Goal: Task Accomplishment & Management: Manage account settings

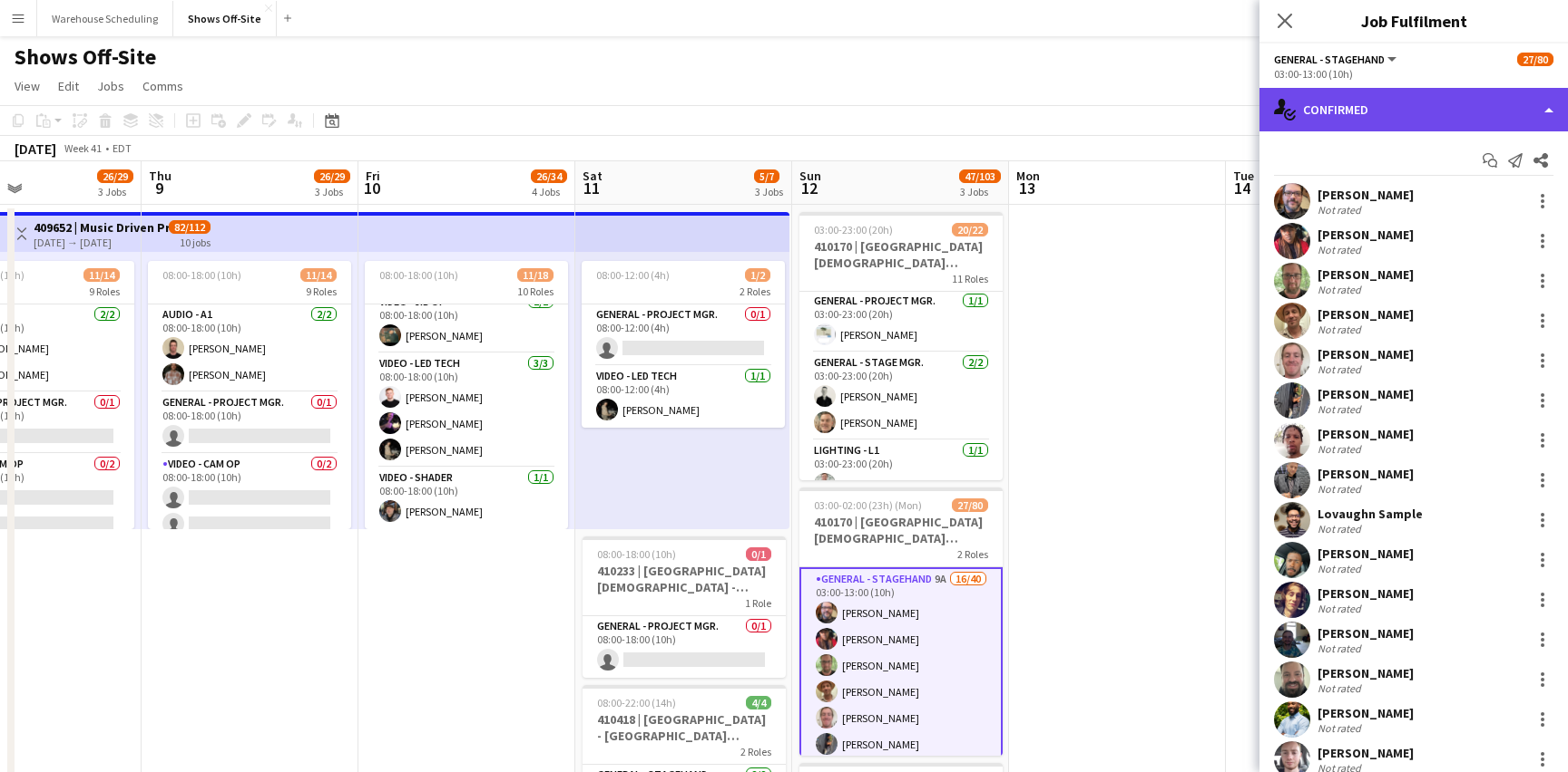
click at [1368, 113] on div "single-neutral-actions-check-2 Confirmed" at bounding box center [1413, 109] width 308 height 43
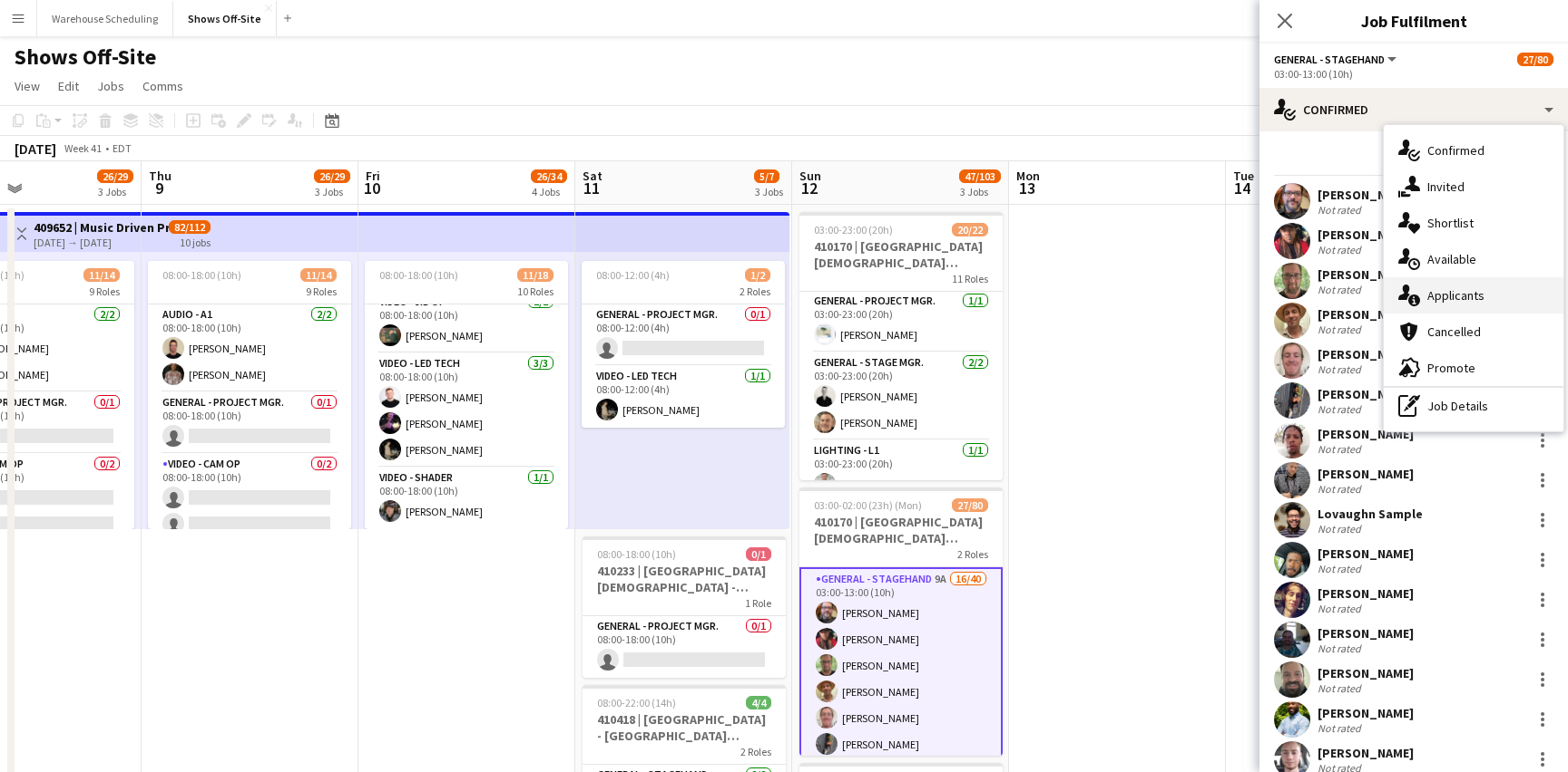
click at [1449, 295] on div "single-neutral-actions-information Applicants" at bounding box center [1473, 295] width 180 height 36
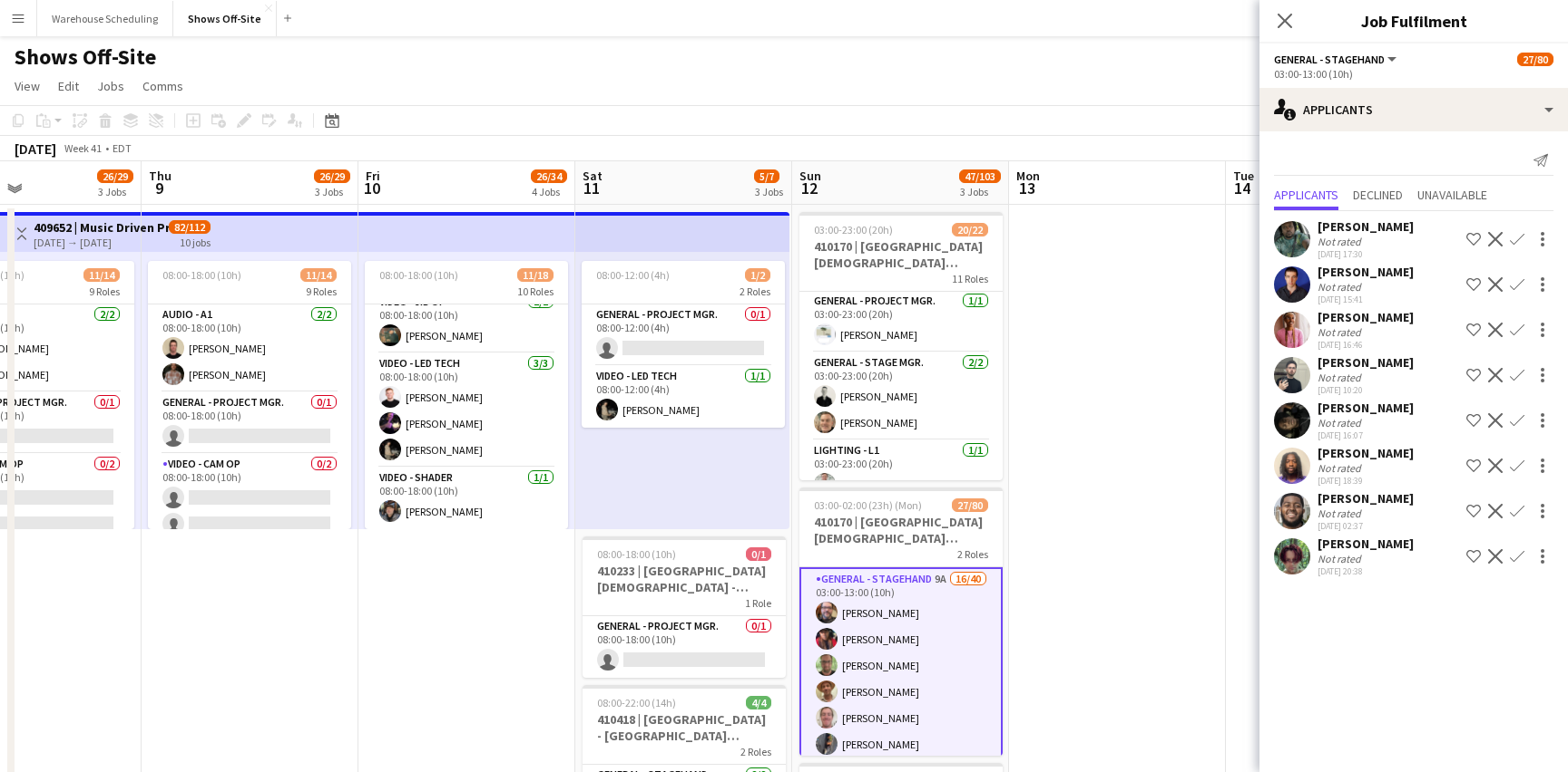
click at [1513, 235] on app-icon "Confirm" at bounding box center [1517, 240] width 15 height 15
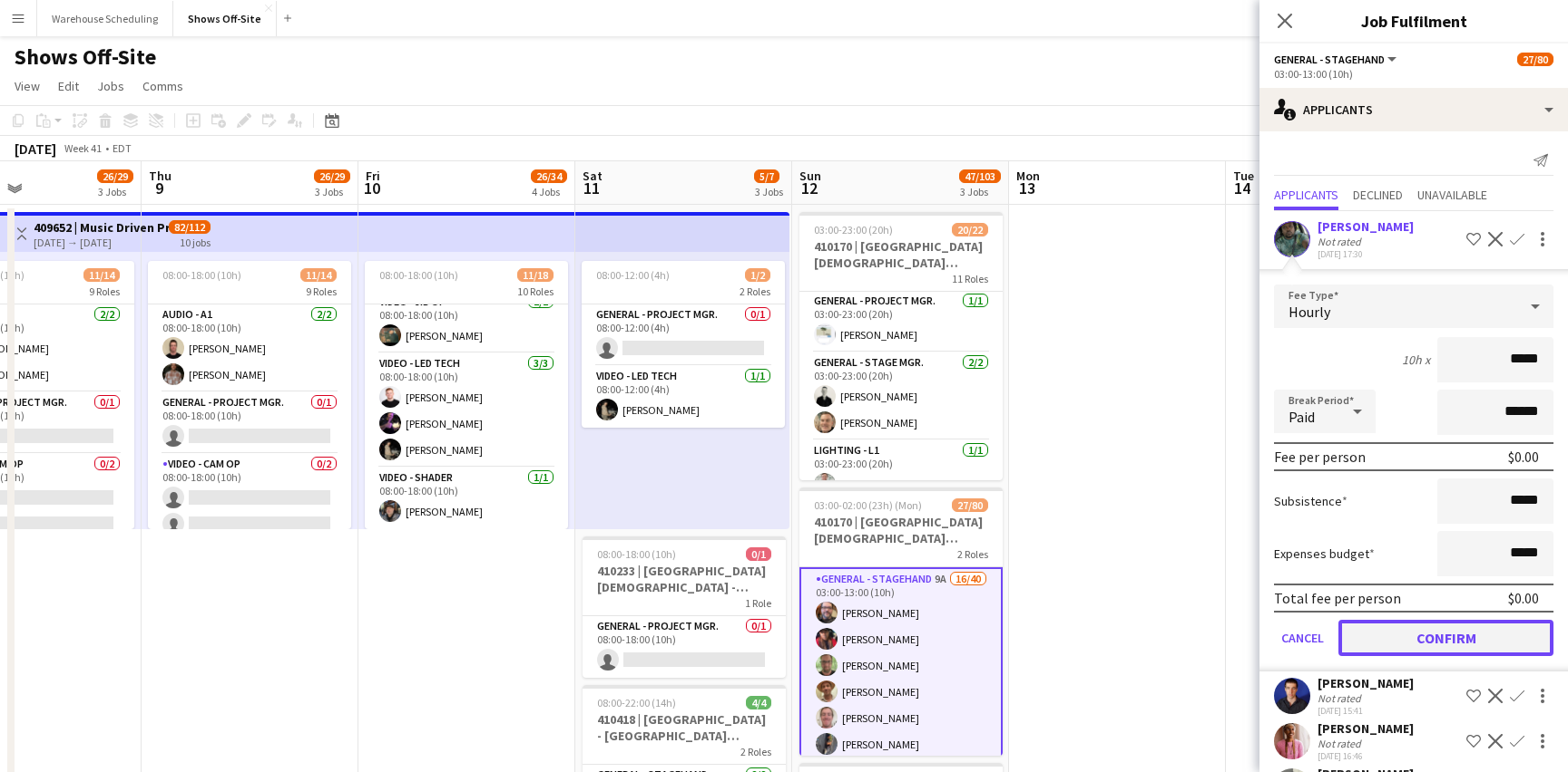
click at [1383, 632] on button "Confirm" at bounding box center [1445, 637] width 215 height 36
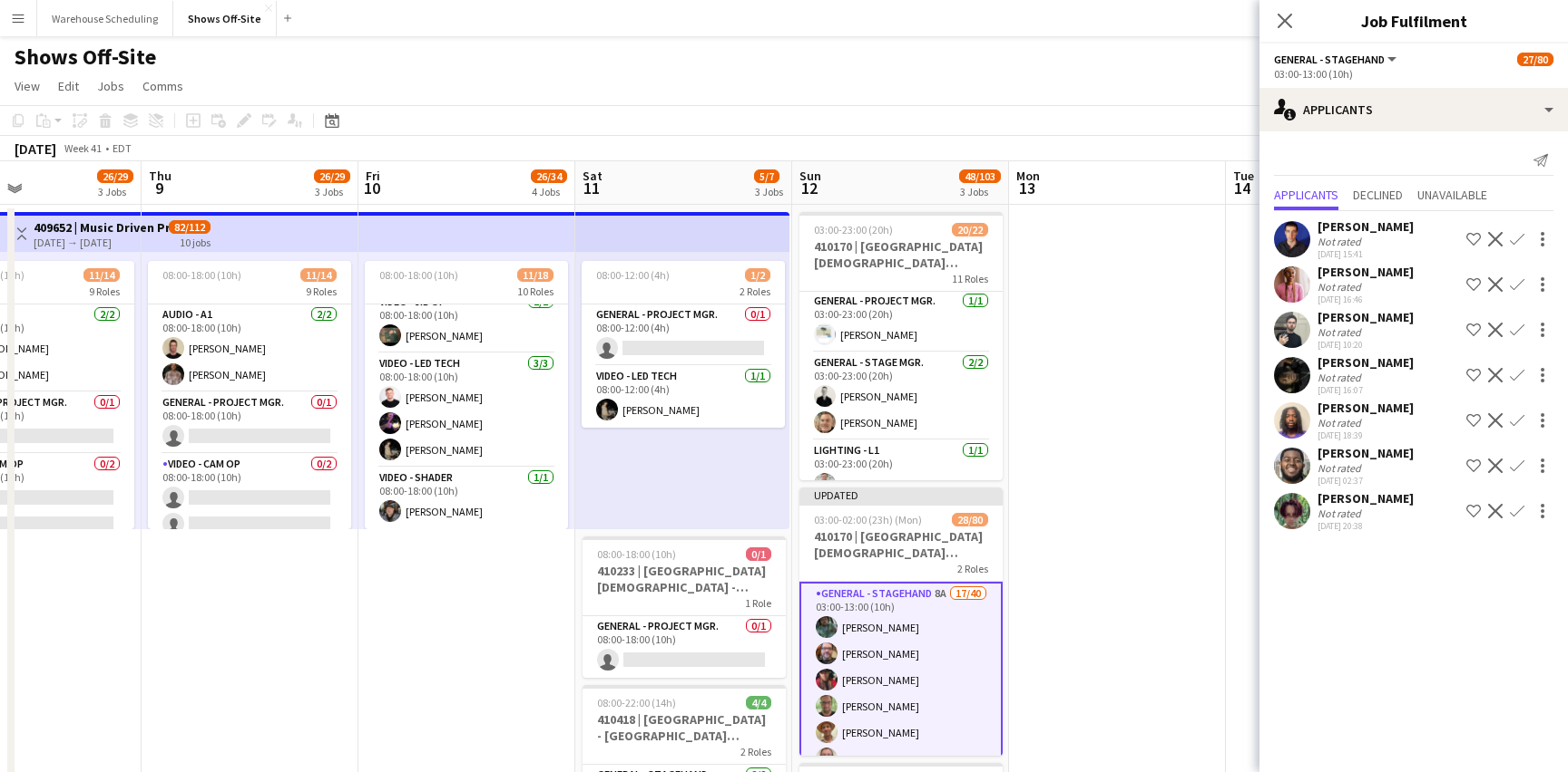
click at [1514, 330] on app-icon "Confirm" at bounding box center [1517, 330] width 15 height 15
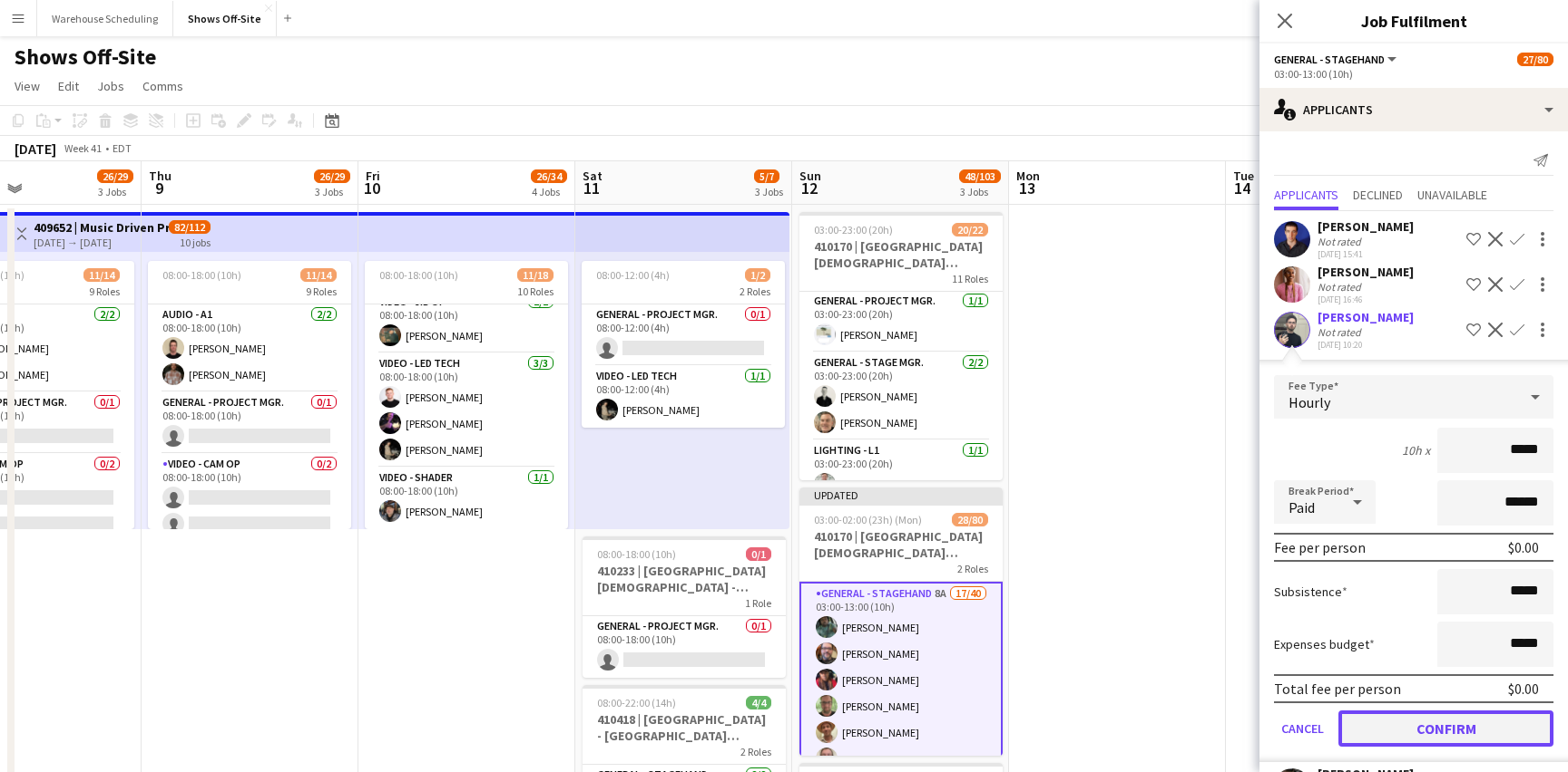
click at [1402, 737] on button "Confirm" at bounding box center [1445, 729] width 215 height 36
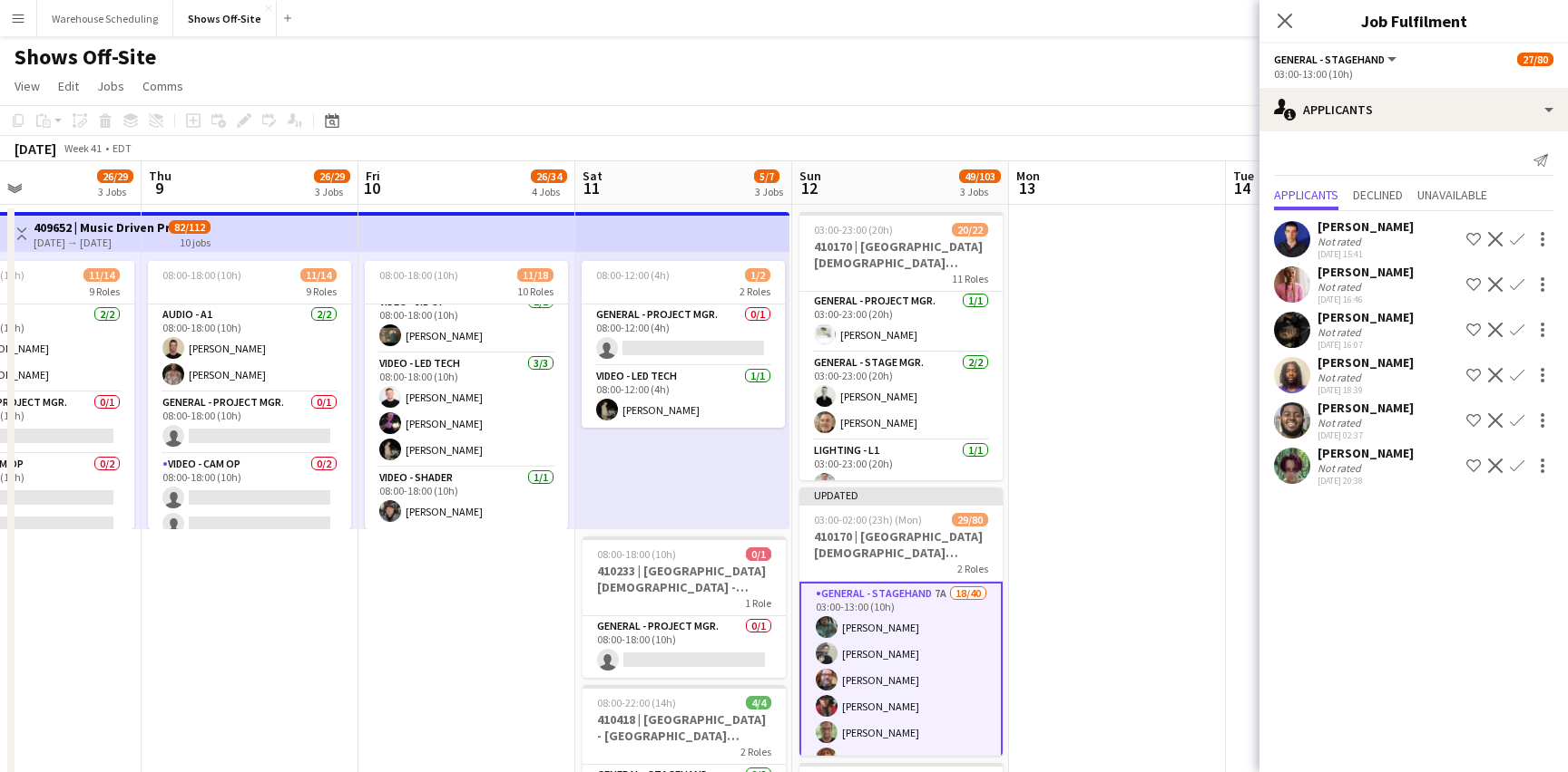
click at [1521, 418] on app-icon "Confirm" at bounding box center [1517, 421] width 15 height 15
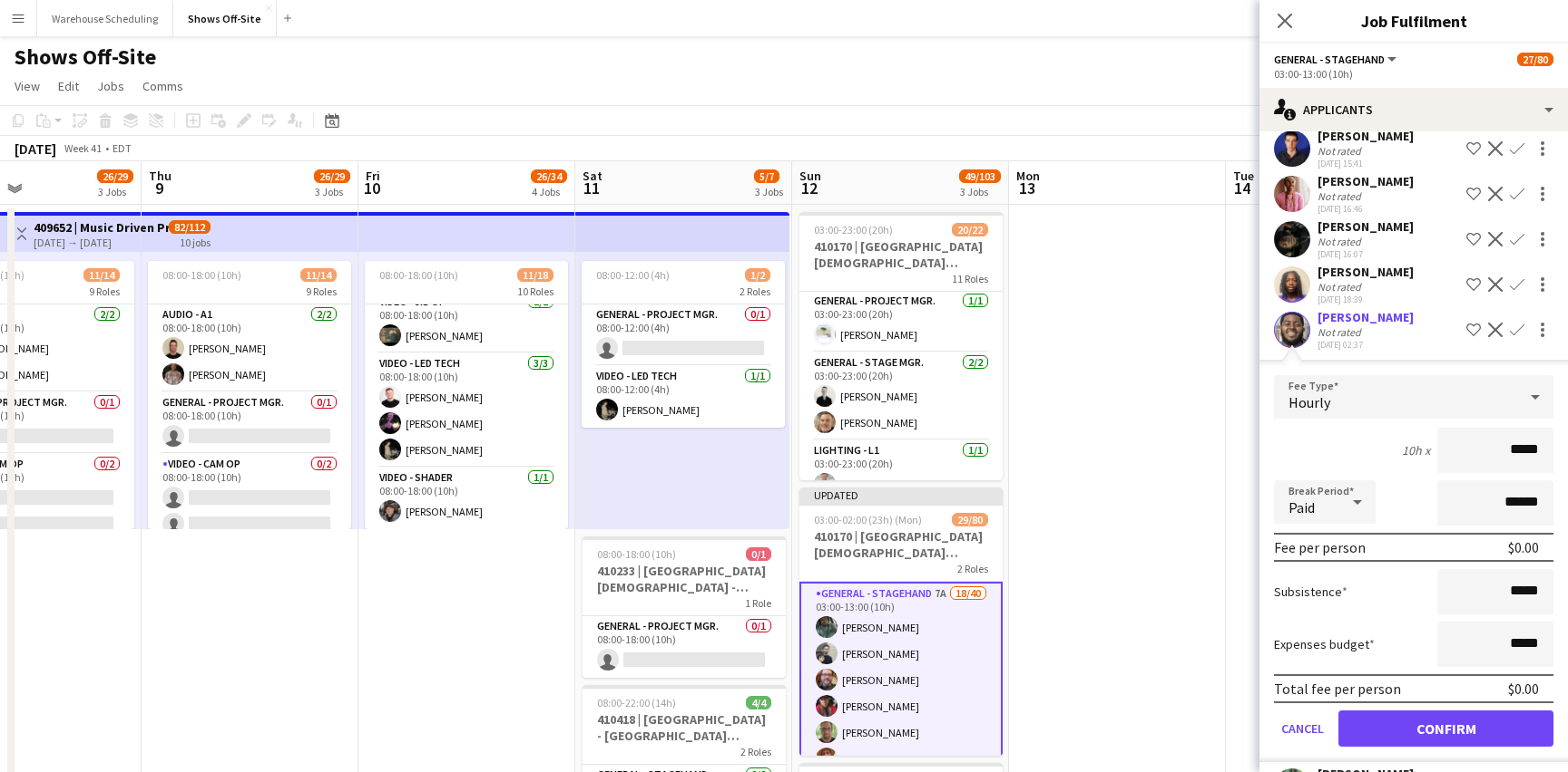
scroll to position [144, 0]
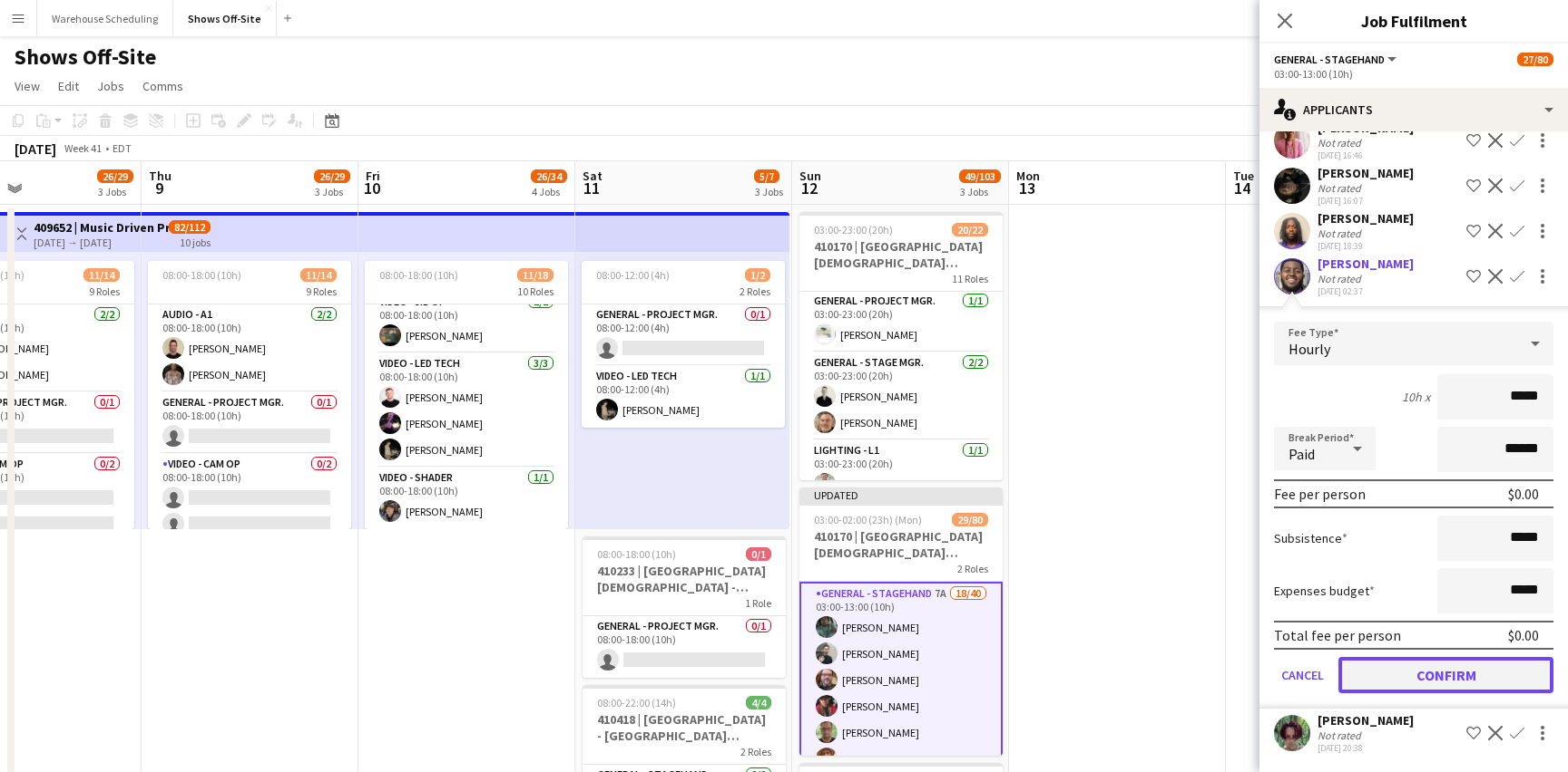
click at [1440, 676] on button "Confirm" at bounding box center [1445, 675] width 215 height 36
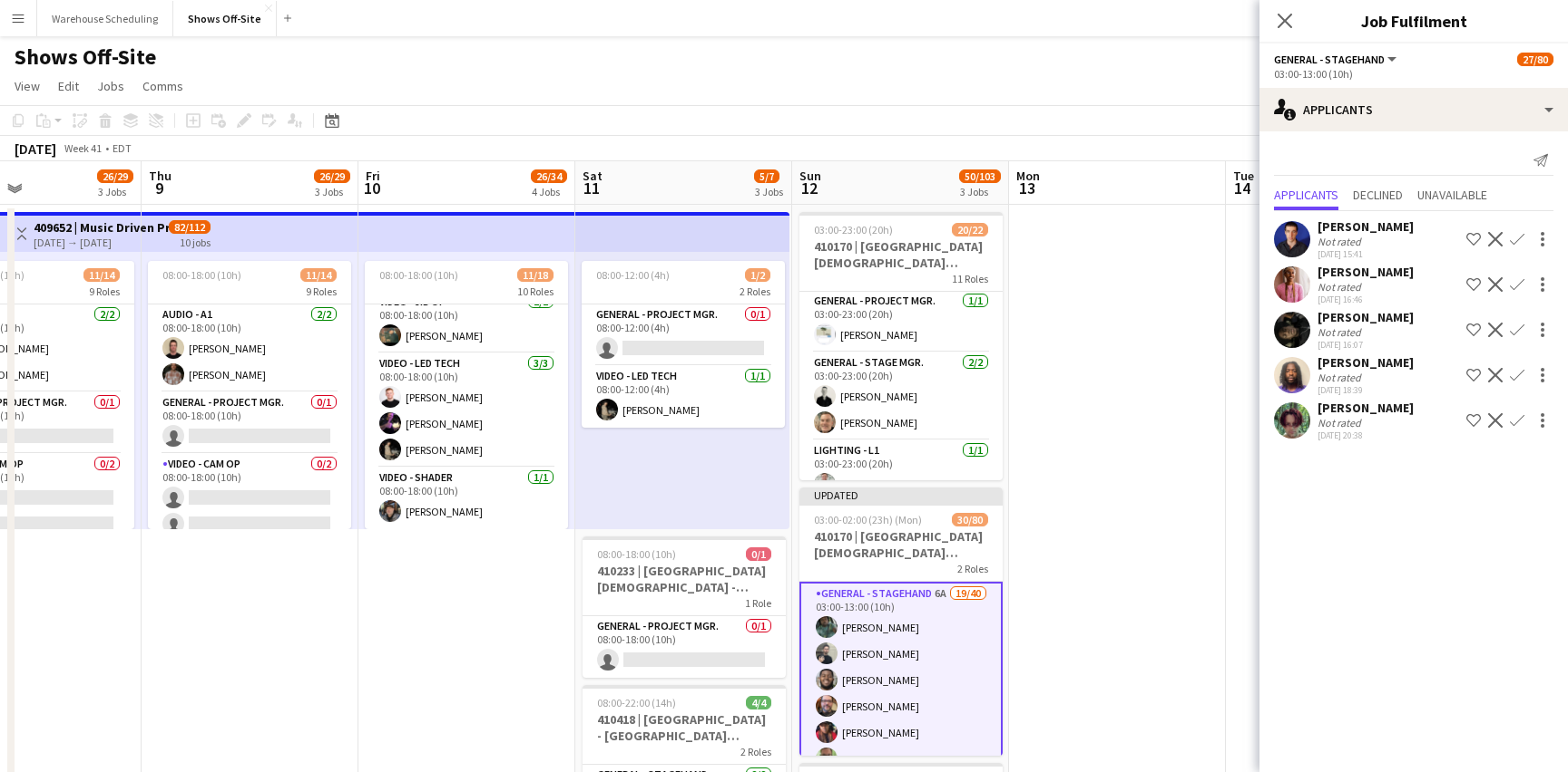
click at [1514, 281] on app-icon "Confirm" at bounding box center [1517, 285] width 15 height 15
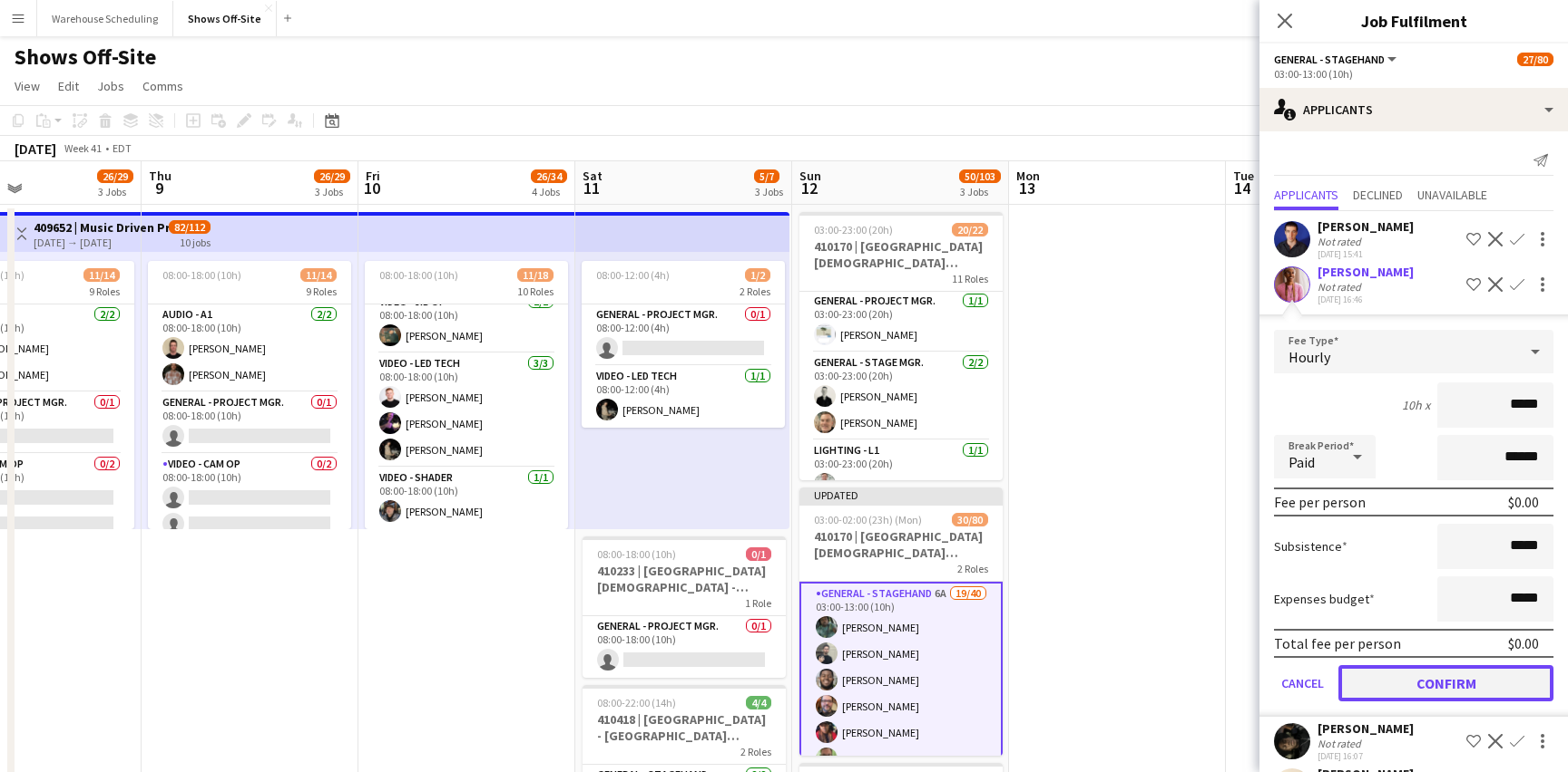
click at [1462, 681] on button "Confirm" at bounding box center [1445, 683] width 215 height 36
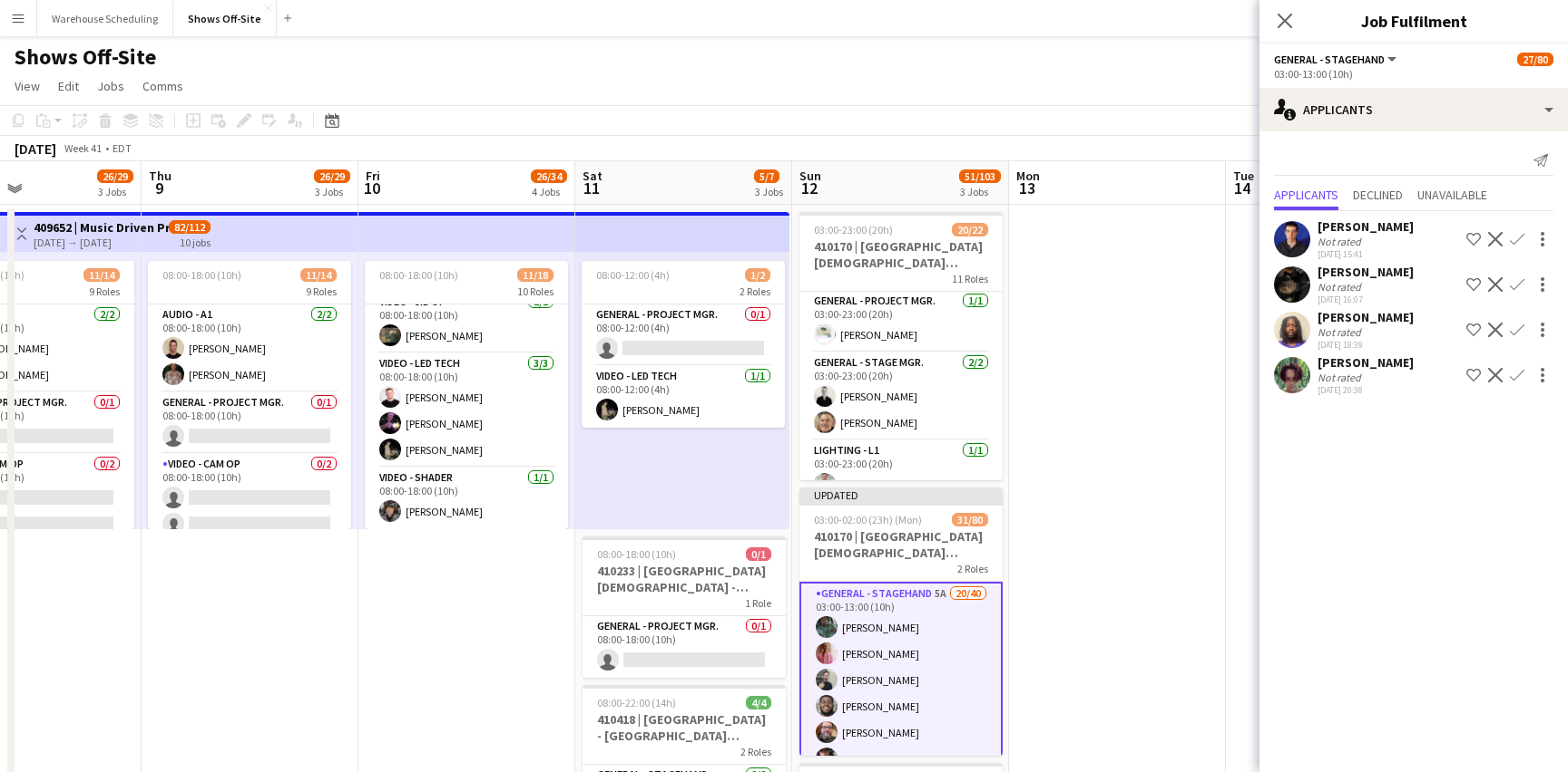
click at [1516, 377] on app-icon "Confirm" at bounding box center [1517, 375] width 15 height 15
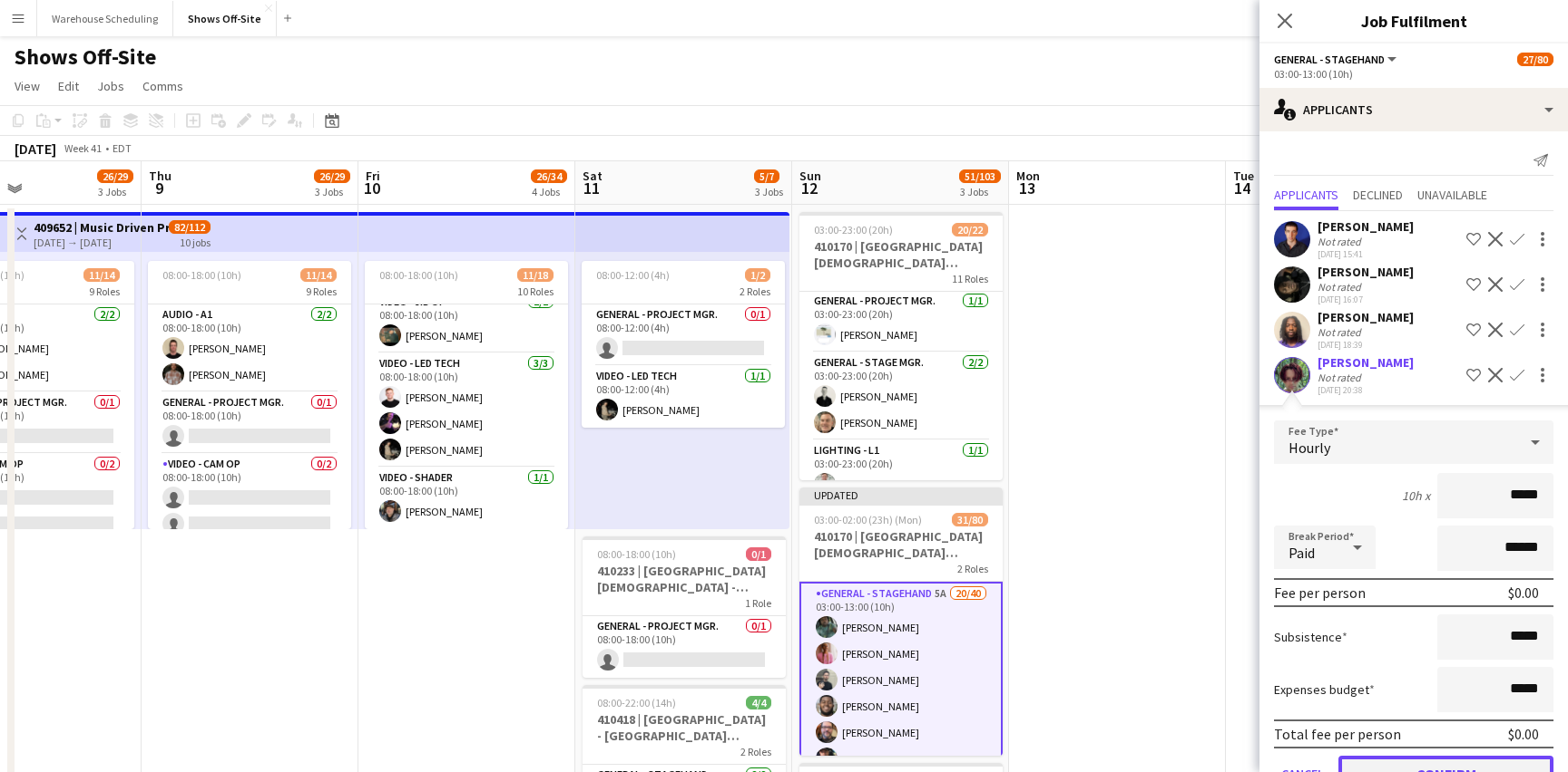
click at [1394, 761] on button "Confirm" at bounding box center [1445, 774] width 215 height 36
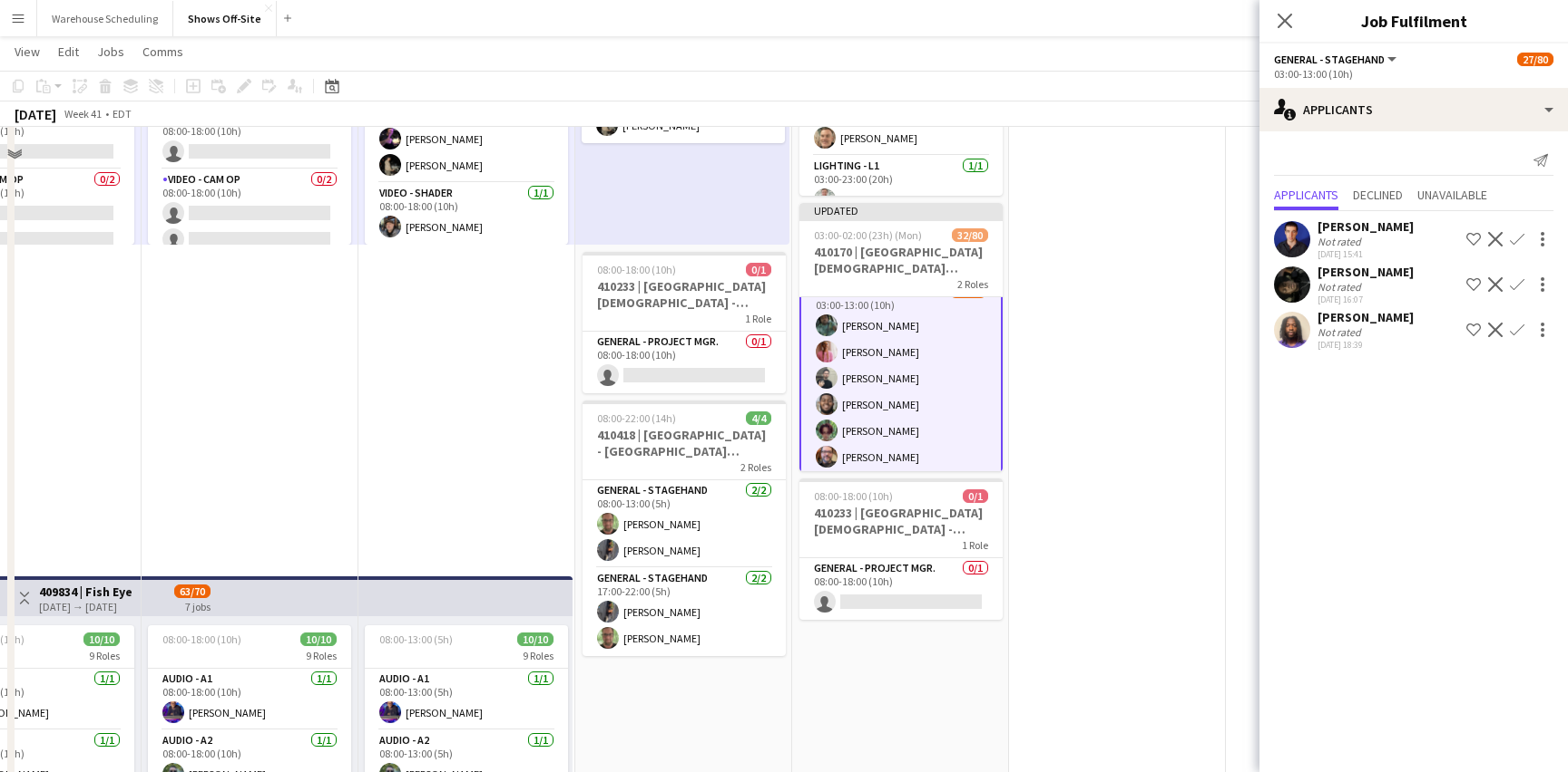
scroll to position [289, 0]
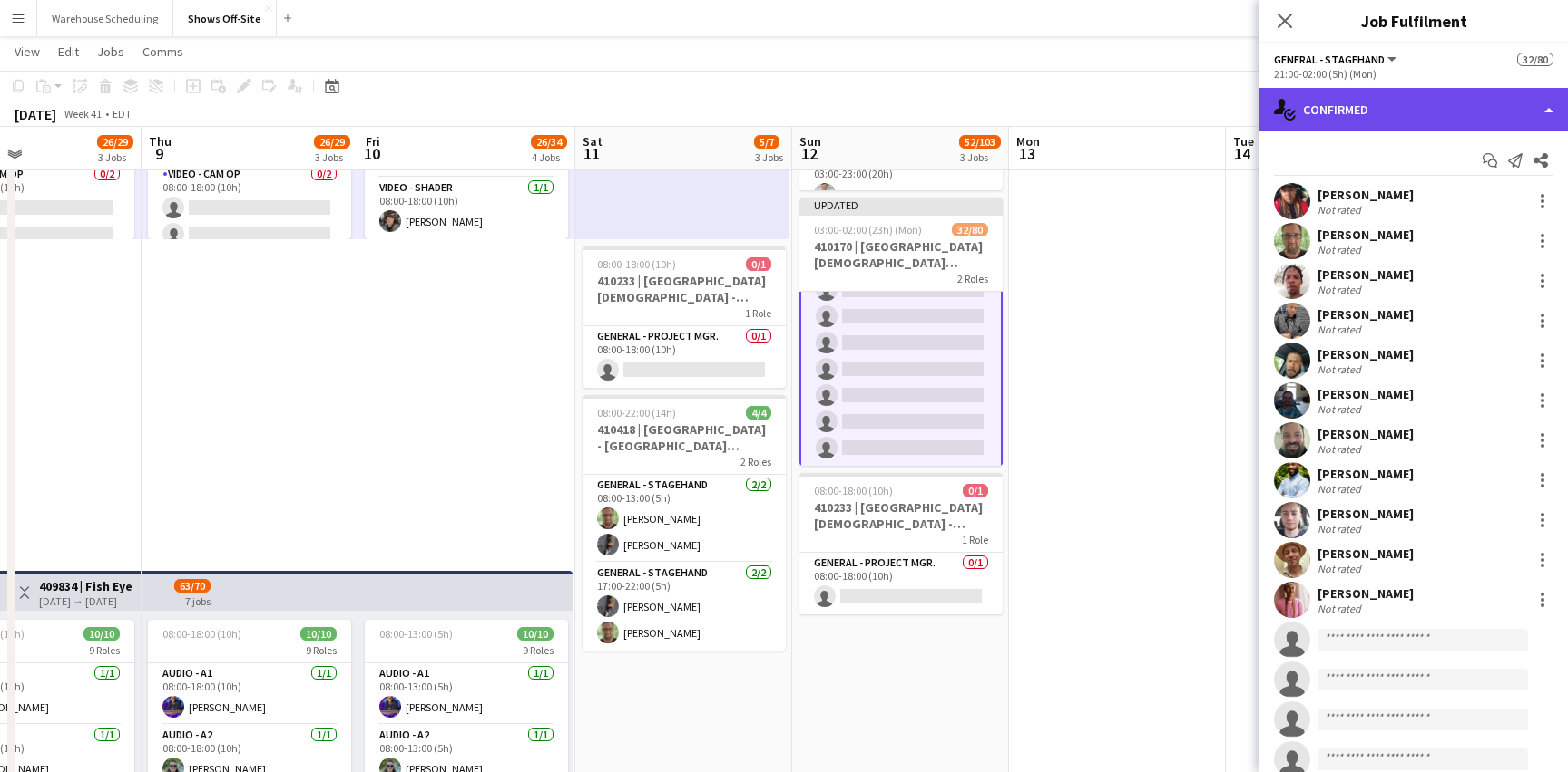
click at [1425, 100] on div "single-neutral-actions-check-2 Confirmed" at bounding box center [1413, 109] width 308 height 43
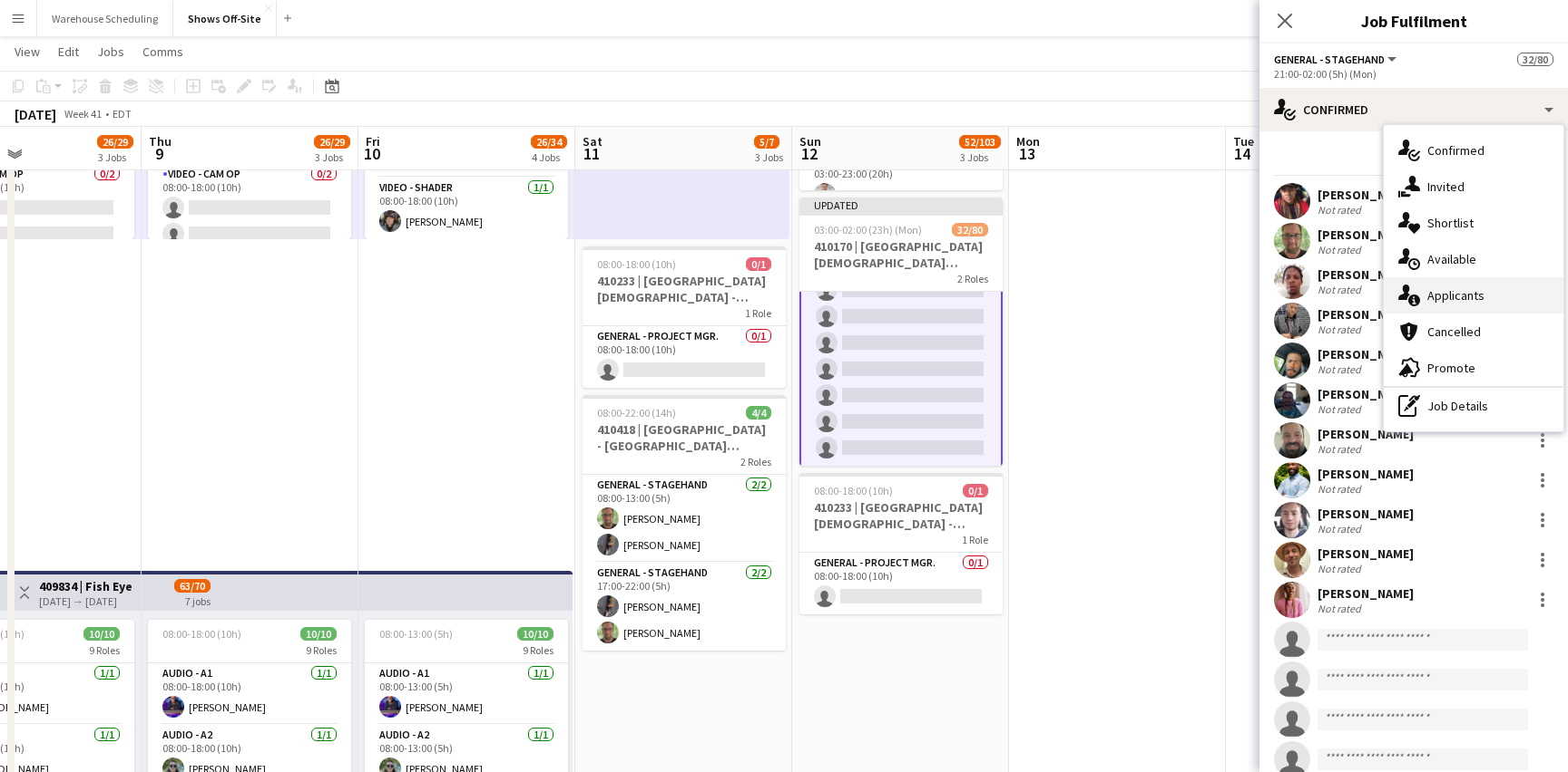
click at [1476, 293] on div "single-neutral-actions-information Applicants" at bounding box center [1473, 295] width 180 height 36
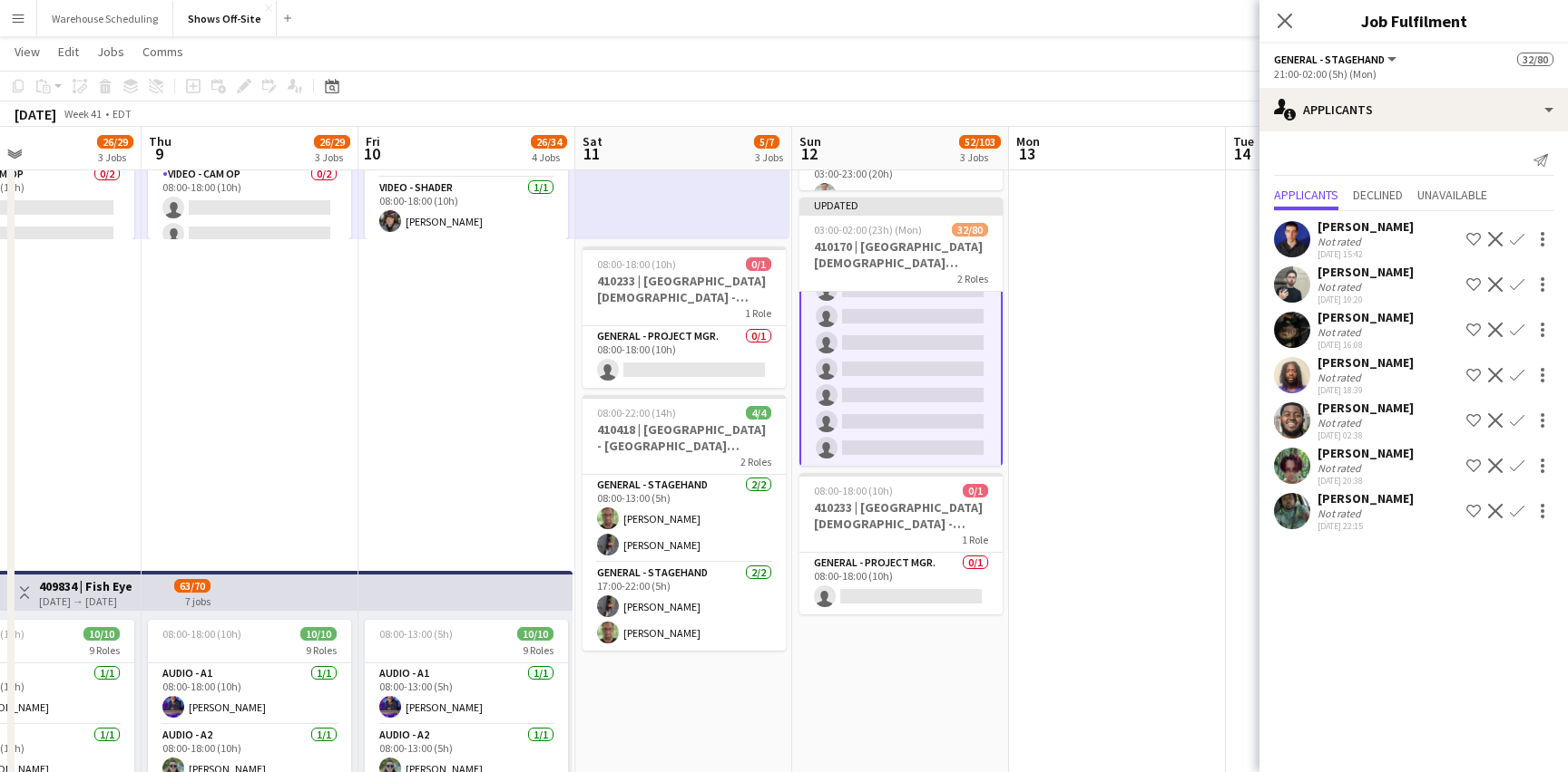
click at [1516, 283] on app-icon "Confirm" at bounding box center [1517, 285] width 15 height 15
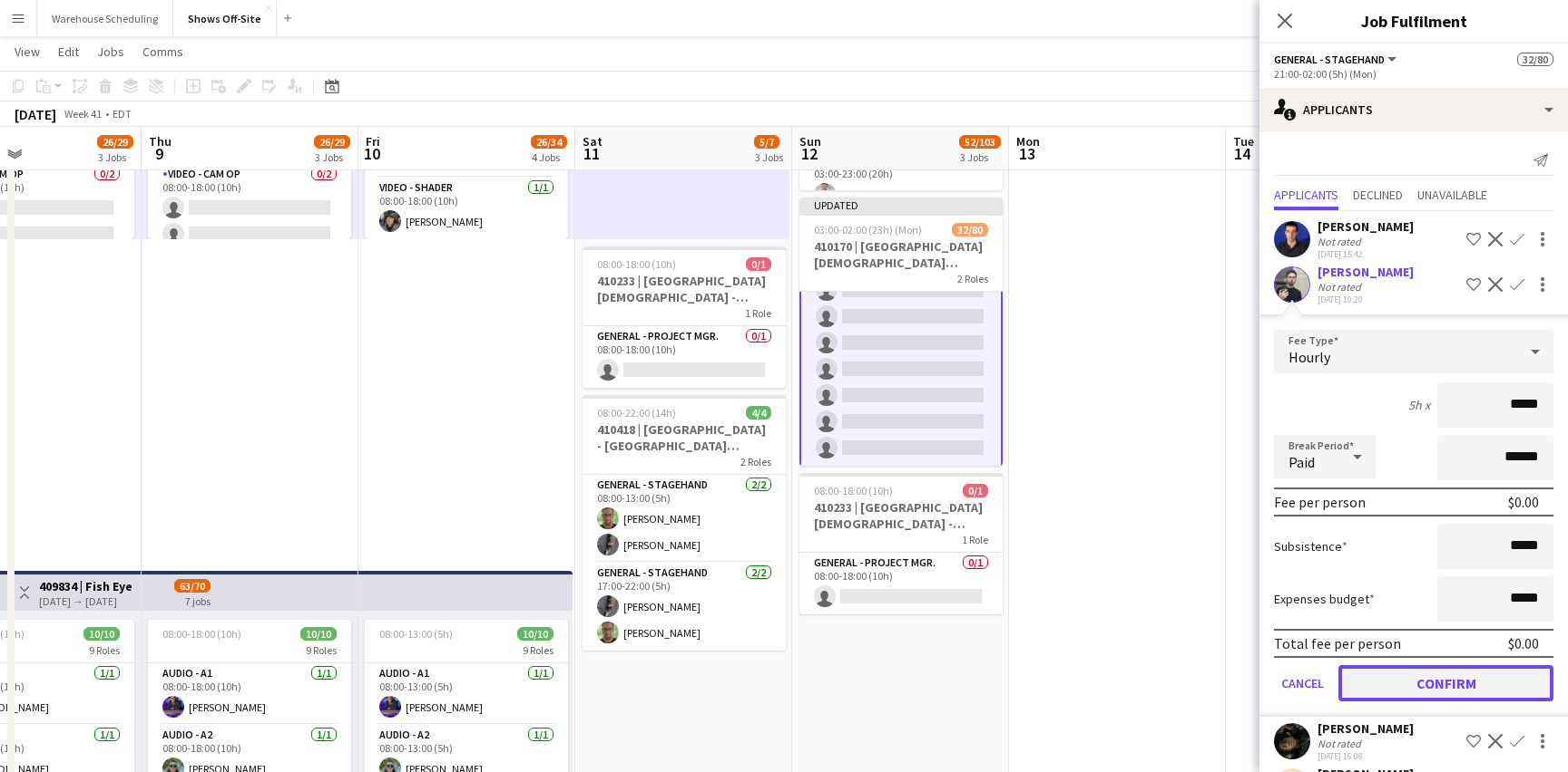
click at [1430, 677] on button "Confirm" at bounding box center [1445, 683] width 215 height 36
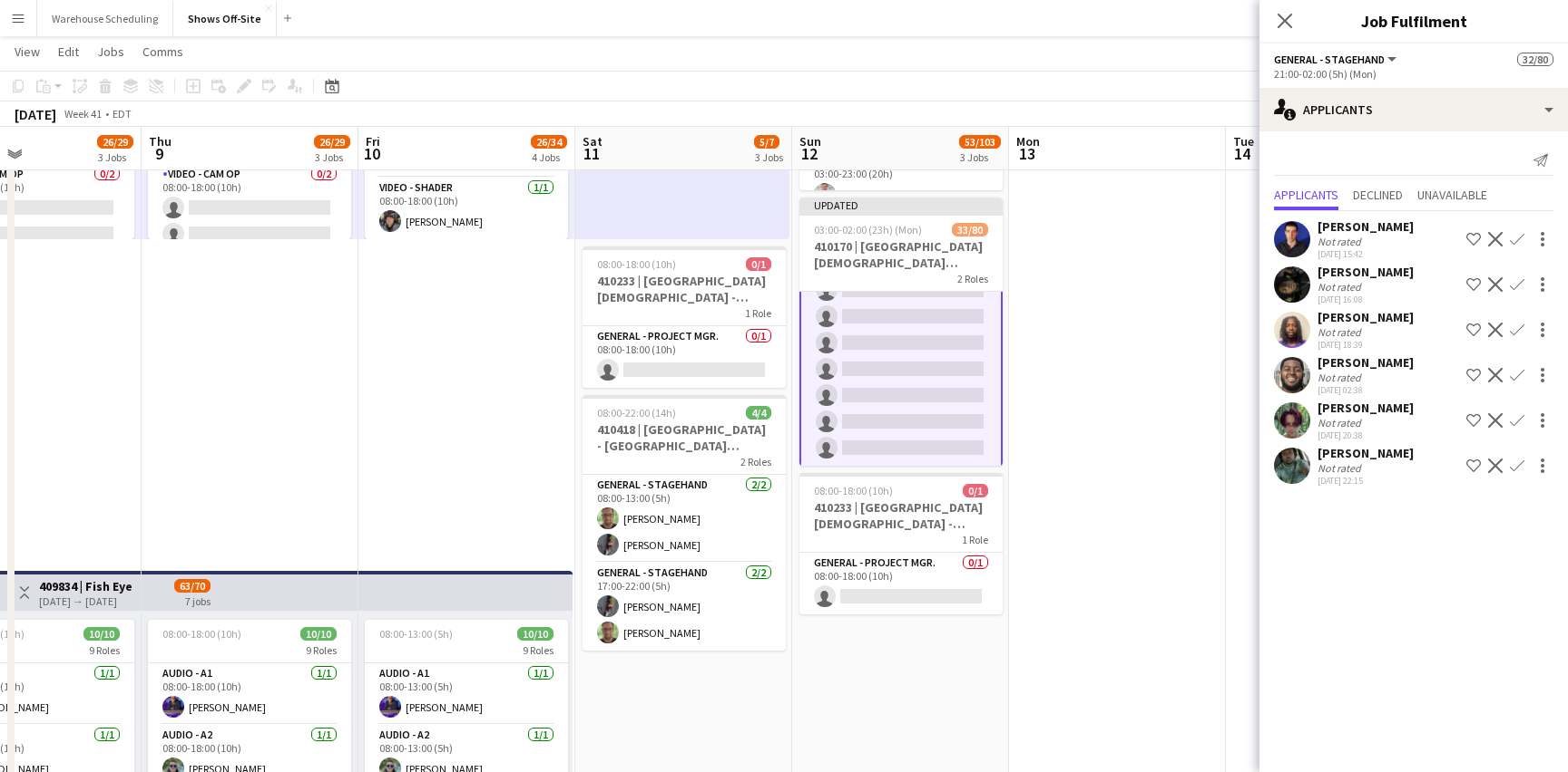
click at [1512, 371] on app-icon "Confirm" at bounding box center [1517, 375] width 15 height 15
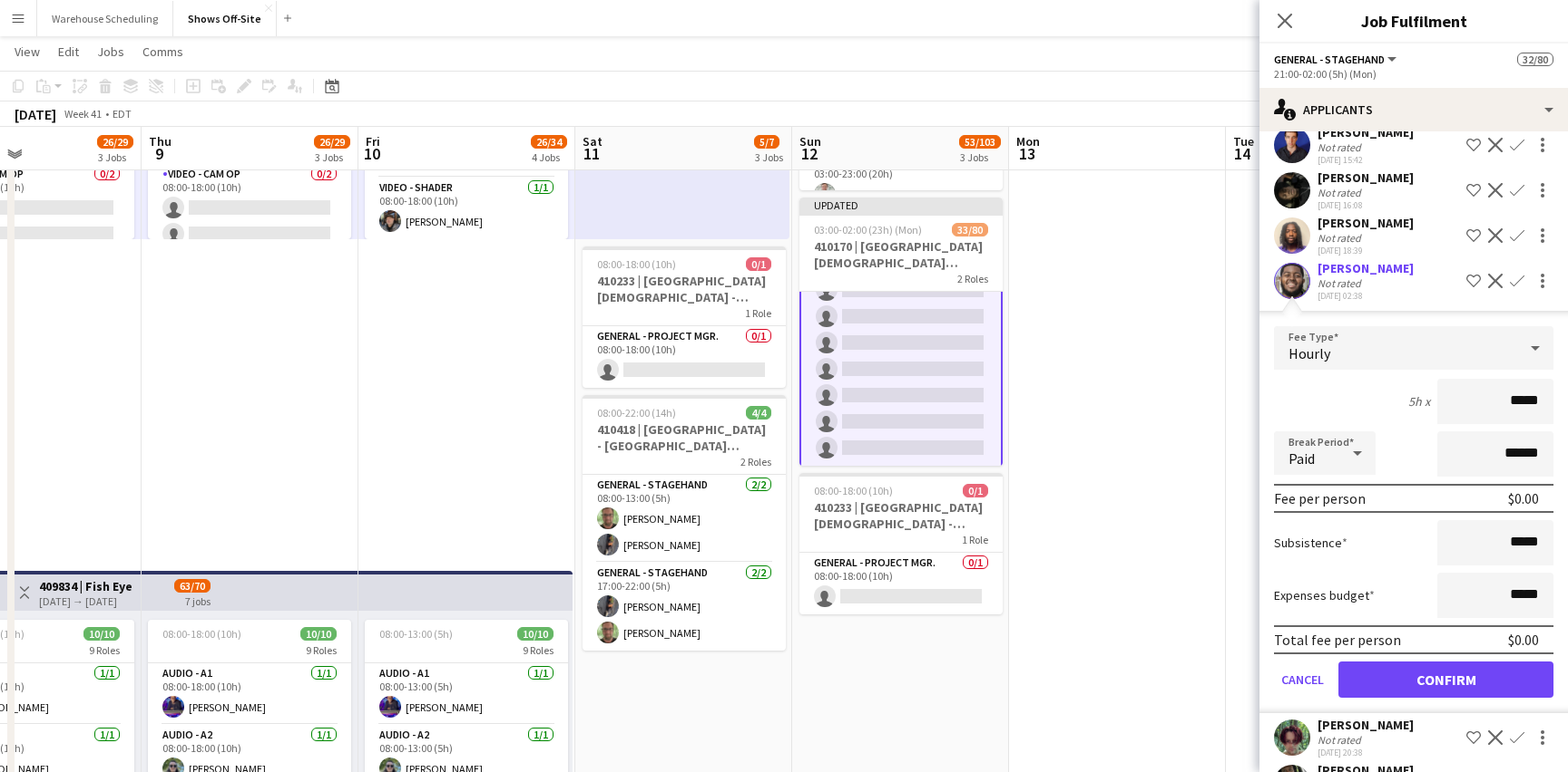
scroll to position [144, 0]
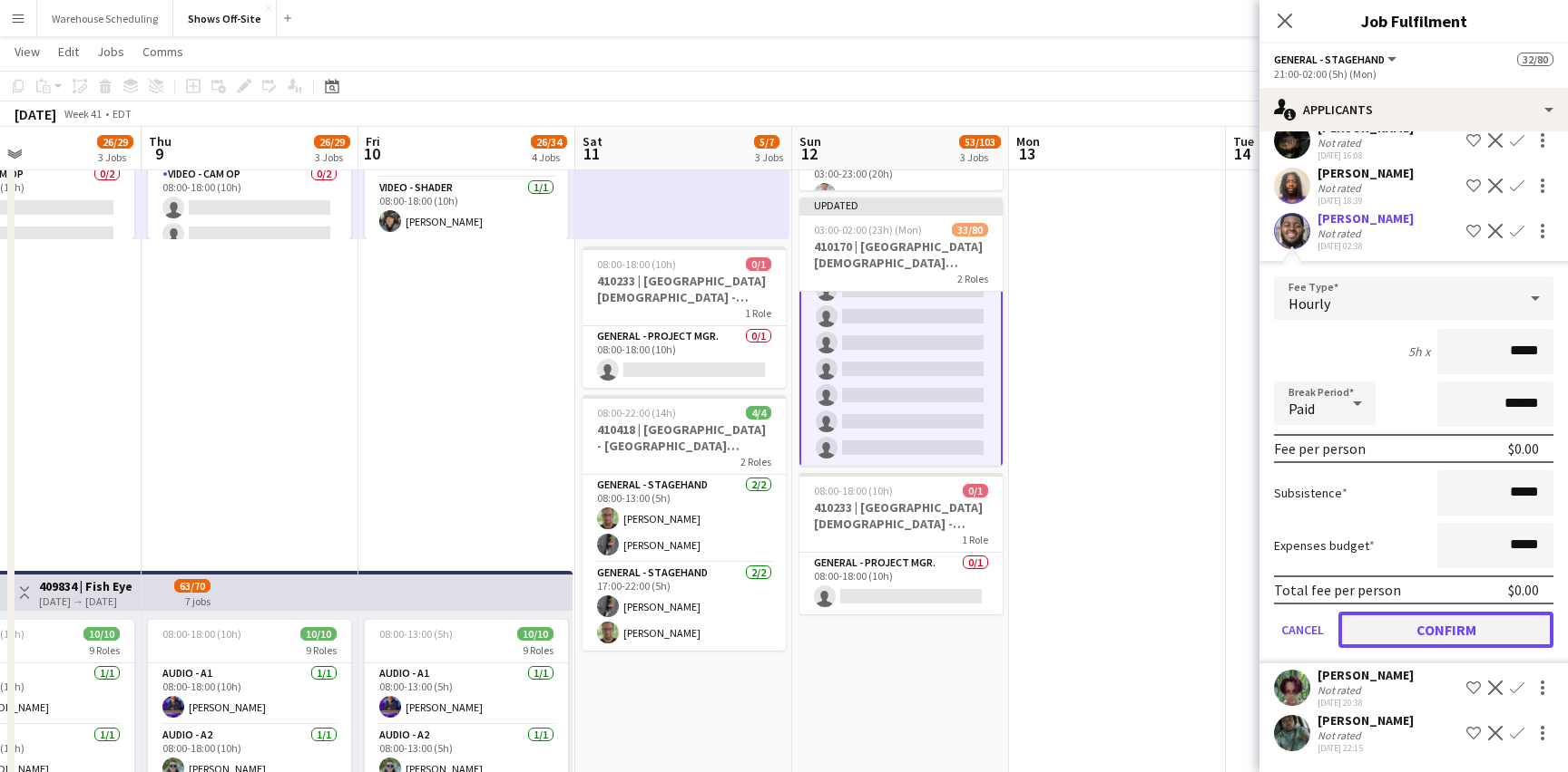
click at [1440, 640] on button "Confirm" at bounding box center [1445, 629] width 215 height 36
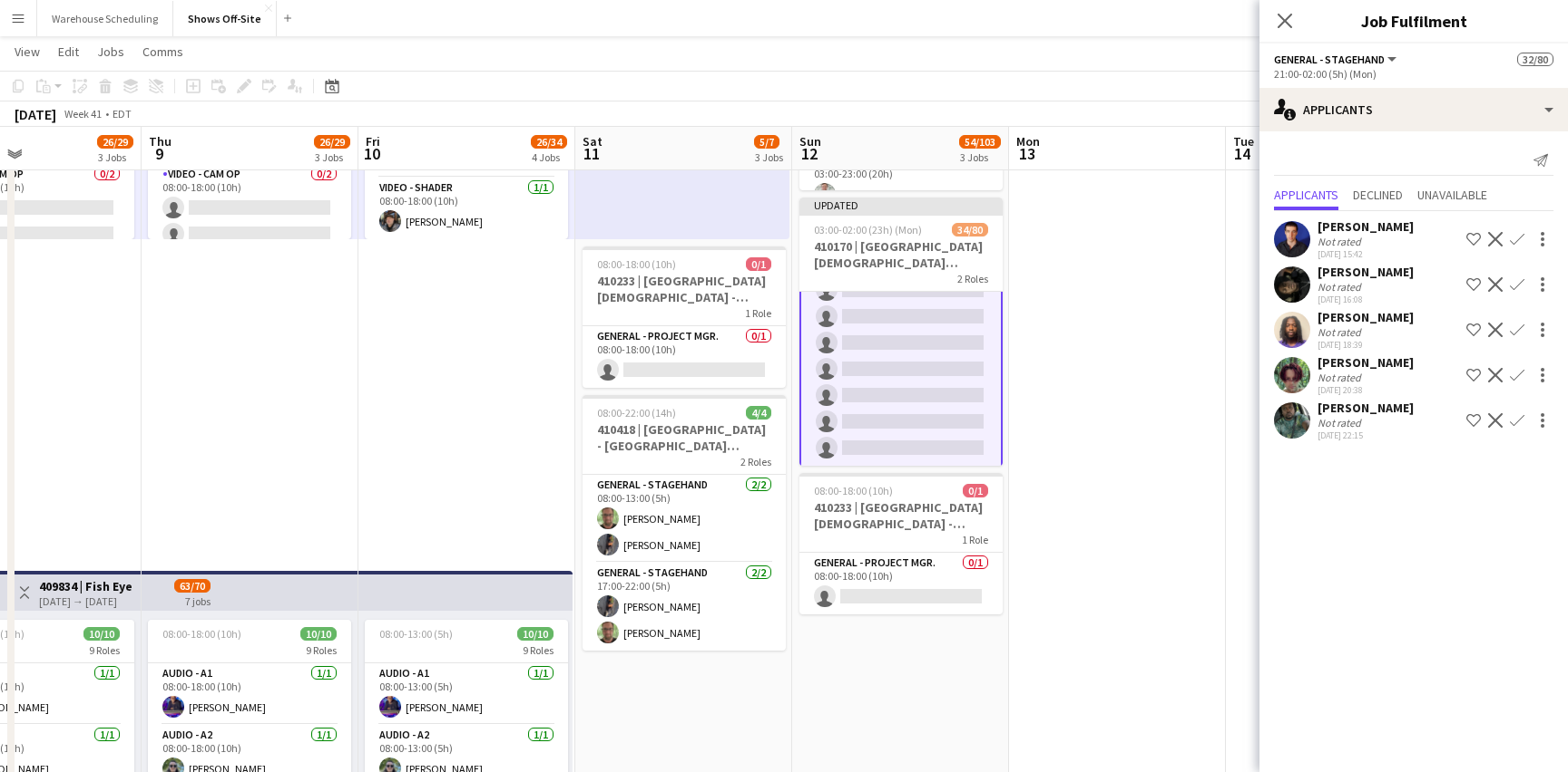
click at [1516, 419] on app-icon "Confirm" at bounding box center [1517, 421] width 15 height 15
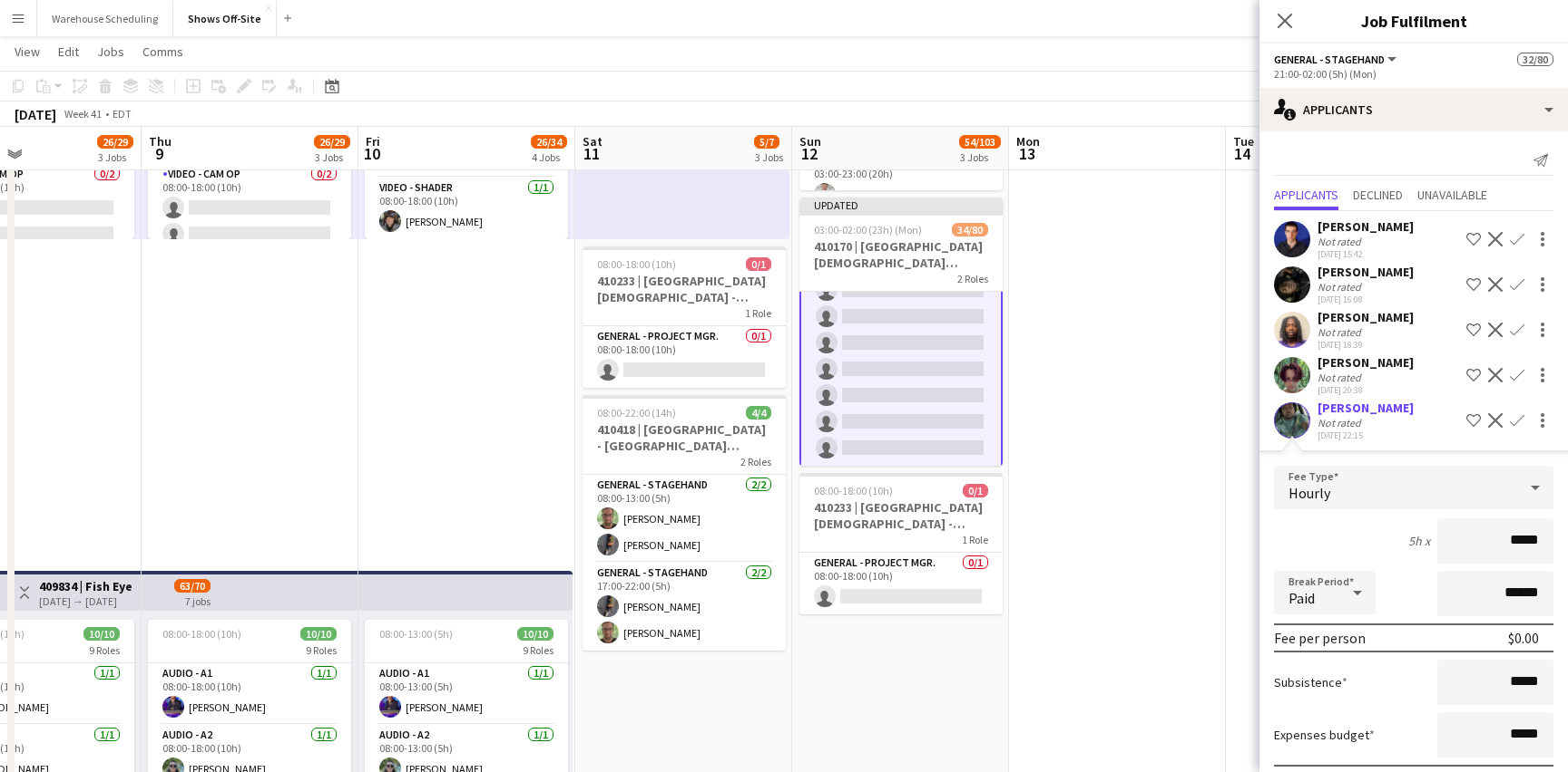
scroll to position [99, 0]
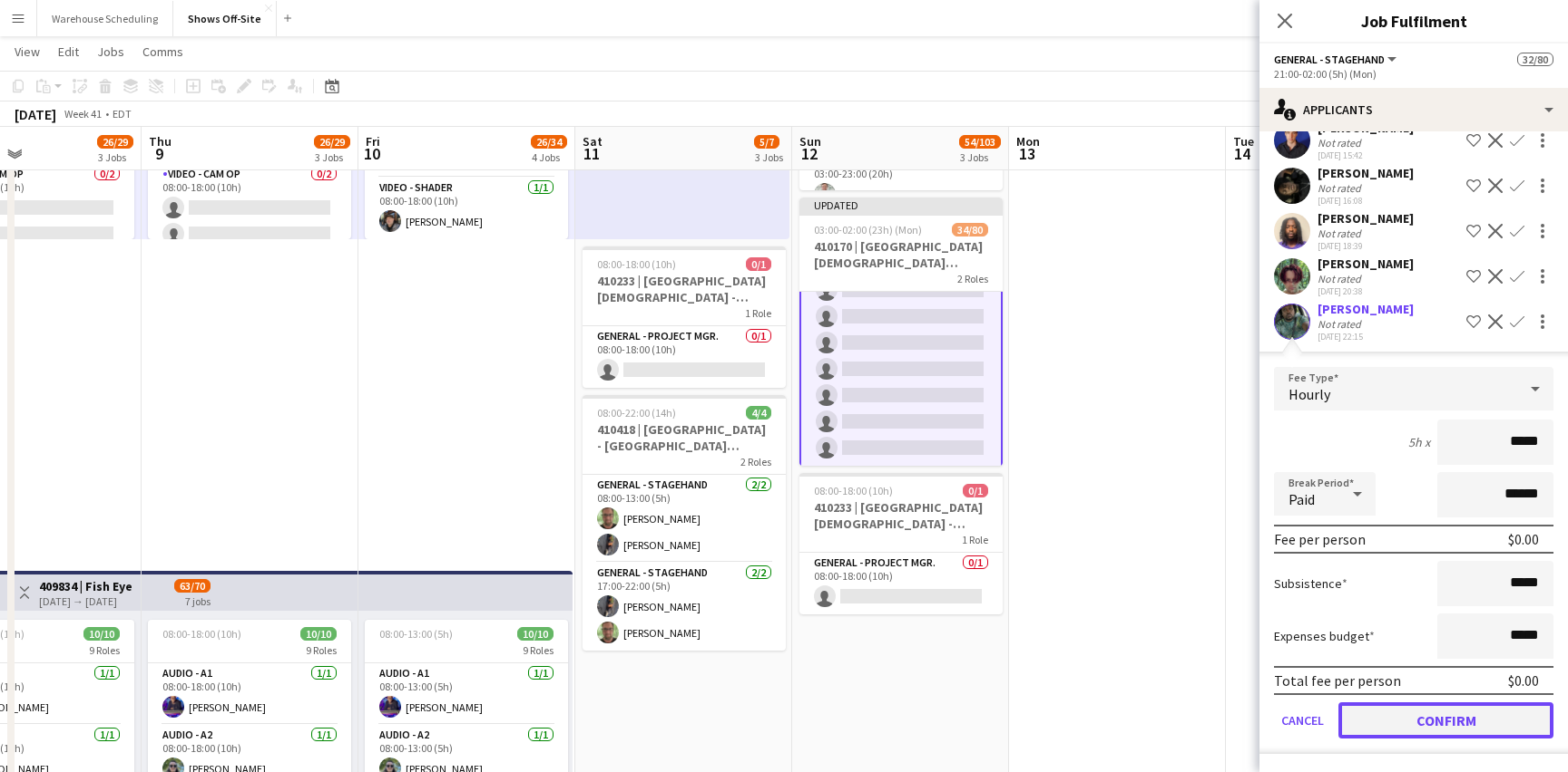
click at [1420, 725] on button "Confirm" at bounding box center [1445, 720] width 215 height 36
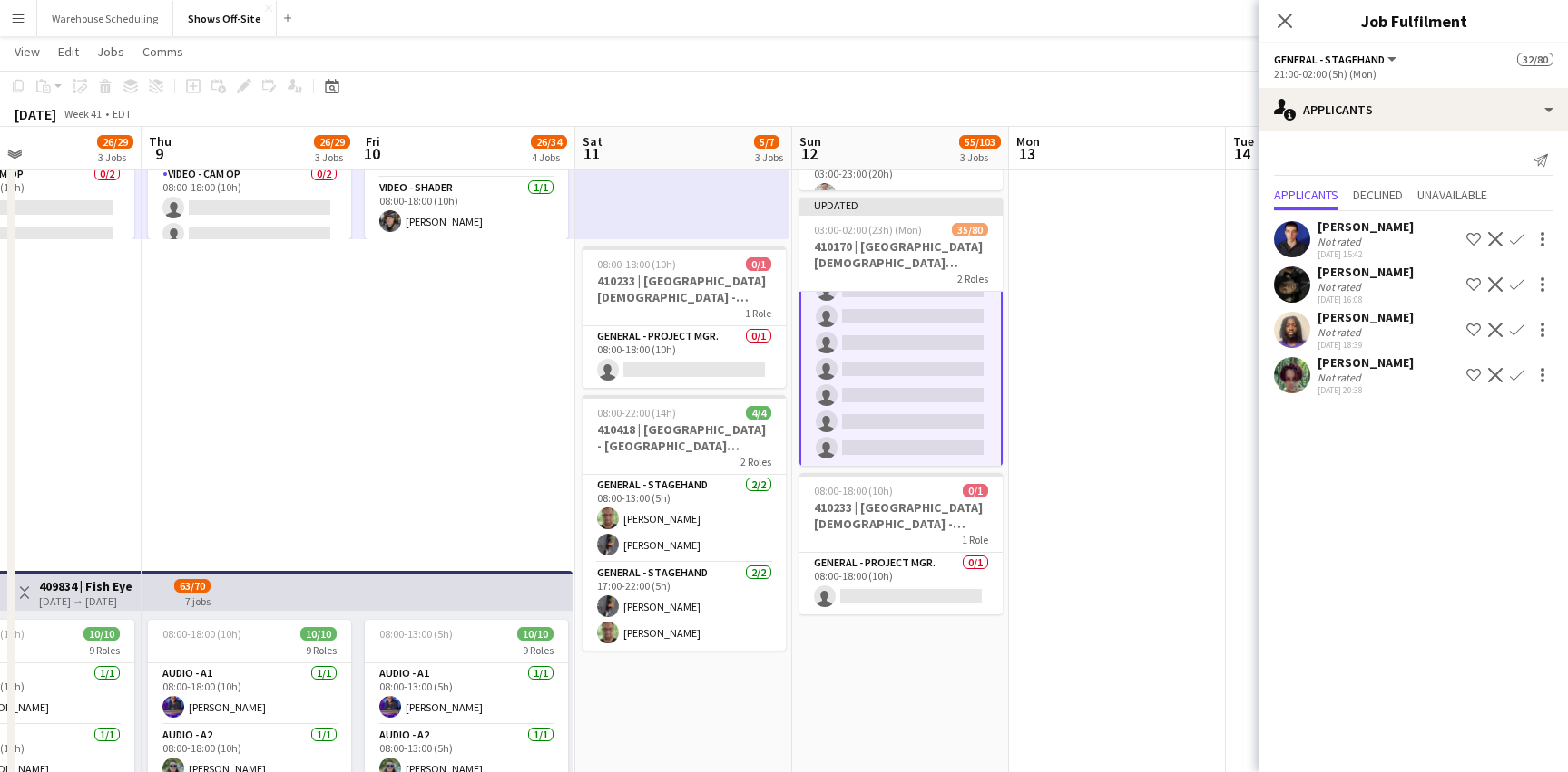
scroll to position [0, 0]
click at [1288, 28] on icon "Close pop-in" at bounding box center [1284, 20] width 18 height 18
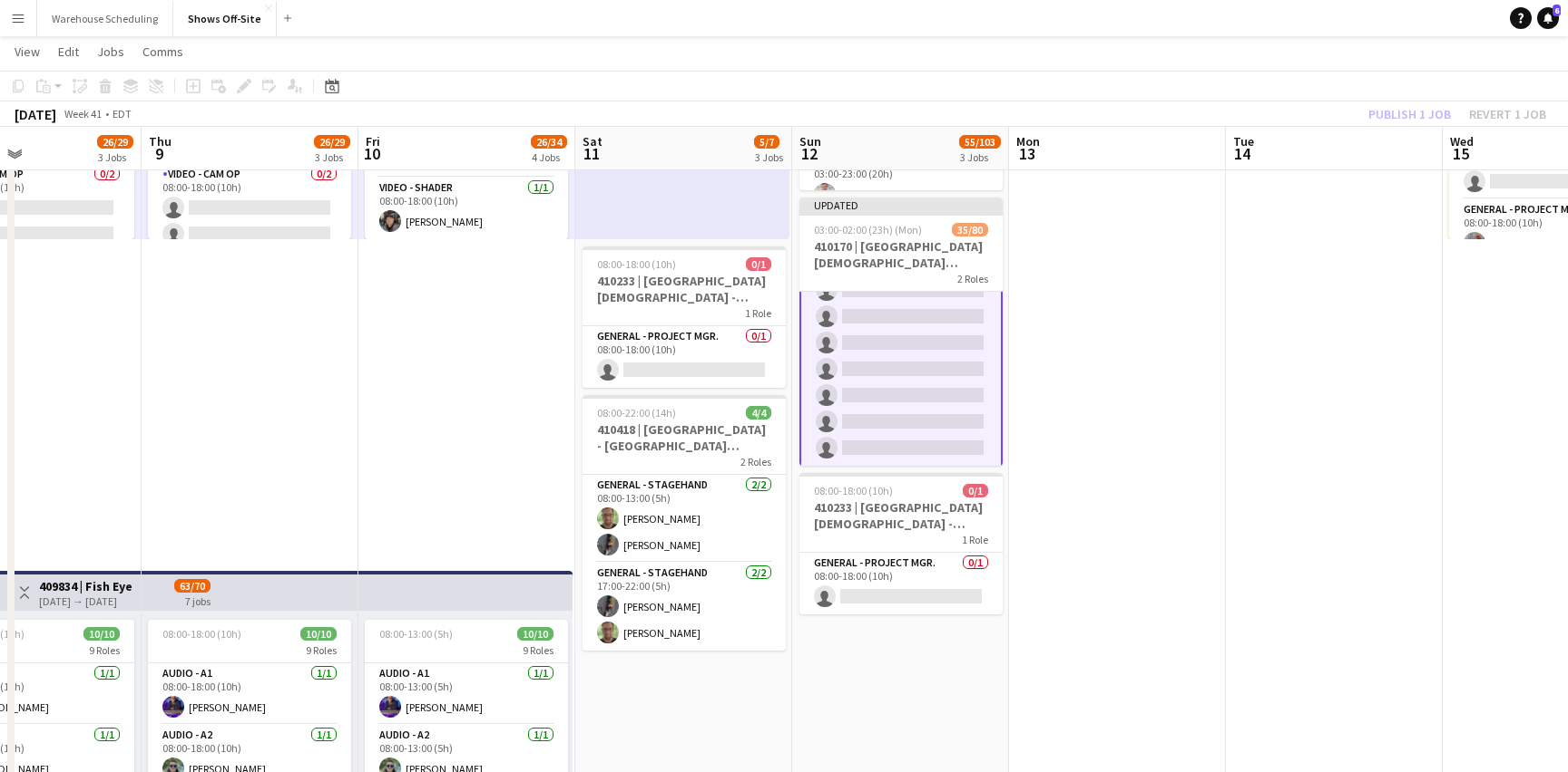
click at [1324, 72] on app-toolbar "Copy Paste Paste Command V Paste with crew Command Shift V Paste linked Job Del…" at bounding box center [784, 86] width 1568 height 30
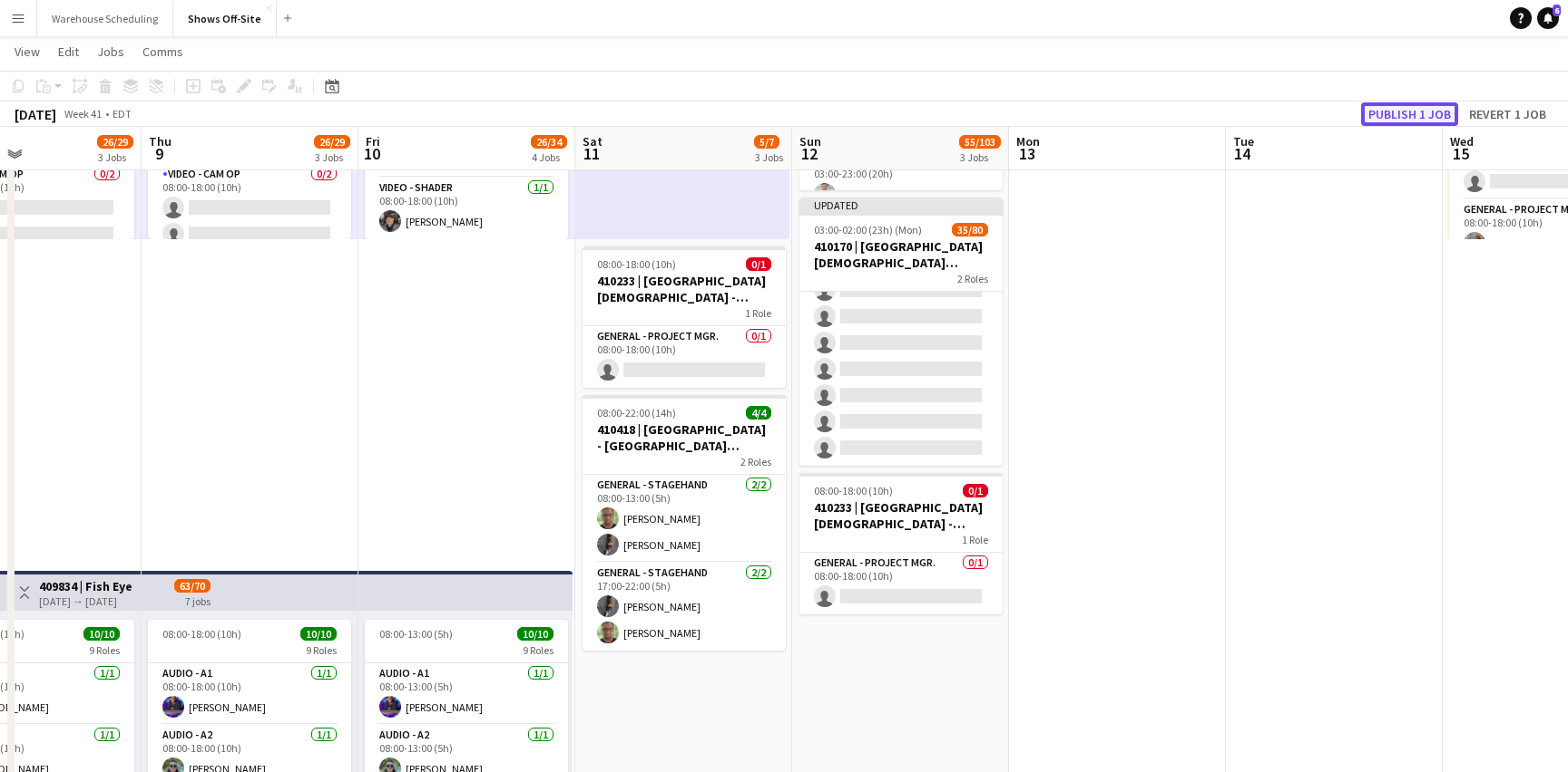
click at [1385, 110] on button "Publish 1 job" at bounding box center [1408, 114] width 97 height 24
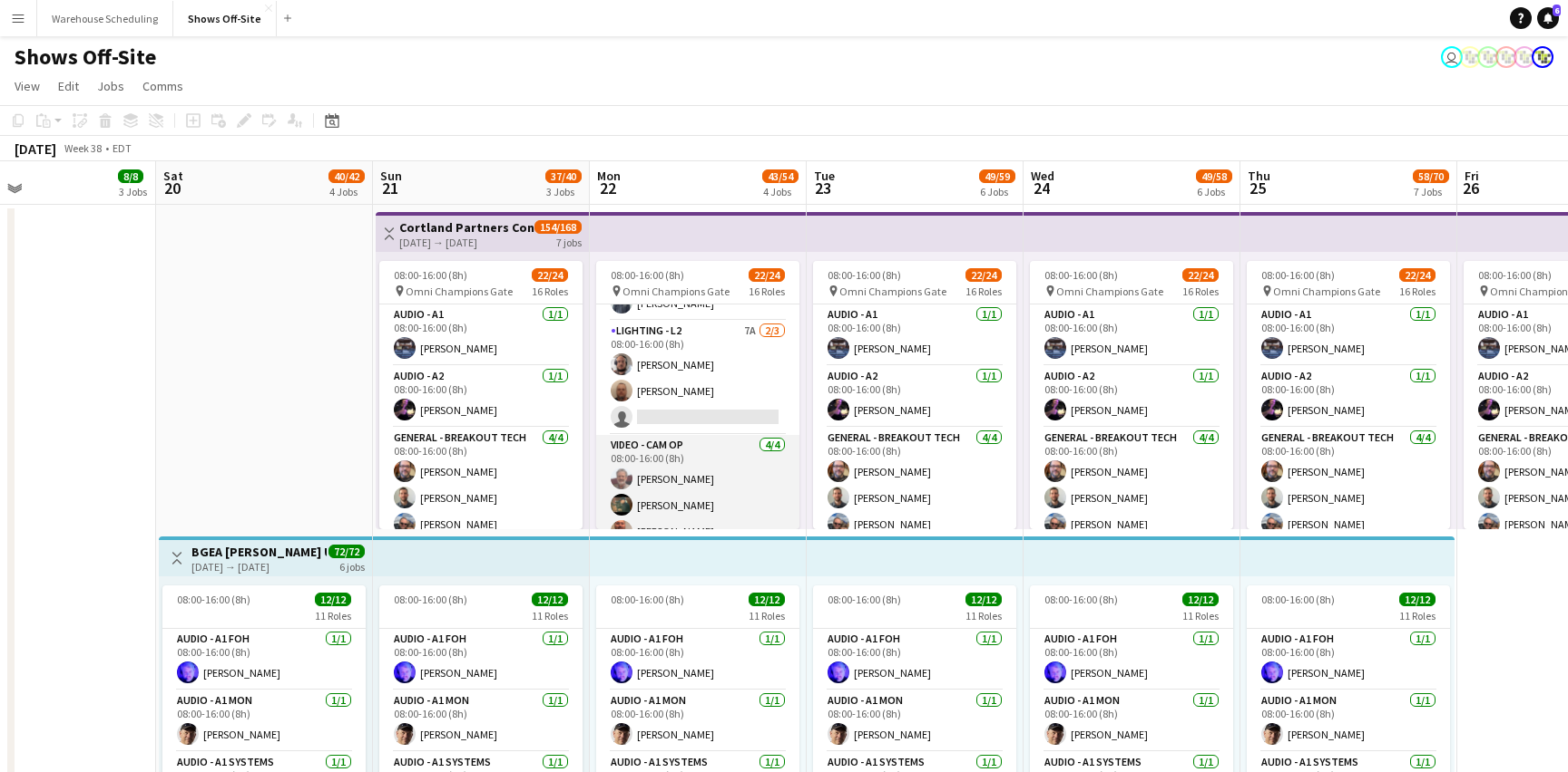
scroll to position [542, 0]
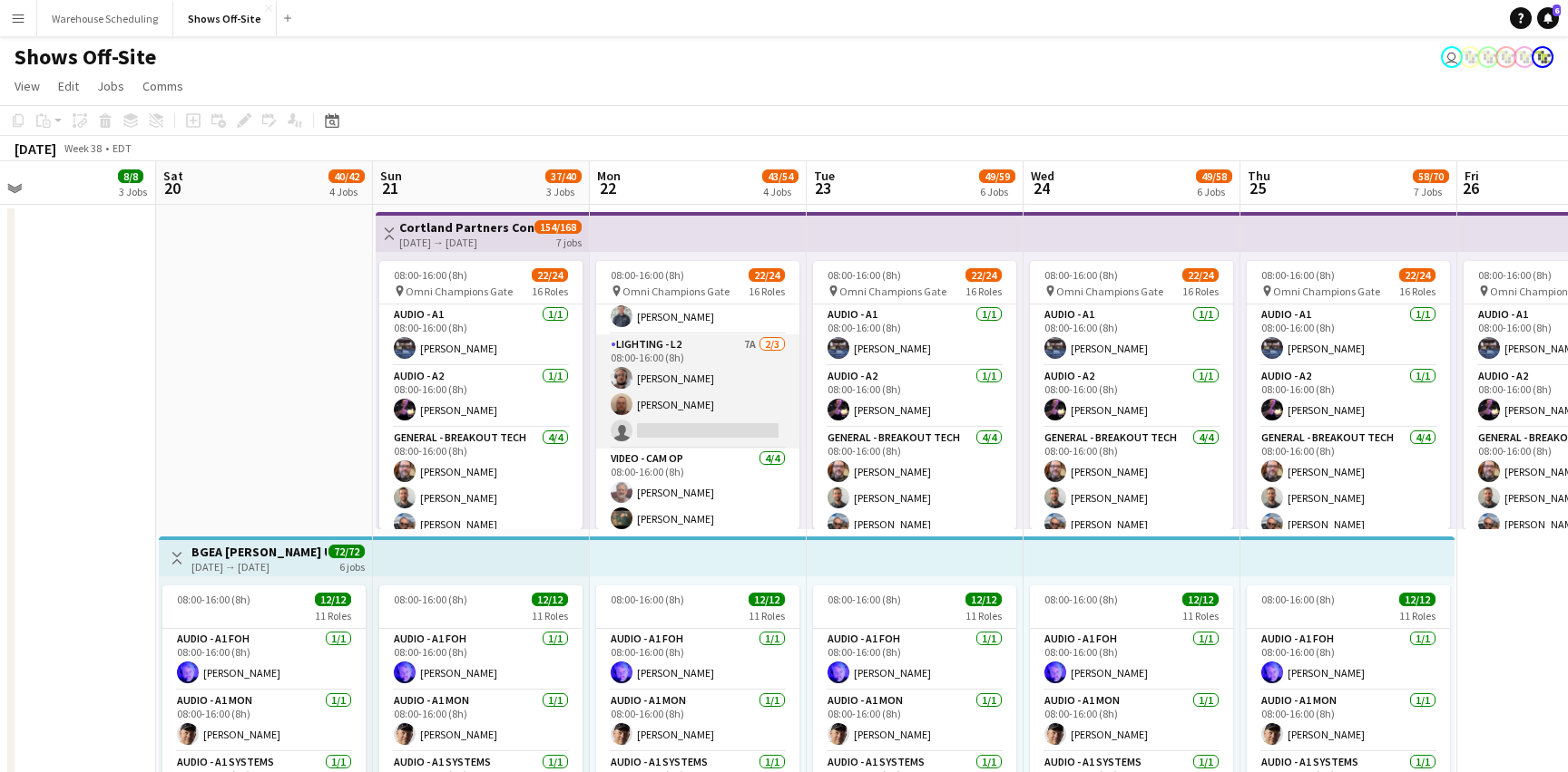
click at [693, 394] on app-card-role "Lighting - L2 7A 2/3 08:00-16:00 (8h) Dwight Kendall Jason Branham single-neutr…" at bounding box center [698, 392] width 203 height 114
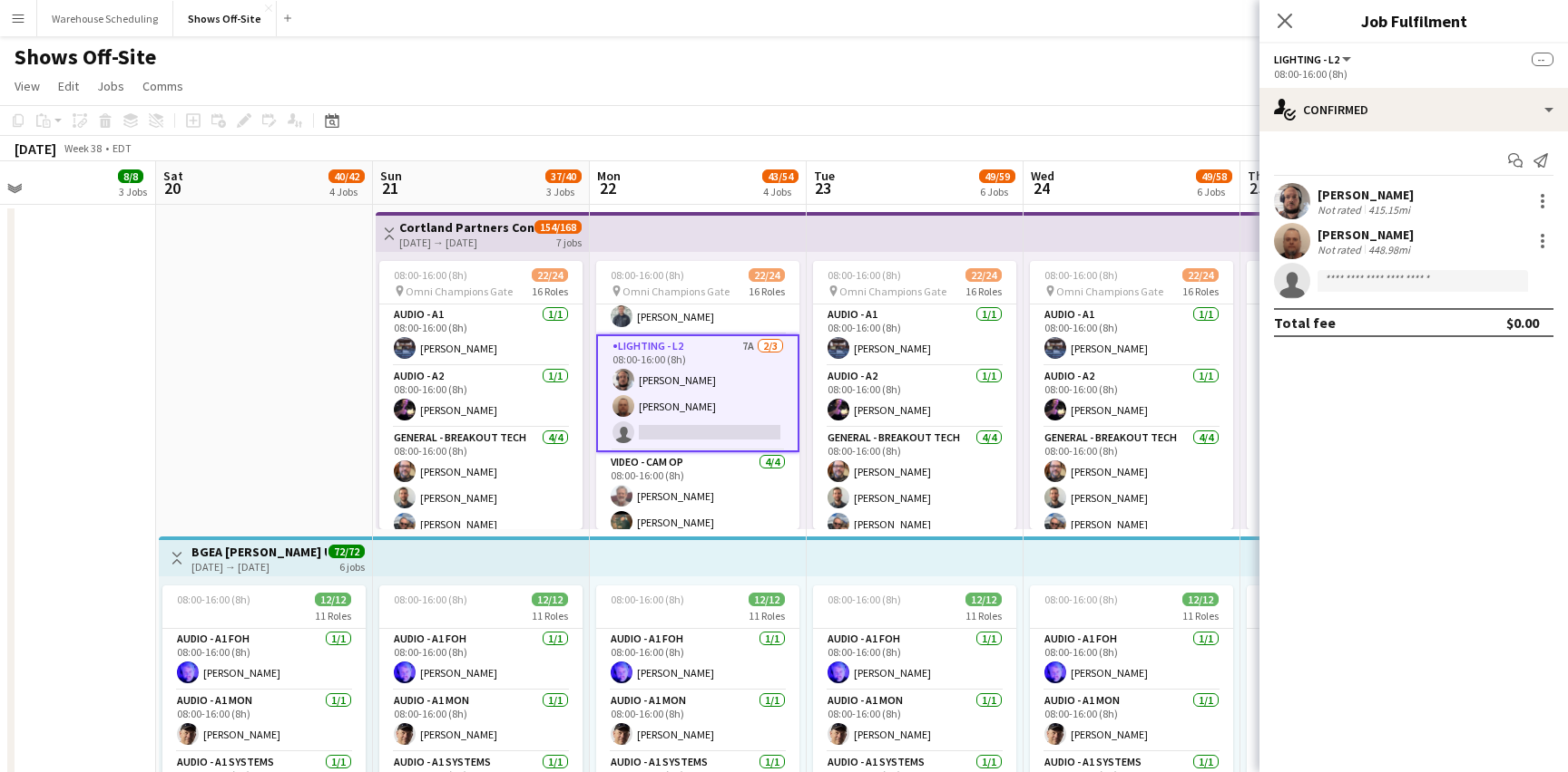
click at [1355, 266] on app-invite-slot "single-neutral-actions" at bounding box center [1413, 280] width 308 height 36
click at [1355, 281] on input at bounding box center [1422, 281] width 210 height 22
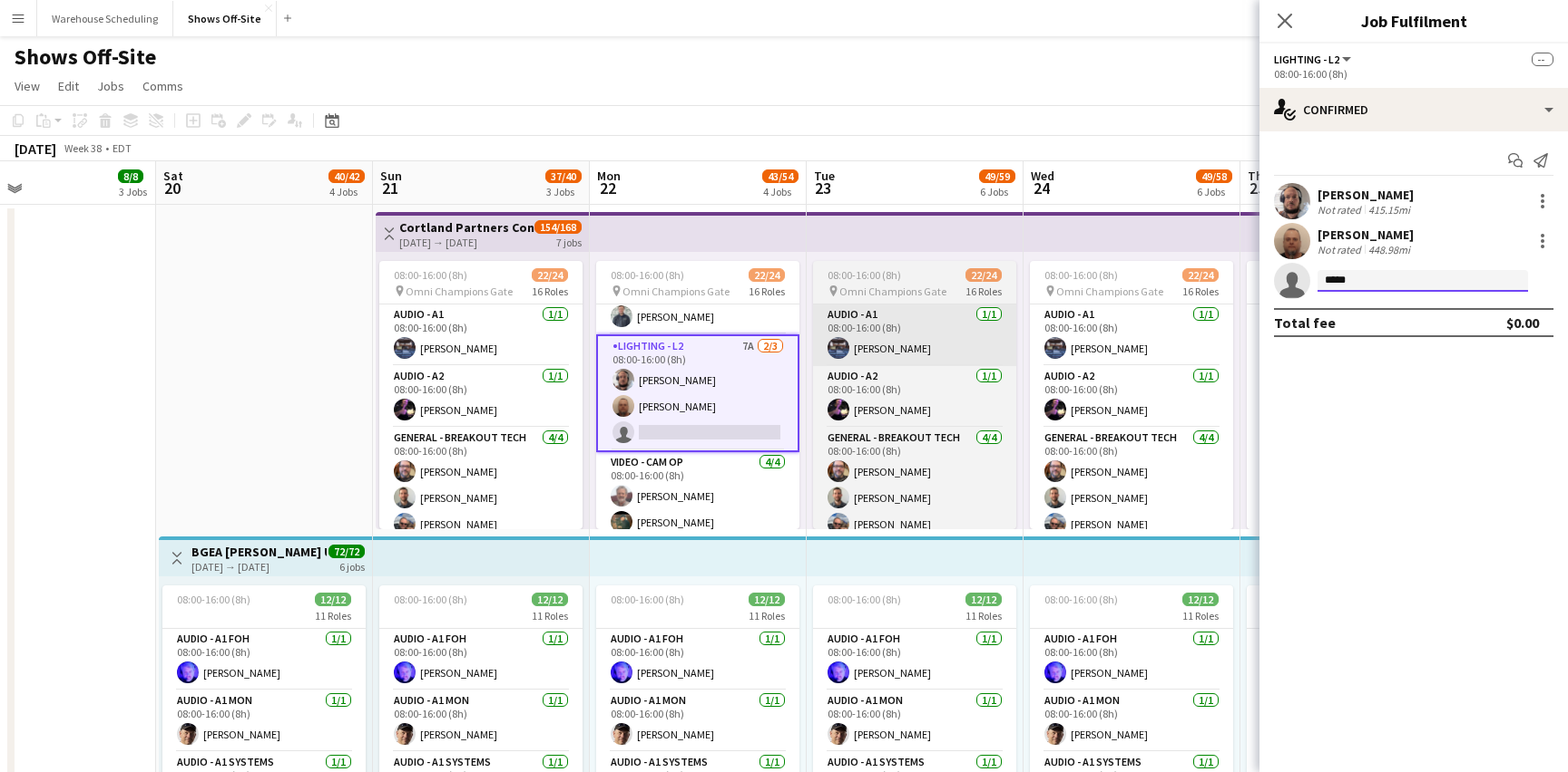
type input "****"
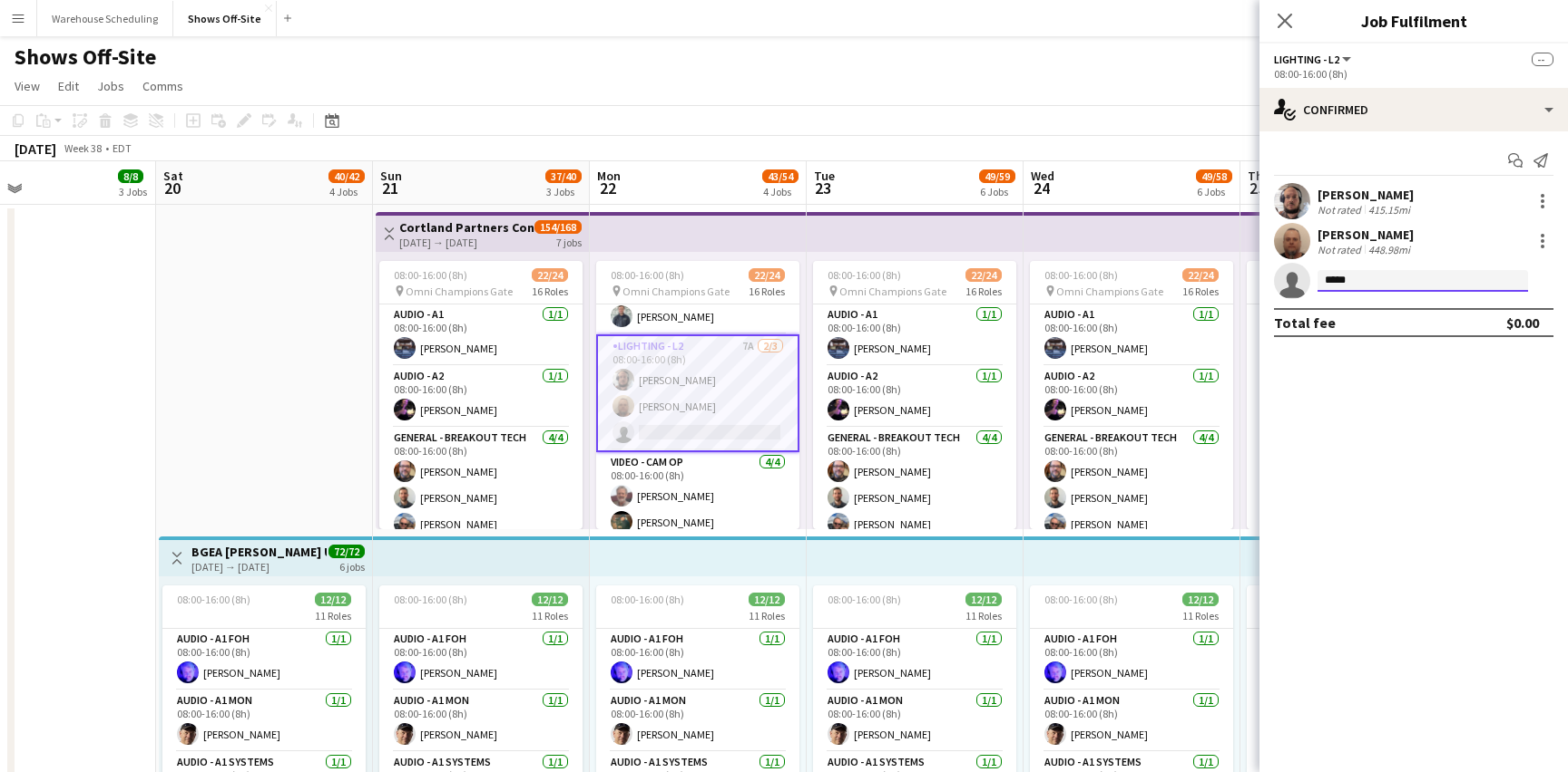
type input "******"
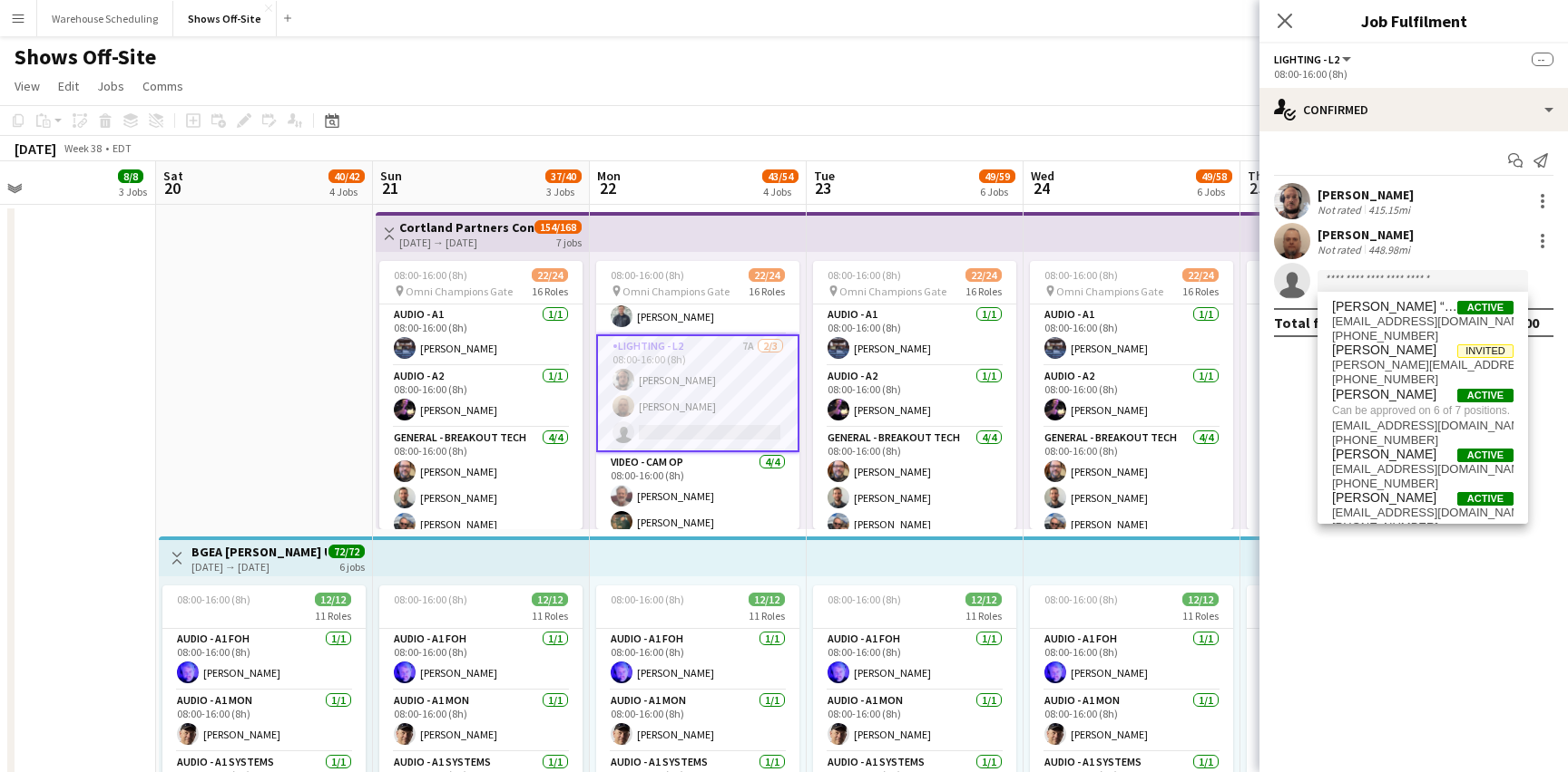
click at [20, 9] on button "Menu" at bounding box center [18, 18] width 36 height 36
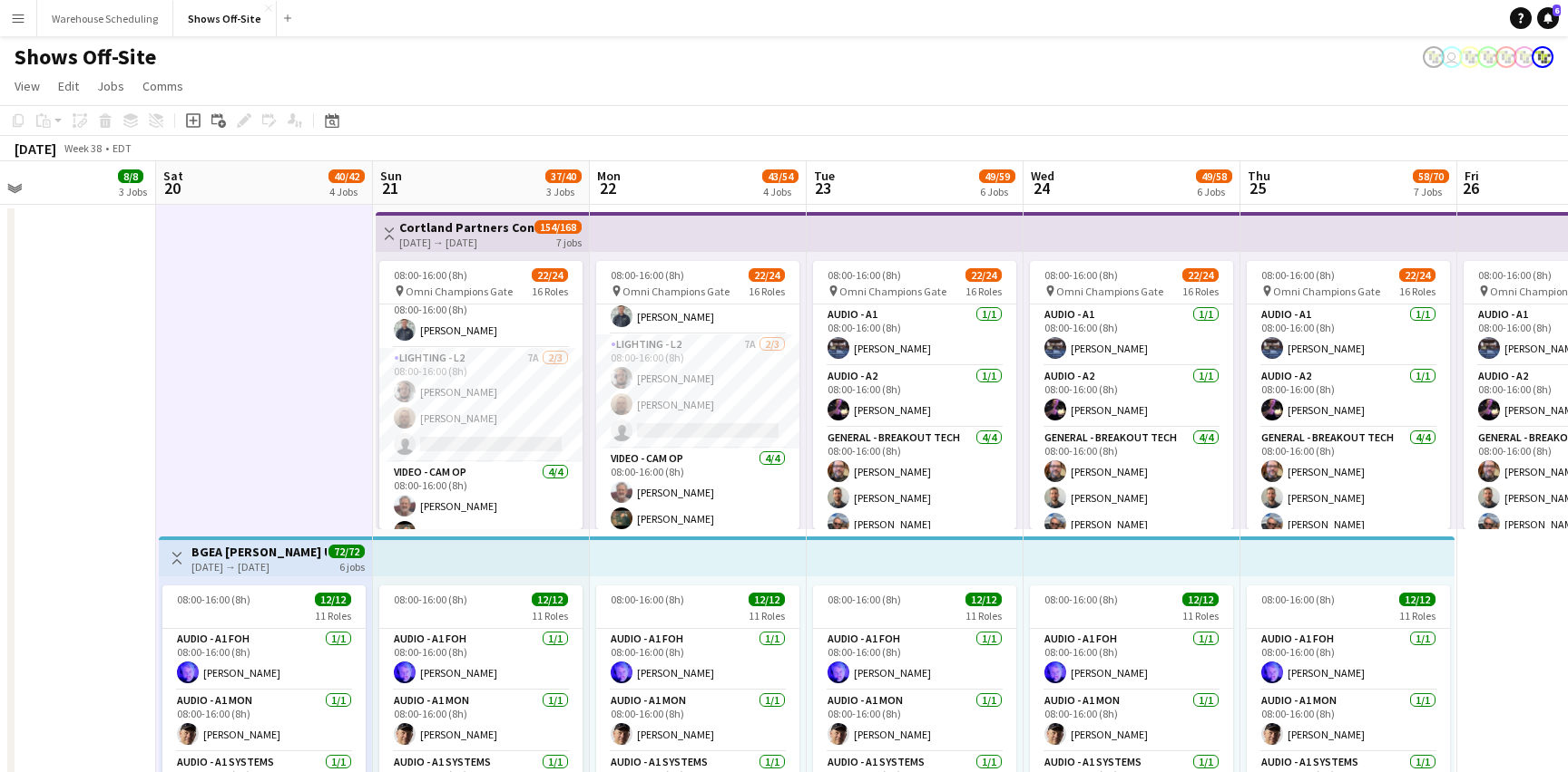
scroll to position [520, 0]
click at [491, 398] on app-card-role "Lighting - L2 7A 2/3 08:00-16:00 (8h) Dwight Kendall Jason Branham single-neutr…" at bounding box center [481, 413] width 203 height 114
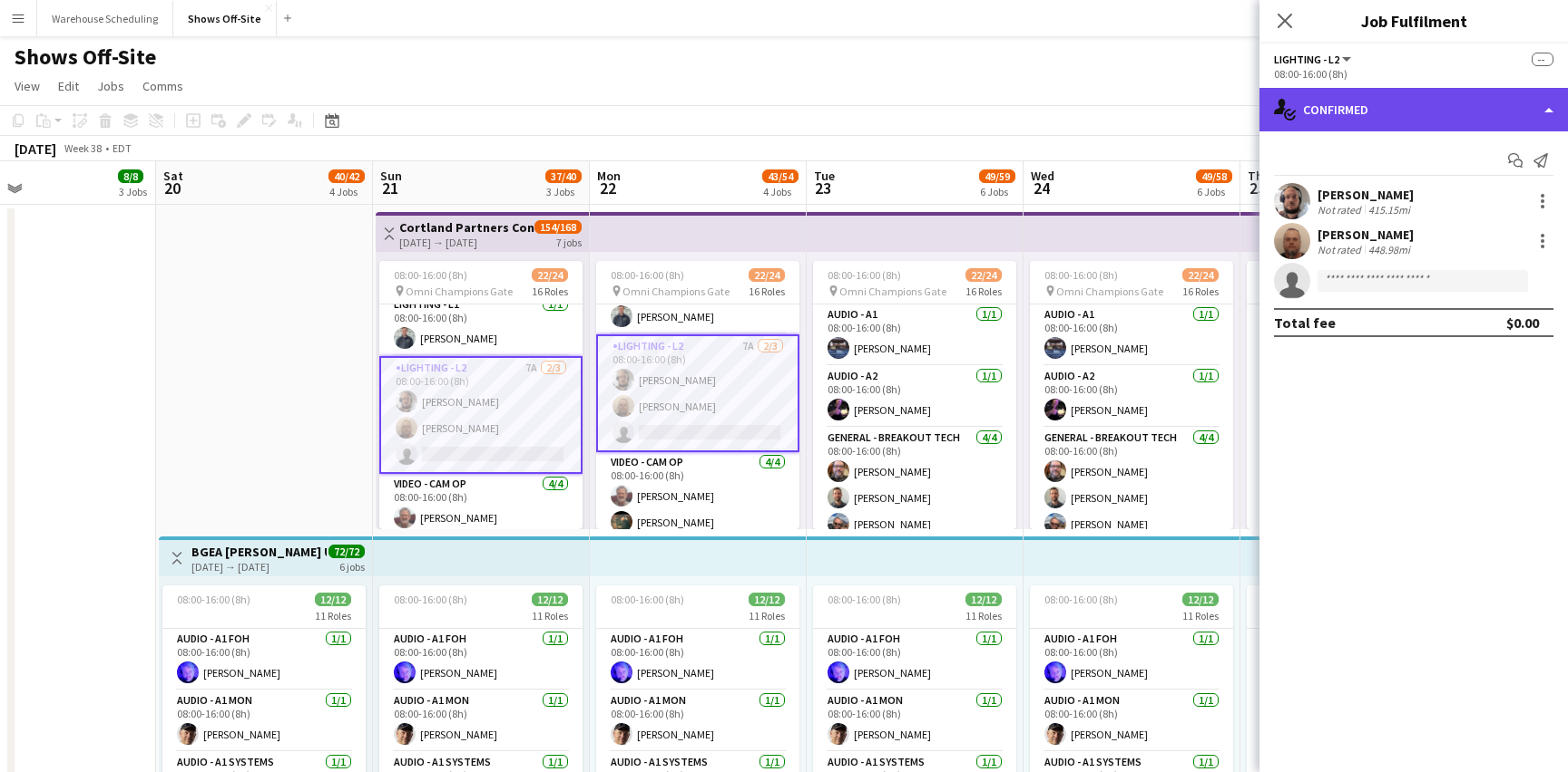
click at [1420, 128] on div "single-neutral-actions-check-2 Confirmed" at bounding box center [1413, 109] width 308 height 43
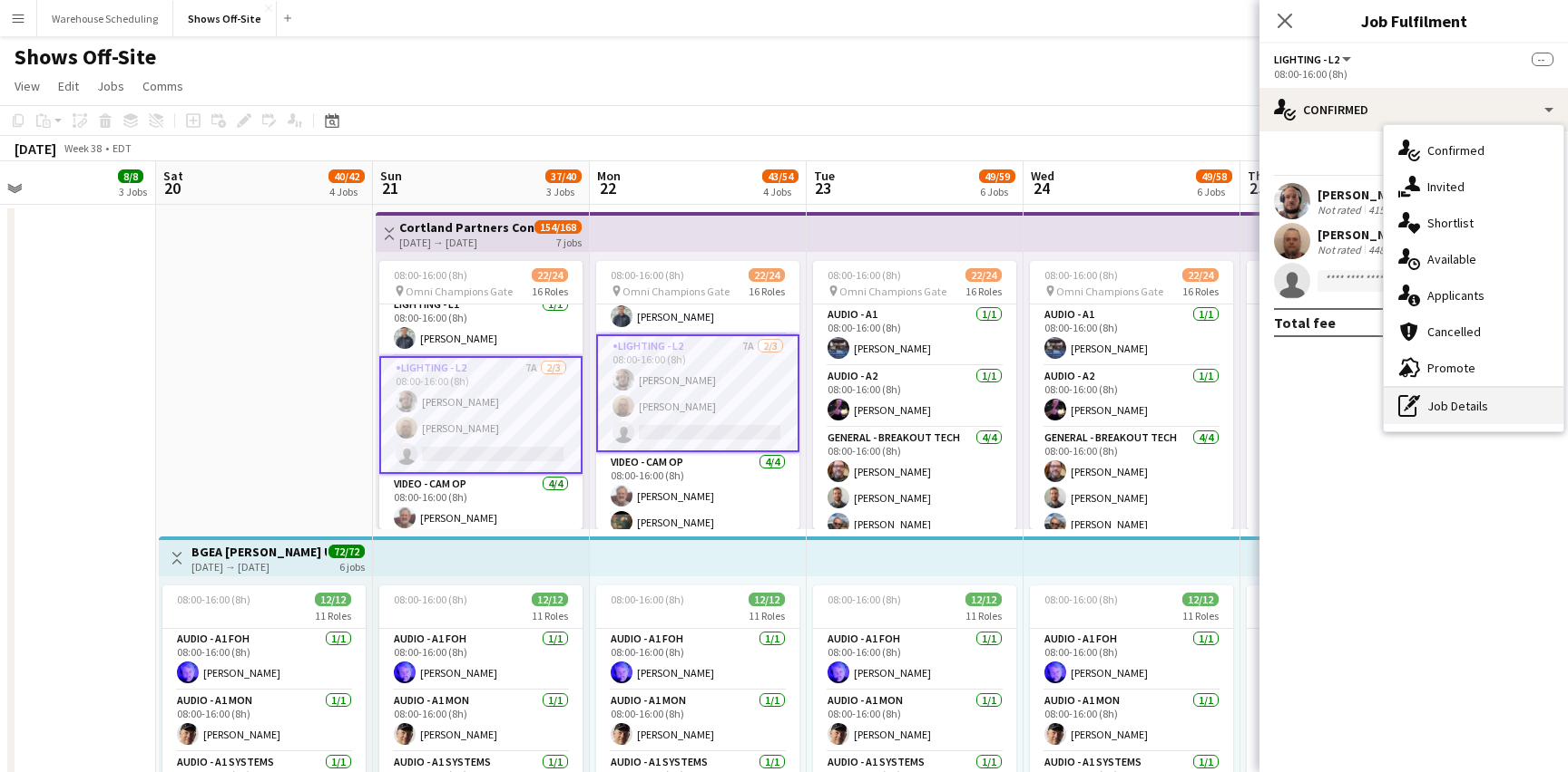
click at [1430, 398] on div "pen-write Job Details" at bounding box center [1473, 406] width 180 height 36
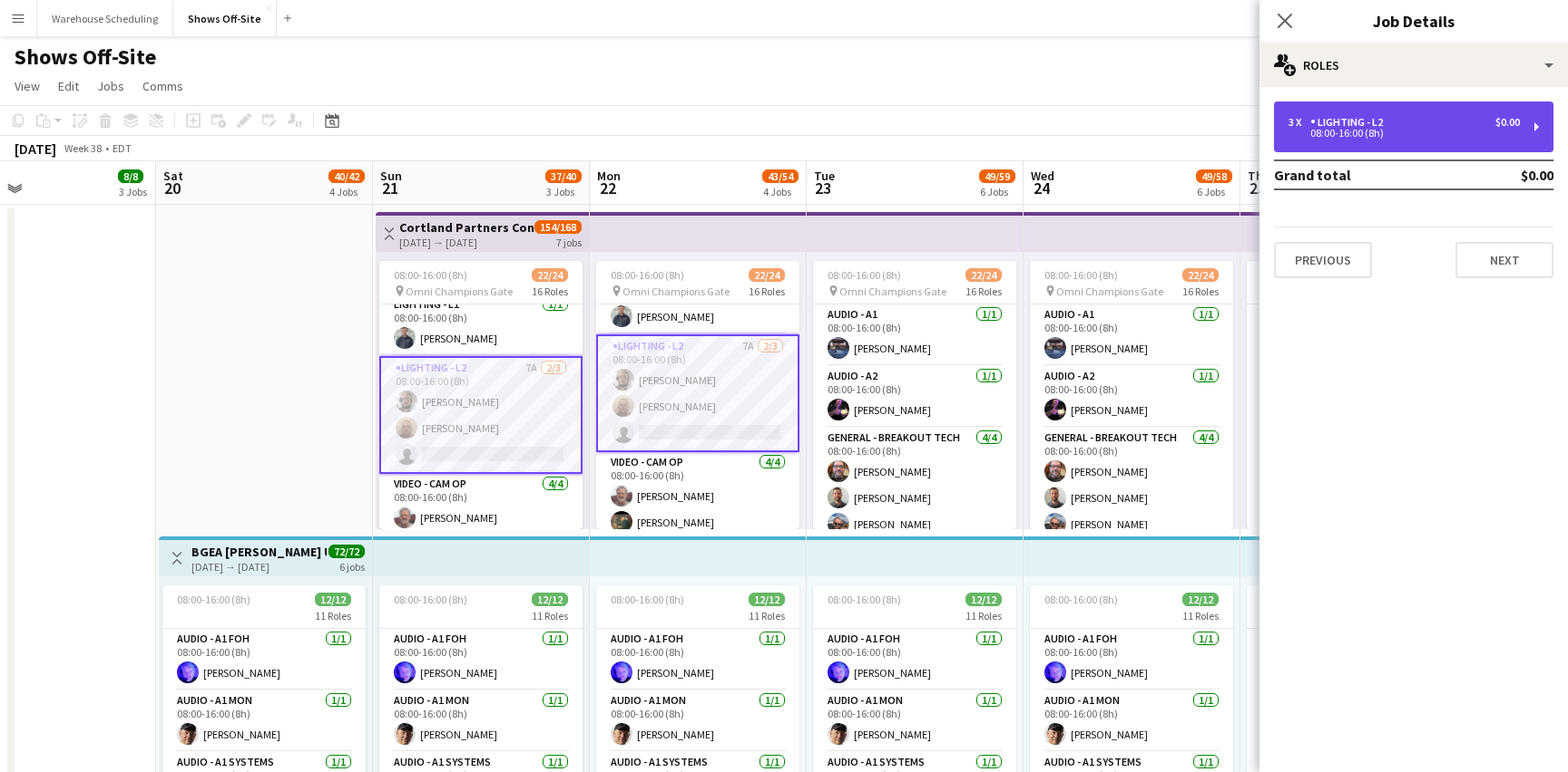
click at [1406, 134] on div "08:00-16:00 (8h)" at bounding box center [1404, 134] width 232 height 9
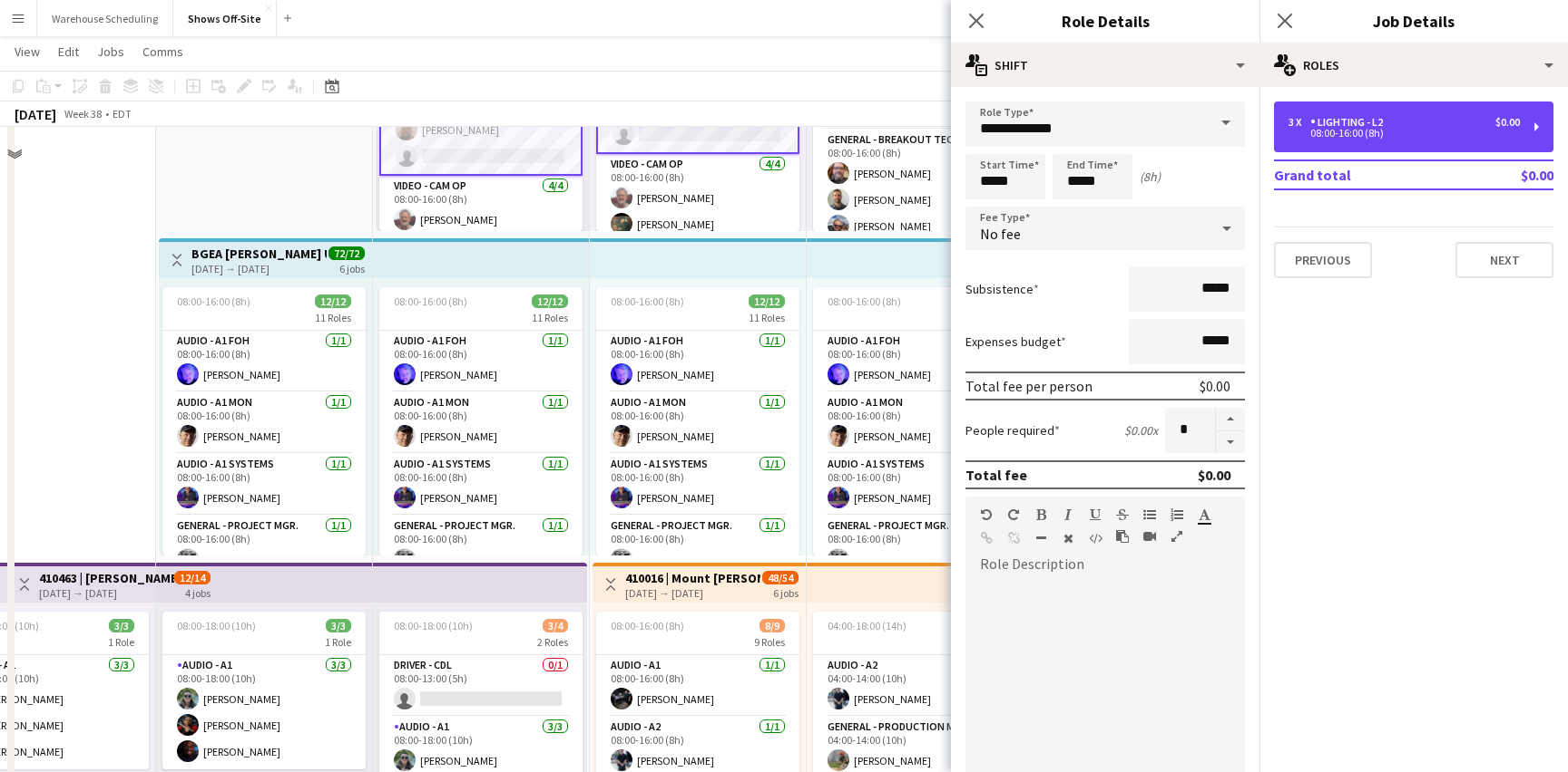
scroll to position [359, 0]
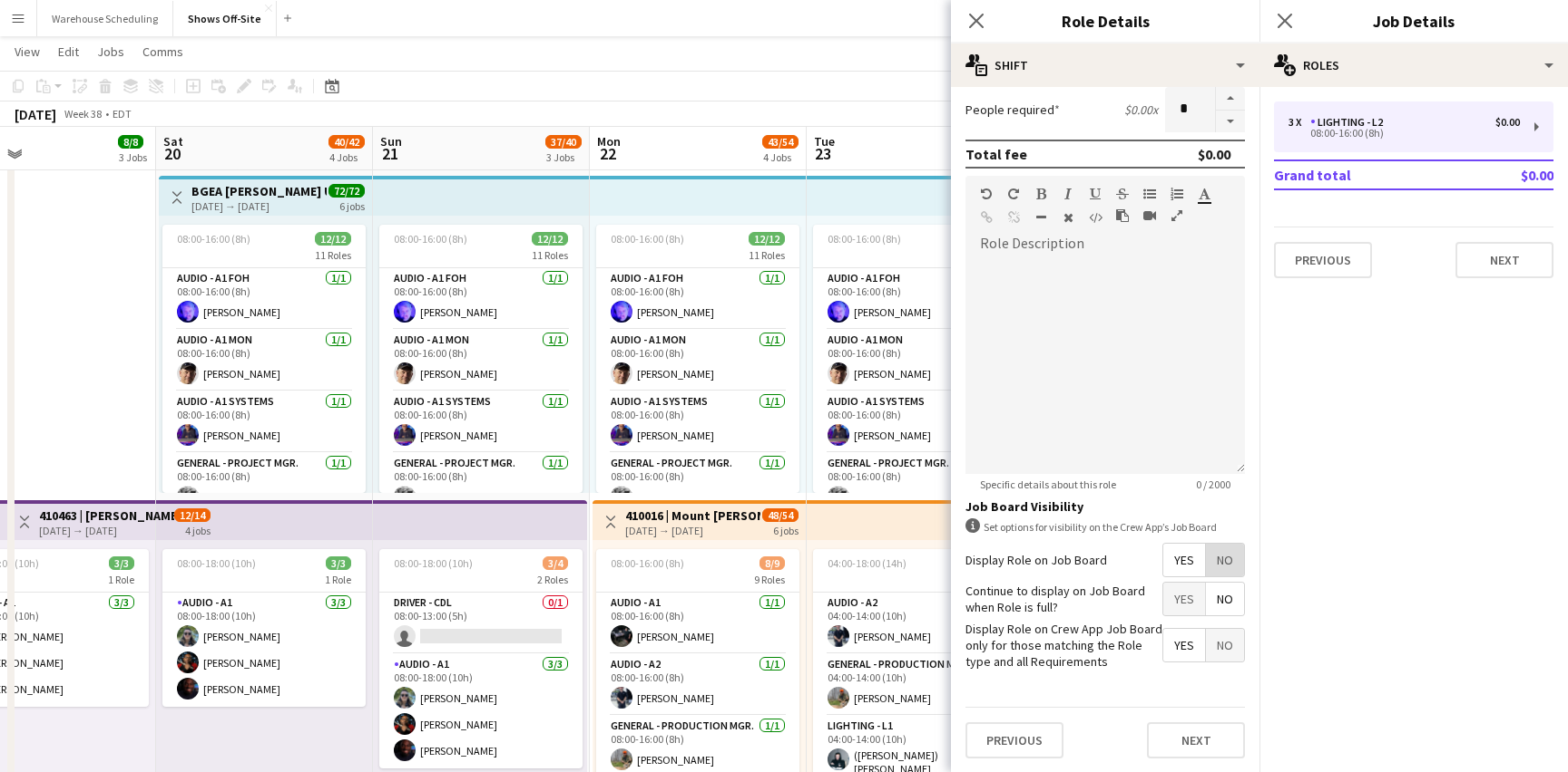
click at [1230, 570] on span "No" at bounding box center [1224, 560] width 38 height 32
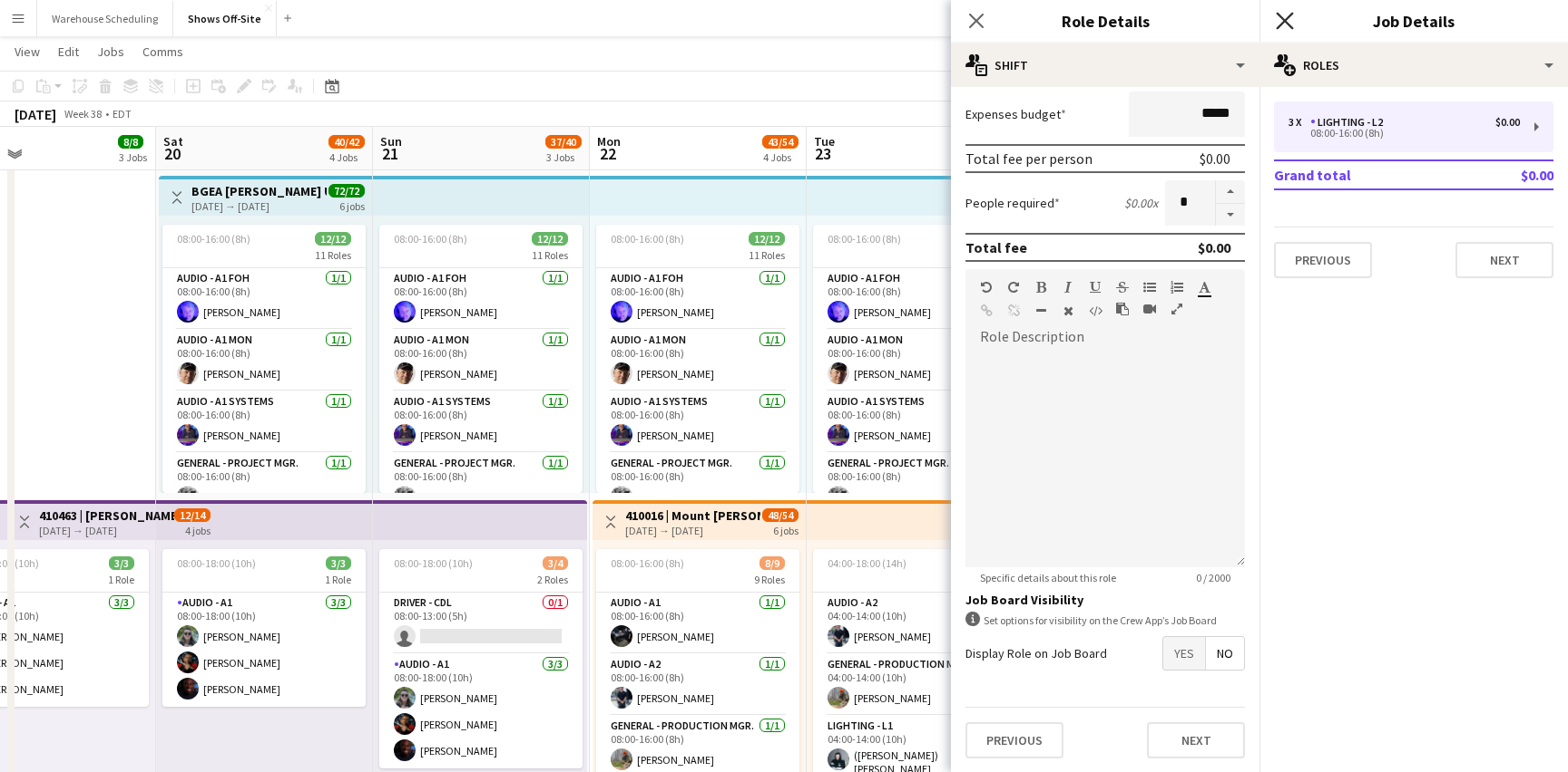
click at [1287, 14] on icon "Close pop-in" at bounding box center [1284, 20] width 18 height 18
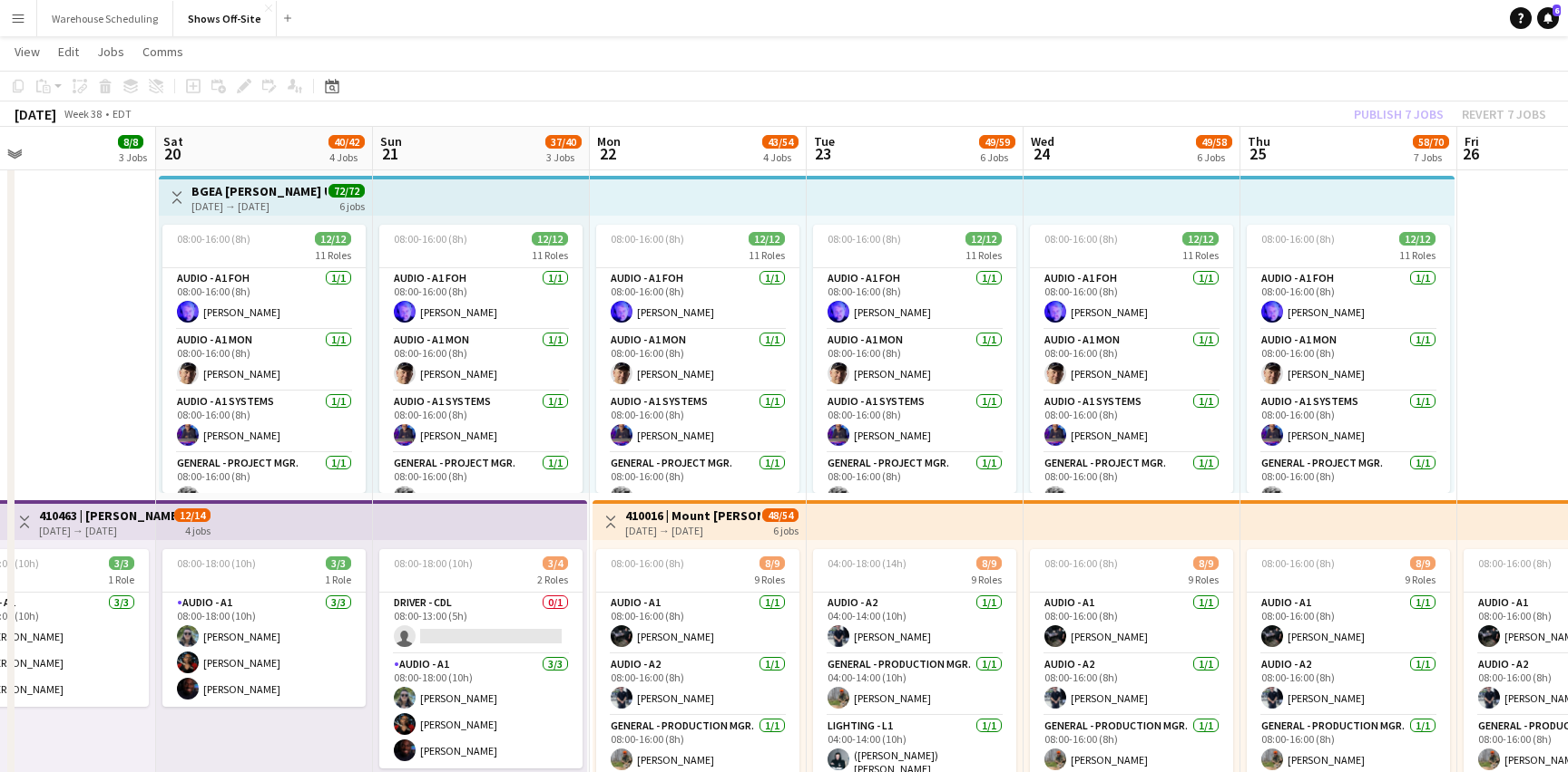
click at [1418, 101] on div "September 2025 Week 38 • EDT Publish 7 jobs Revert 7 jobs" at bounding box center [784, 114] width 1568 height 26
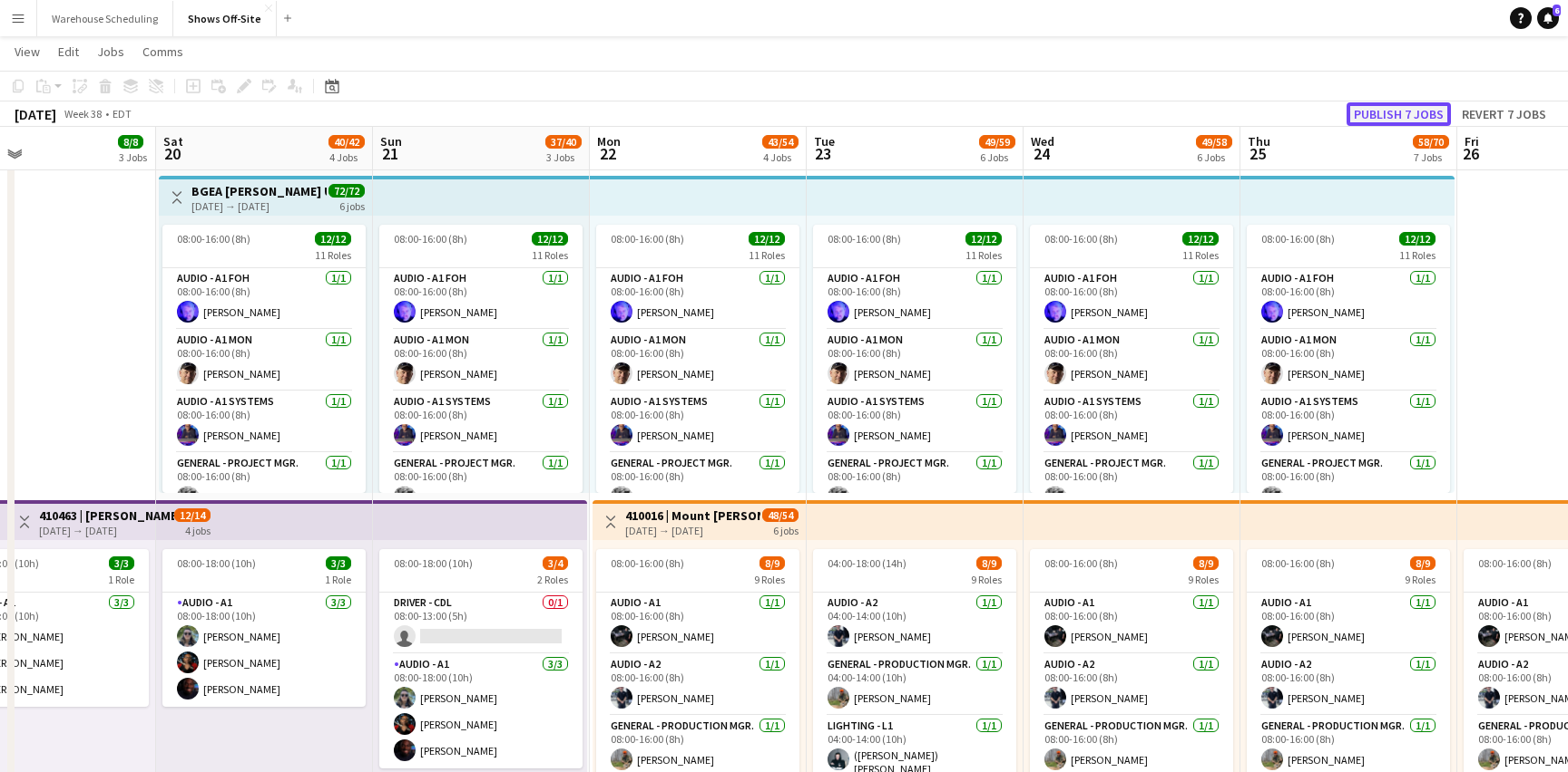
click at [1401, 112] on button "Publish 7 jobs" at bounding box center [1398, 114] width 104 height 24
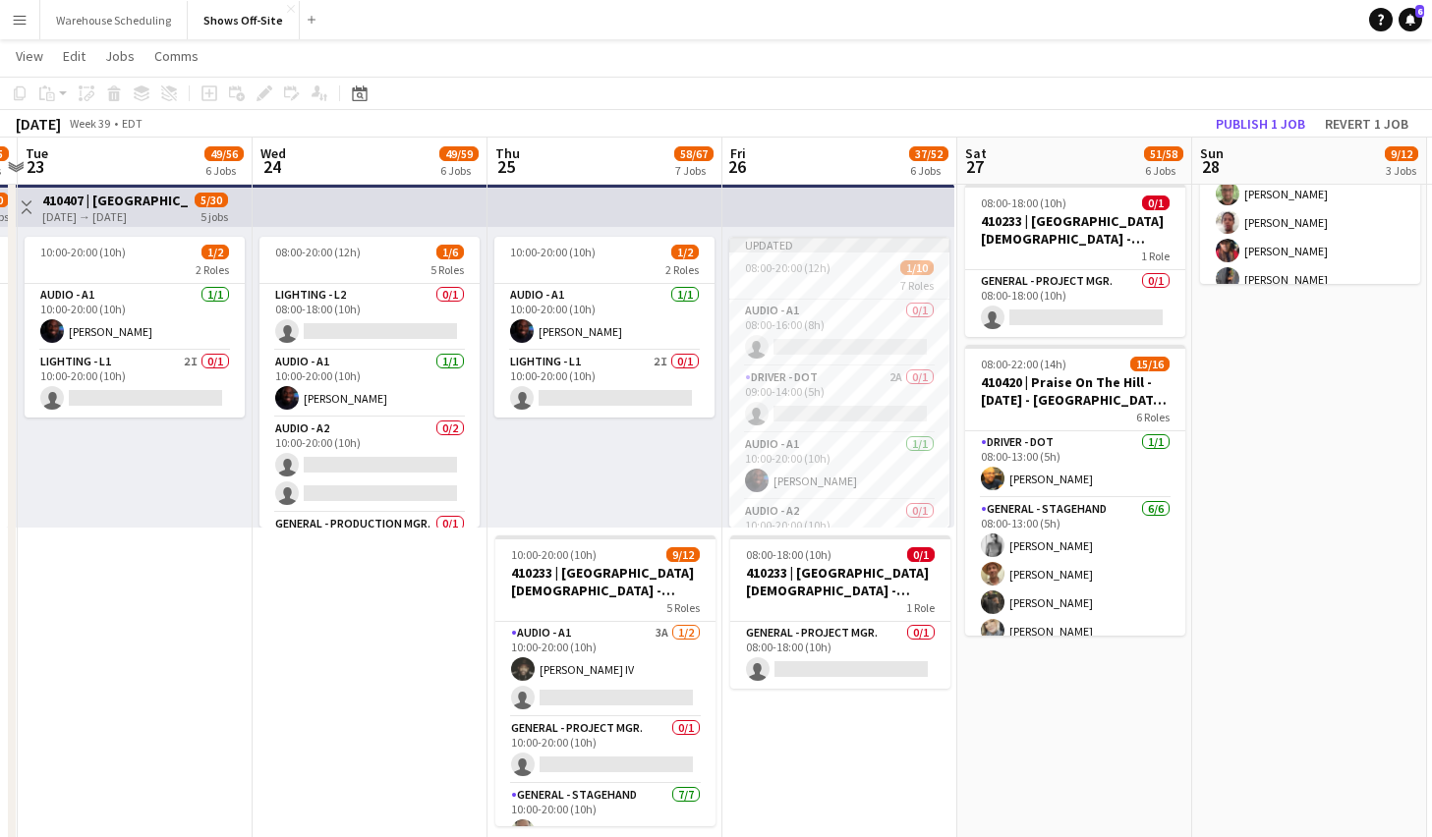
scroll to position [0, 611]
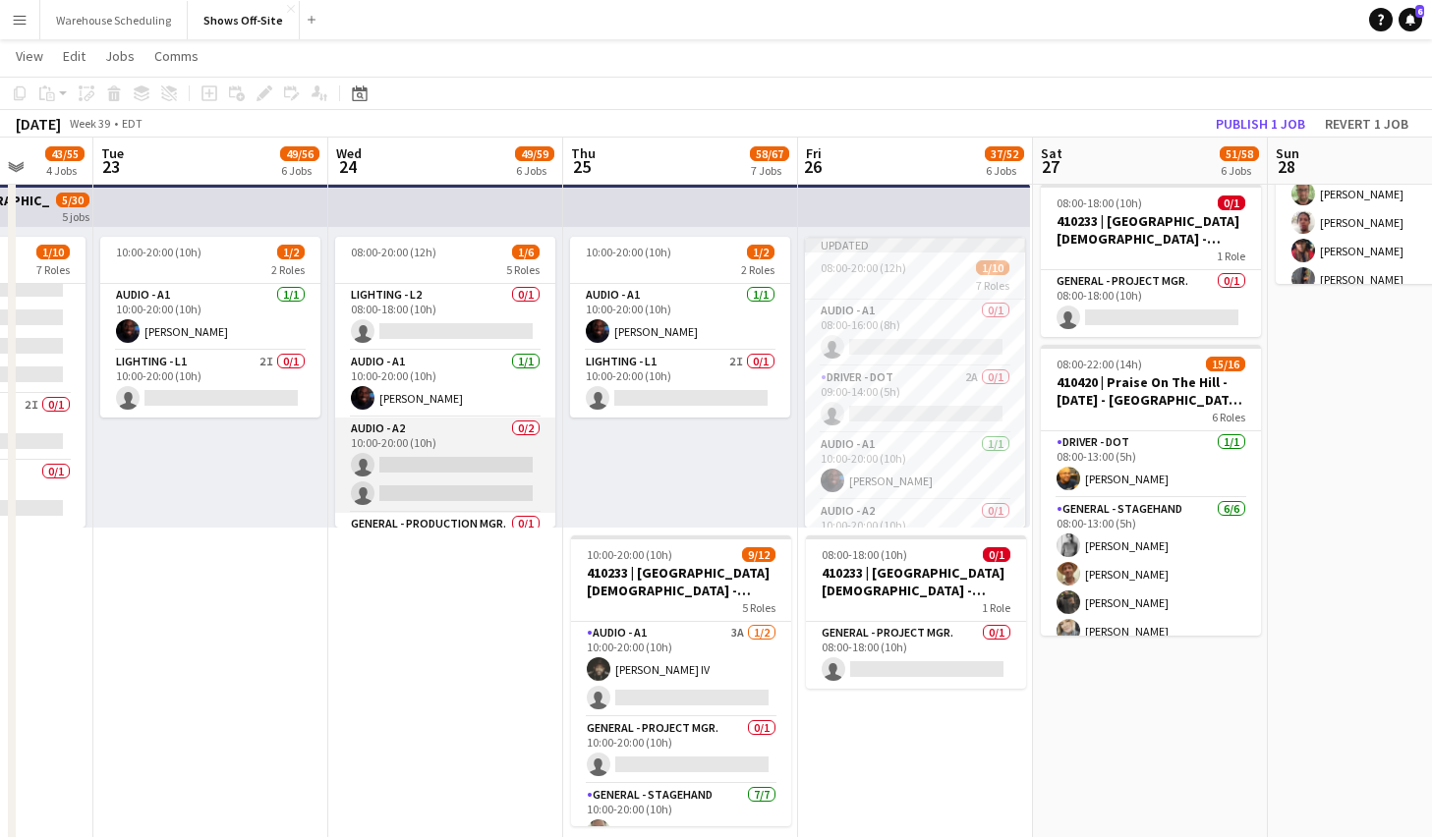
click at [456, 448] on app-card-role "Audio - A2 0/2 10:00-20:00 (10h) single-neutral-actions single-neutral-actions" at bounding box center [445, 465] width 220 height 95
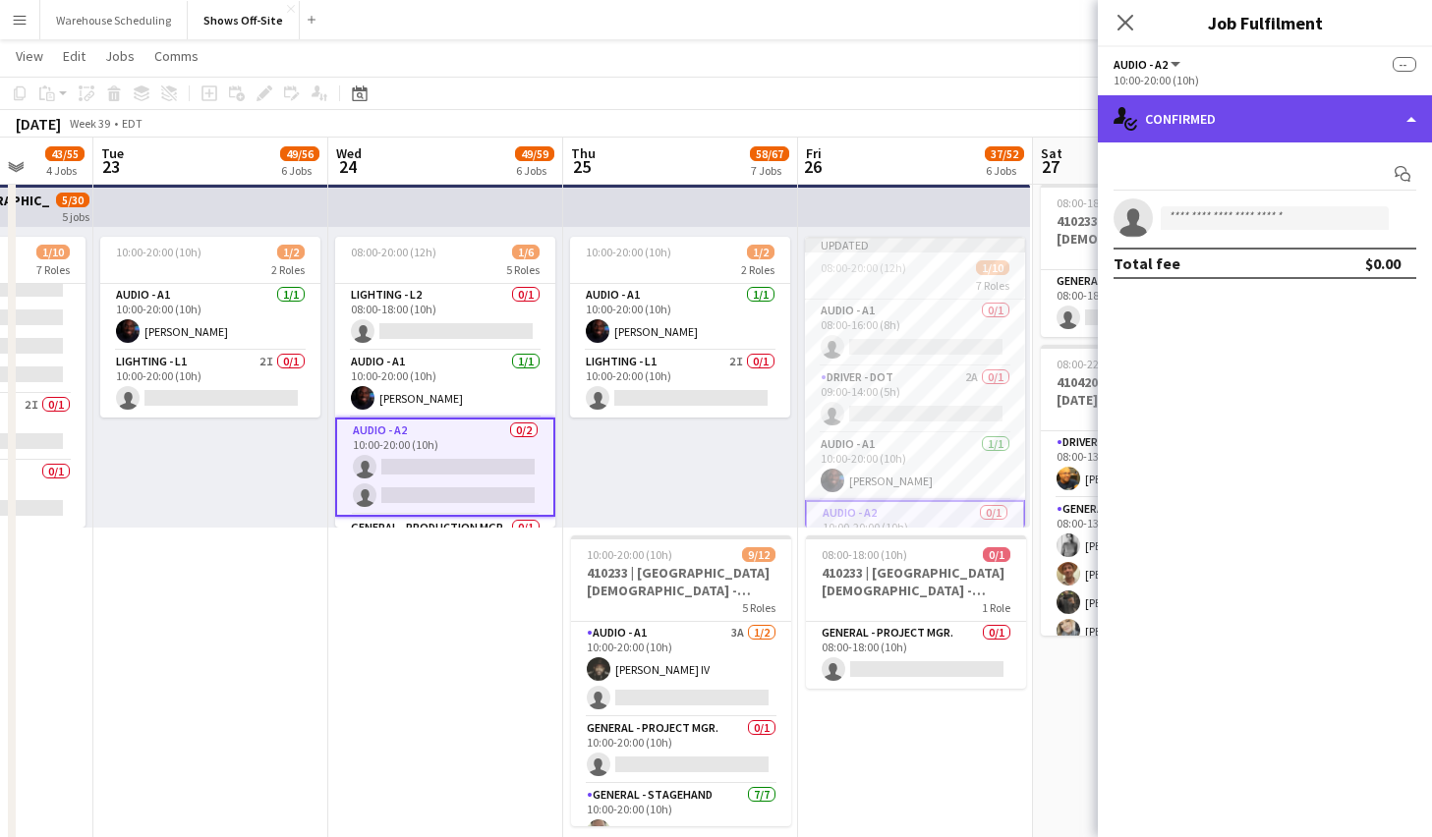
click at [1229, 120] on div "single-neutral-actions-check-2 Confirmed" at bounding box center [1265, 118] width 334 height 47
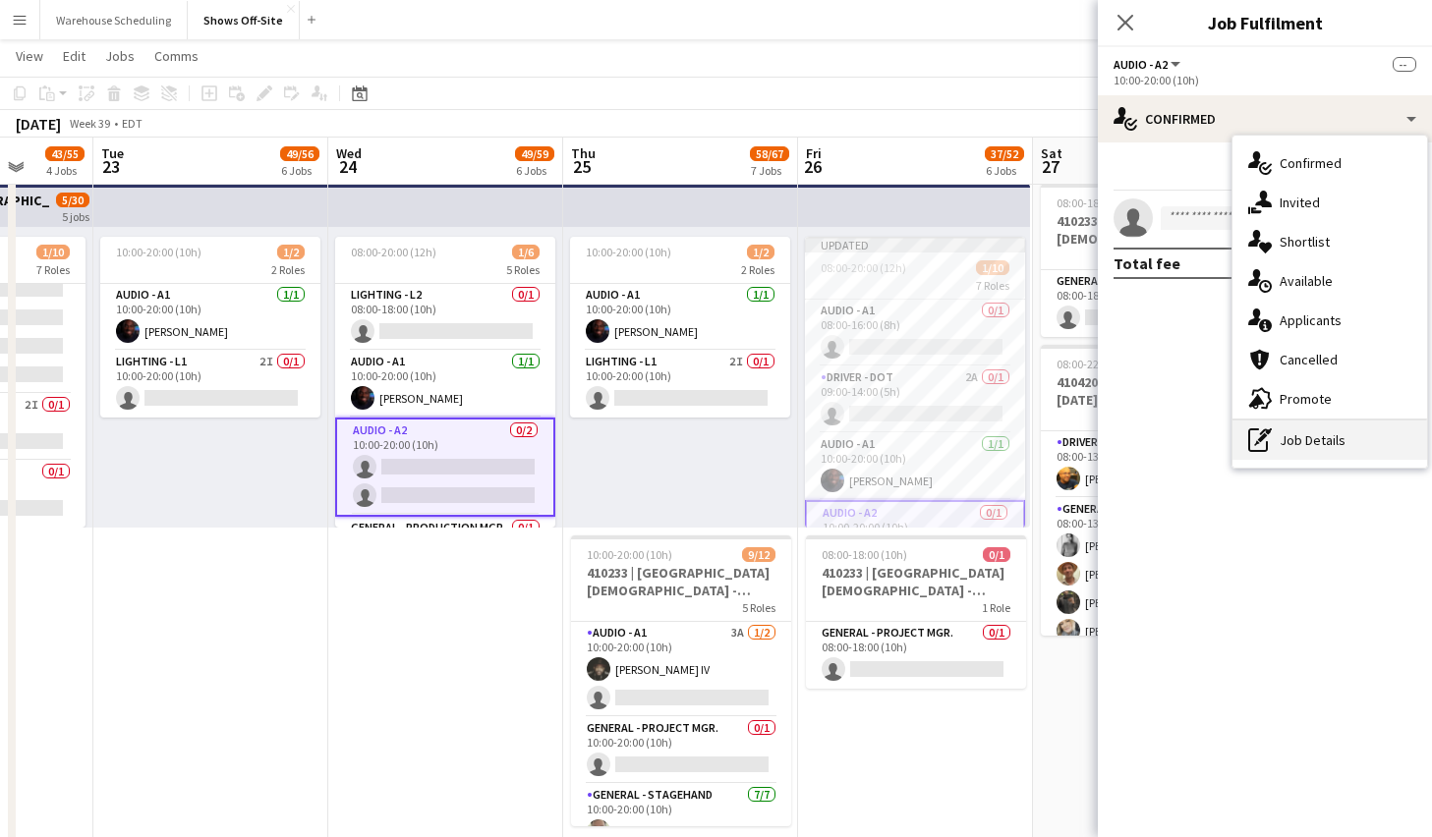
click at [1292, 438] on div "pen-write Job Details" at bounding box center [1330, 440] width 195 height 39
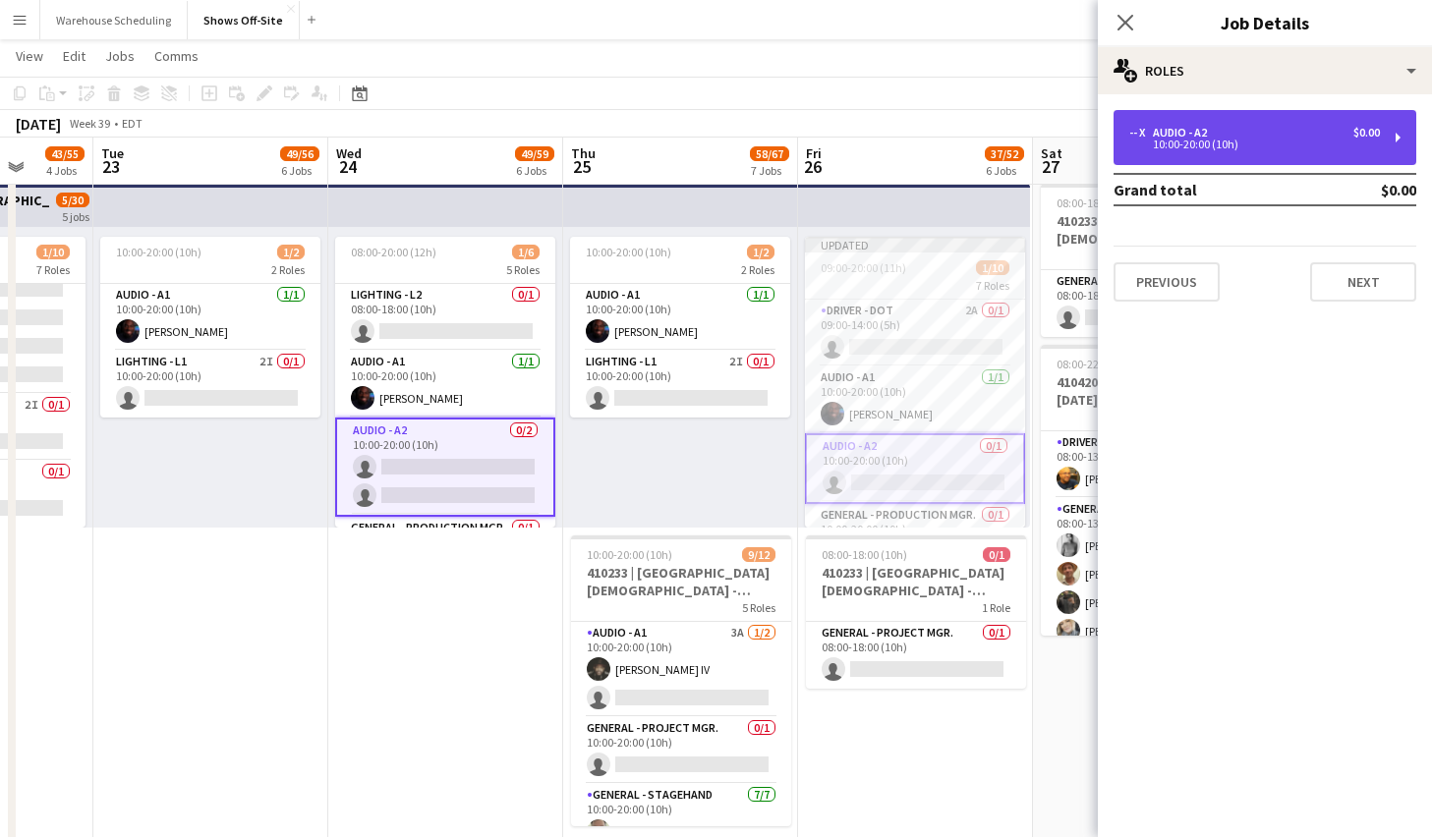
click at [1233, 127] on div "-- x Audio - A2 $0.00" at bounding box center [1254, 133] width 251 height 14
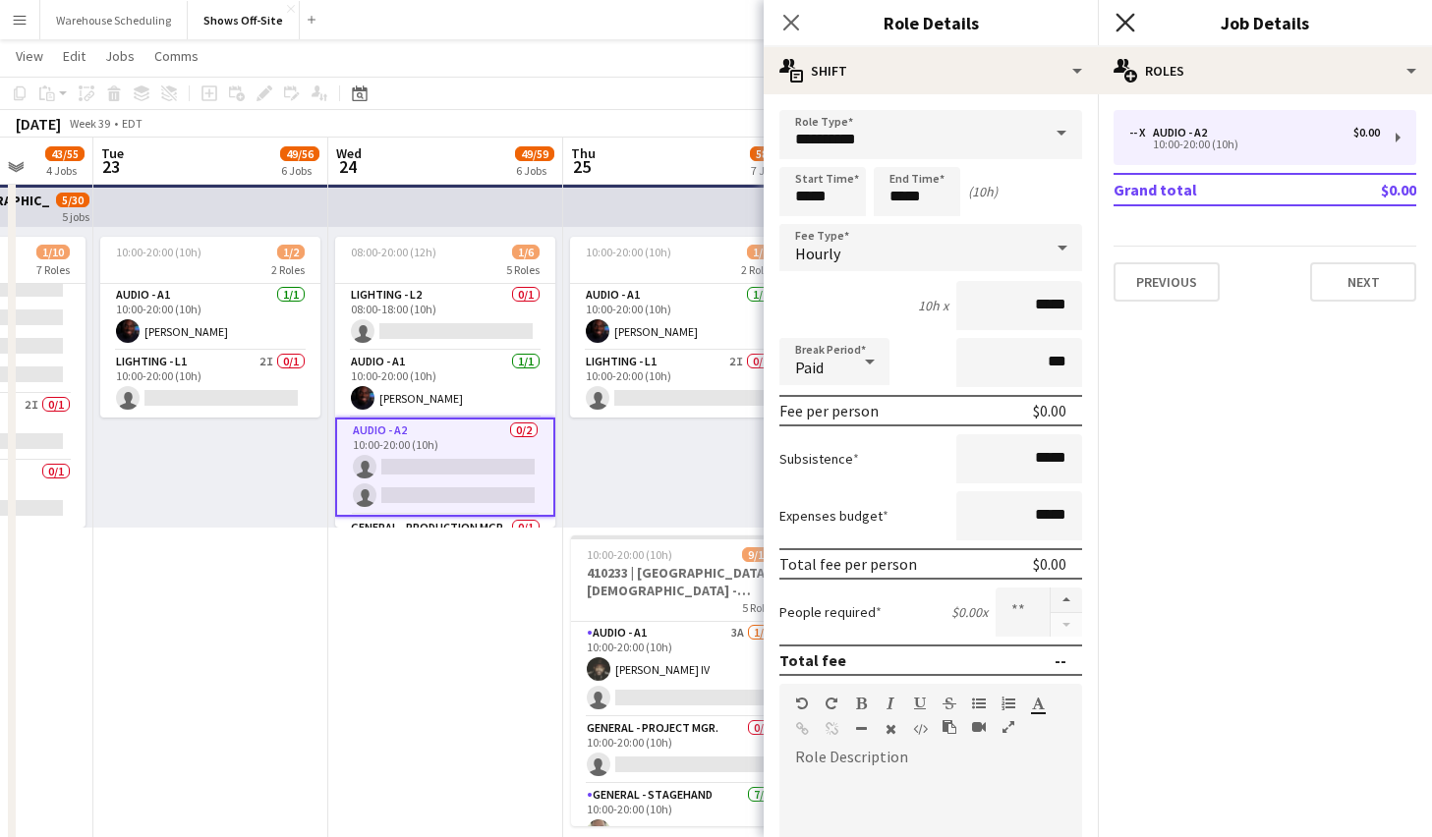
click at [1129, 24] on icon "Close pop-in" at bounding box center [1125, 22] width 19 height 19
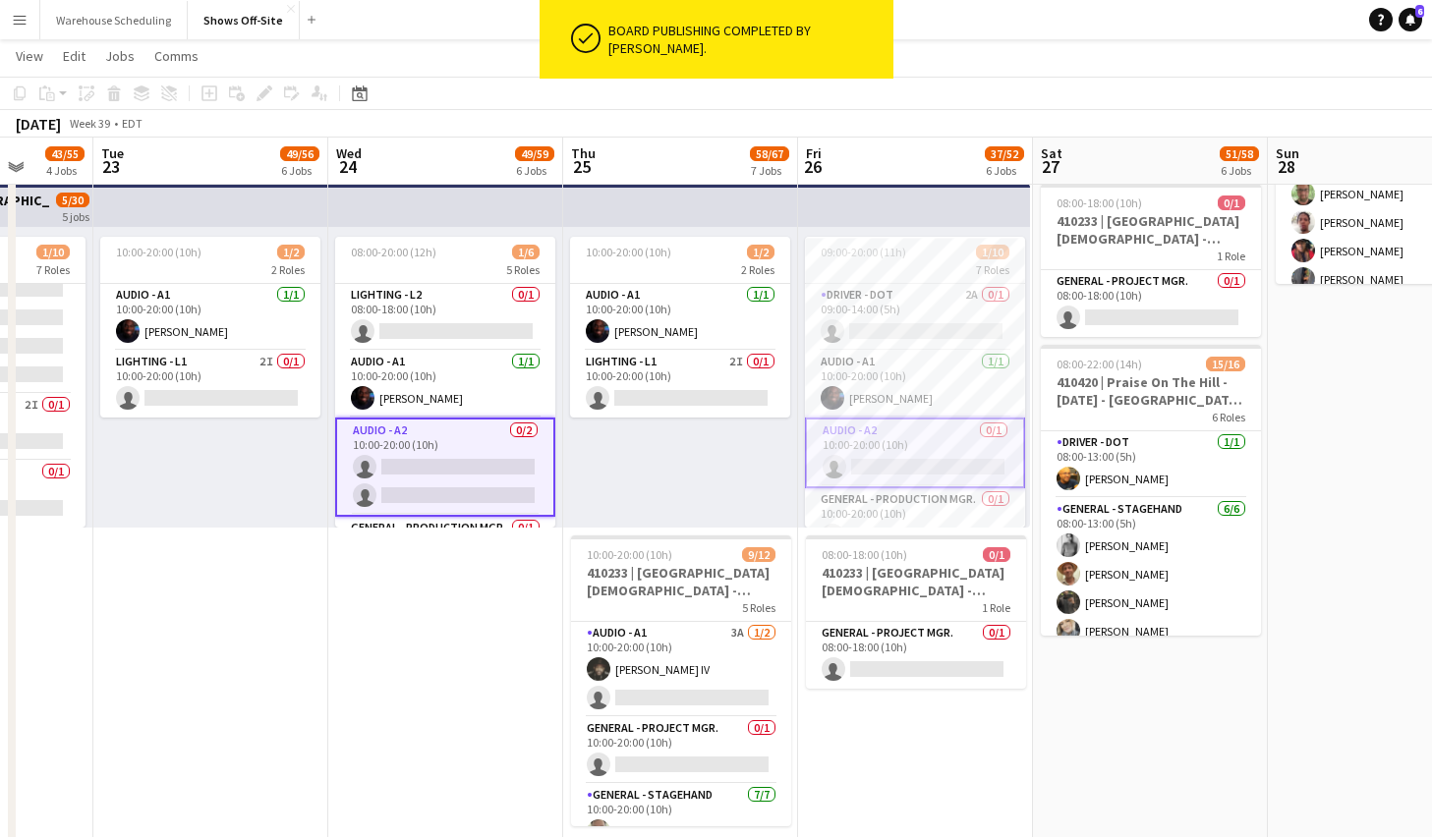
click at [434, 464] on app-card-role "Audio - A2 0/2 10:00-20:00 (10h) single-neutral-actions single-neutral-actions" at bounding box center [445, 467] width 220 height 99
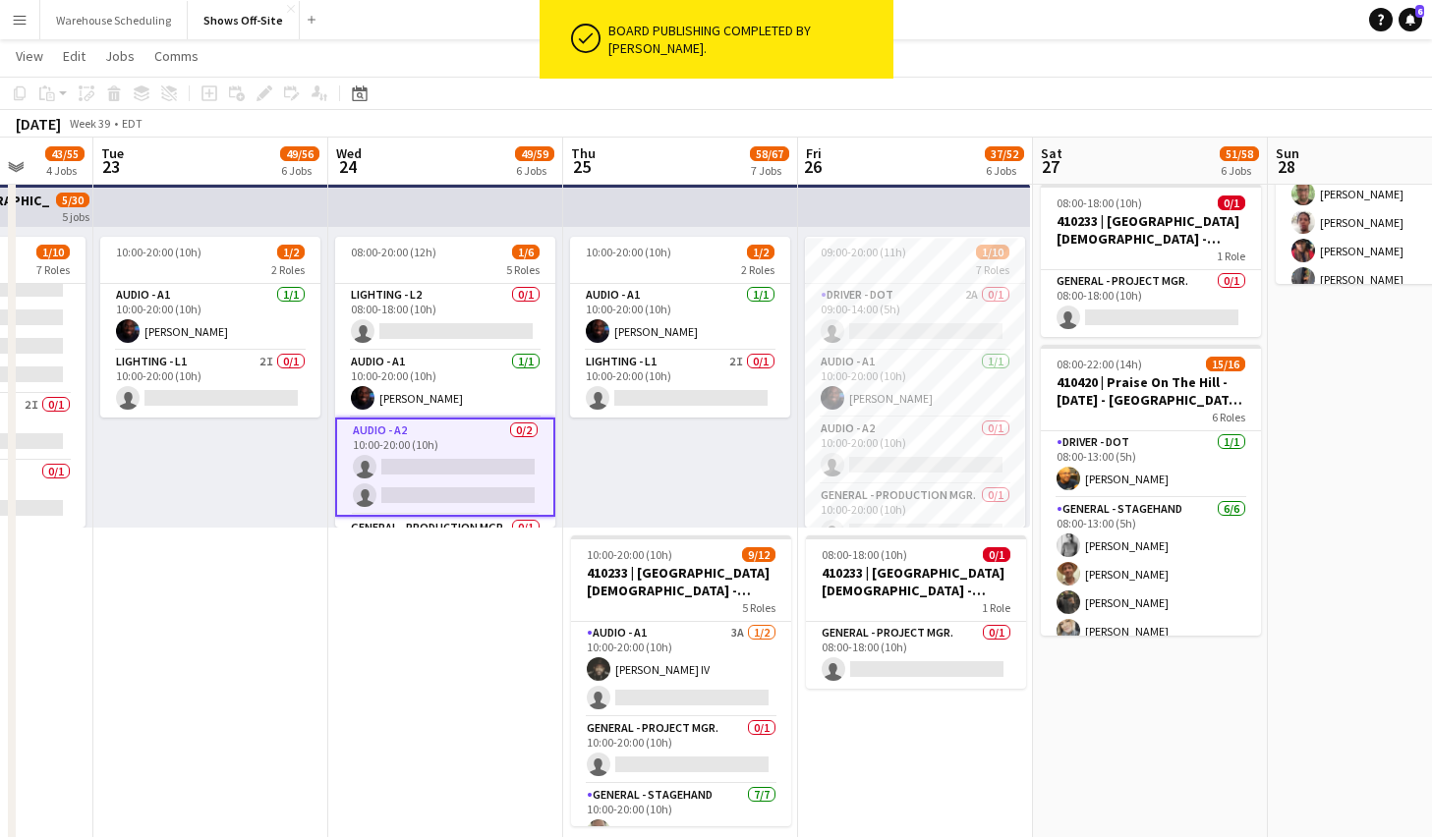
click at [492, 465] on app-card-role "Audio - A2 0/2 10:00-20:00 (10h) single-neutral-actions single-neutral-actions" at bounding box center [445, 467] width 220 height 99
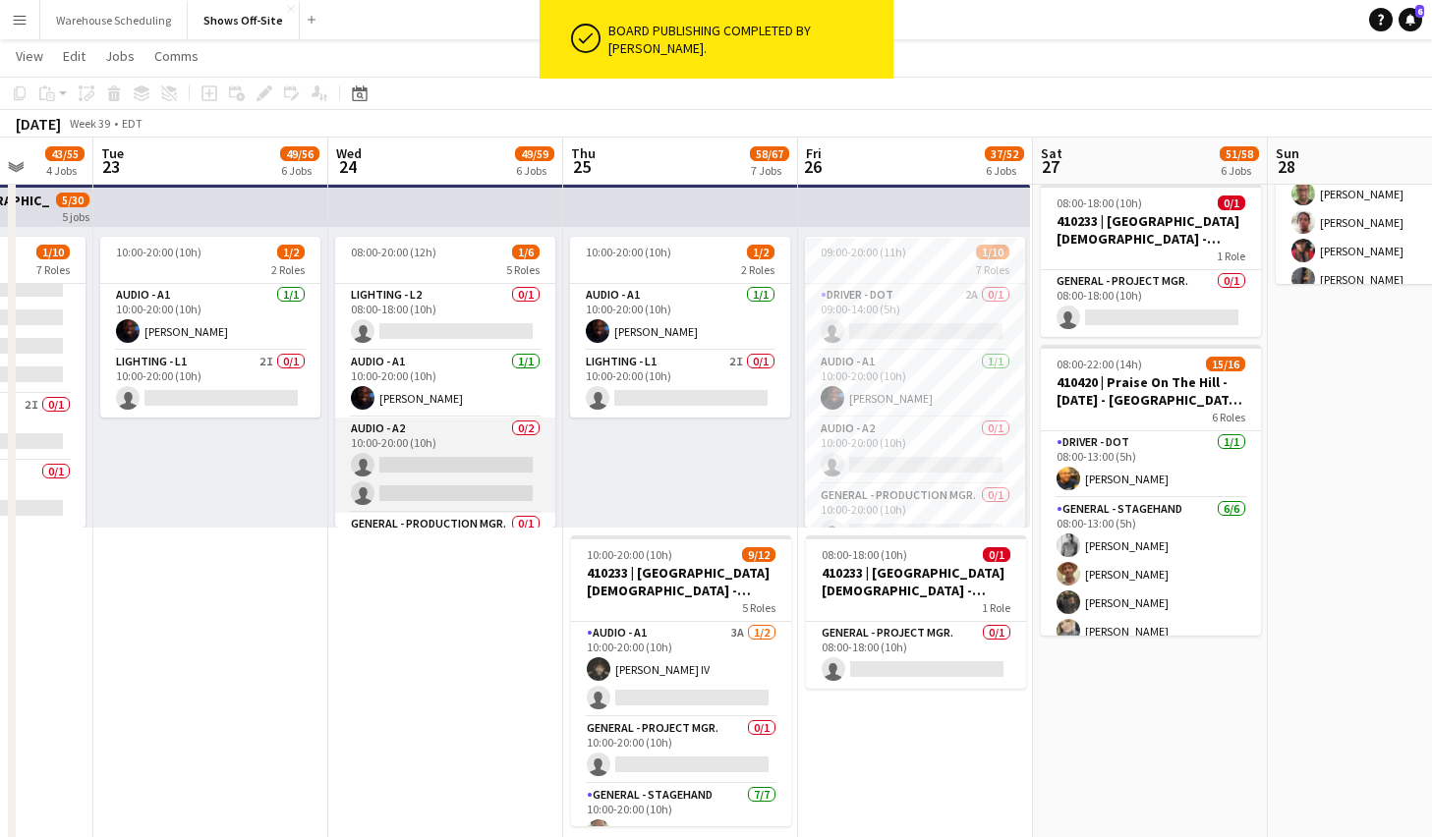
click at [471, 465] on app-card-role "Audio - A2 0/2 10:00-20:00 (10h) single-neutral-actions single-neutral-actions" at bounding box center [445, 465] width 220 height 95
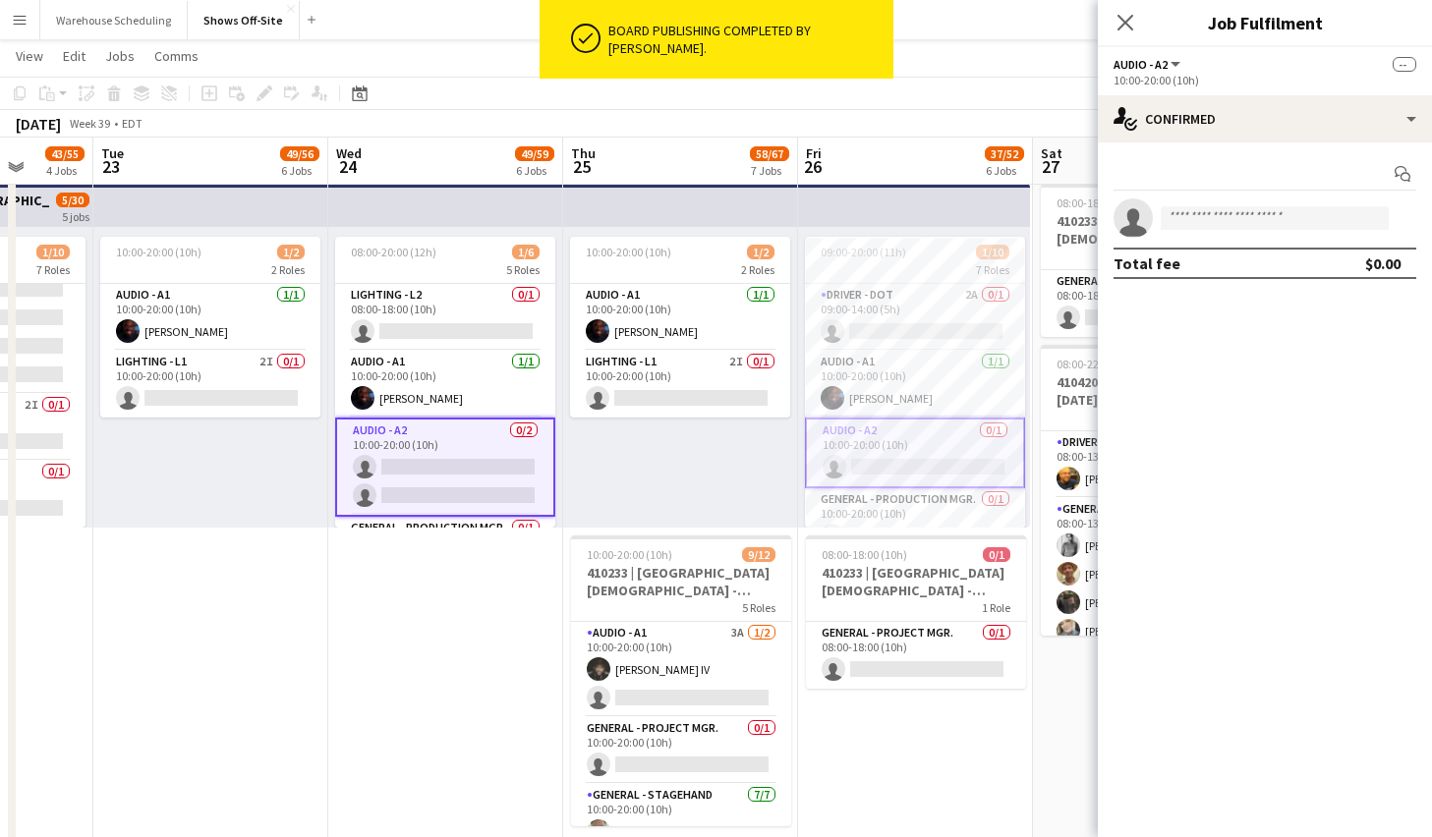
click at [471, 465] on app-card-role "Audio - A2 0/2 10:00-20:00 (10h) single-neutral-actions single-neutral-actions" at bounding box center [445, 467] width 220 height 99
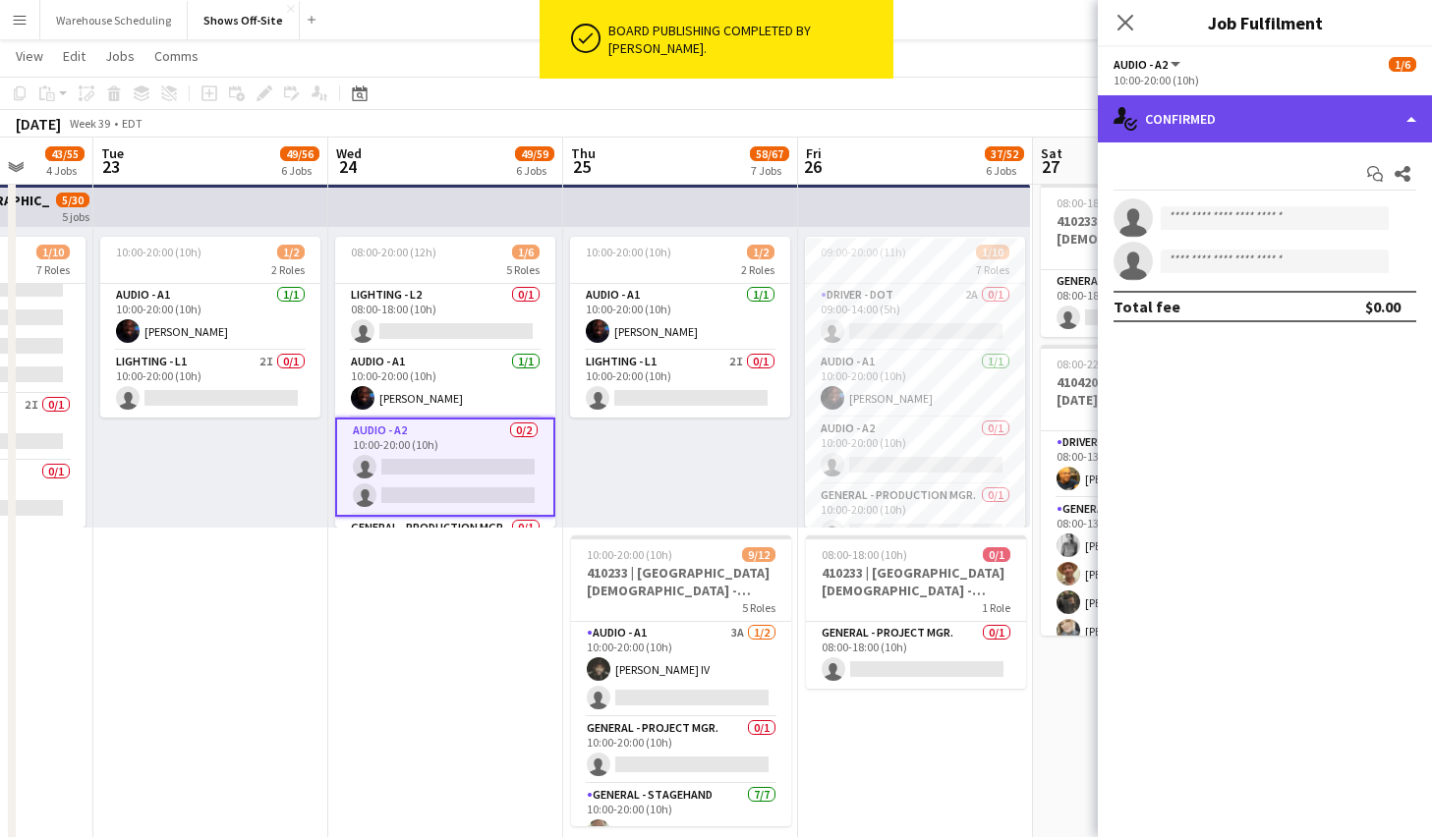
click at [1318, 132] on div "single-neutral-actions-check-2 Confirmed" at bounding box center [1265, 118] width 334 height 47
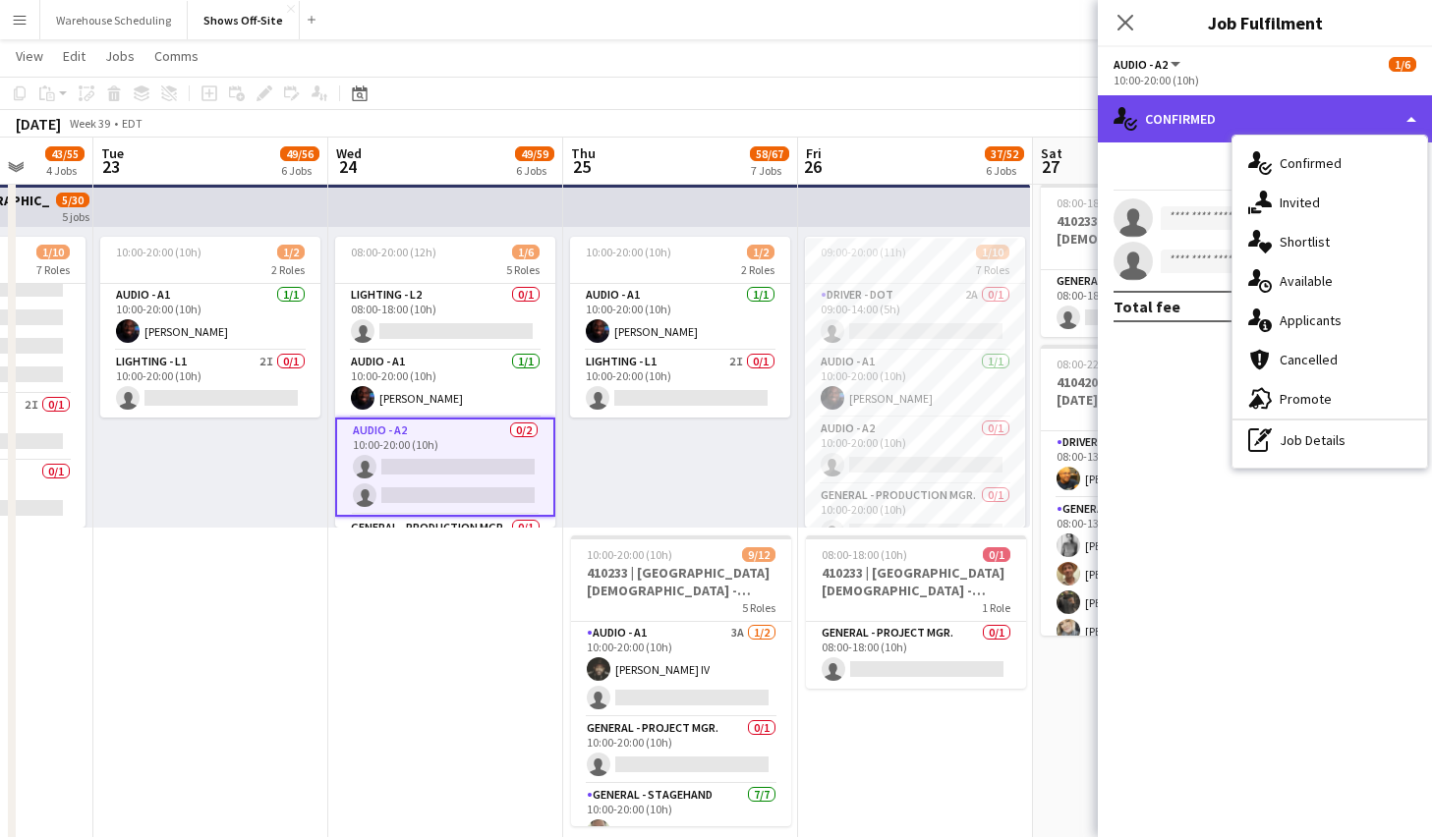
click at [1316, 134] on div "single-neutral-actions-check-2 Confirmed" at bounding box center [1265, 118] width 334 height 47
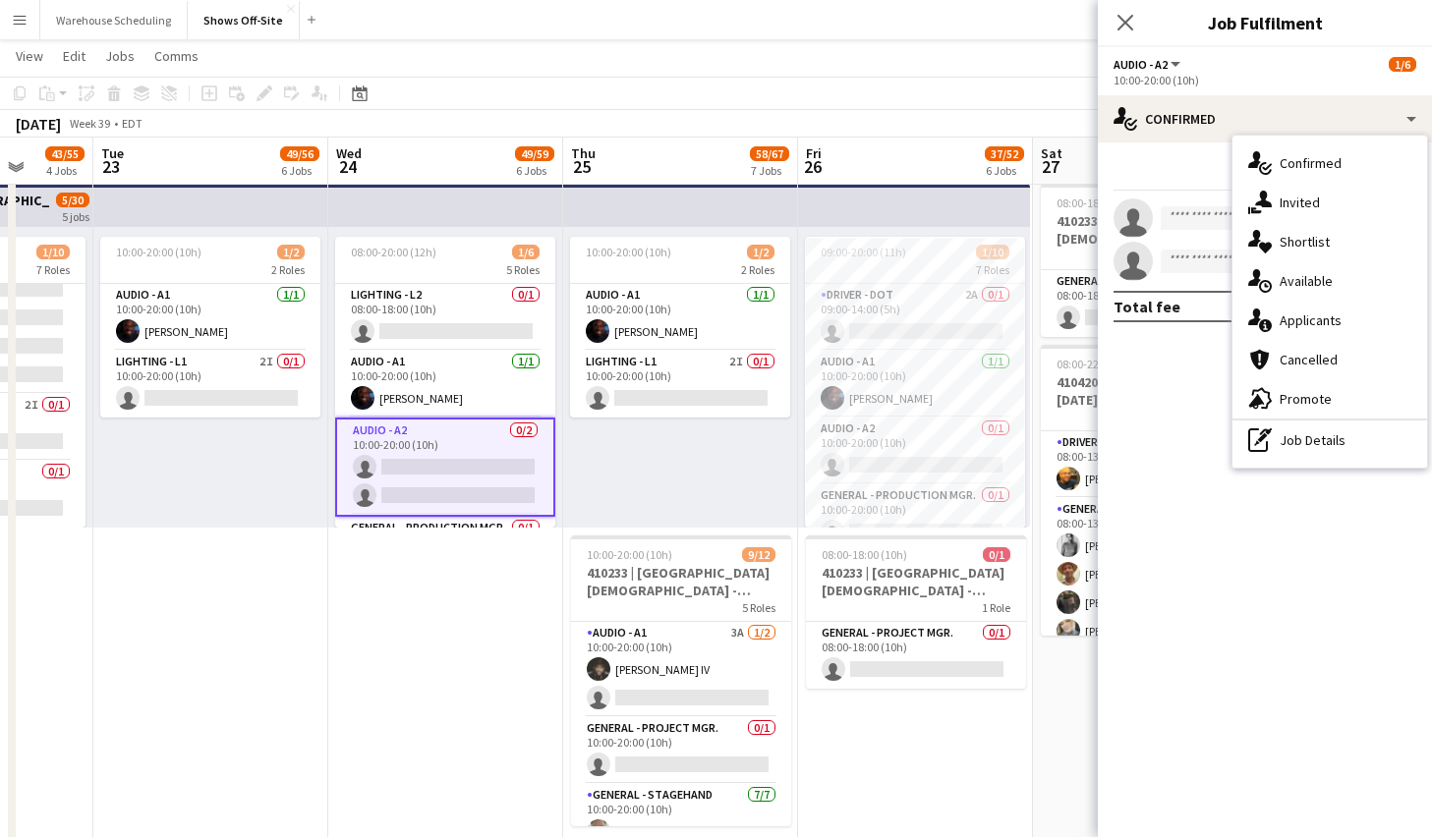
scroll to position [0, 610]
click at [661, 471] on div "10:00-20:00 (10h) 1/2 2 Roles Audio - A1 1/1 10:00-20:00 (10h) Byron Belle Ligh…" at bounding box center [681, 377] width 235 height 301
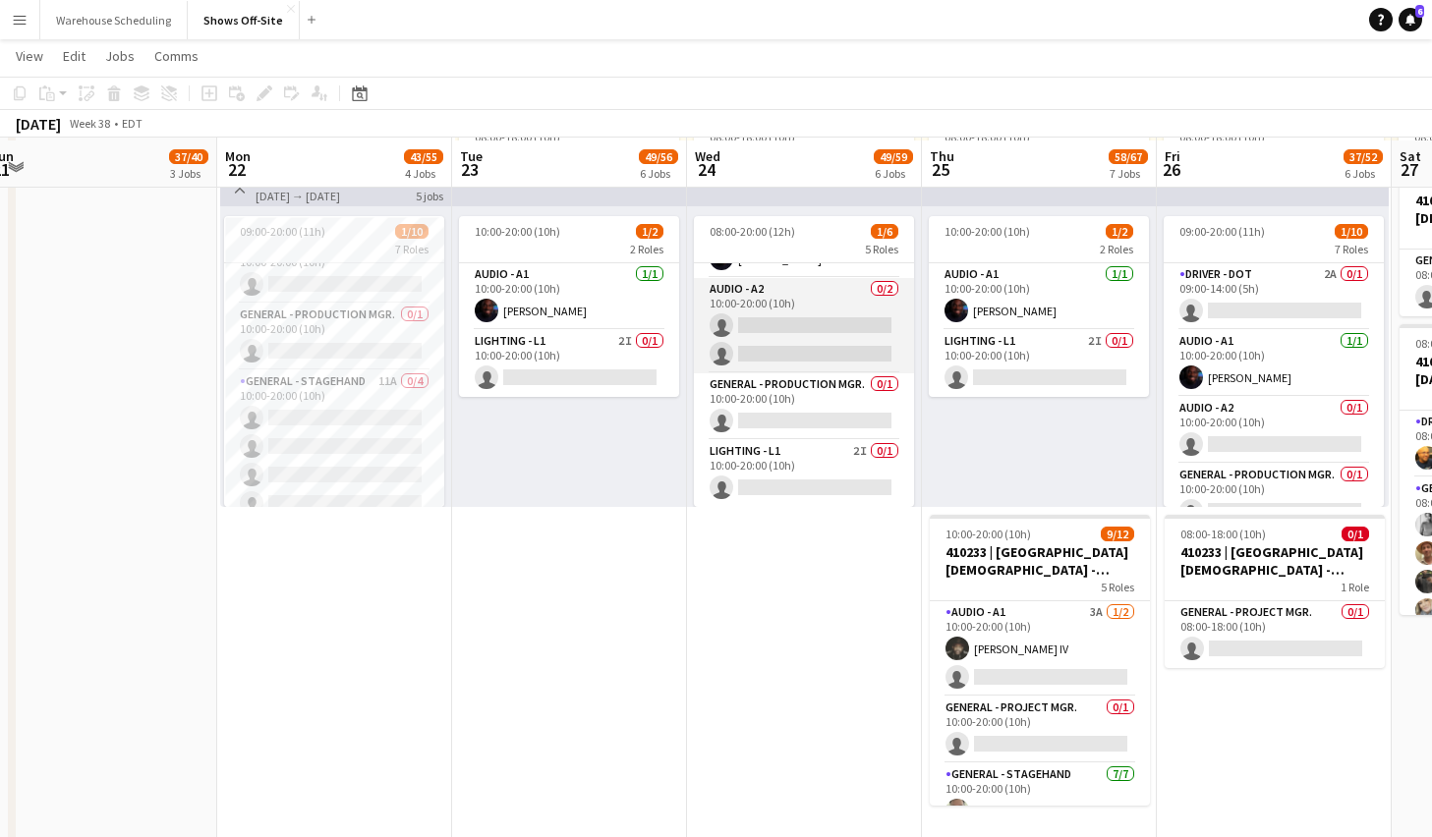
scroll to position [1832, 0]
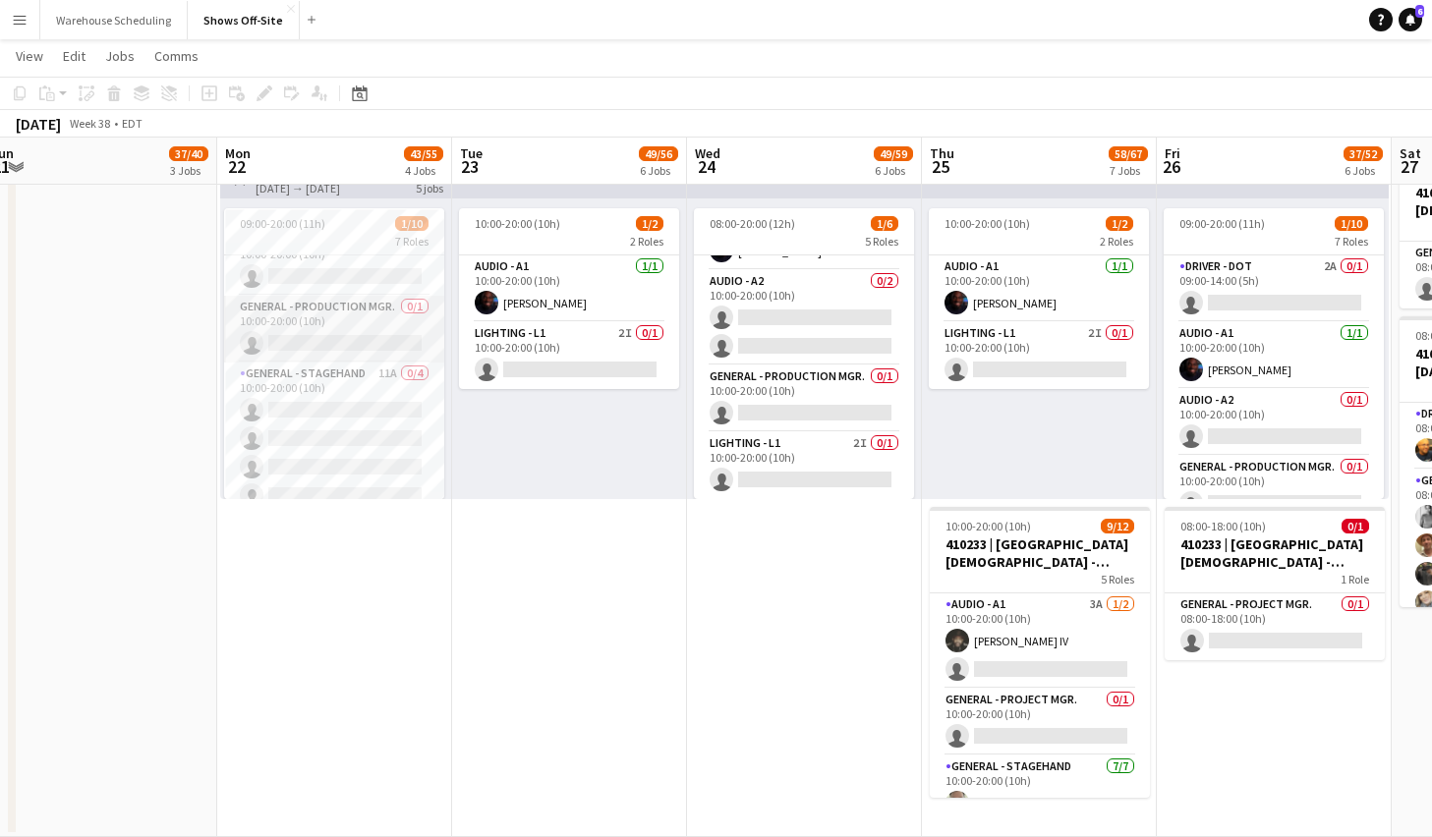
click at [315, 347] on app-card-role "General - Production Mgr. 0/1 10:00-20:00 (10h) single-neutral-actions" at bounding box center [334, 329] width 220 height 67
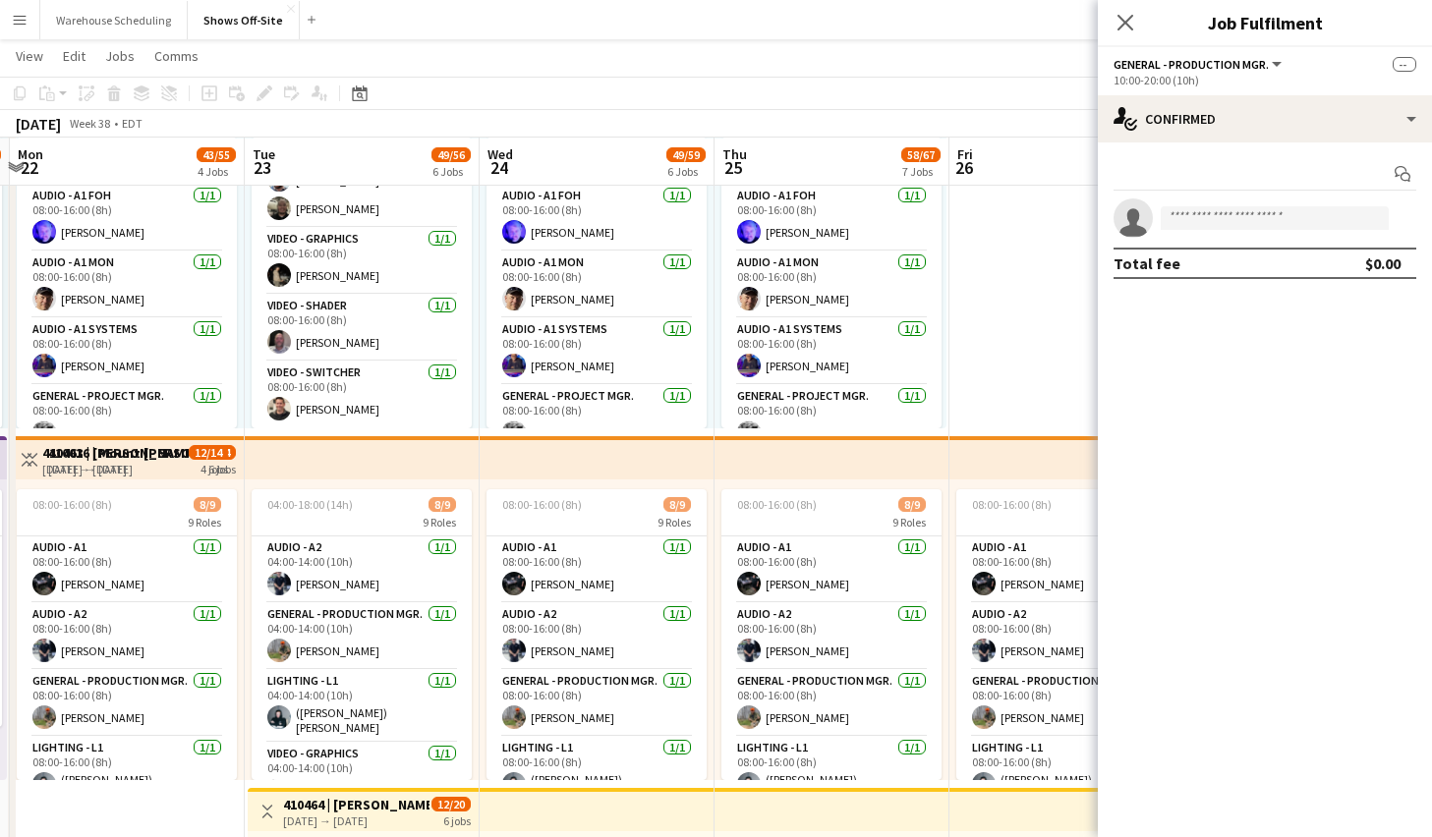
scroll to position [0, 552]
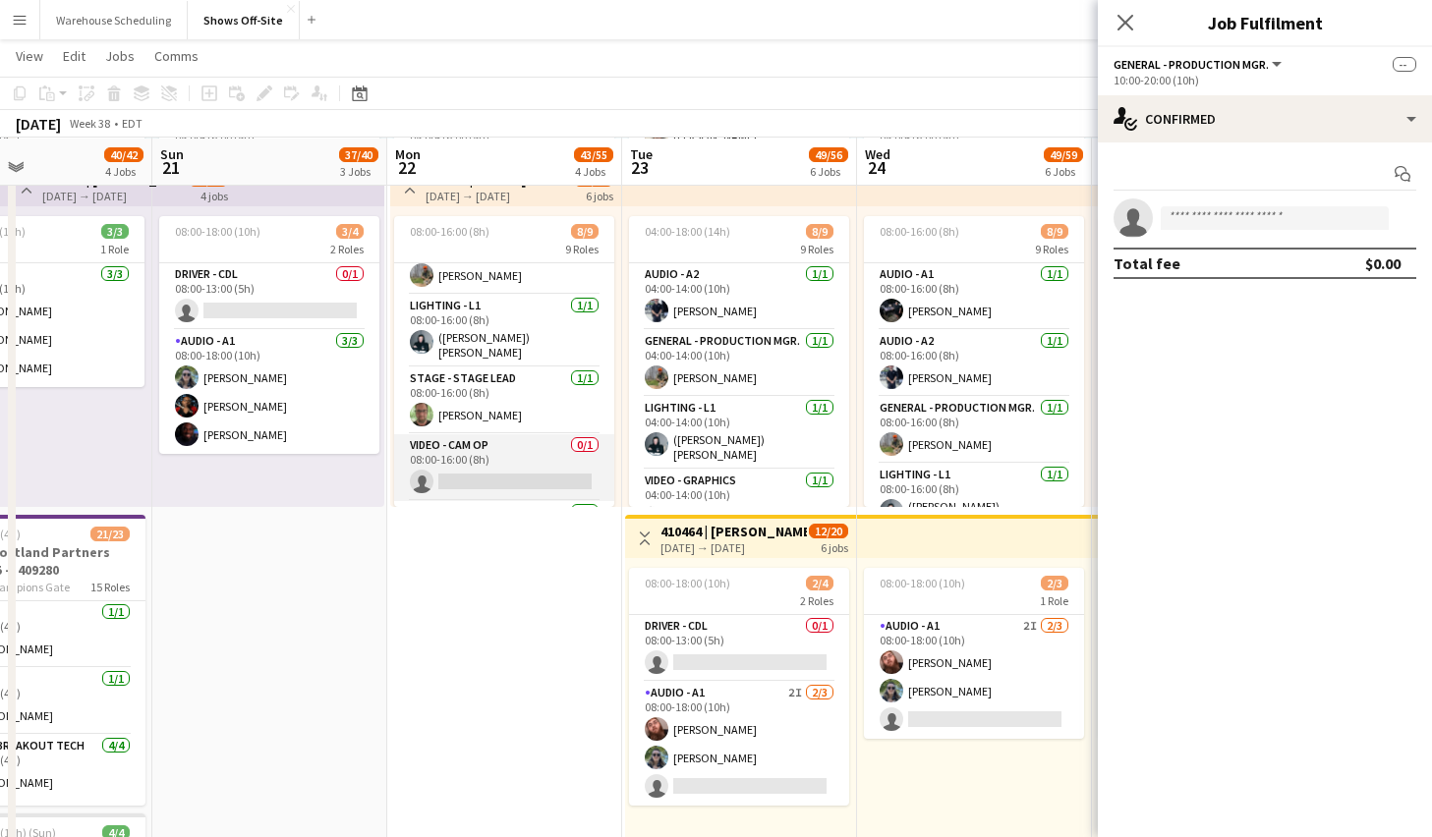
click at [466, 450] on app-card-role "Video - Cam Op 0/1 08:00-16:00 (8h) single-neutral-actions" at bounding box center [504, 467] width 220 height 67
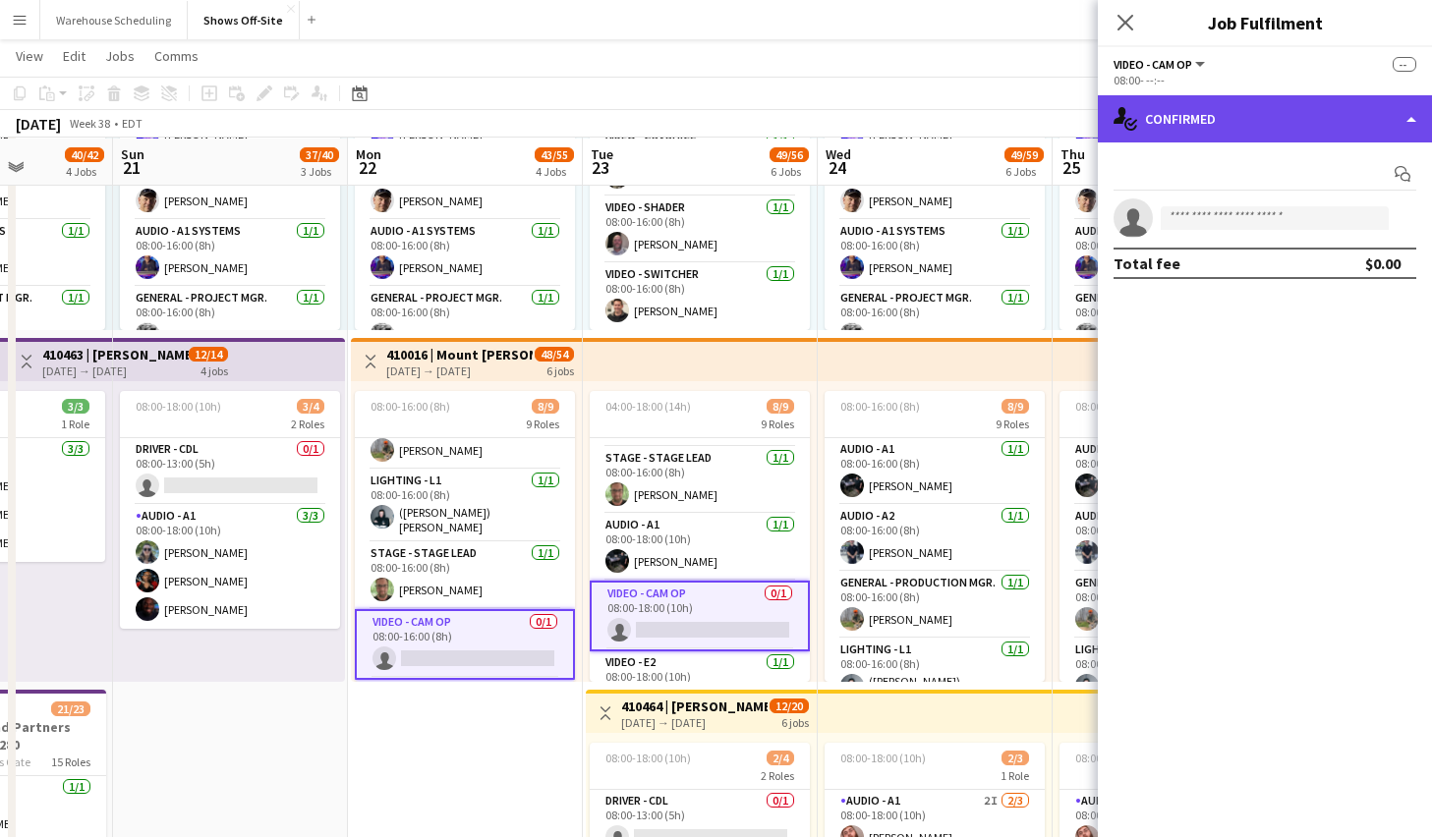
click at [1259, 129] on div "single-neutral-actions-check-2 Confirmed" at bounding box center [1265, 118] width 334 height 47
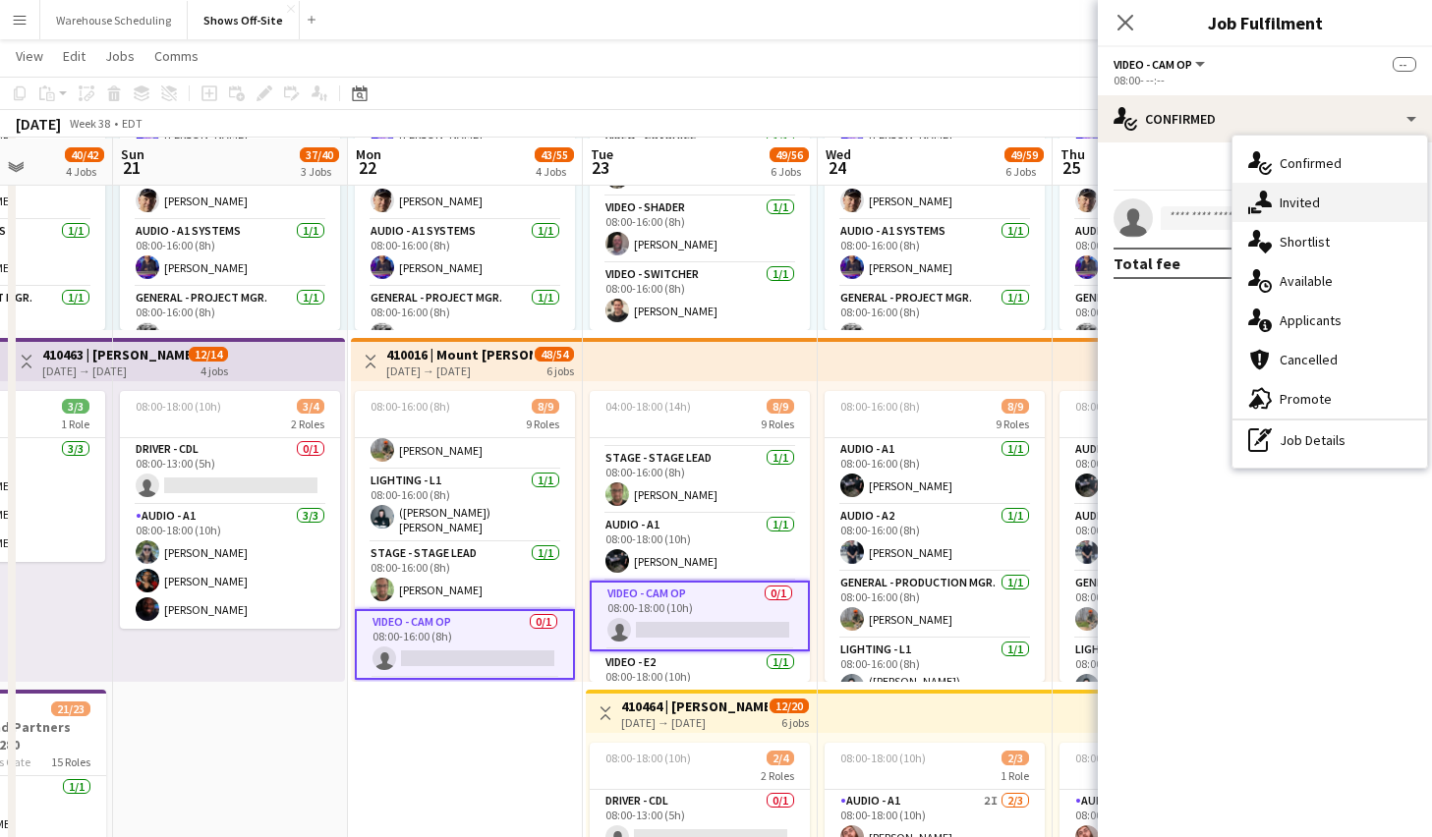
click at [1292, 216] on div "single-neutral-actions-share-1 Invited" at bounding box center [1330, 202] width 195 height 39
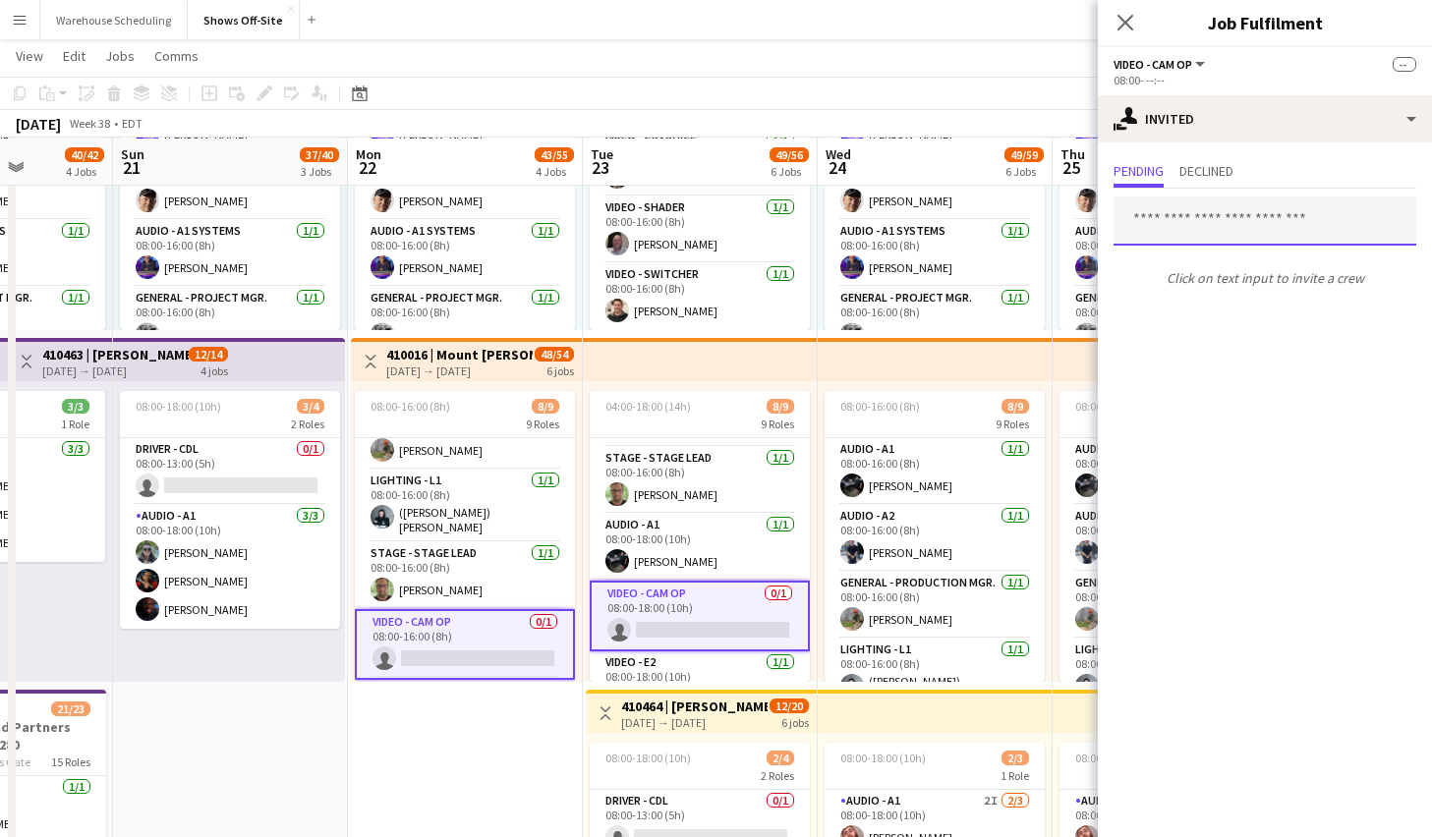
click at [1151, 211] on input "text" at bounding box center [1265, 221] width 303 height 49
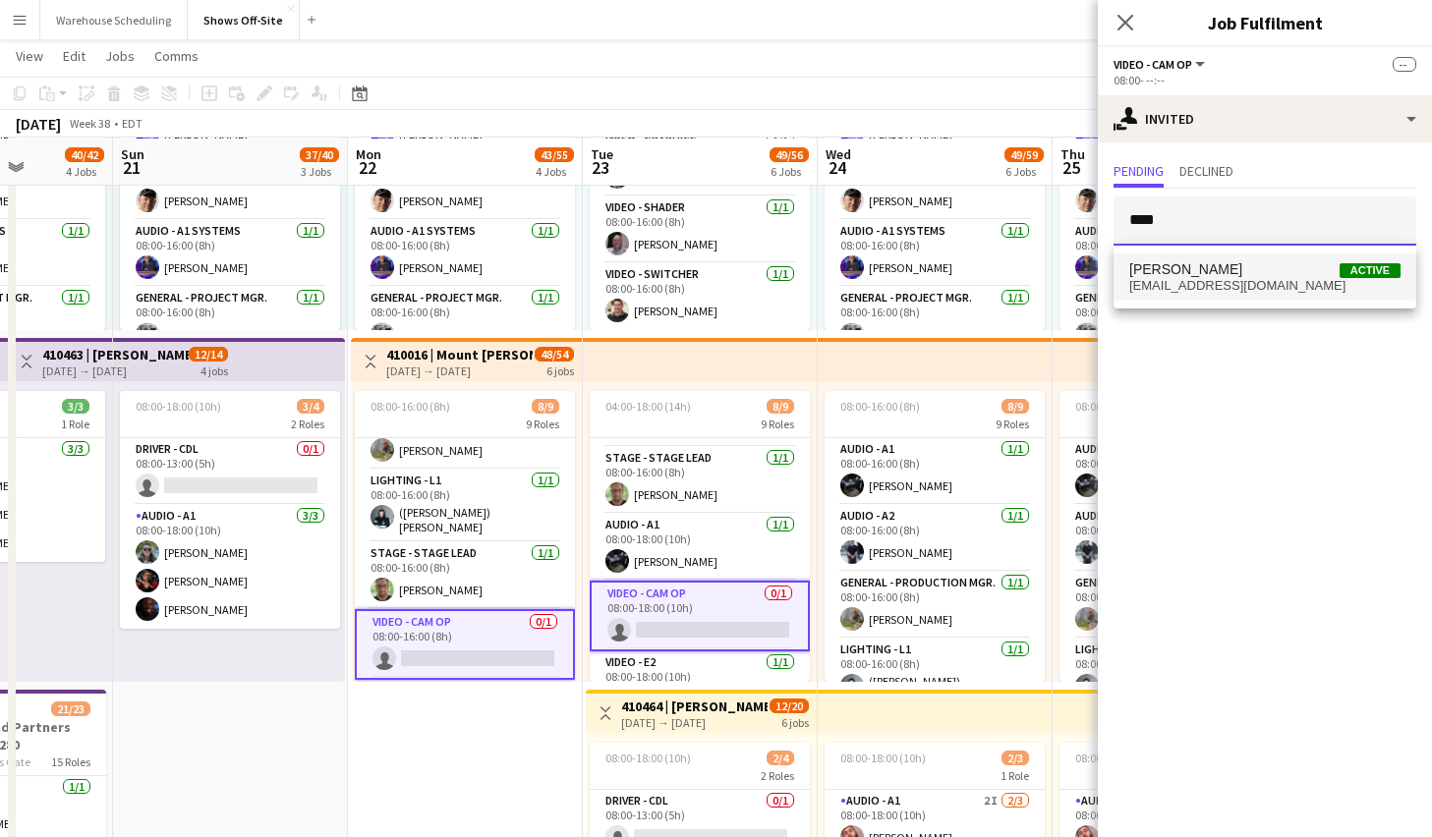
type input "****"
click at [1169, 272] on span "[PERSON_NAME]" at bounding box center [1185, 269] width 113 height 17
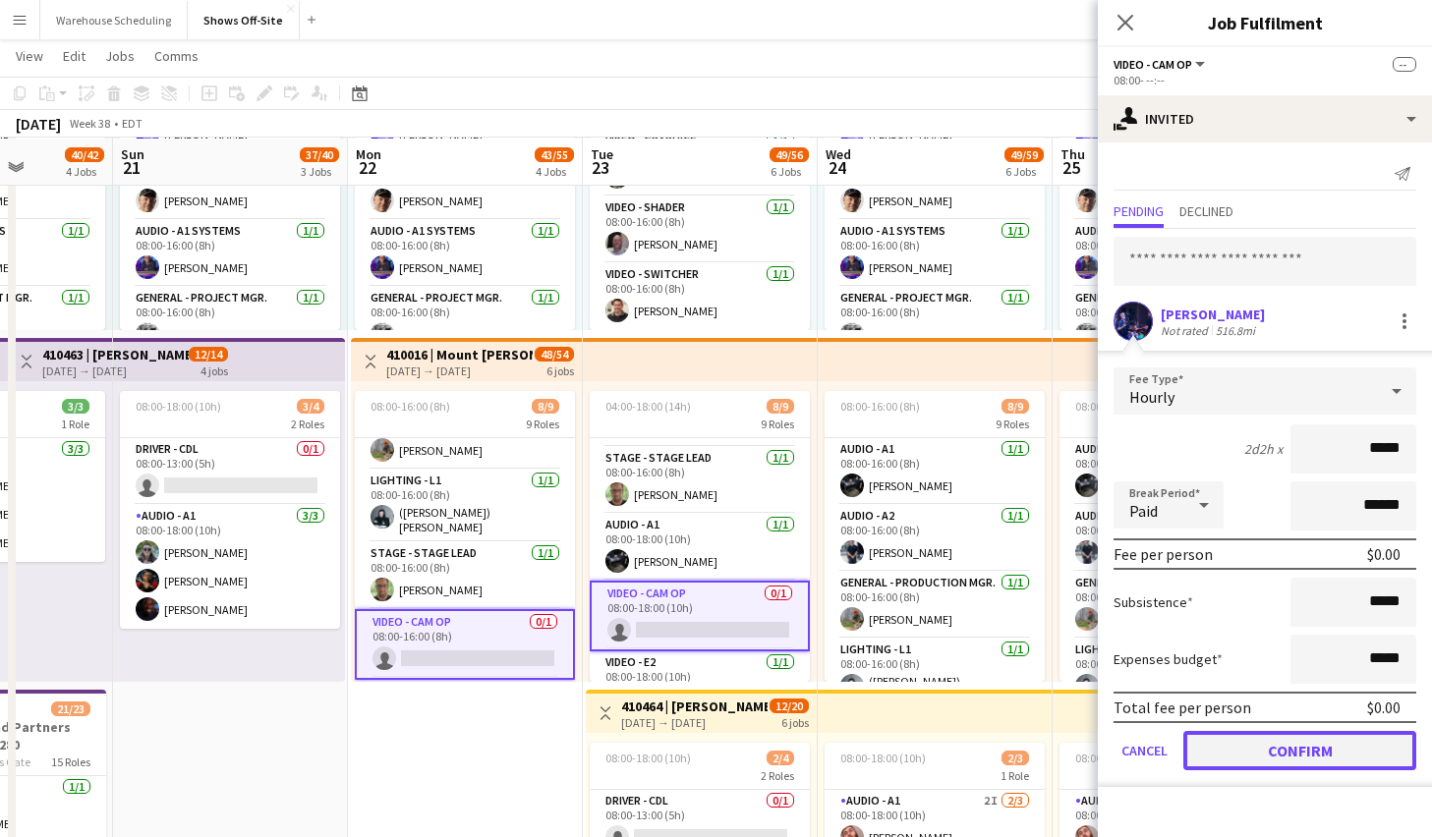
click at [1257, 762] on button "Confirm" at bounding box center [1299, 750] width 233 height 39
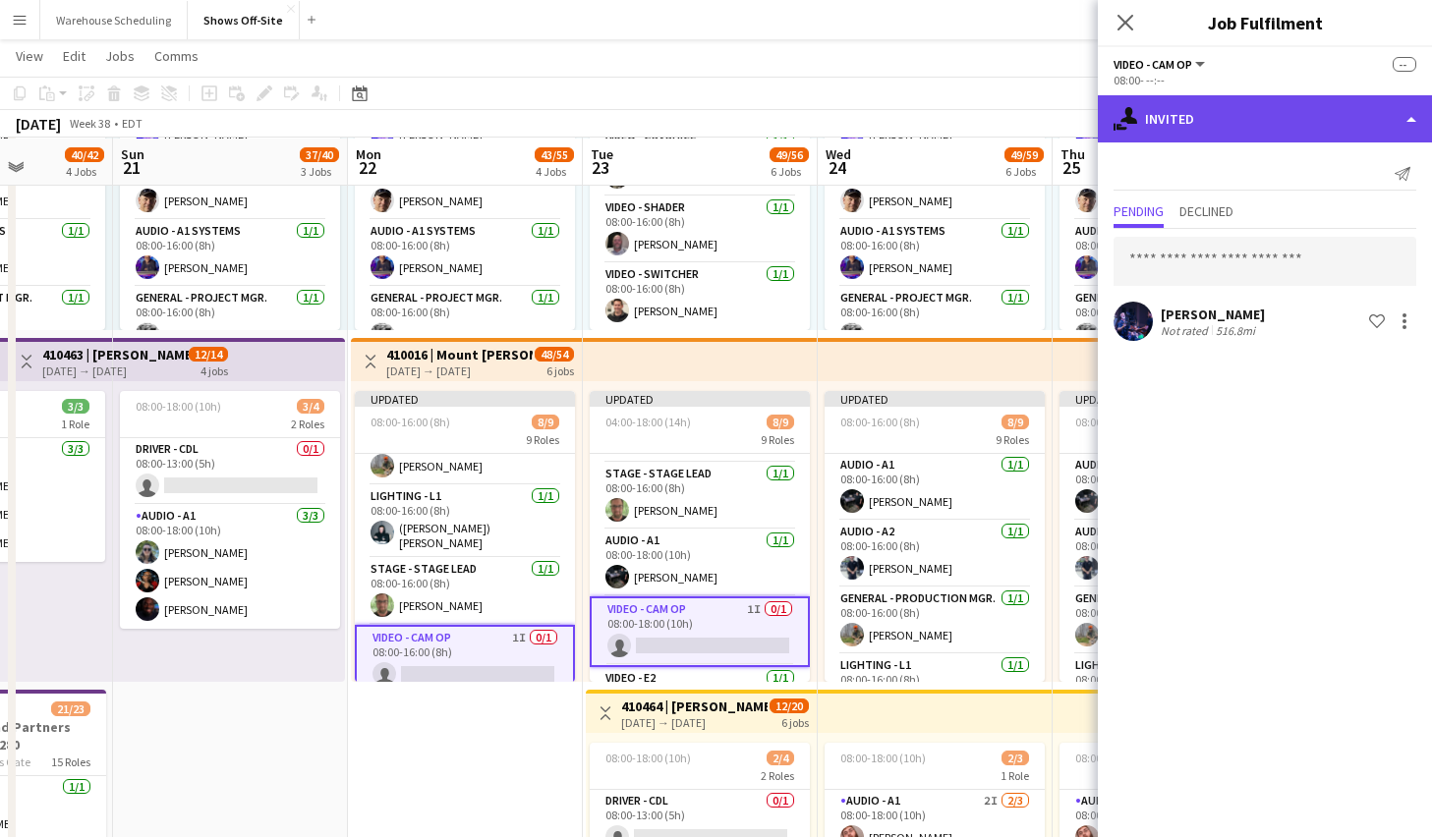
click at [1186, 124] on div "single-neutral-actions-share-1 Invited" at bounding box center [1265, 118] width 334 height 47
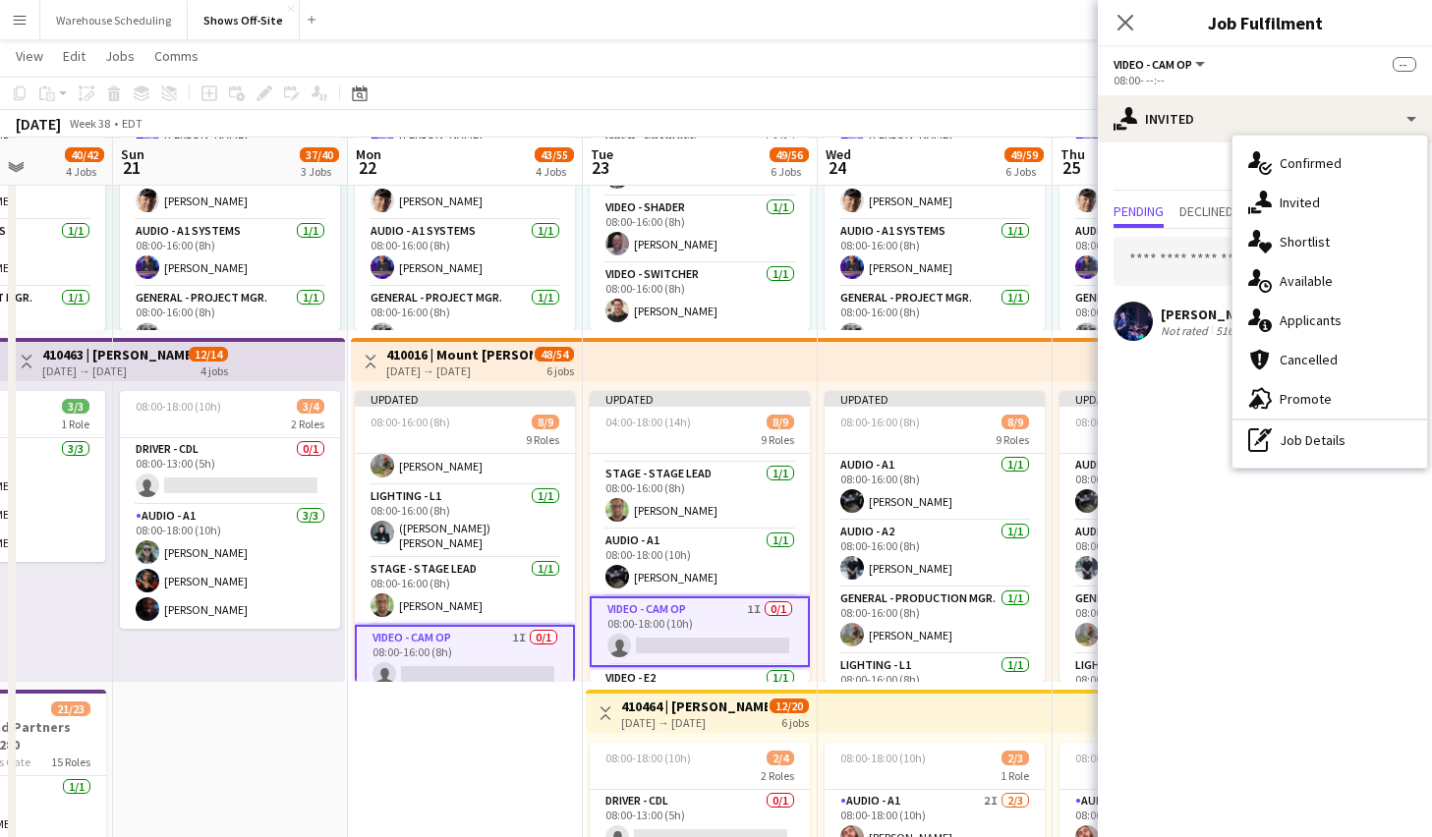
click at [1171, 61] on span "Video - Cam Op" at bounding box center [1153, 64] width 79 height 15
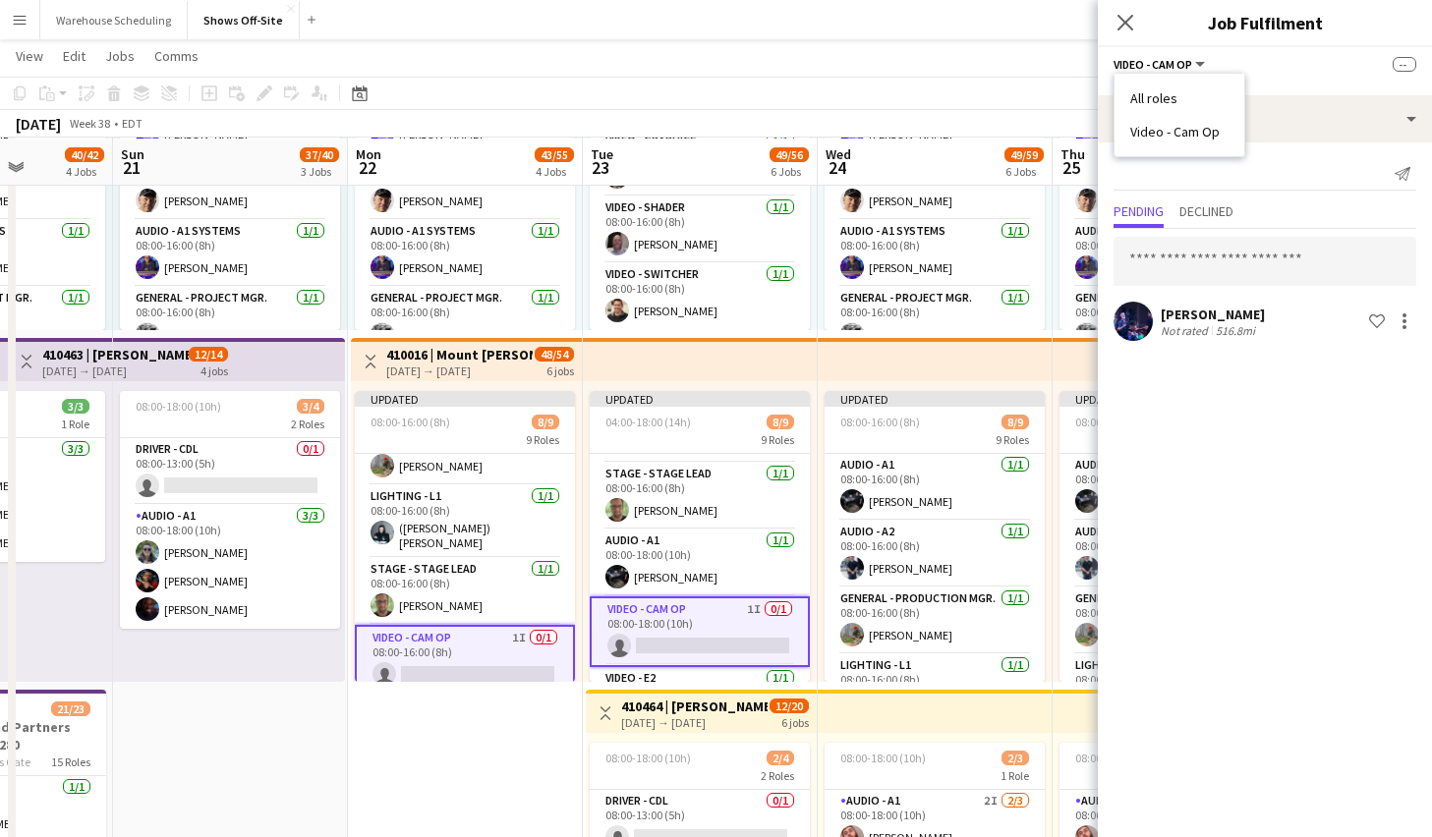
click at [1182, 59] on span "Video - Cam Op" at bounding box center [1153, 64] width 79 height 15
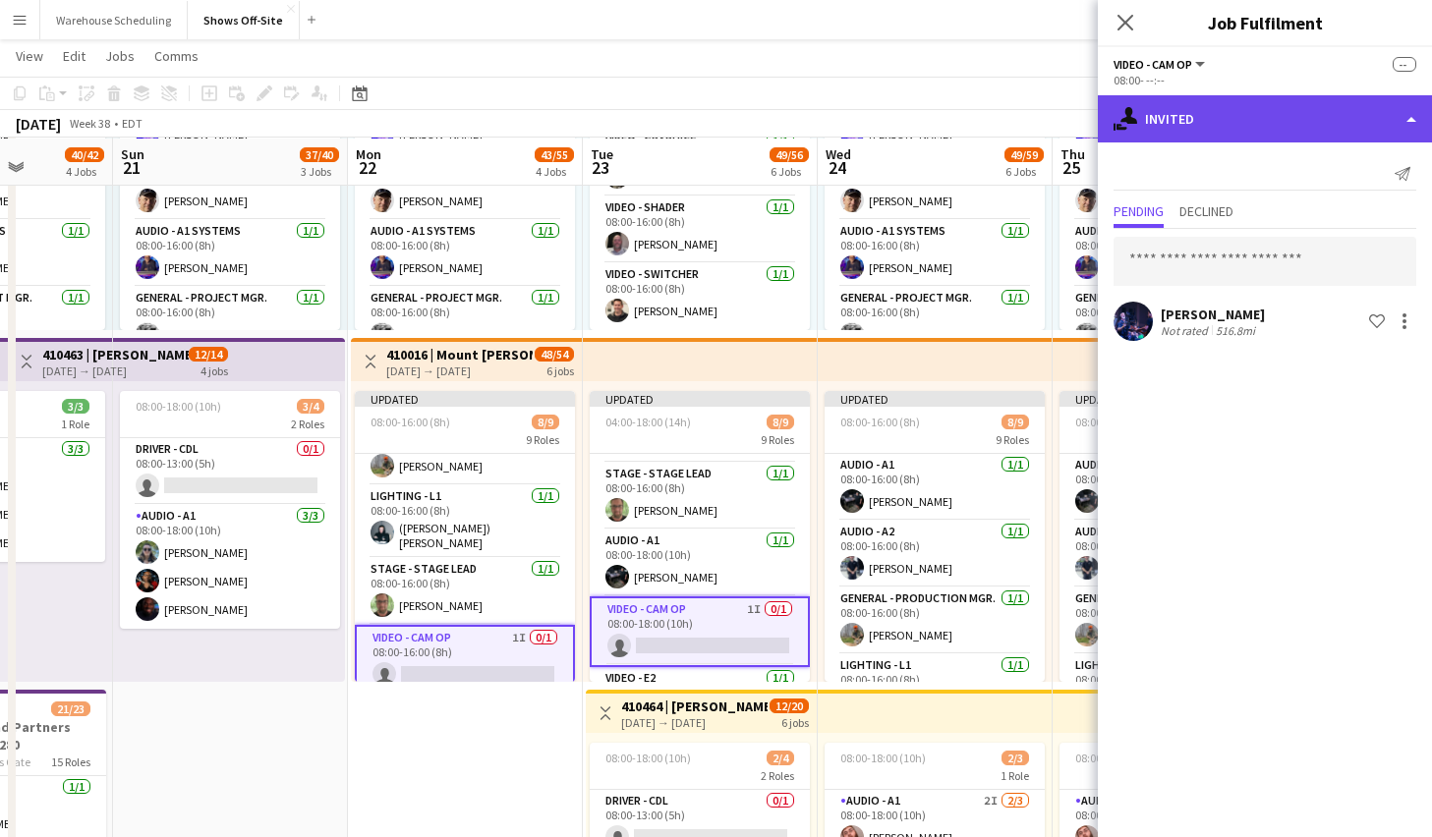
click at [1219, 115] on div "single-neutral-actions-share-1 Invited" at bounding box center [1265, 118] width 334 height 47
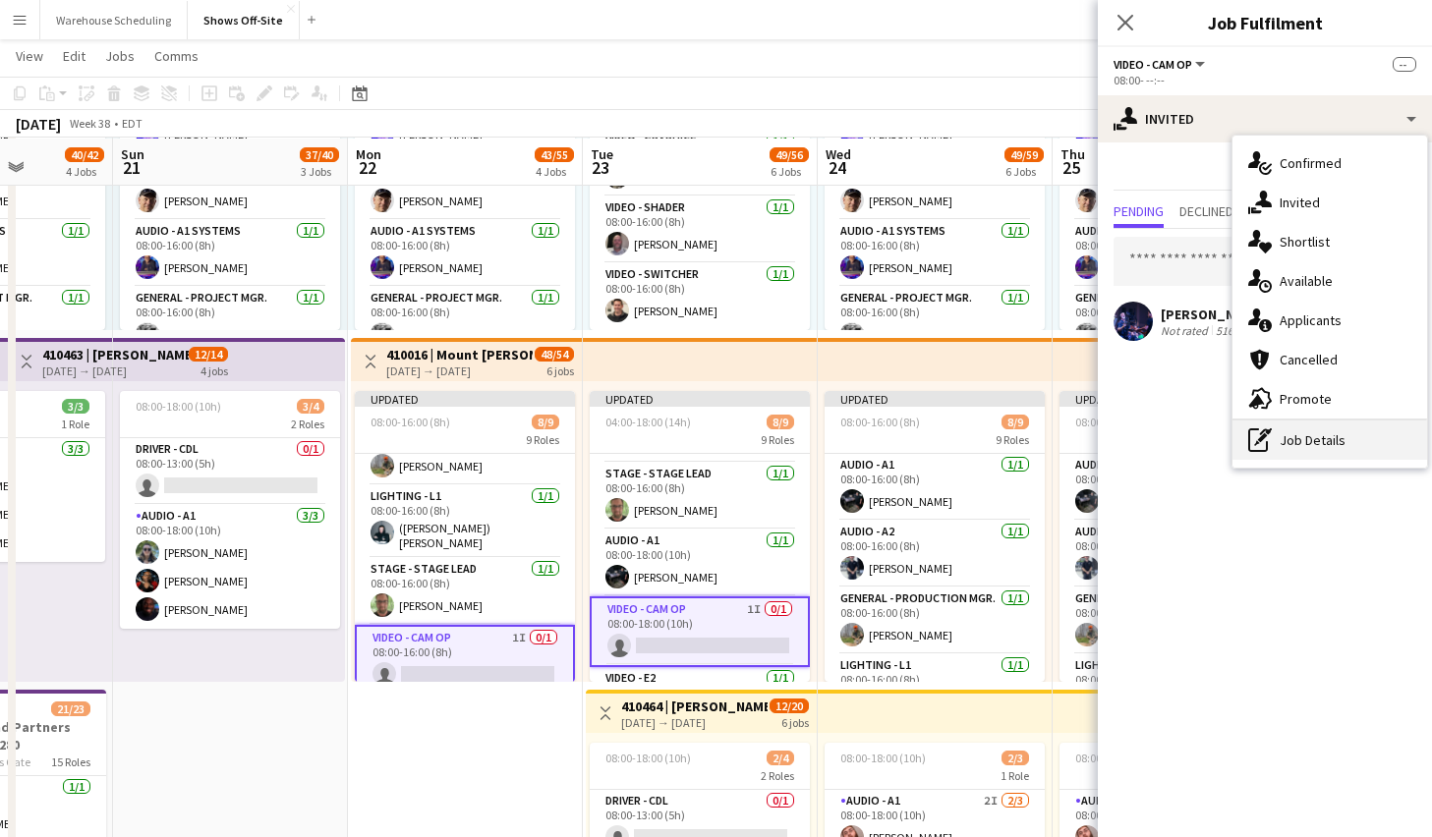
click at [1329, 442] on div "pen-write Job Details" at bounding box center [1330, 440] width 195 height 39
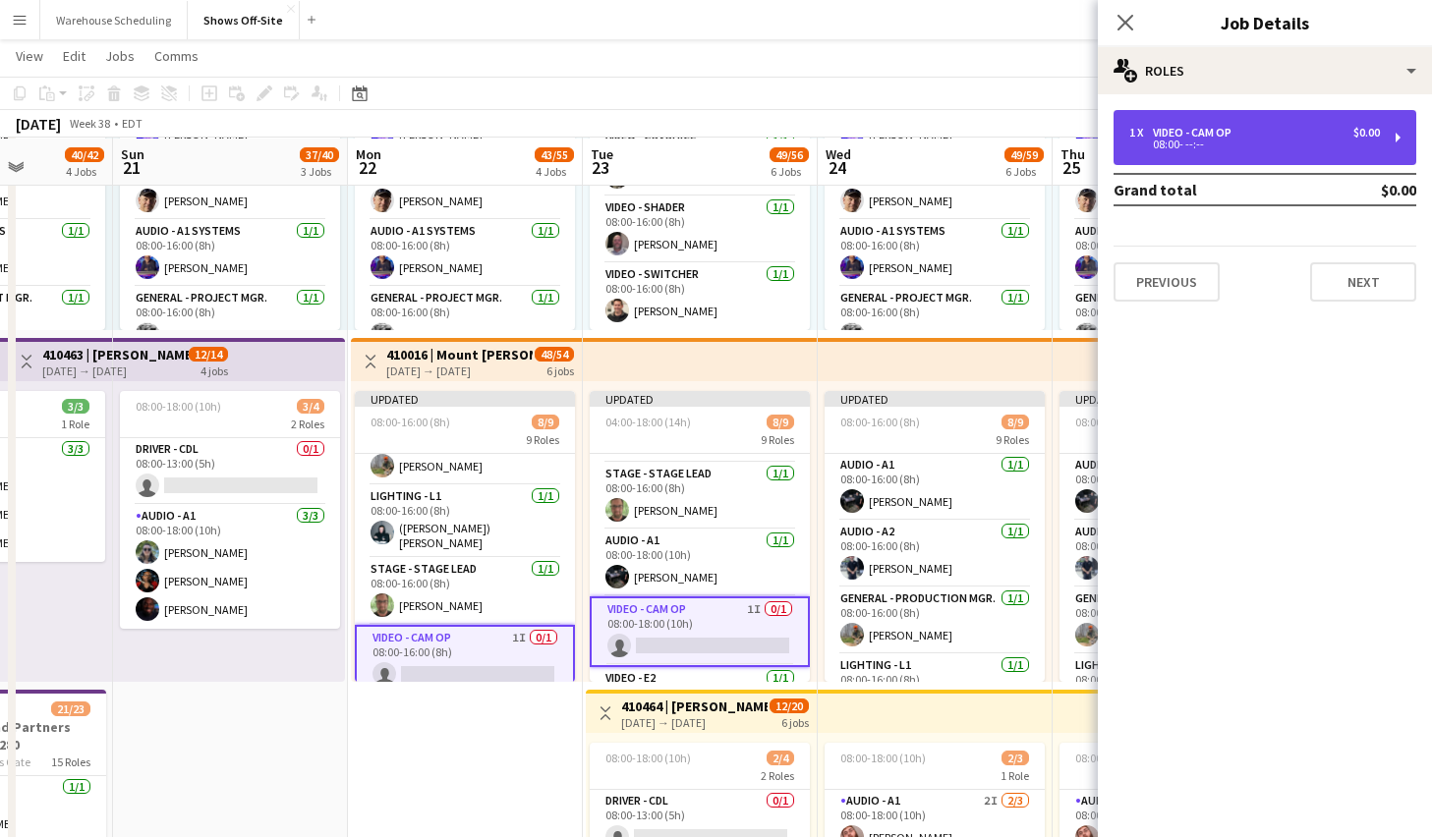
click at [1279, 129] on div "1 x Video - Cam Op $0.00" at bounding box center [1254, 133] width 251 height 14
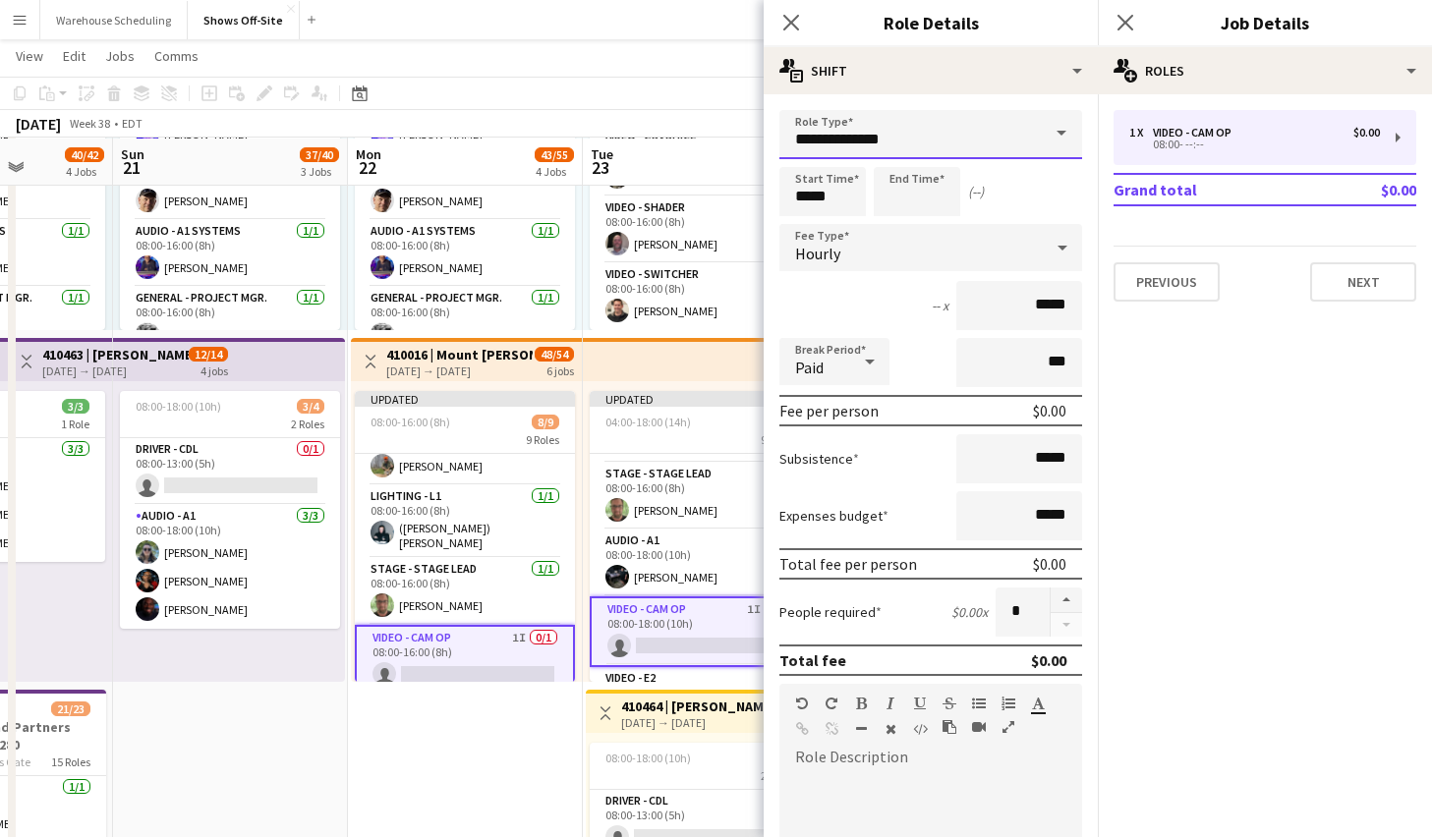
click at [898, 133] on input "**********" at bounding box center [930, 134] width 303 height 49
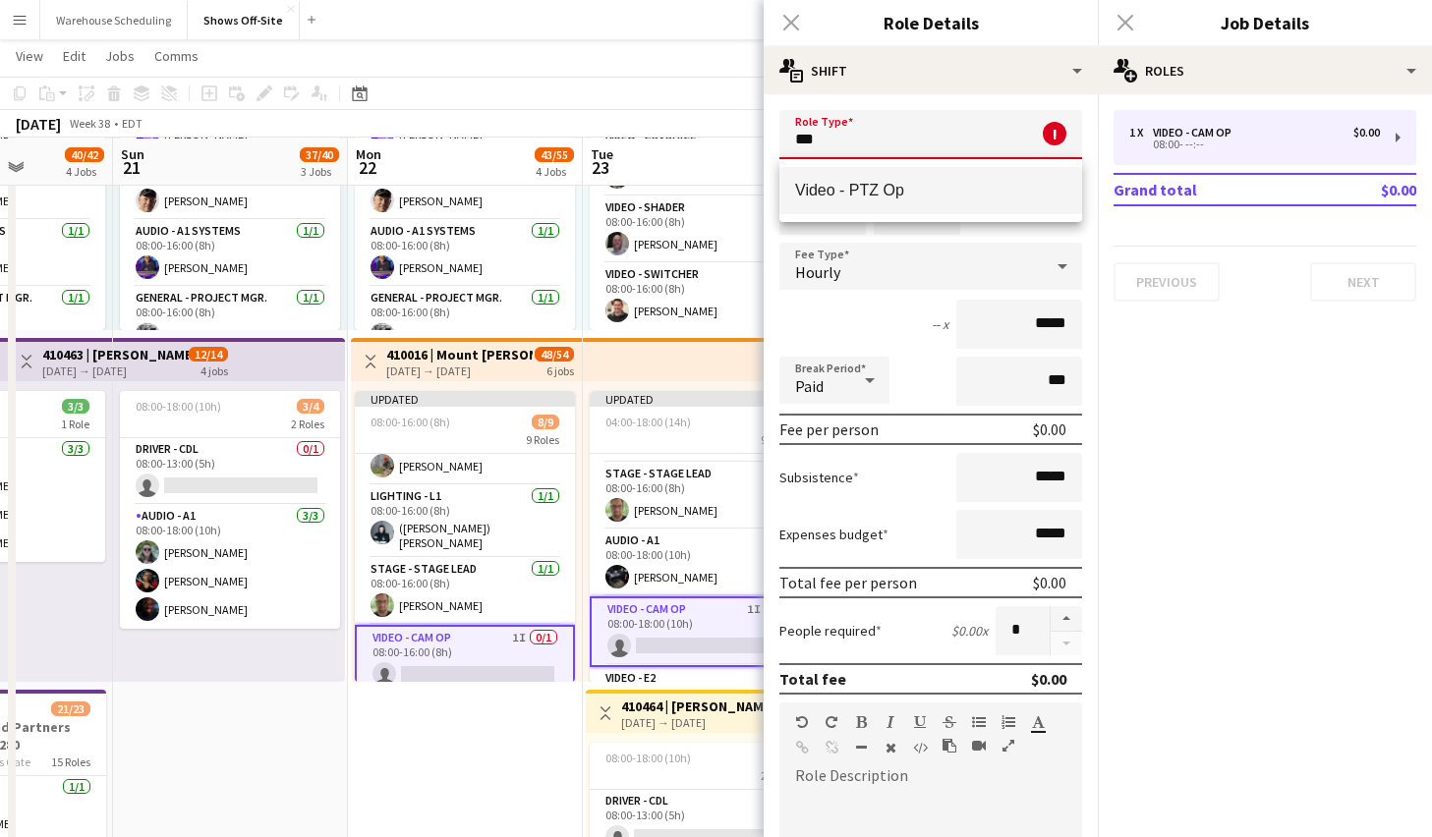
click at [900, 188] on span "Video - PTZ Op" at bounding box center [930, 190] width 271 height 19
type input "**********"
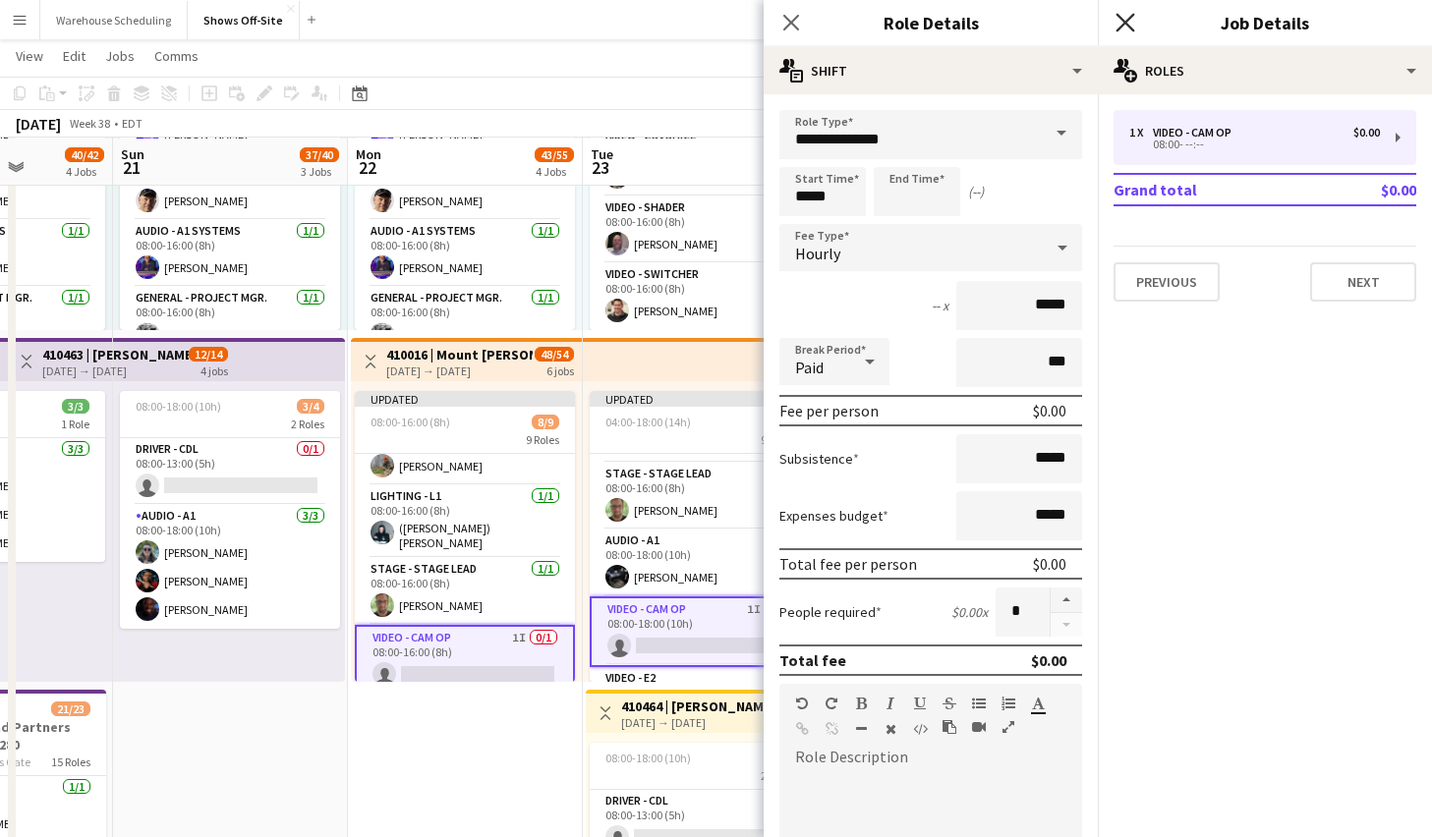
click at [1133, 20] on icon "Close pop-in" at bounding box center [1125, 22] width 19 height 19
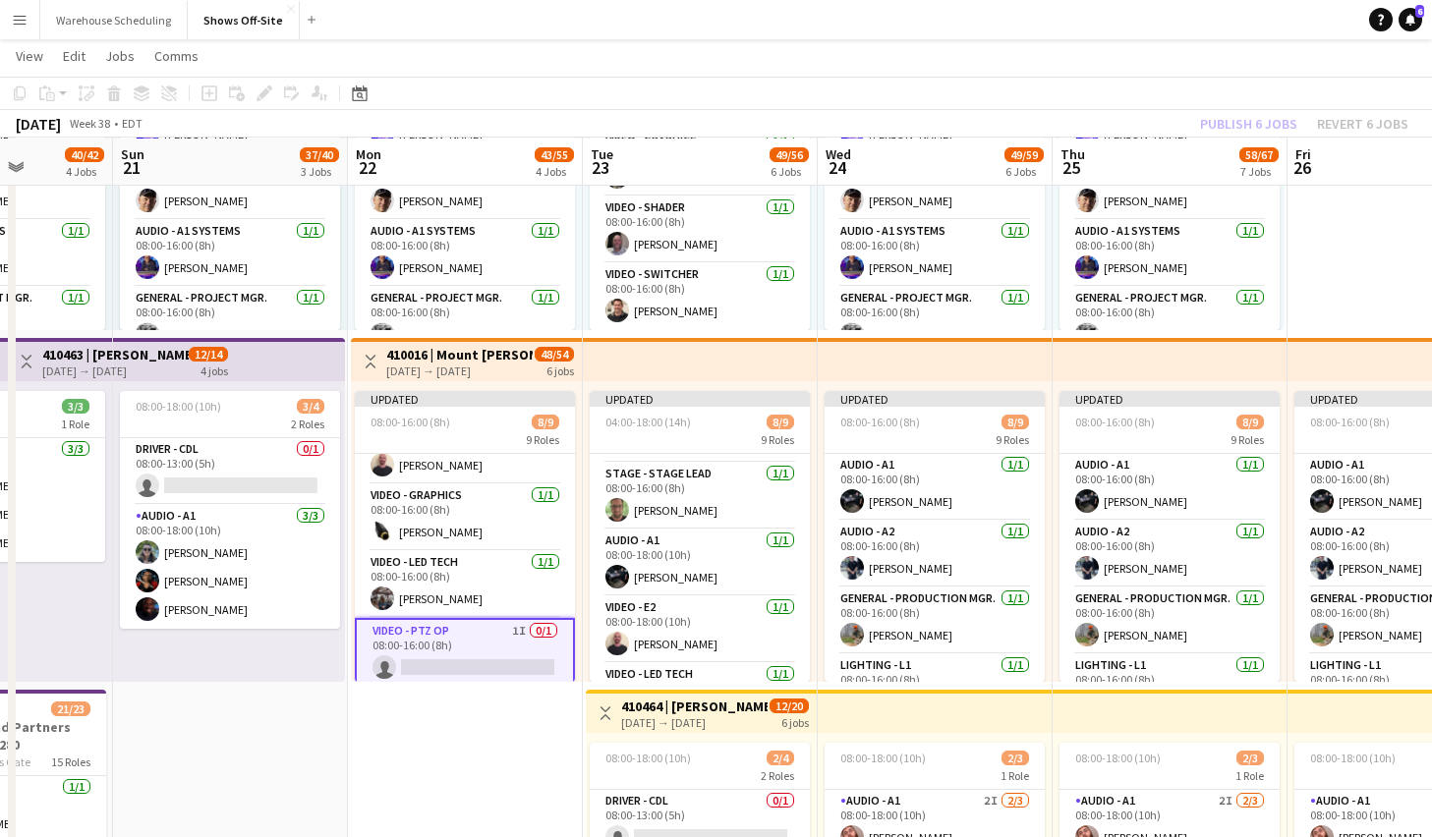
scroll to position [377, 0]
click at [1237, 111] on div "Publish 6 jobs Revert 6 jobs" at bounding box center [1305, 124] width 256 height 26
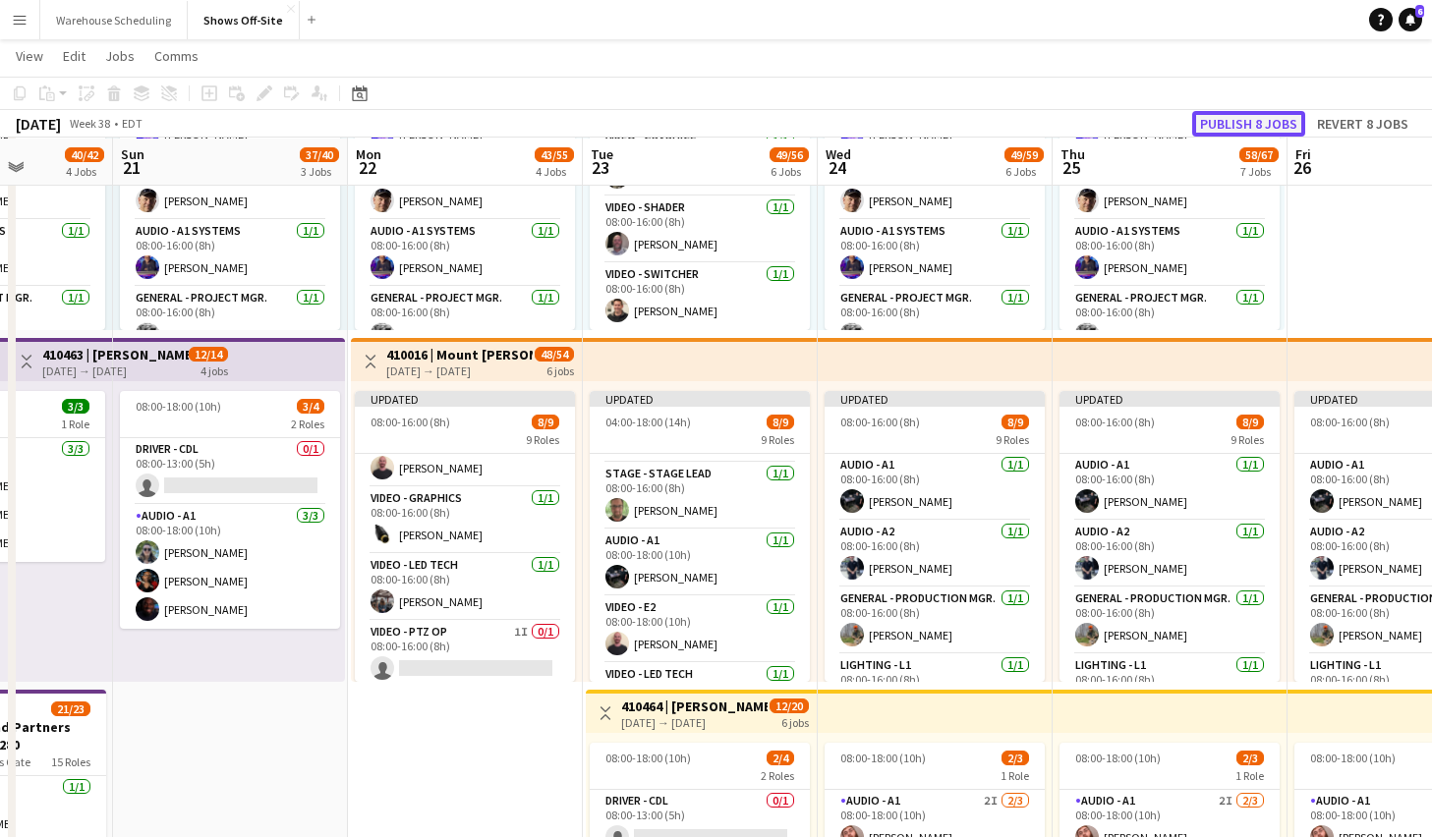
click at [1237, 120] on button "Publish 8 jobs" at bounding box center [1248, 124] width 113 height 26
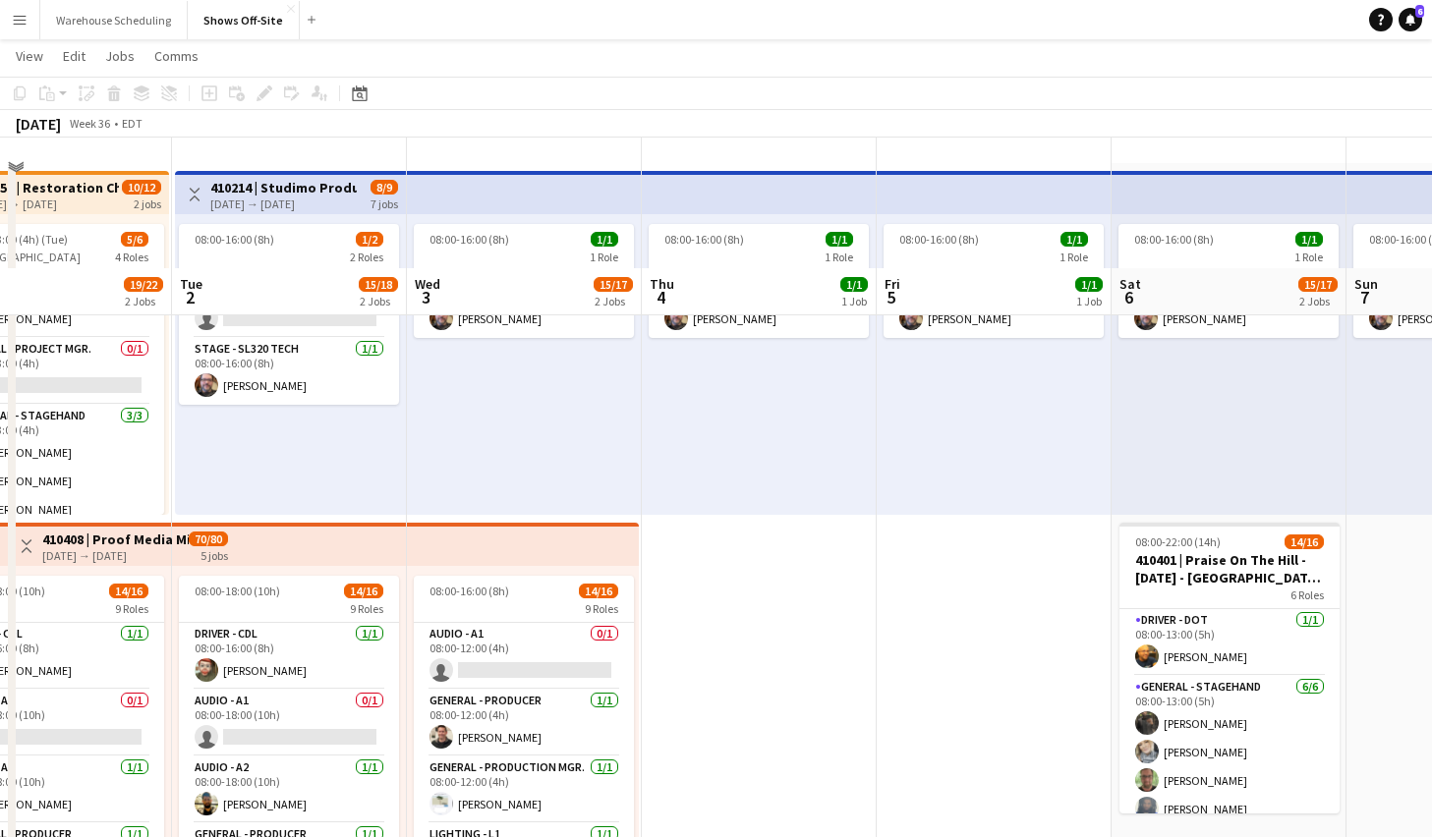
scroll to position [0, 0]
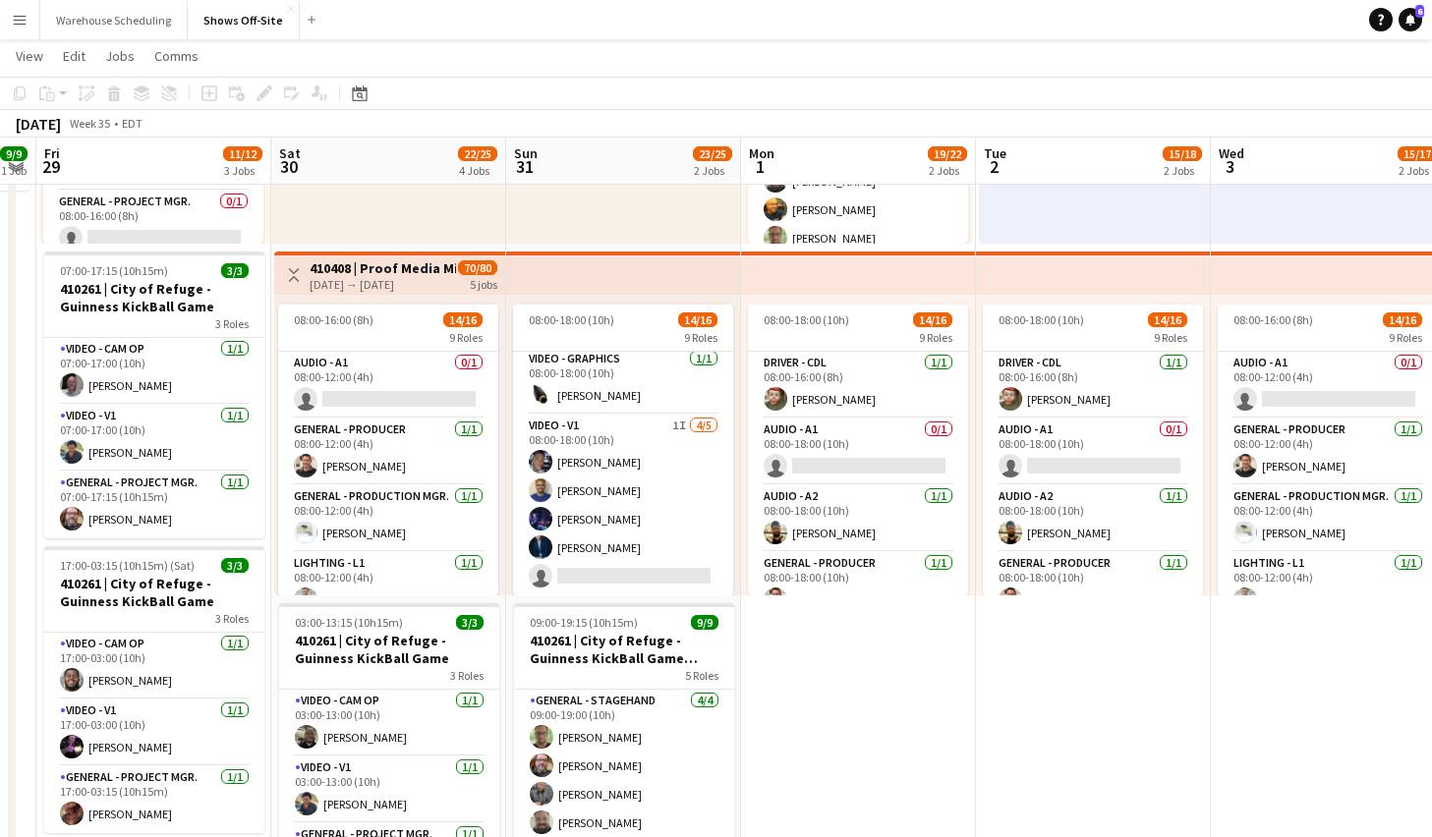
click at [613, 515] on app-card-role "Video - V1 1I 4/5 08:00-18:00 (10h) Toby Bohl Francisco Lozano Lael Camak Bradl…" at bounding box center [623, 505] width 220 height 181
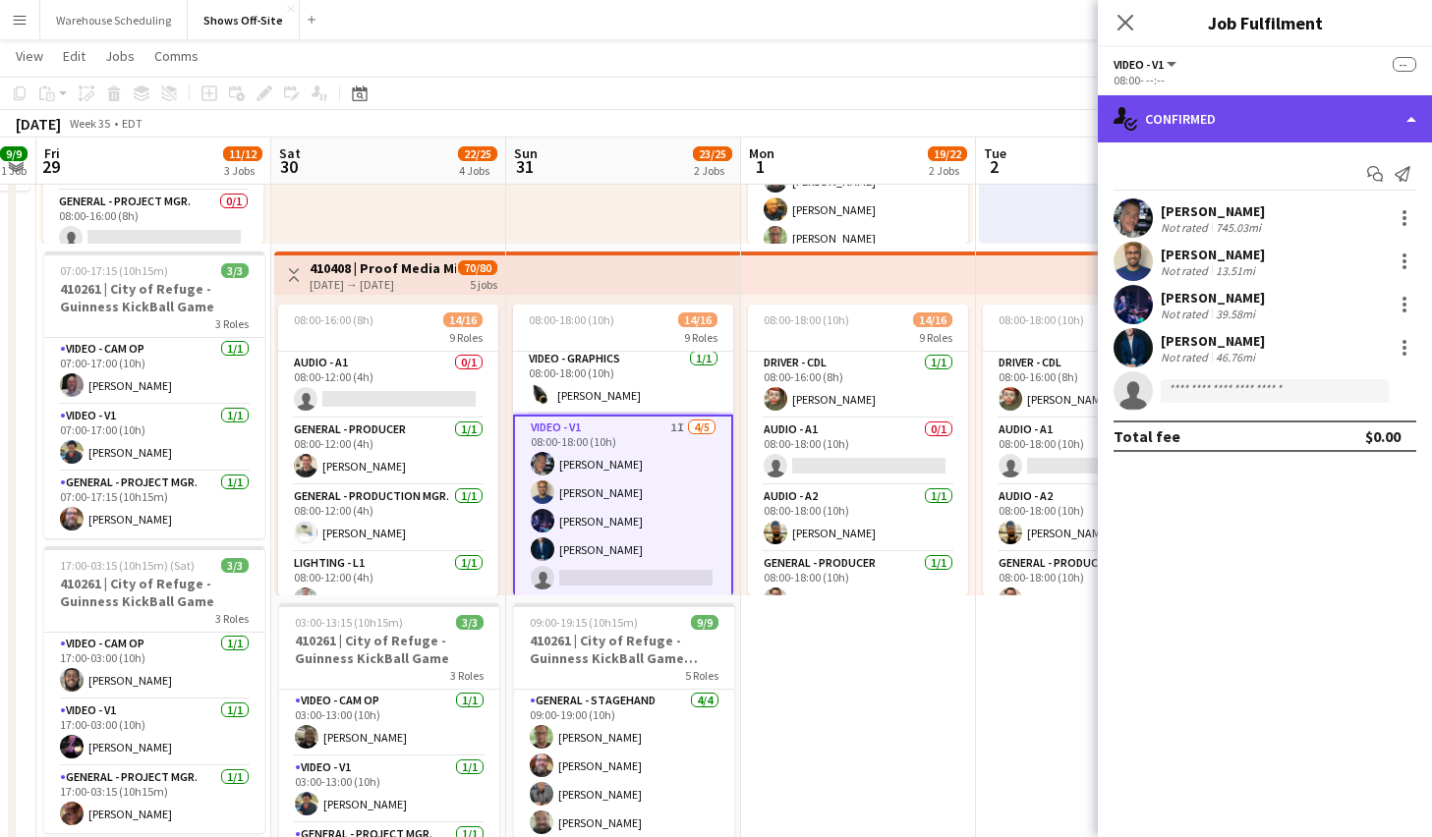
click at [1248, 128] on div "single-neutral-actions-check-2 Confirmed" at bounding box center [1265, 118] width 334 height 47
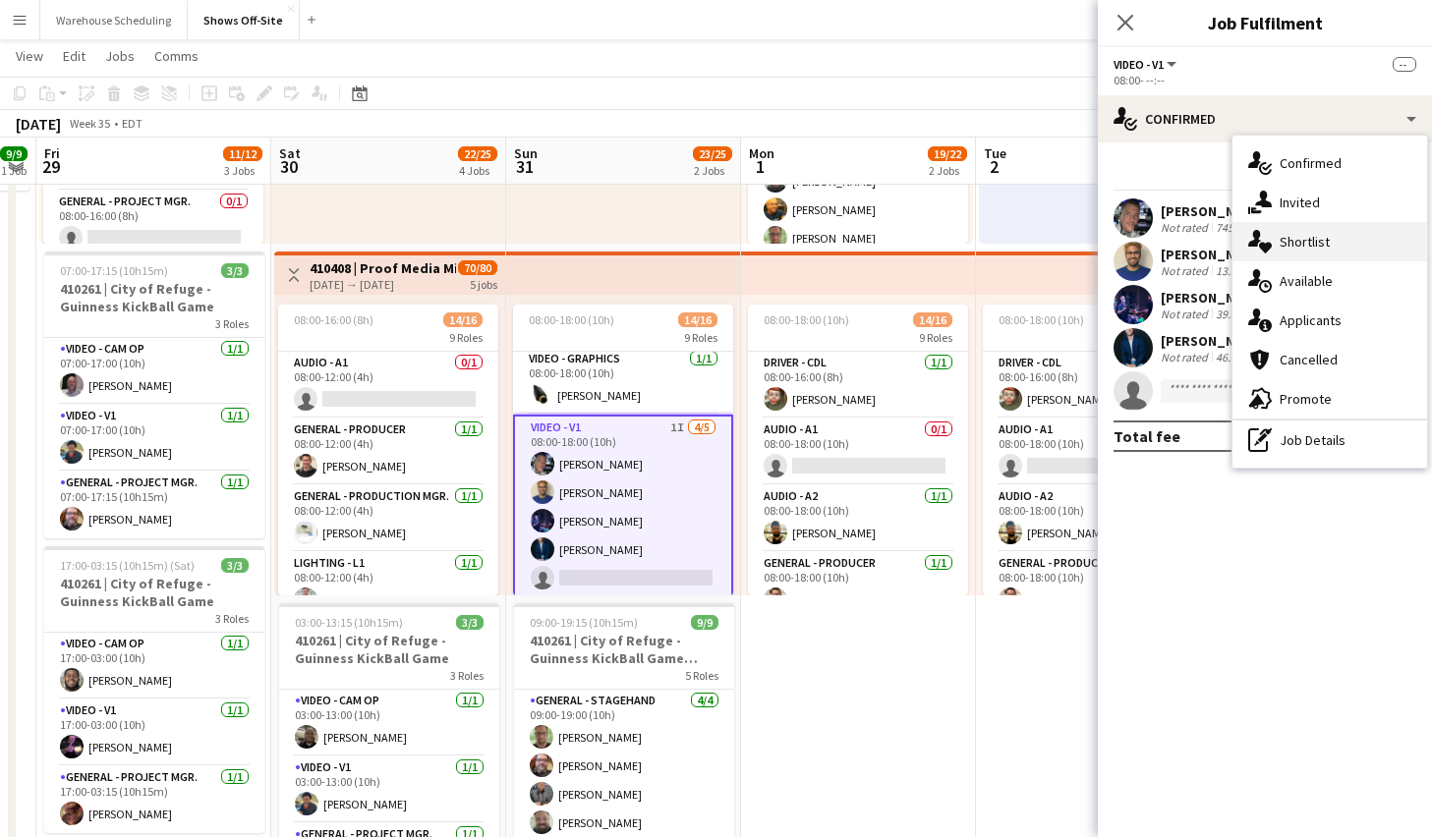
click at [1300, 226] on div "single-neutral-actions-heart Shortlist" at bounding box center [1330, 241] width 195 height 39
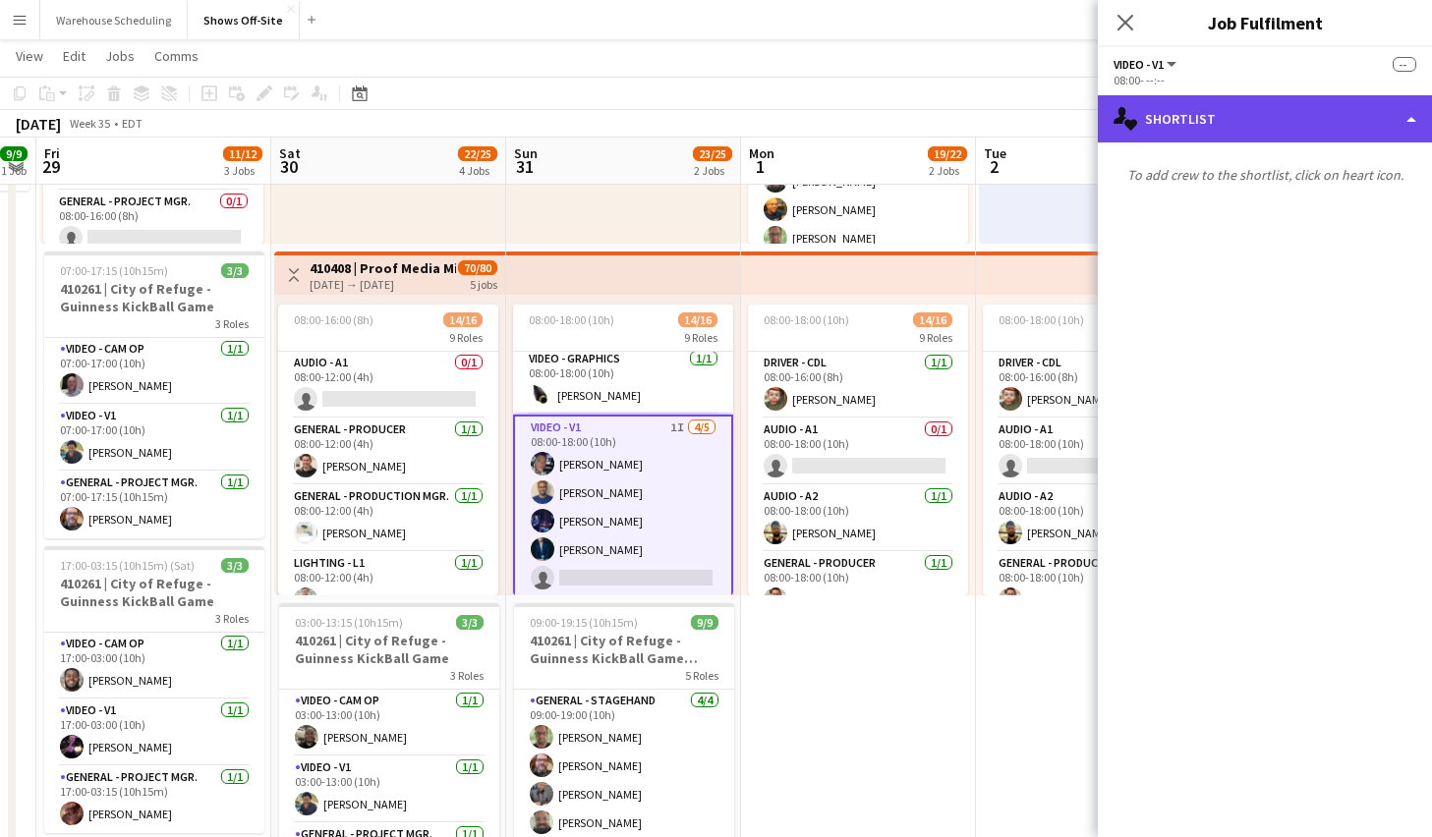
click at [1276, 131] on div "single-neutral-actions-heart Shortlist" at bounding box center [1265, 118] width 334 height 47
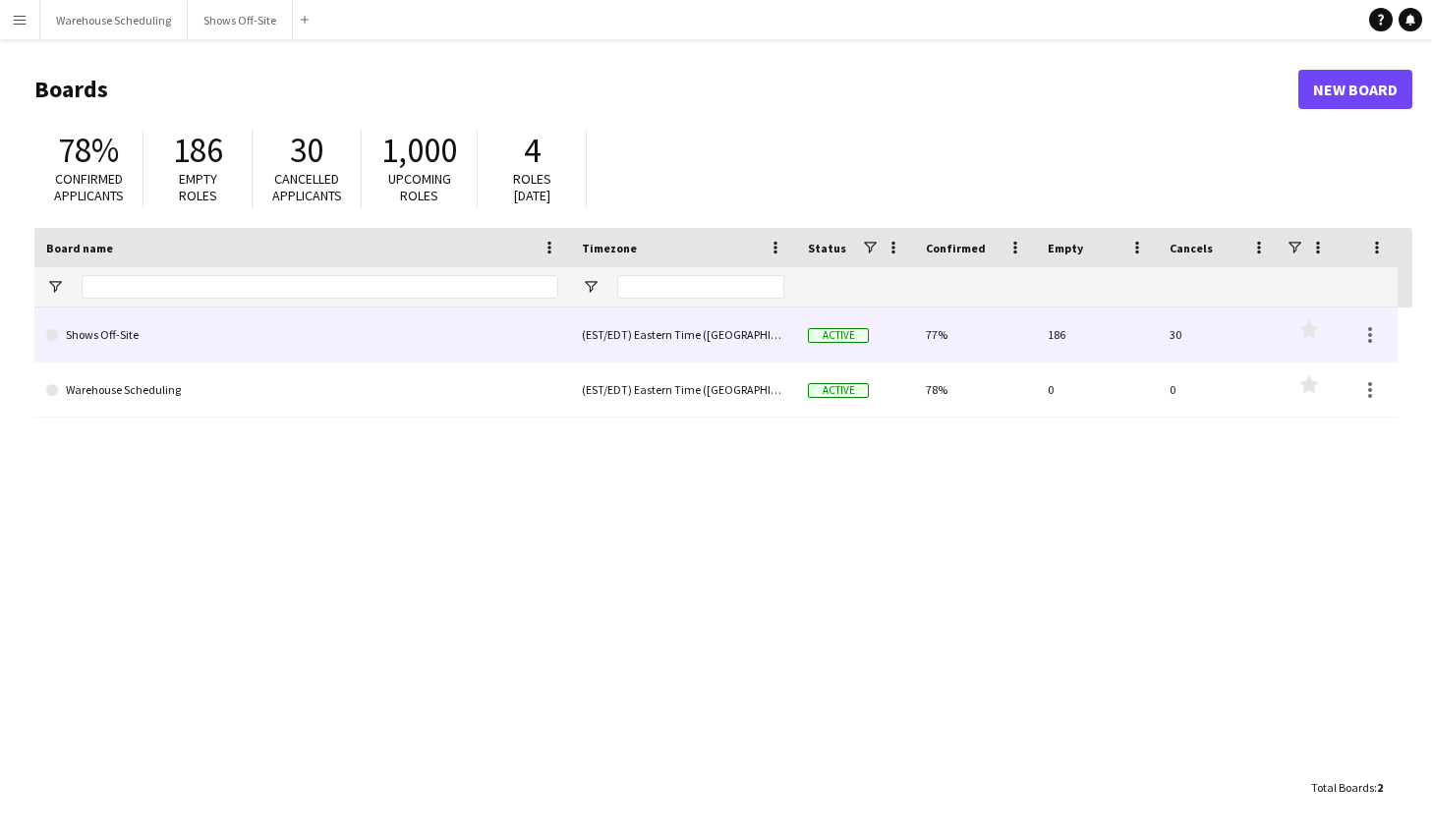
click at [347, 353] on link "Shows Off-Site" at bounding box center [302, 335] width 512 height 55
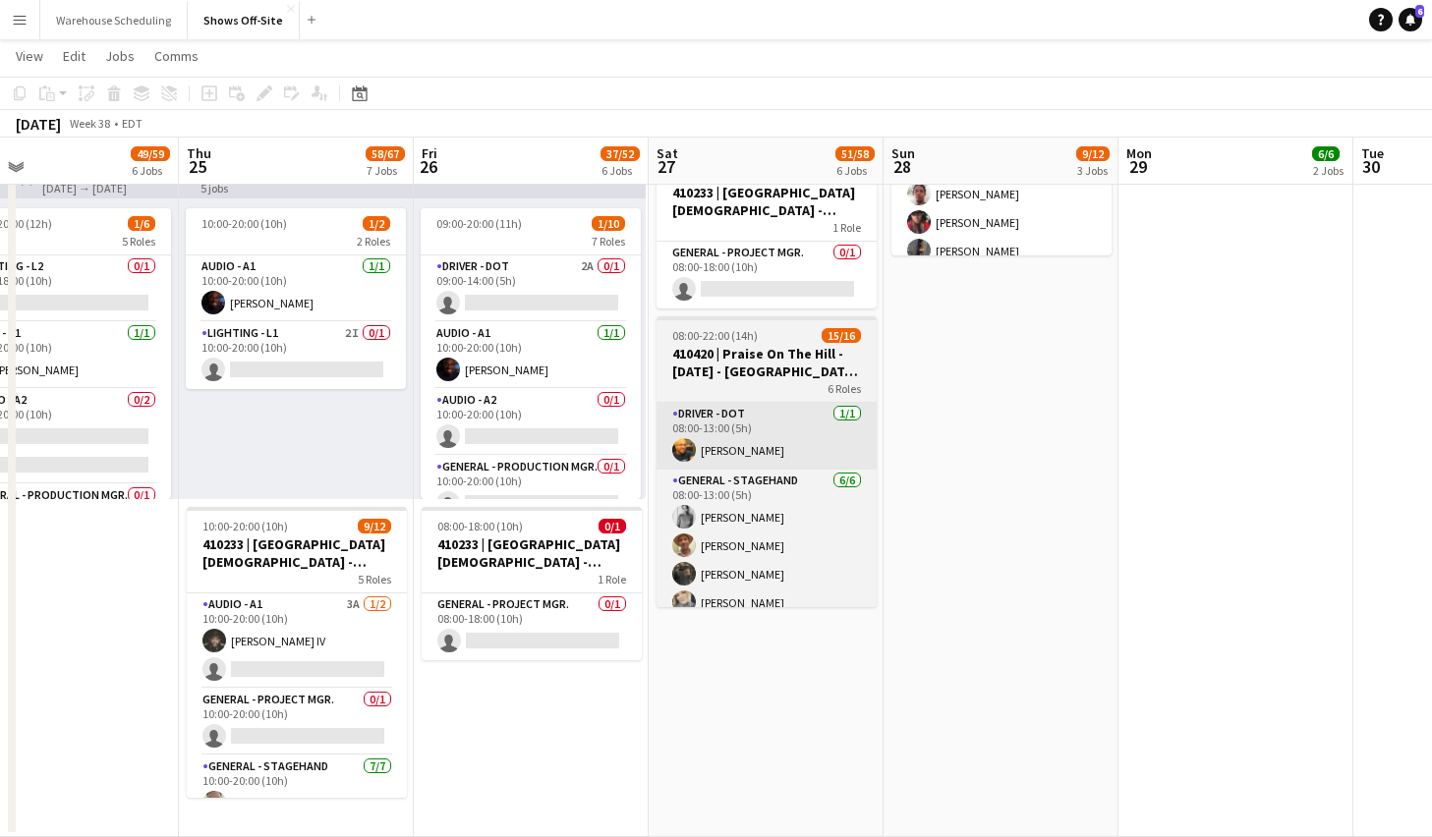
scroll to position [0, 846]
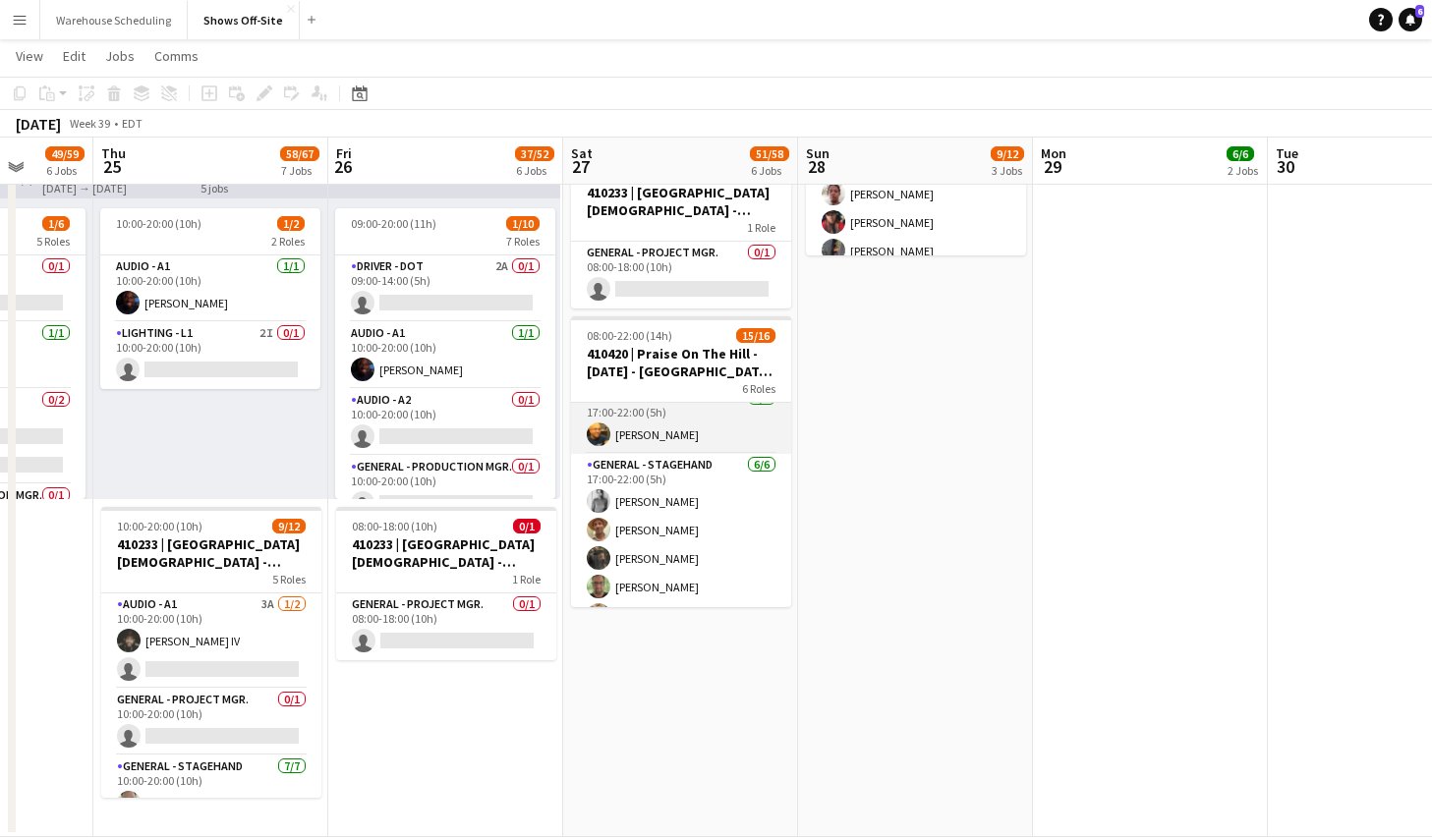
click at [681, 450] on app-card-role "Driver - DOT [DATE] 17:00-22:00 (5h) [PERSON_NAME]" at bounding box center [681, 420] width 220 height 67
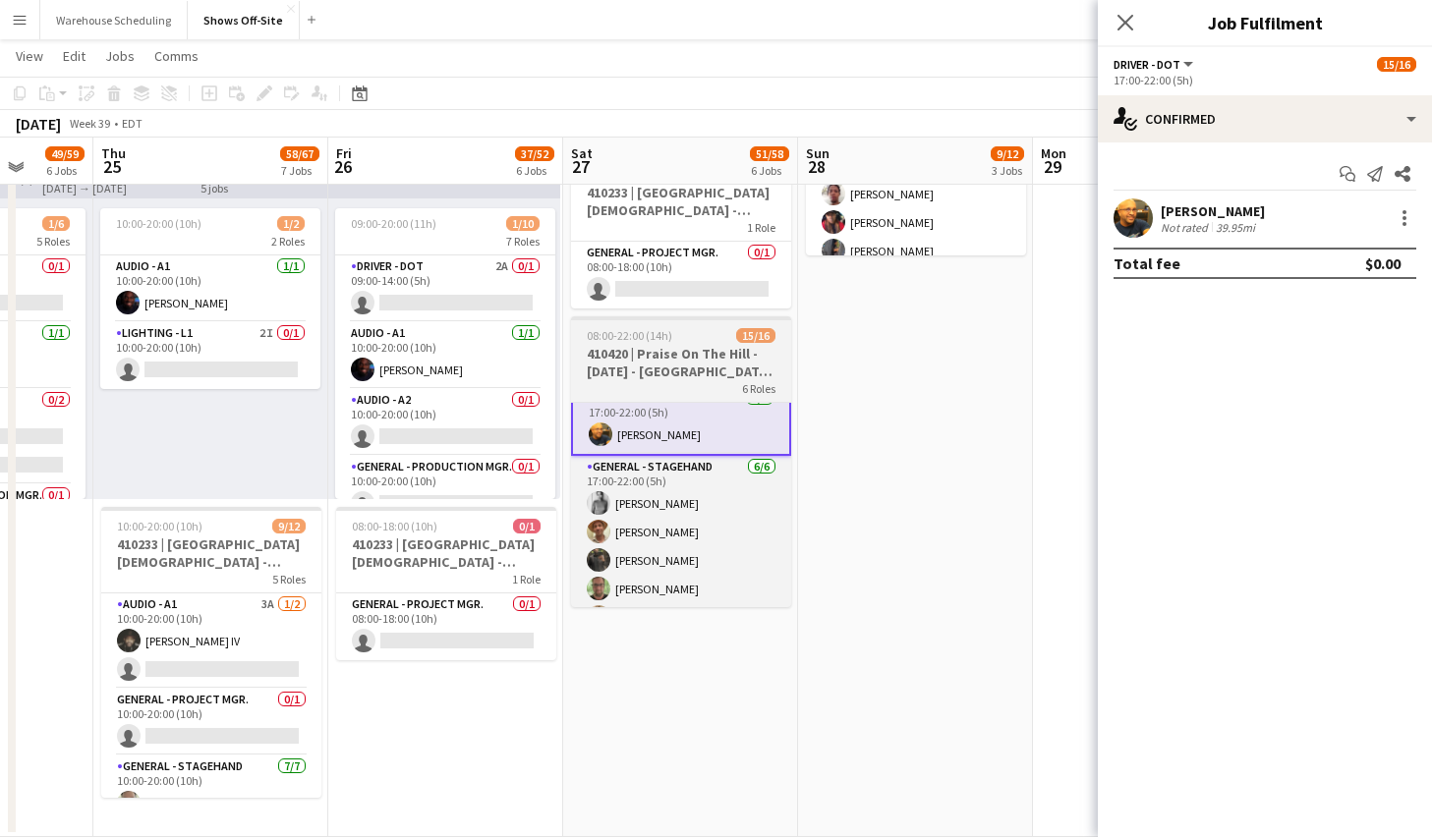
click at [682, 354] on h3 "410420 | Praise On The Hill - [DATE] - [GEOGRAPHIC_DATA], [GEOGRAPHIC_DATA]" at bounding box center [681, 362] width 220 height 35
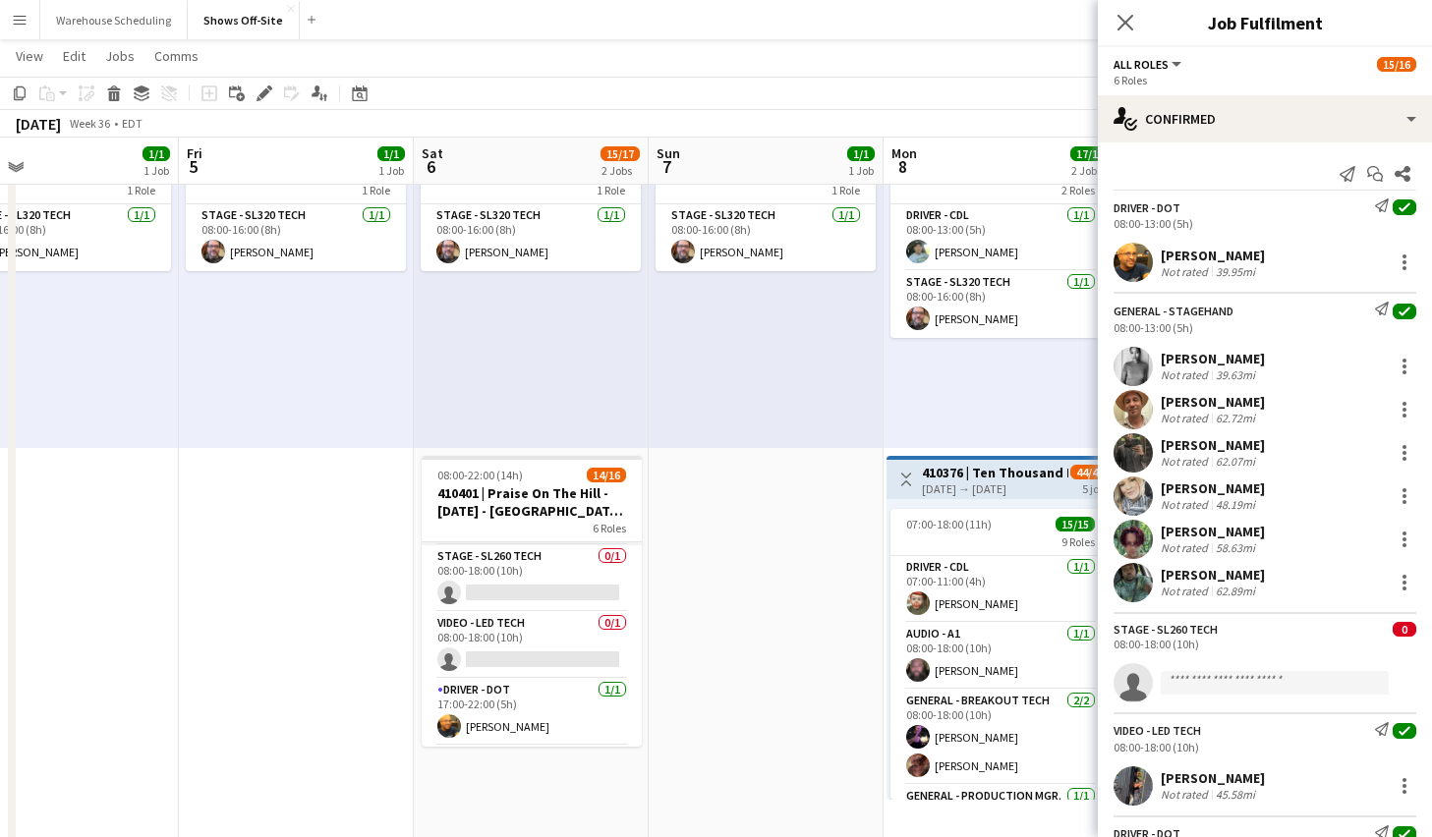
scroll to position [287, 0]
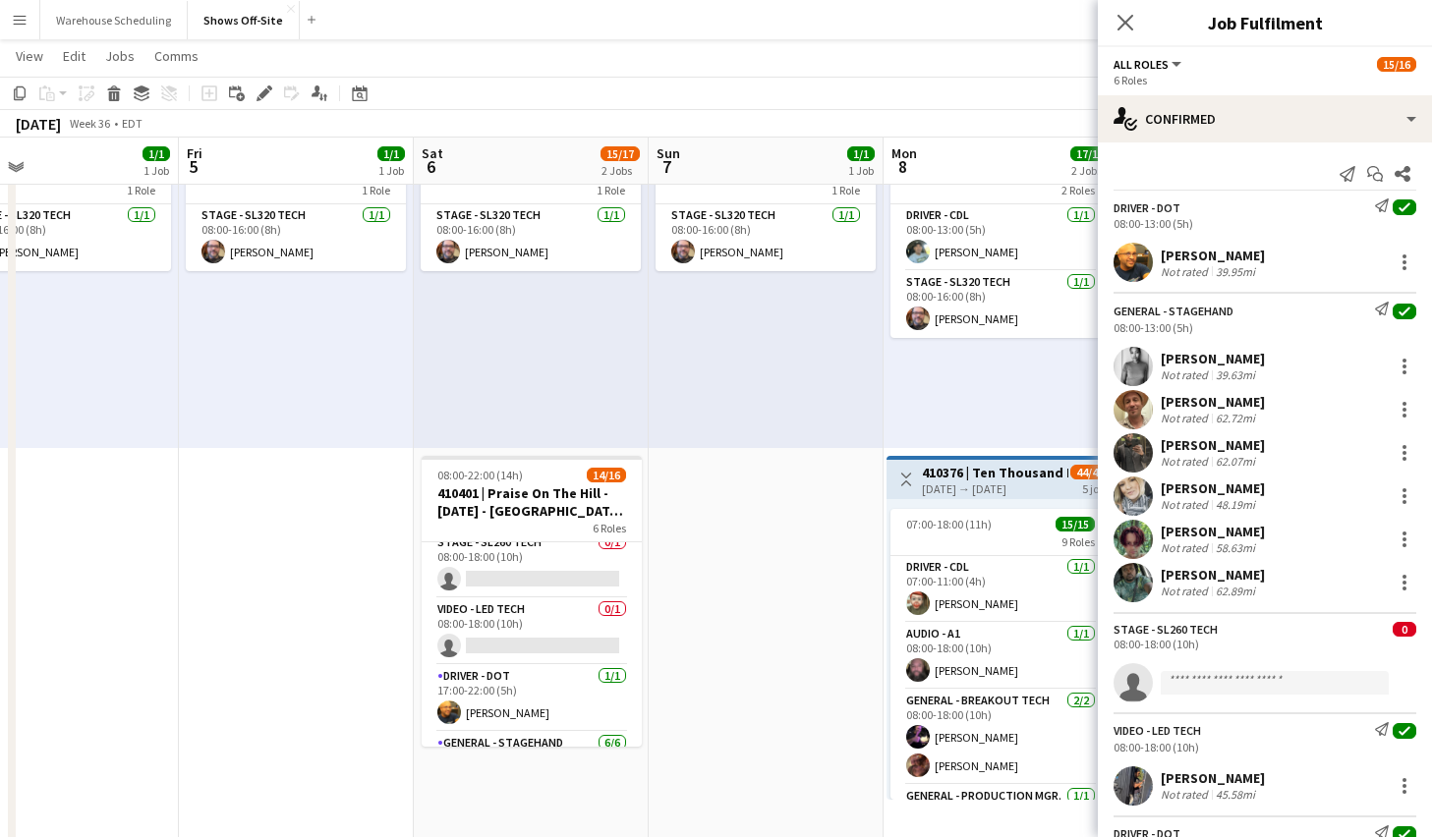
click at [547, 614] on app-card-role "Video - LED Tech 0/1 08:00-18:00 (10h) single-neutral-actions" at bounding box center [532, 632] width 220 height 67
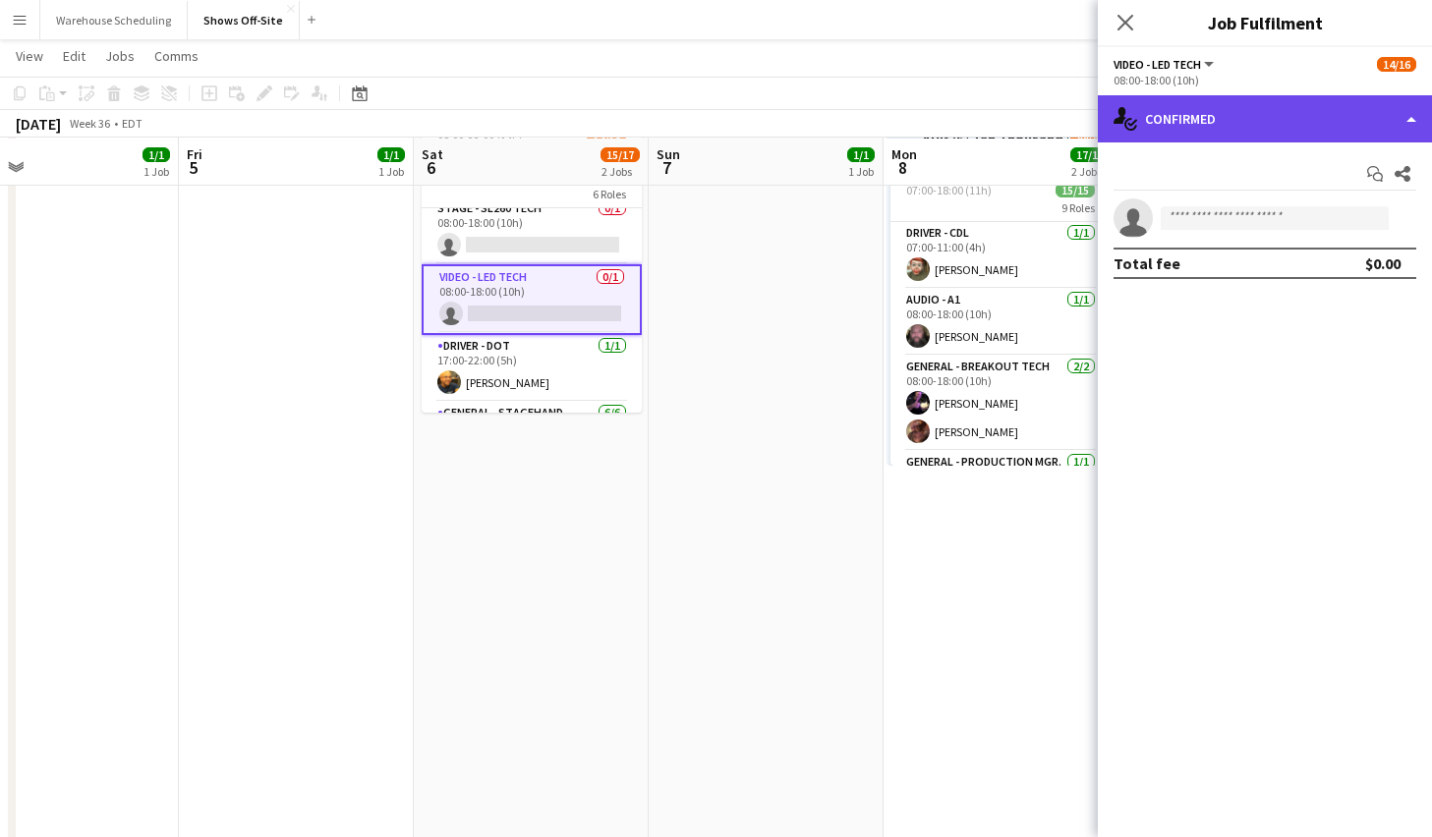
click at [1194, 115] on div "single-neutral-actions-check-2 Confirmed" at bounding box center [1265, 118] width 334 height 47
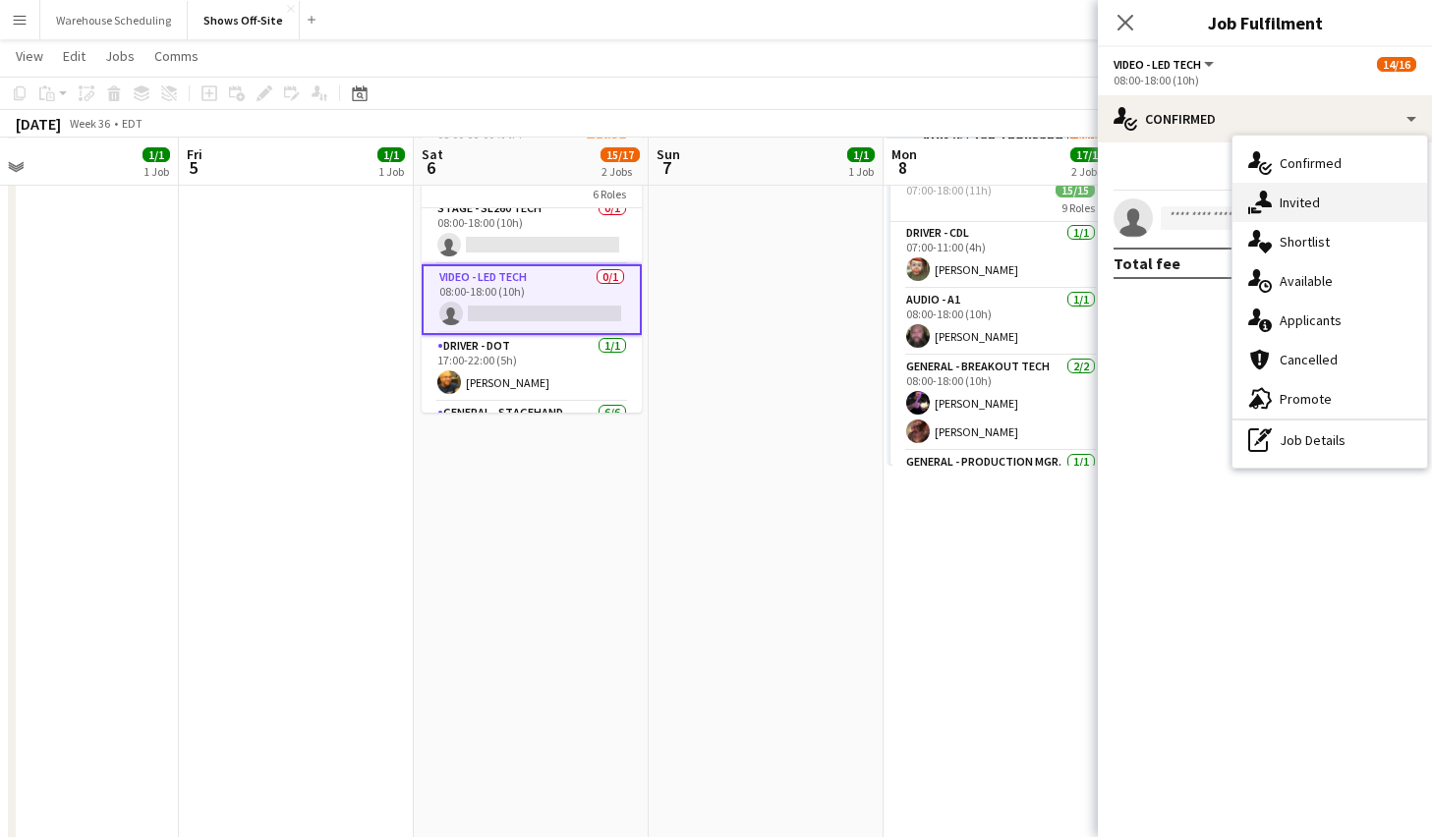
click at [1315, 196] on div "single-neutral-actions-share-1 Invited" at bounding box center [1330, 202] width 195 height 39
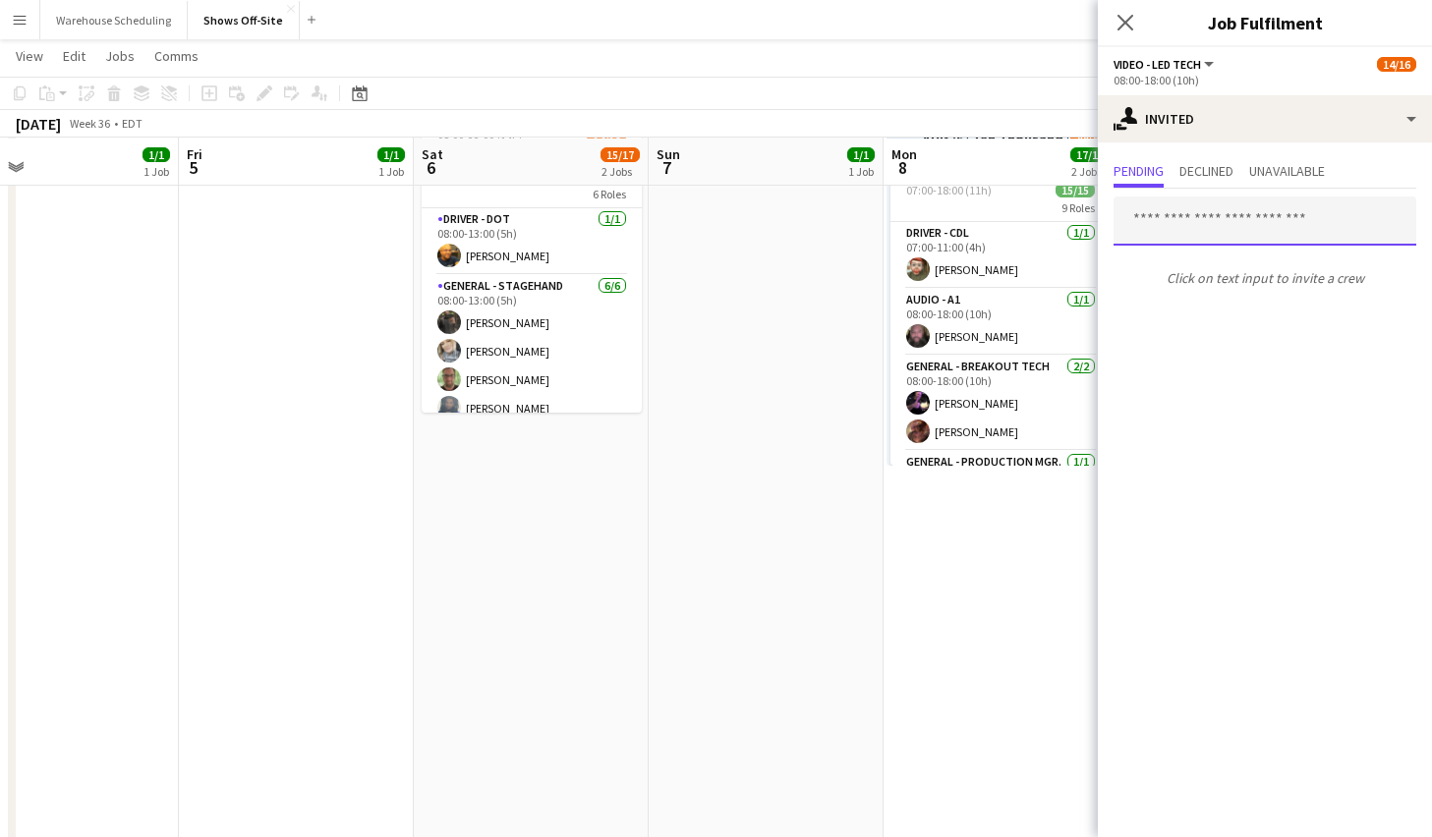
click at [1214, 222] on input "text" at bounding box center [1265, 221] width 303 height 49
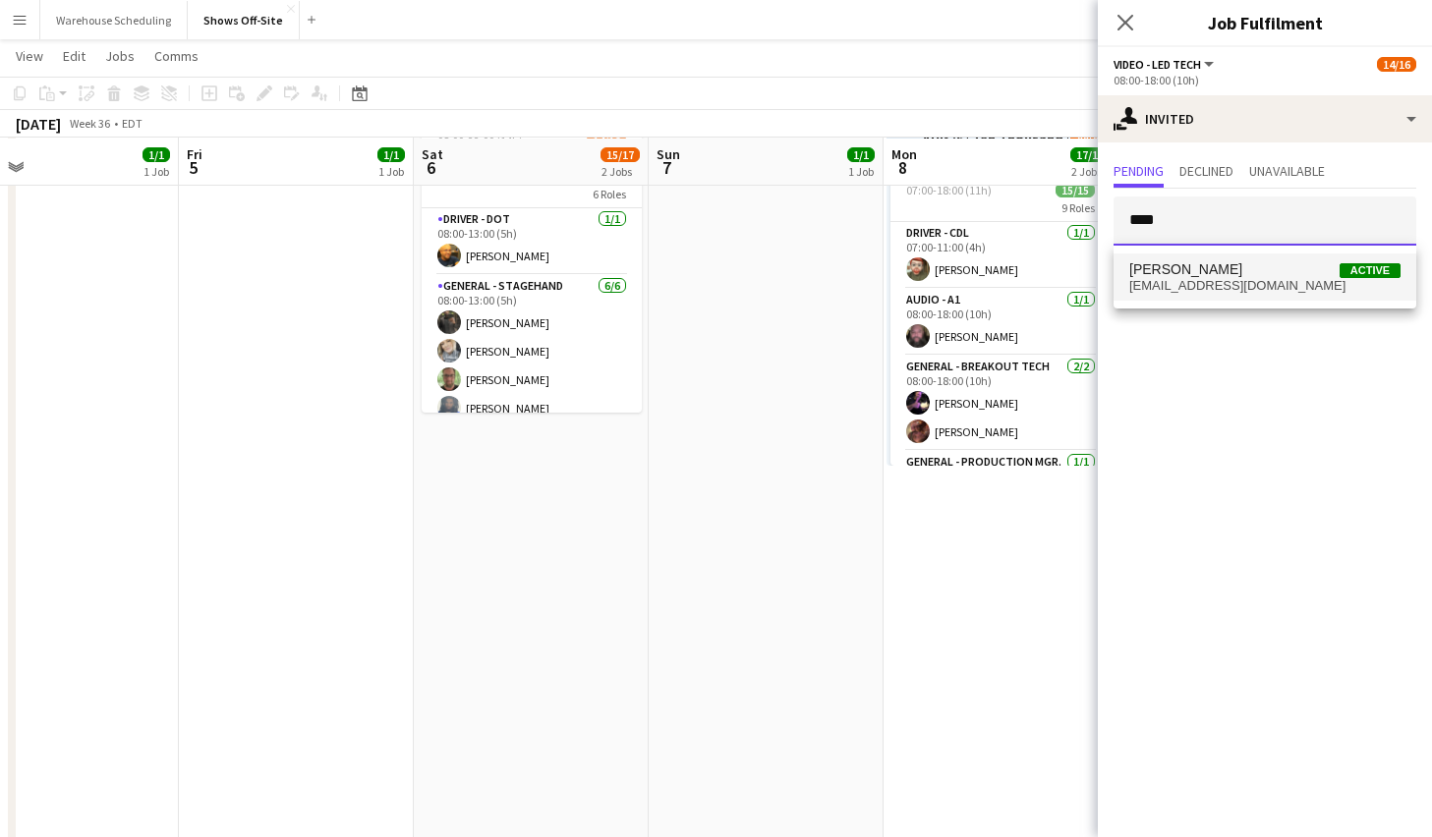
type input "****"
click at [1202, 272] on span "[PERSON_NAME]" at bounding box center [1185, 269] width 113 height 17
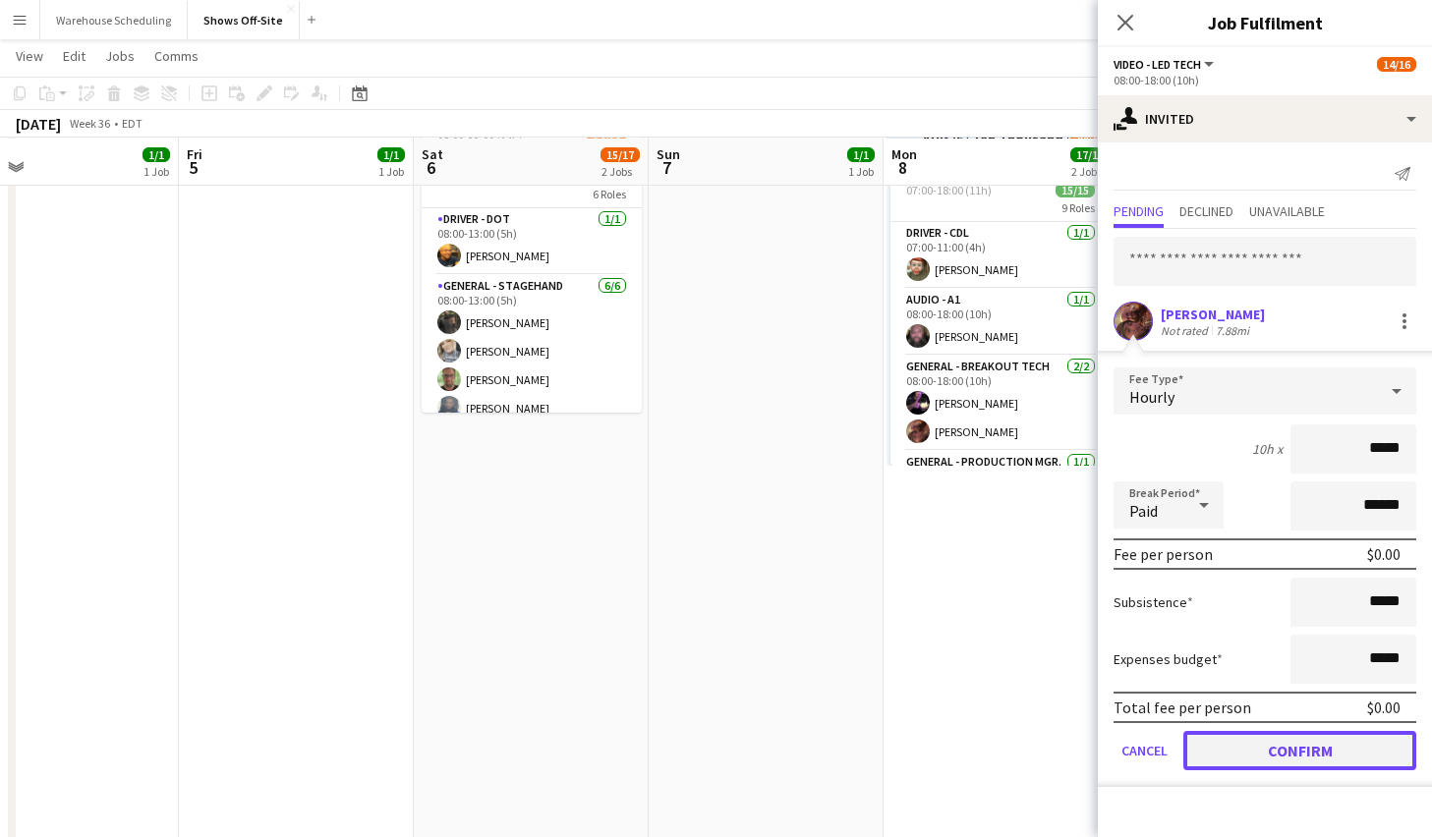
click at [1286, 744] on button "Confirm" at bounding box center [1299, 750] width 233 height 39
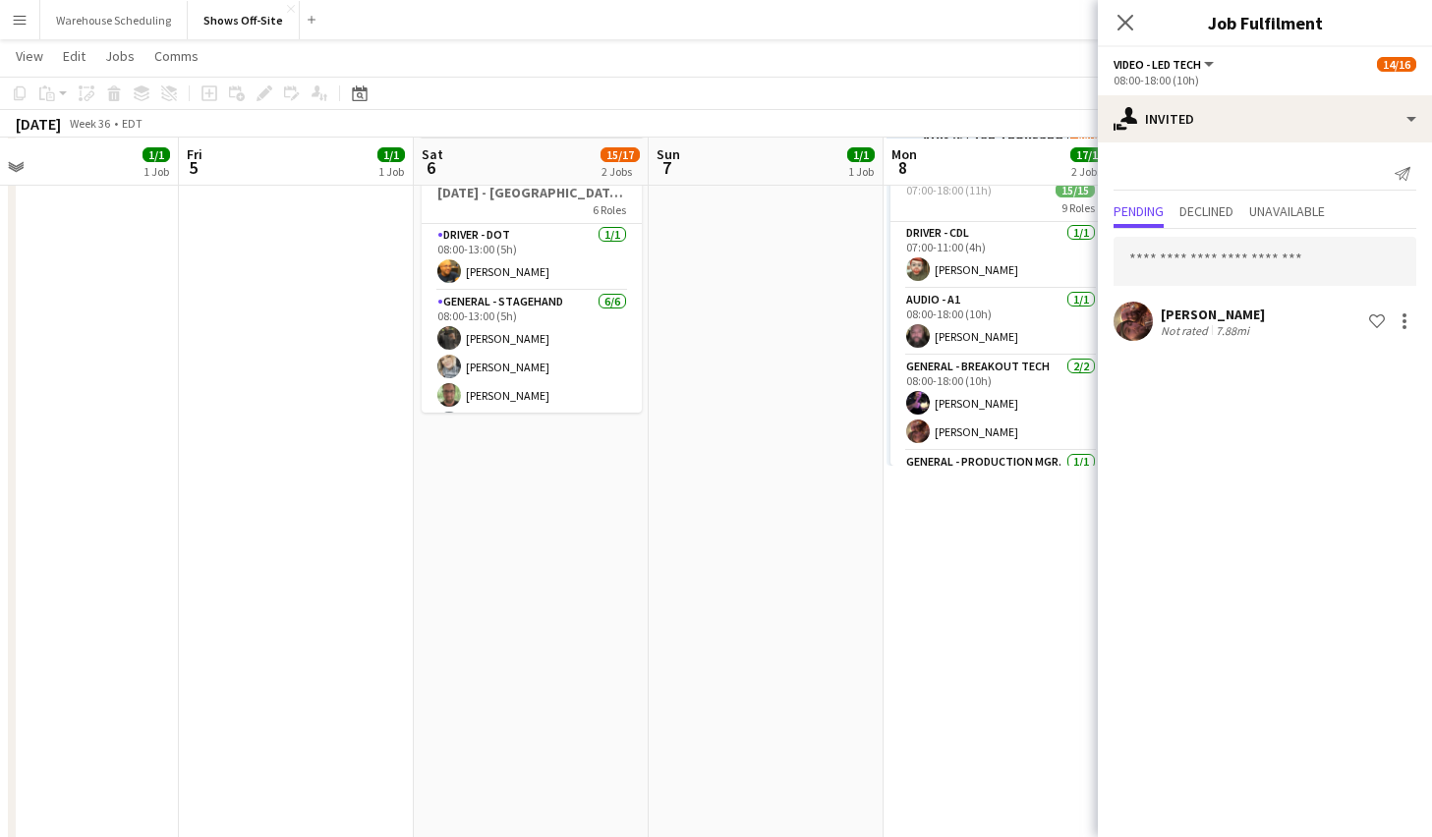
click at [1122, 5] on div "Close pop-in" at bounding box center [1125, 22] width 55 height 45
click at [1122, 17] on icon "Close pop-in" at bounding box center [1125, 22] width 19 height 19
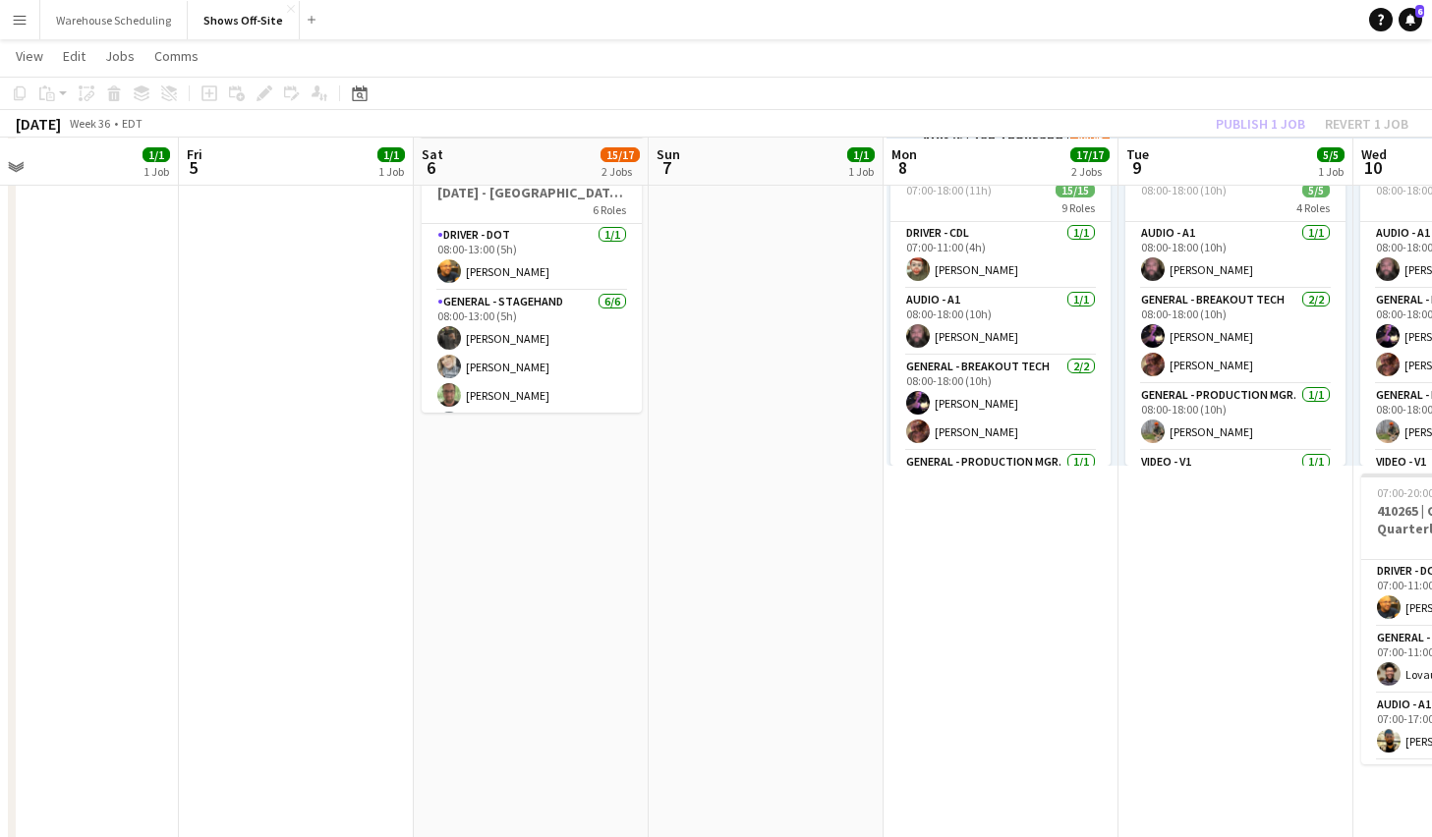
click at [1265, 122] on div "Publish 1 job Revert 1 job" at bounding box center [1312, 124] width 240 height 26
click at [1255, 123] on button "Publish 1 job" at bounding box center [1260, 124] width 105 height 26
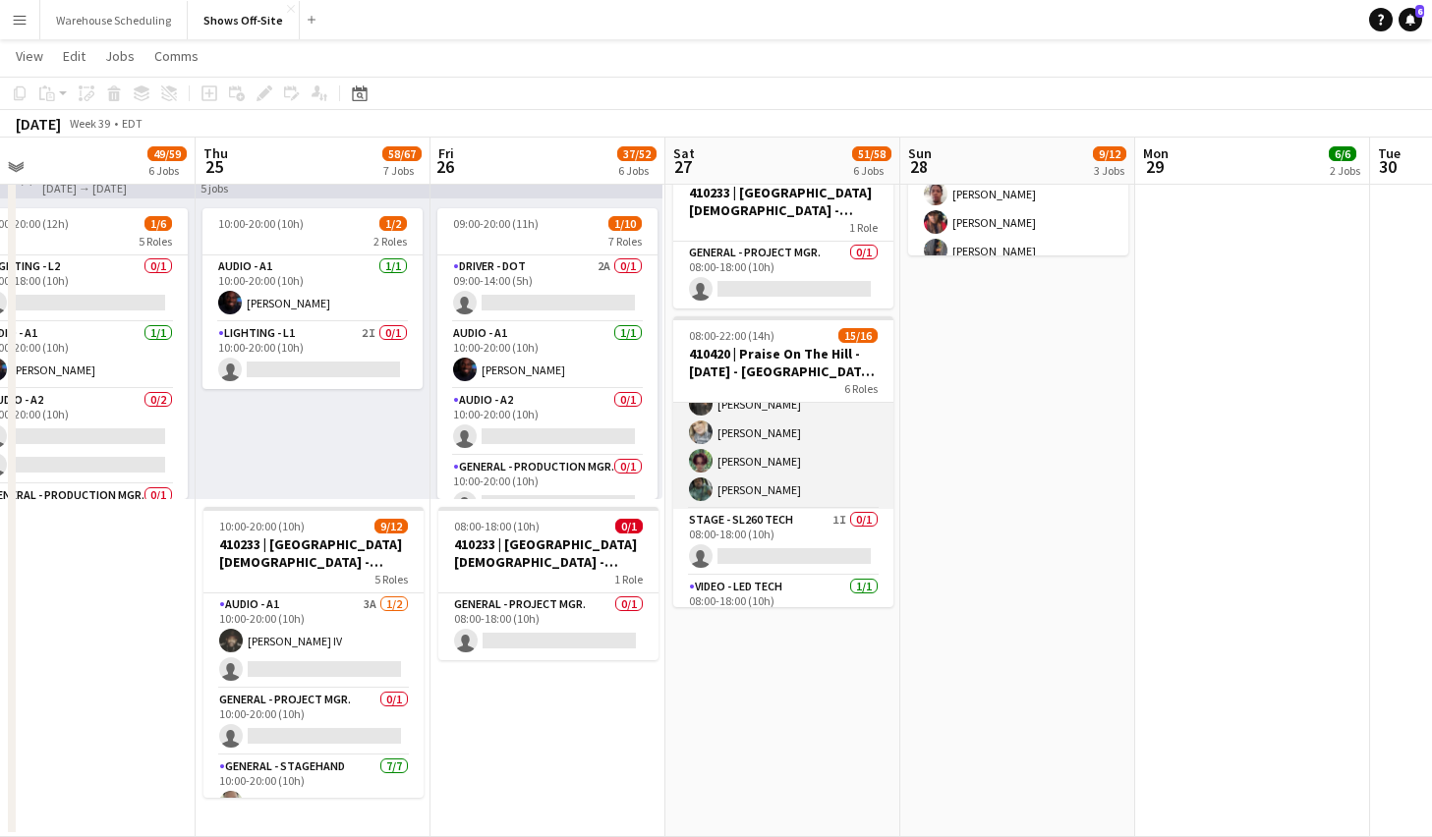
scroll to position [173, 0]
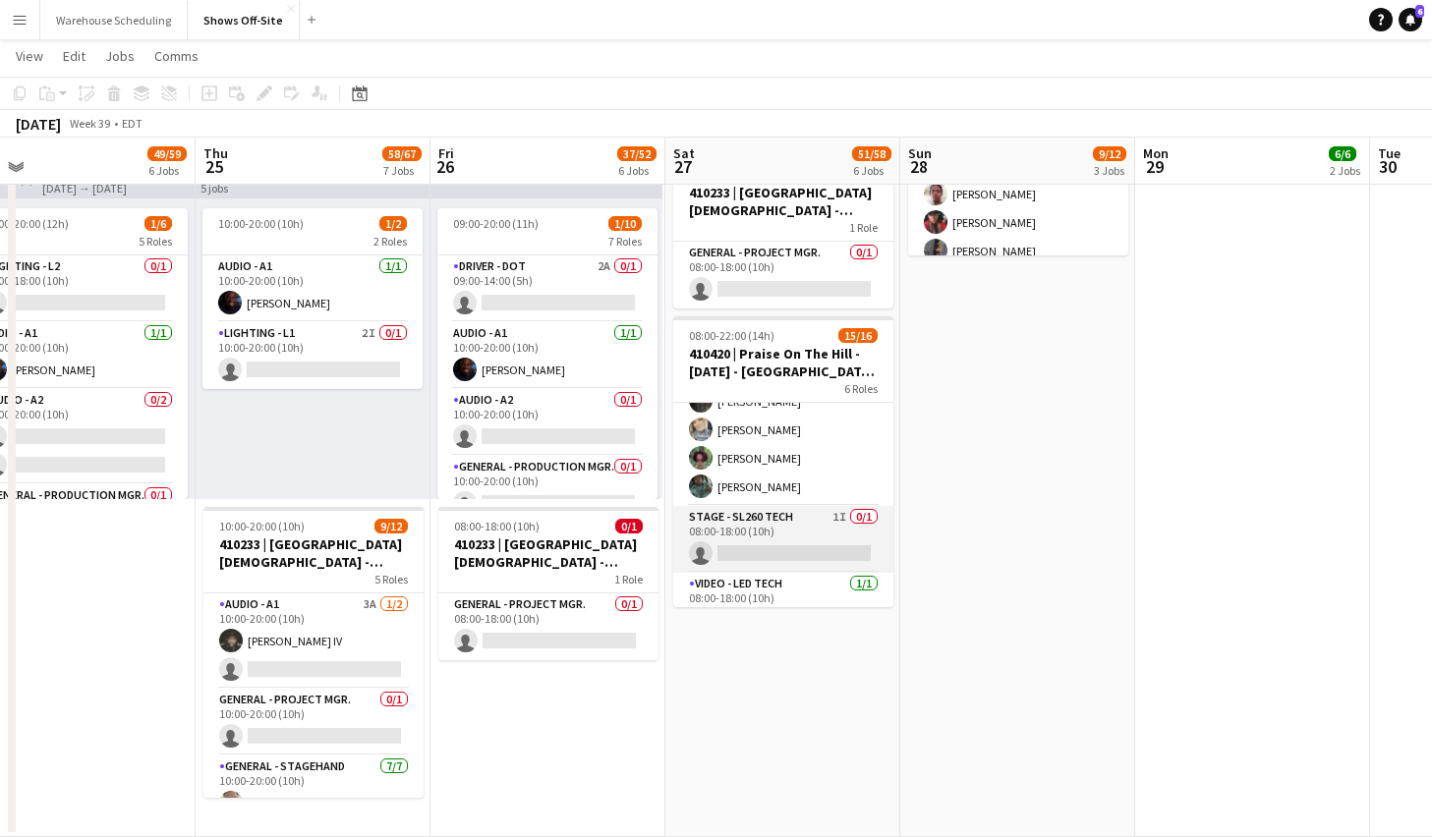
click at [806, 539] on app-card-role "Stage - SL260 Tech 1I 0/1 08:00-18:00 (10h) single-neutral-actions" at bounding box center [783, 539] width 220 height 67
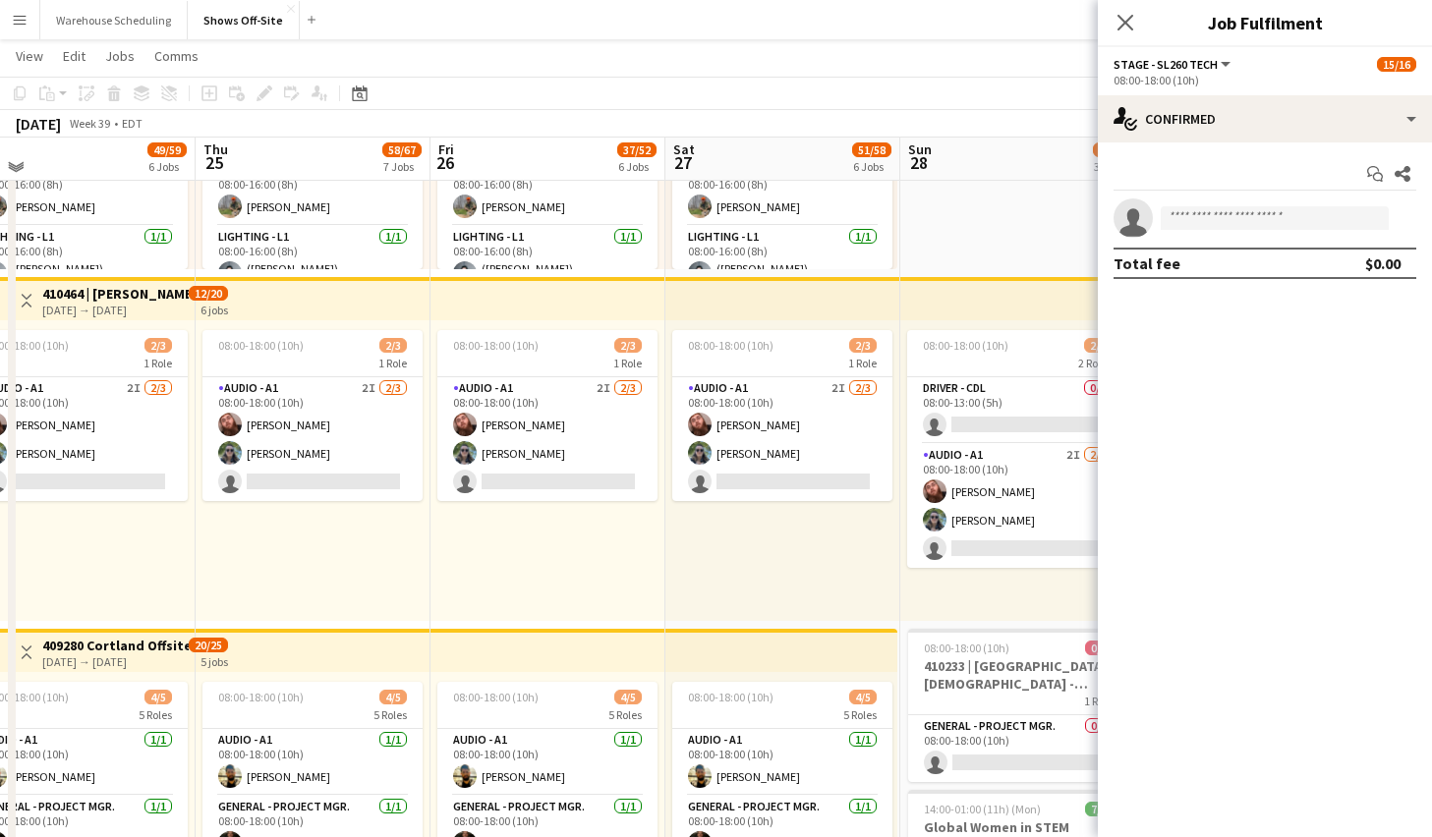
scroll to position [1000, 0]
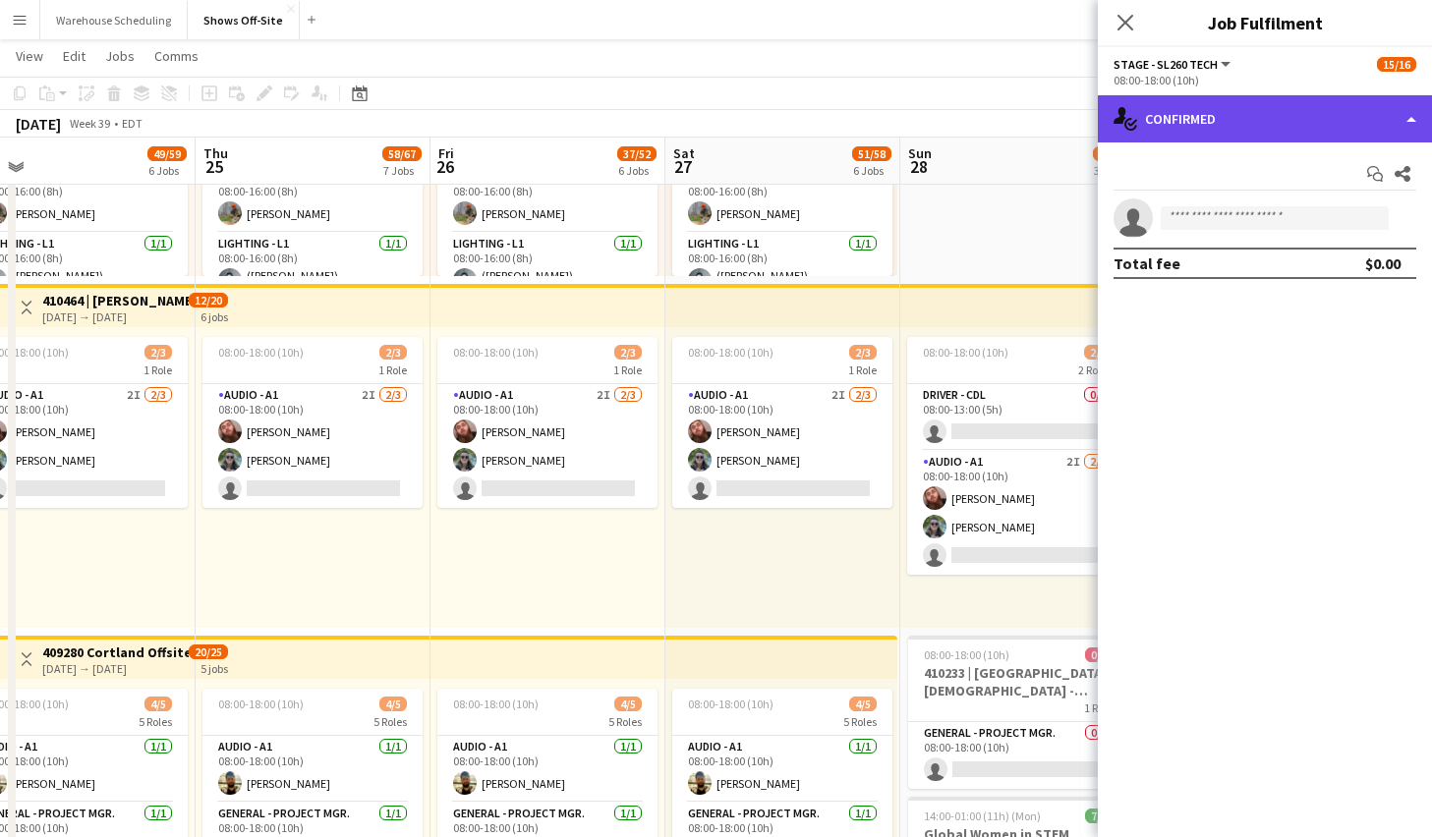
click at [1269, 127] on div "single-neutral-actions-check-2 Confirmed" at bounding box center [1265, 118] width 334 height 47
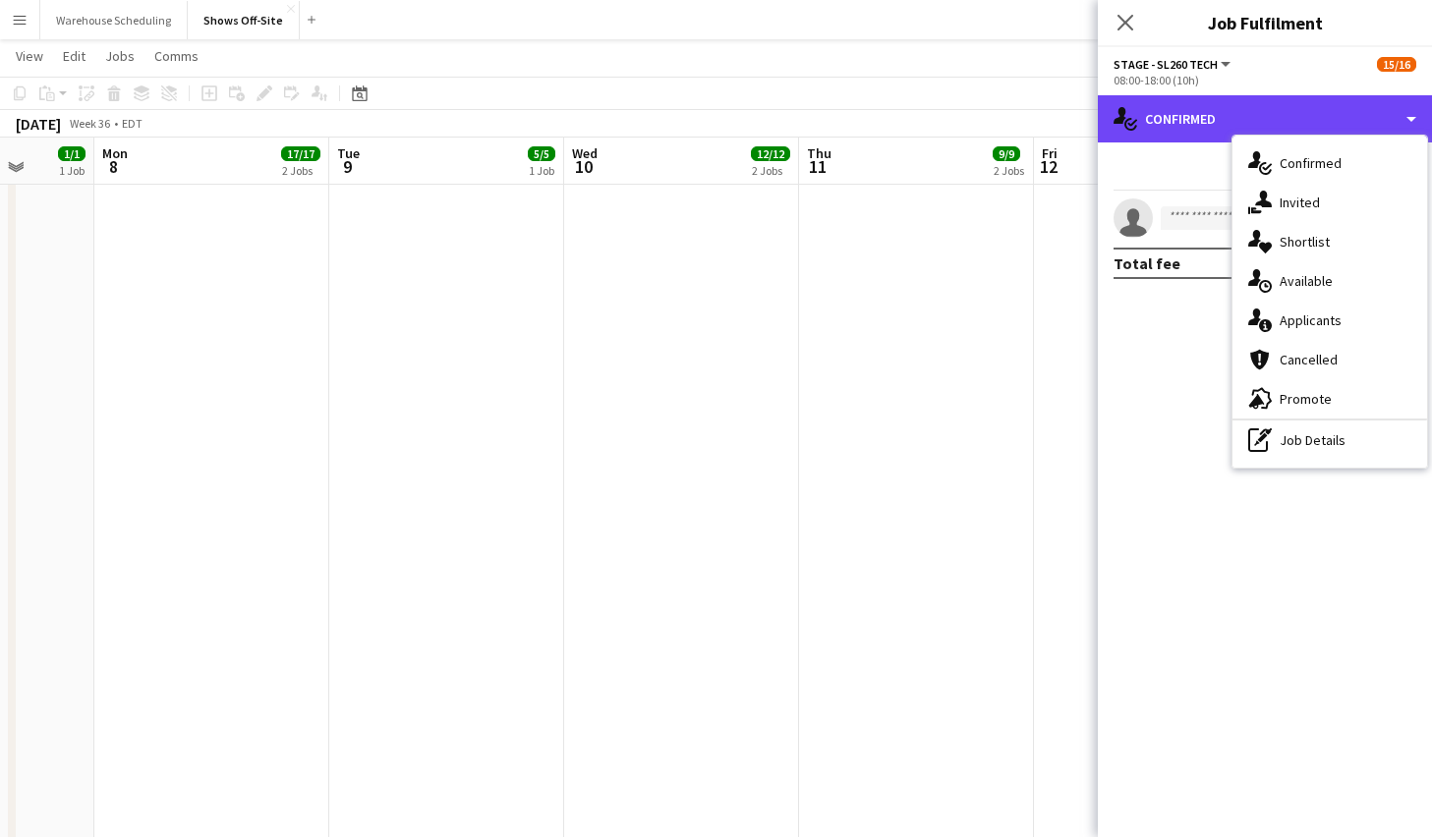
scroll to position [0, 484]
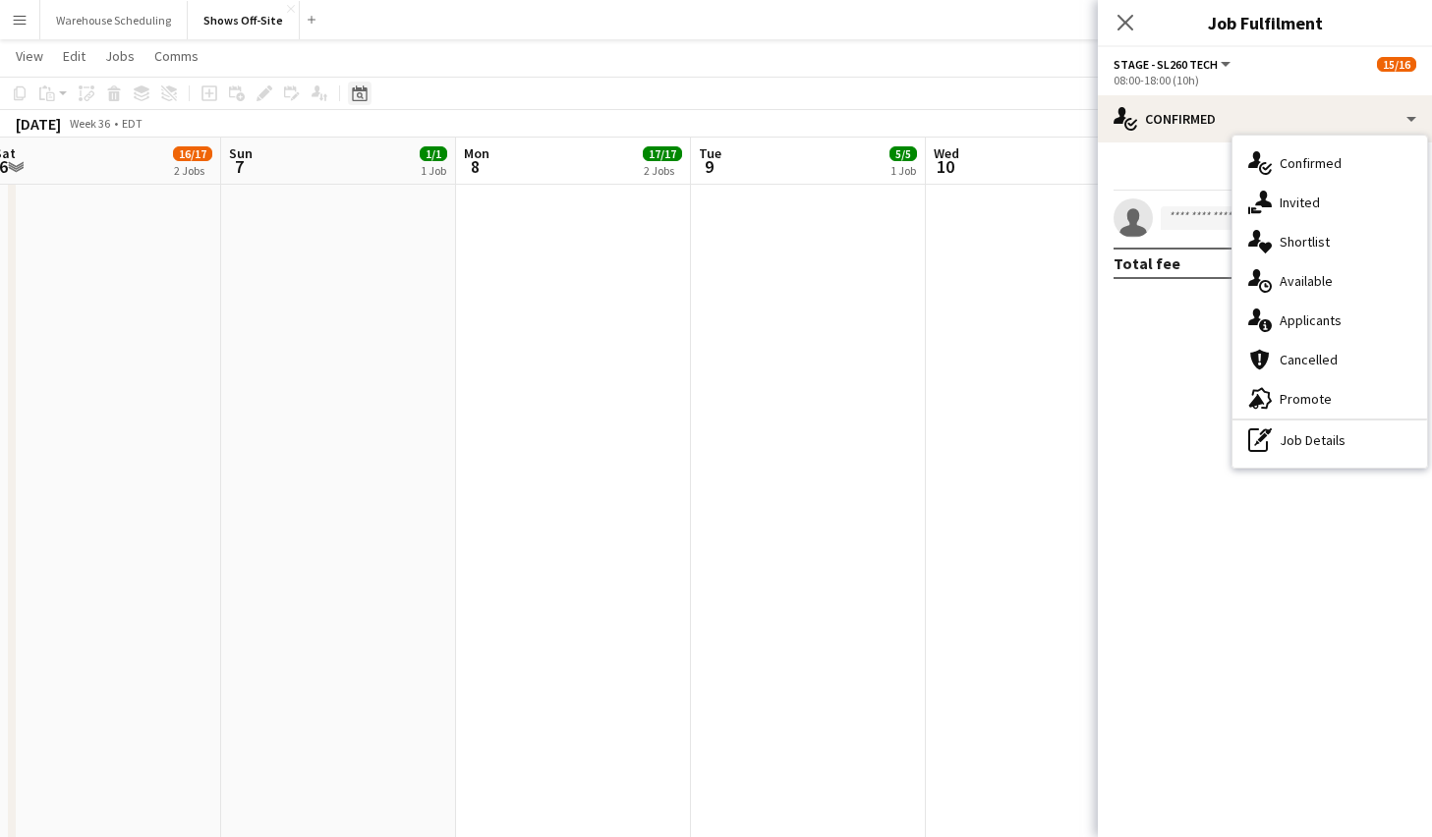
click at [353, 92] on icon "Date picker" at bounding box center [360, 94] width 16 height 16
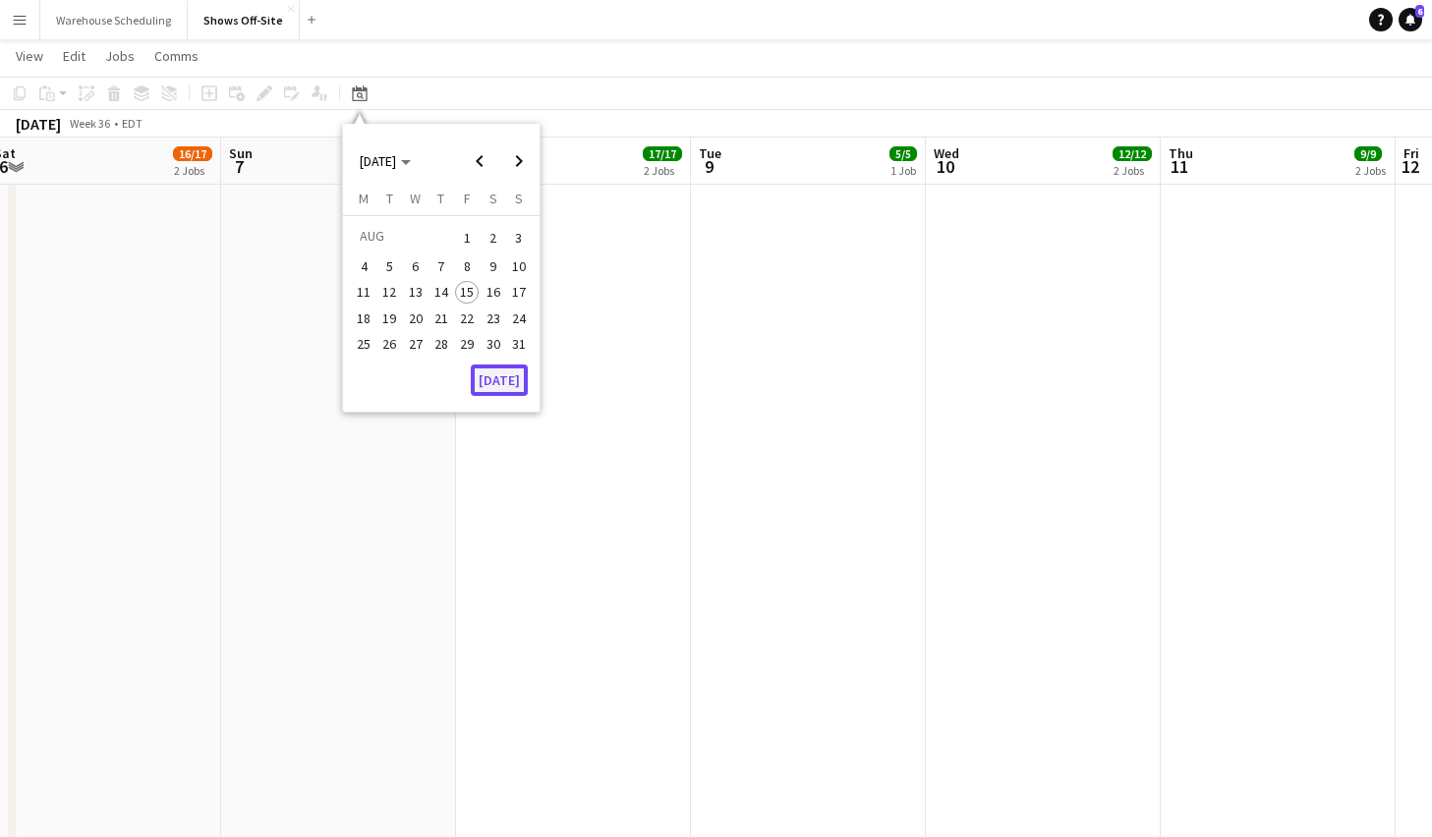
click at [502, 381] on button "[DATE]" at bounding box center [499, 380] width 57 height 31
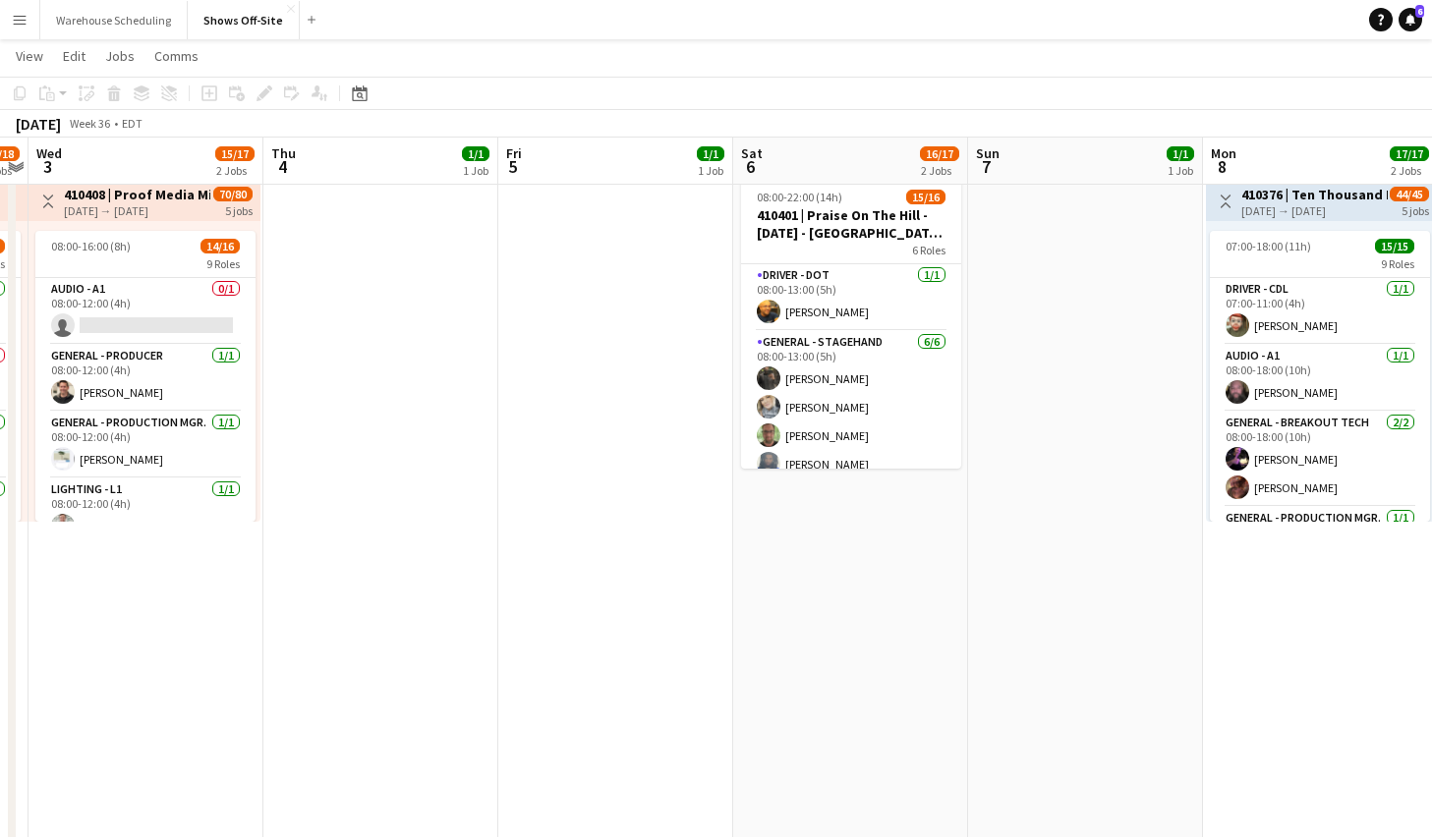
scroll to position [0, 667]
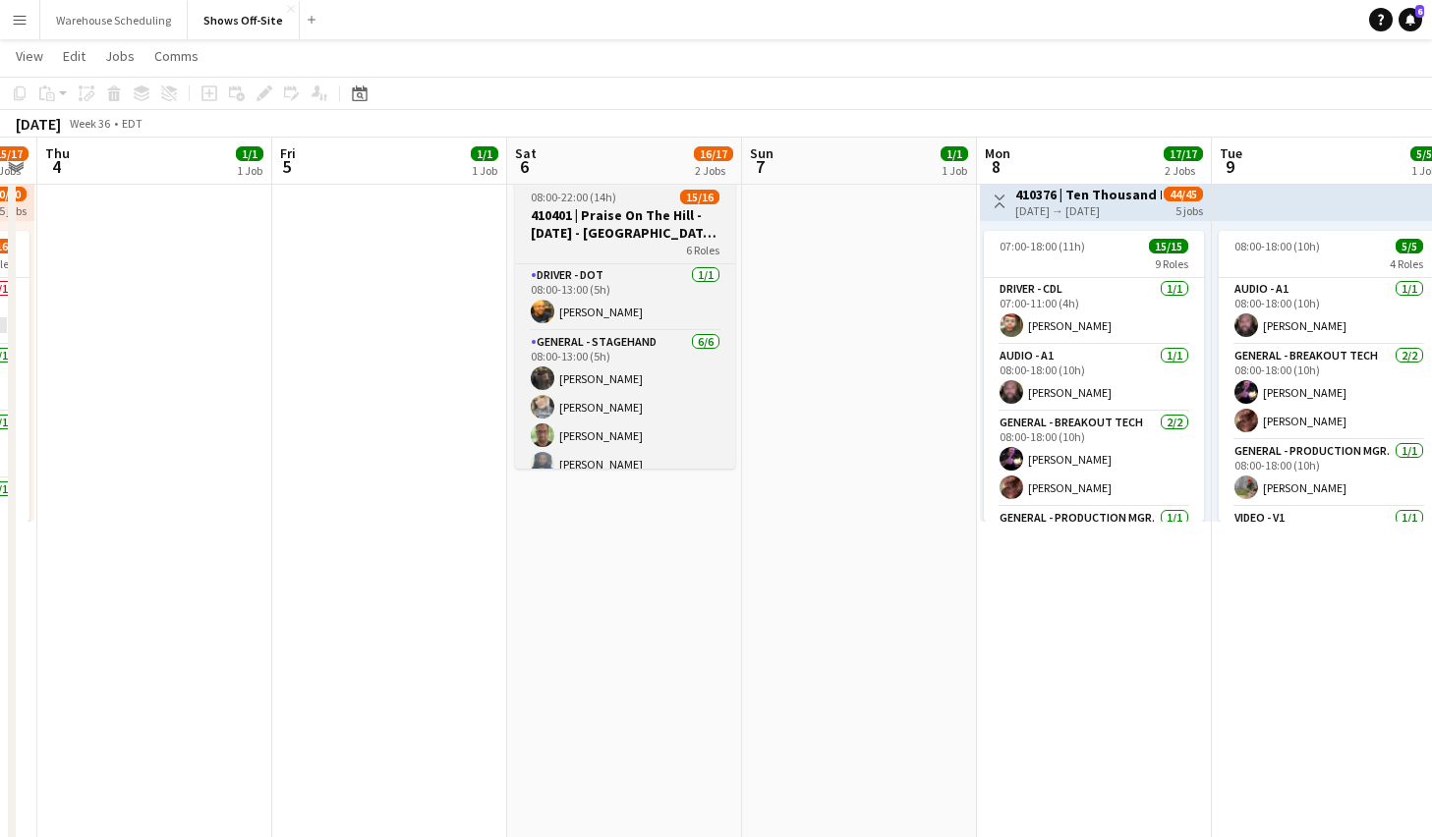
click at [616, 234] on h3 "410401 | Praise On The Hill - [DATE] - [GEOGRAPHIC_DATA], [GEOGRAPHIC_DATA]" at bounding box center [625, 223] width 220 height 35
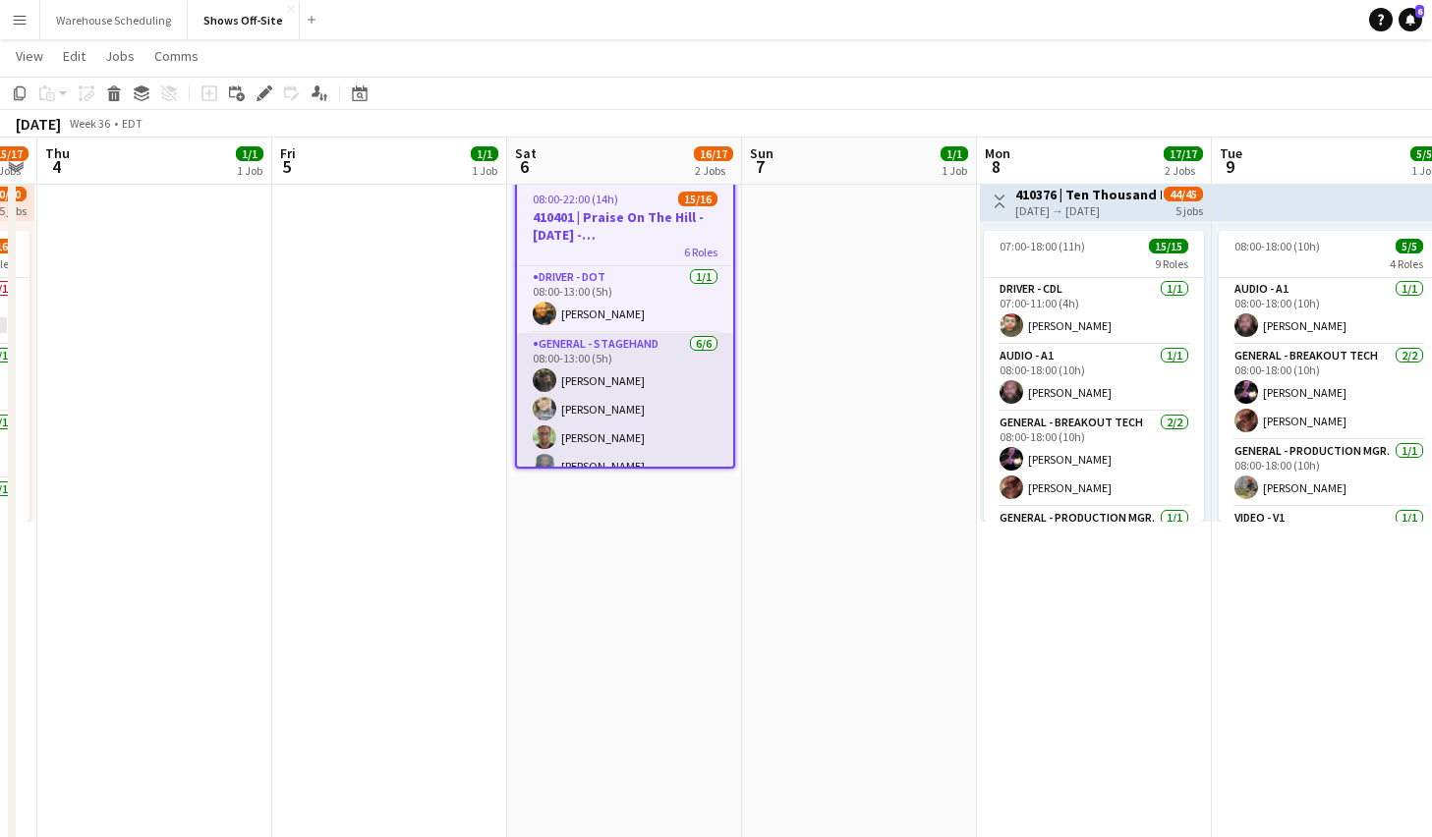
click at [605, 347] on app-card-role "General - Stagehand [DATE] 08:00-13:00 (5h) [PERSON_NAME] [PERSON_NAME] [PERSON…" at bounding box center [625, 437] width 216 height 209
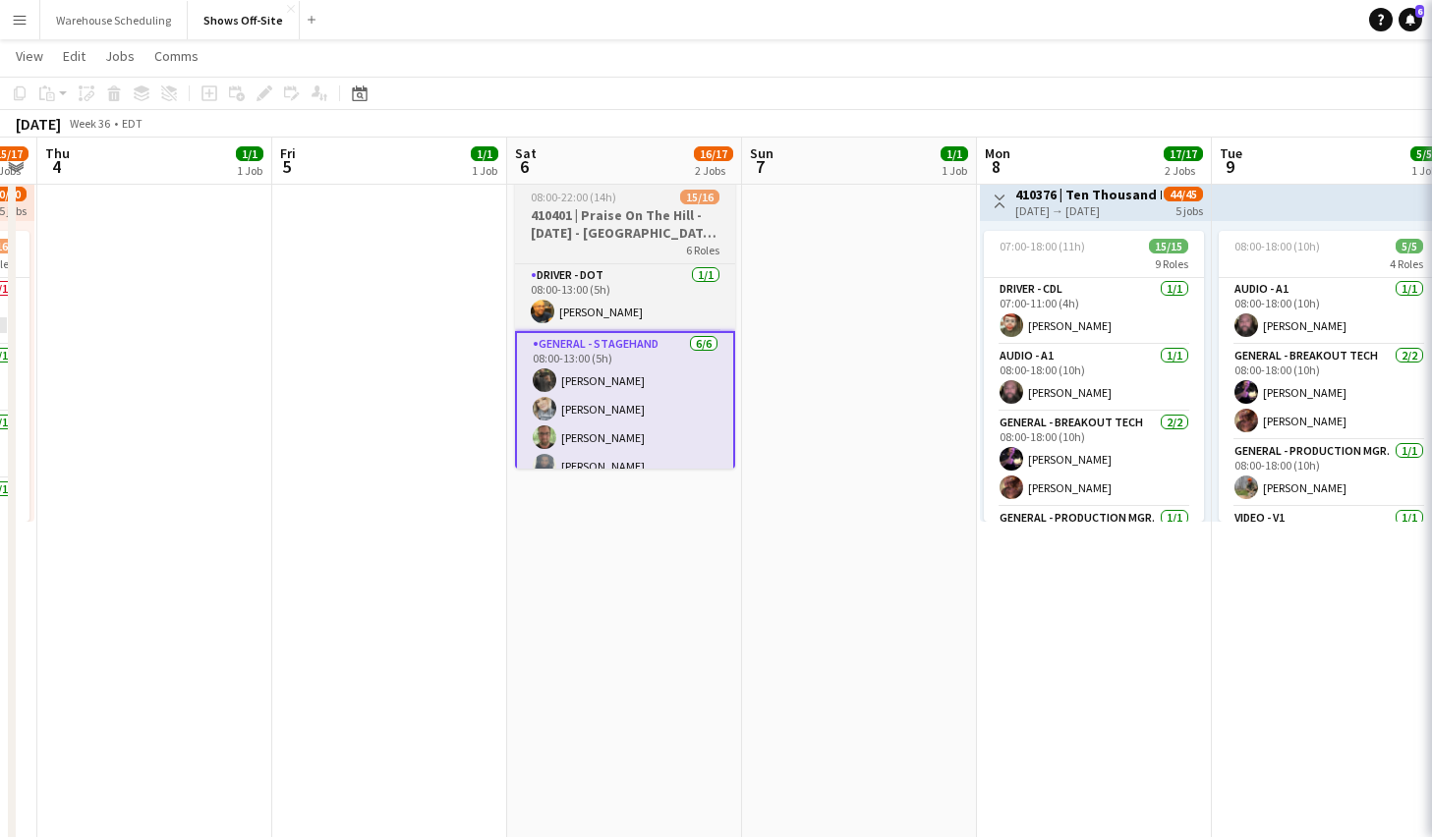
click at [604, 221] on h3 "410401 | Praise On The Hill - [DATE] - [GEOGRAPHIC_DATA], [GEOGRAPHIC_DATA]" at bounding box center [625, 223] width 220 height 35
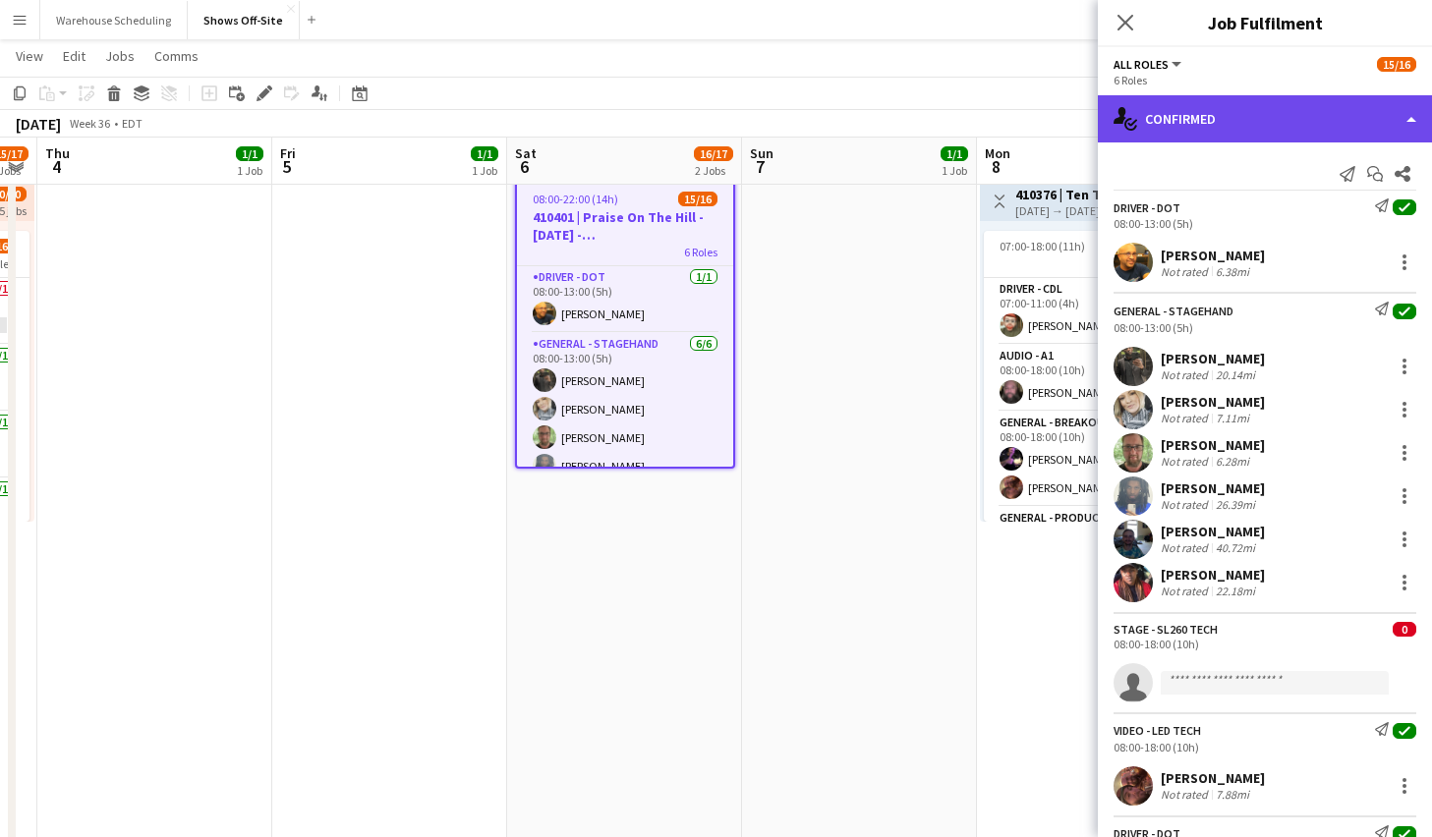
click at [1297, 104] on div "single-neutral-actions-check-2 Confirmed" at bounding box center [1265, 118] width 334 height 47
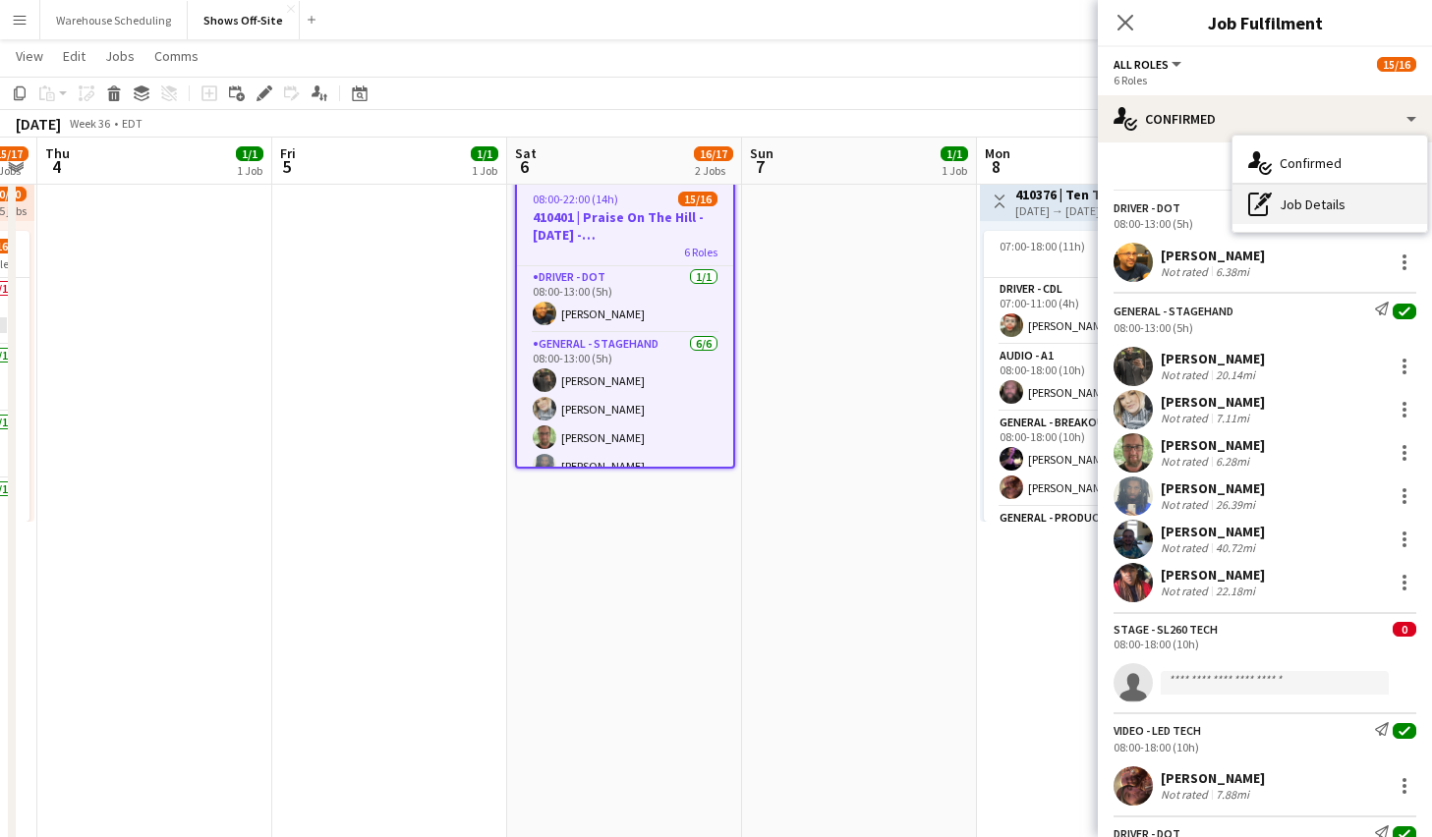
click at [1279, 209] on div "pen-write Job Details" at bounding box center [1330, 204] width 195 height 39
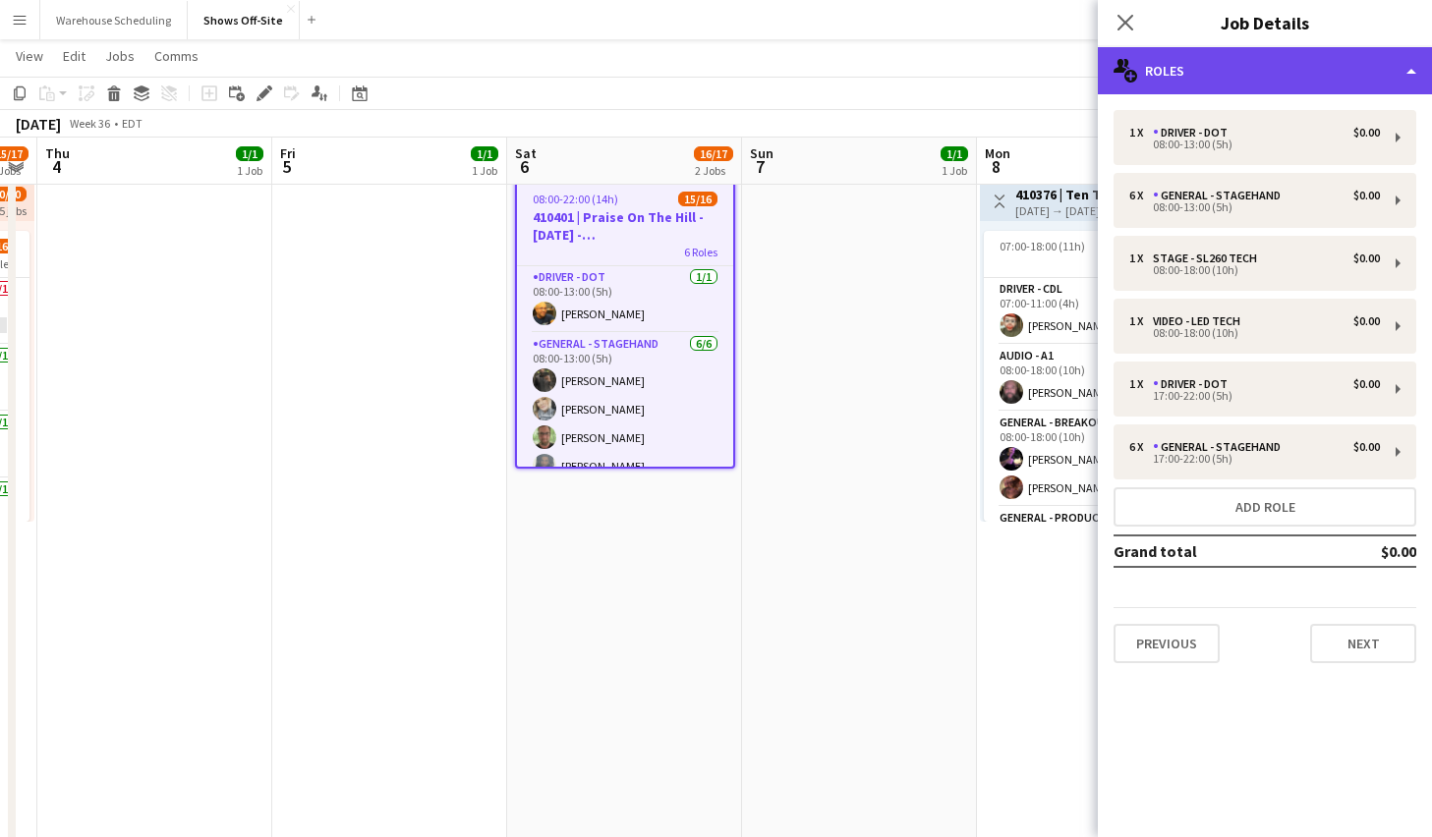
click at [1210, 64] on div "multiple-users-add Roles" at bounding box center [1265, 70] width 334 height 47
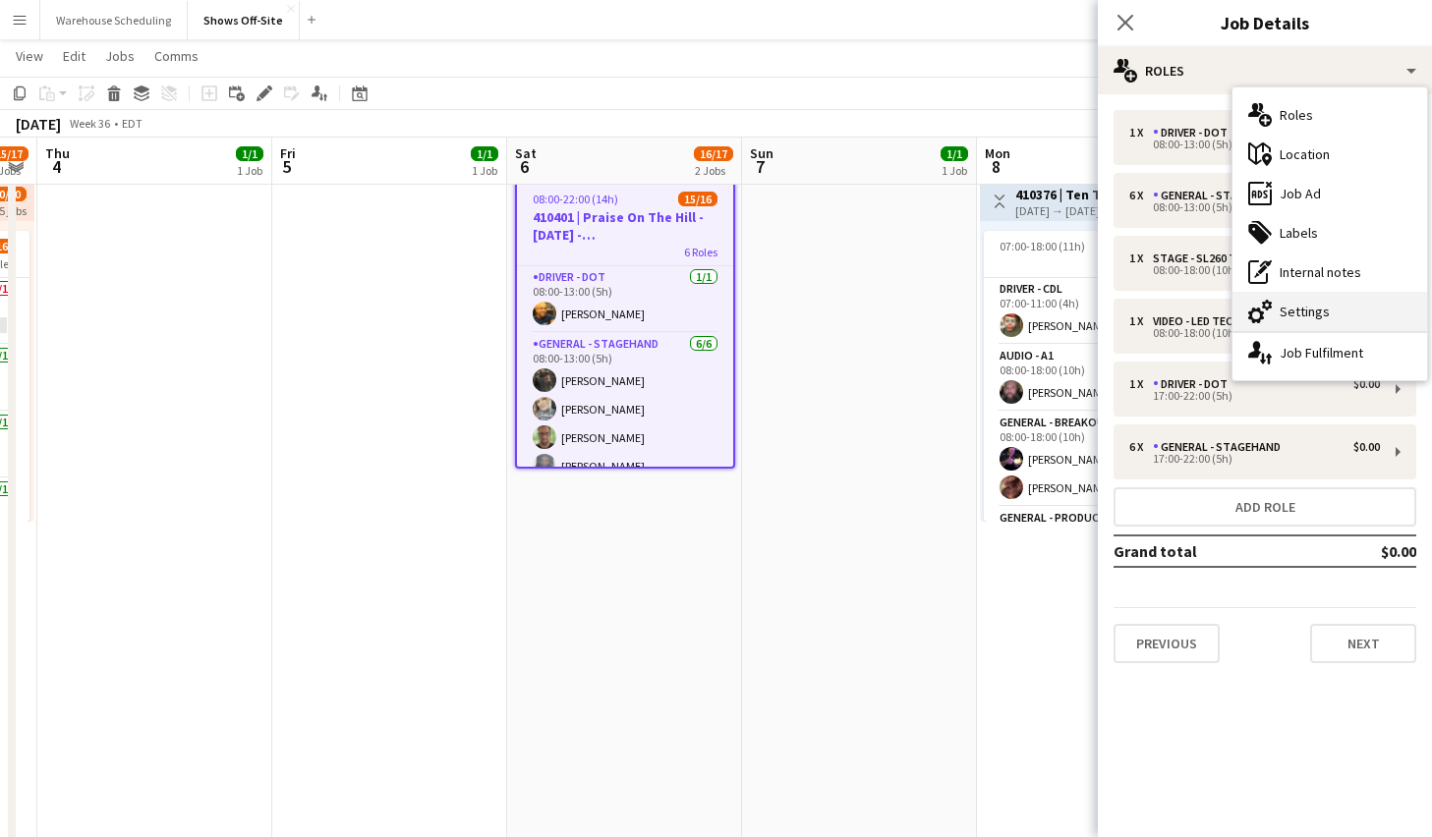
click at [1321, 317] on div "cog-double-3 Settings" at bounding box center [1330, 311] width 195 height 39
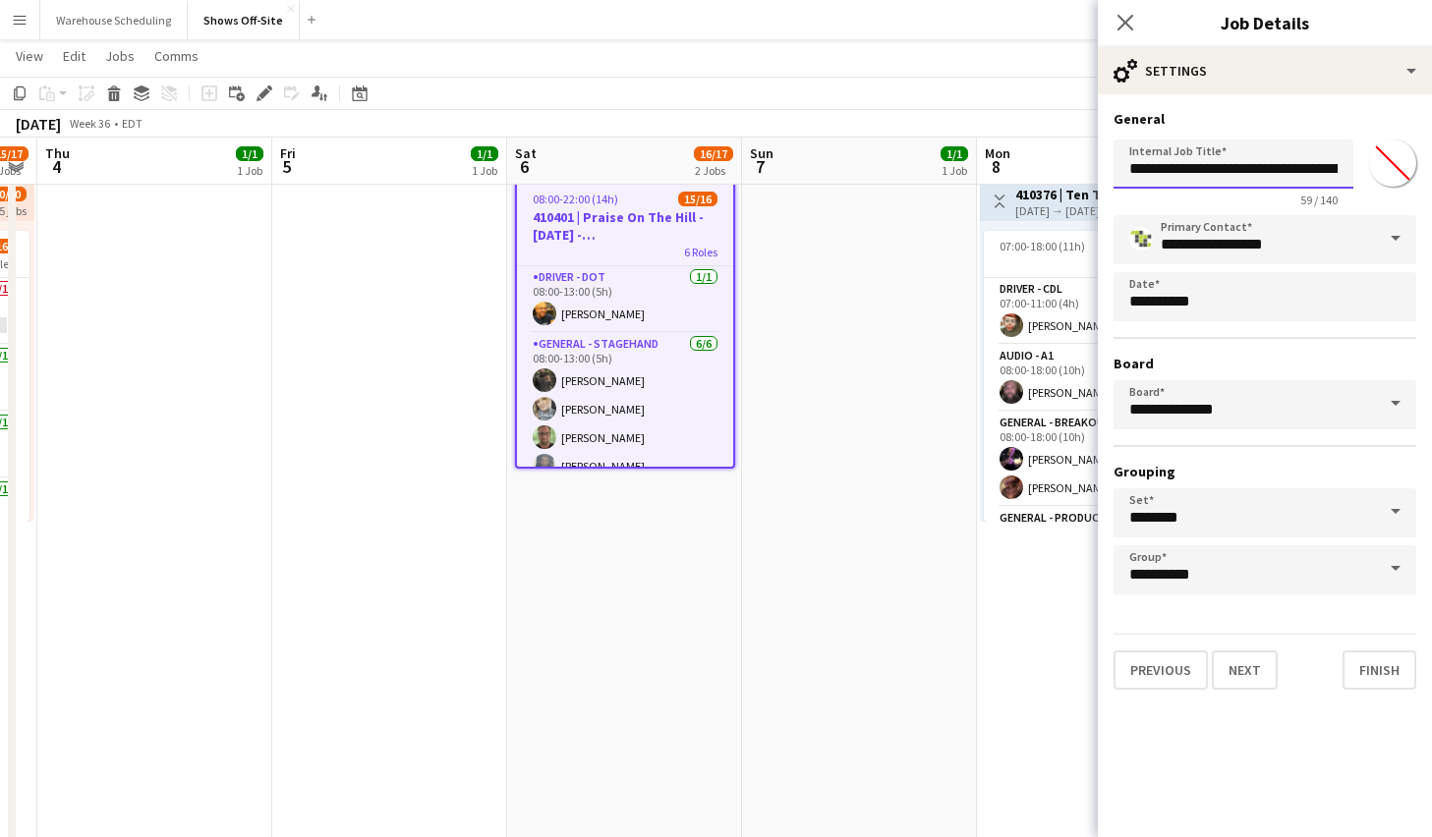
click at [1259, 163] on input "**********" at bounding box center [1234, 164] width 240 height 49
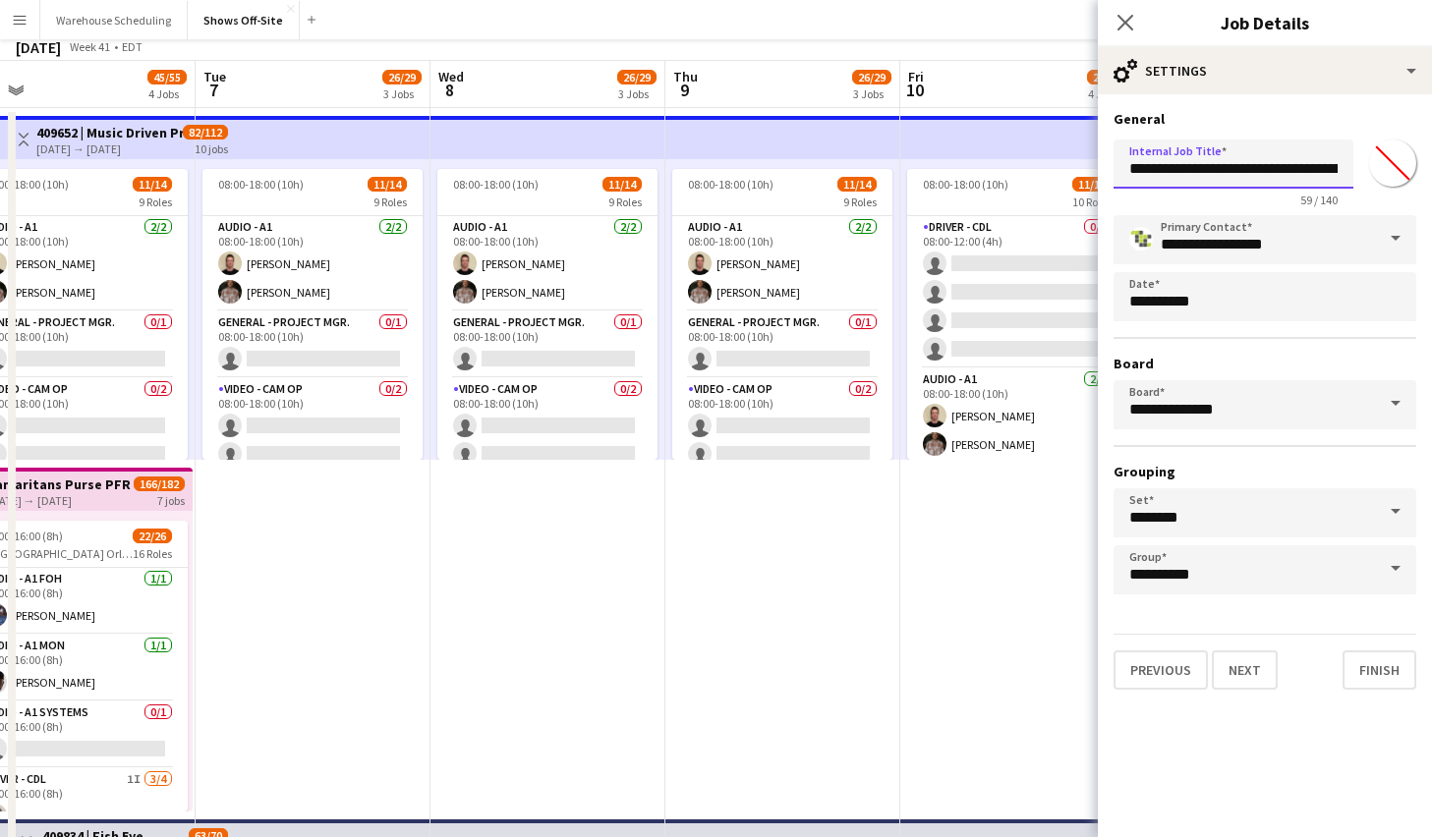
scroll to position [0, 0]
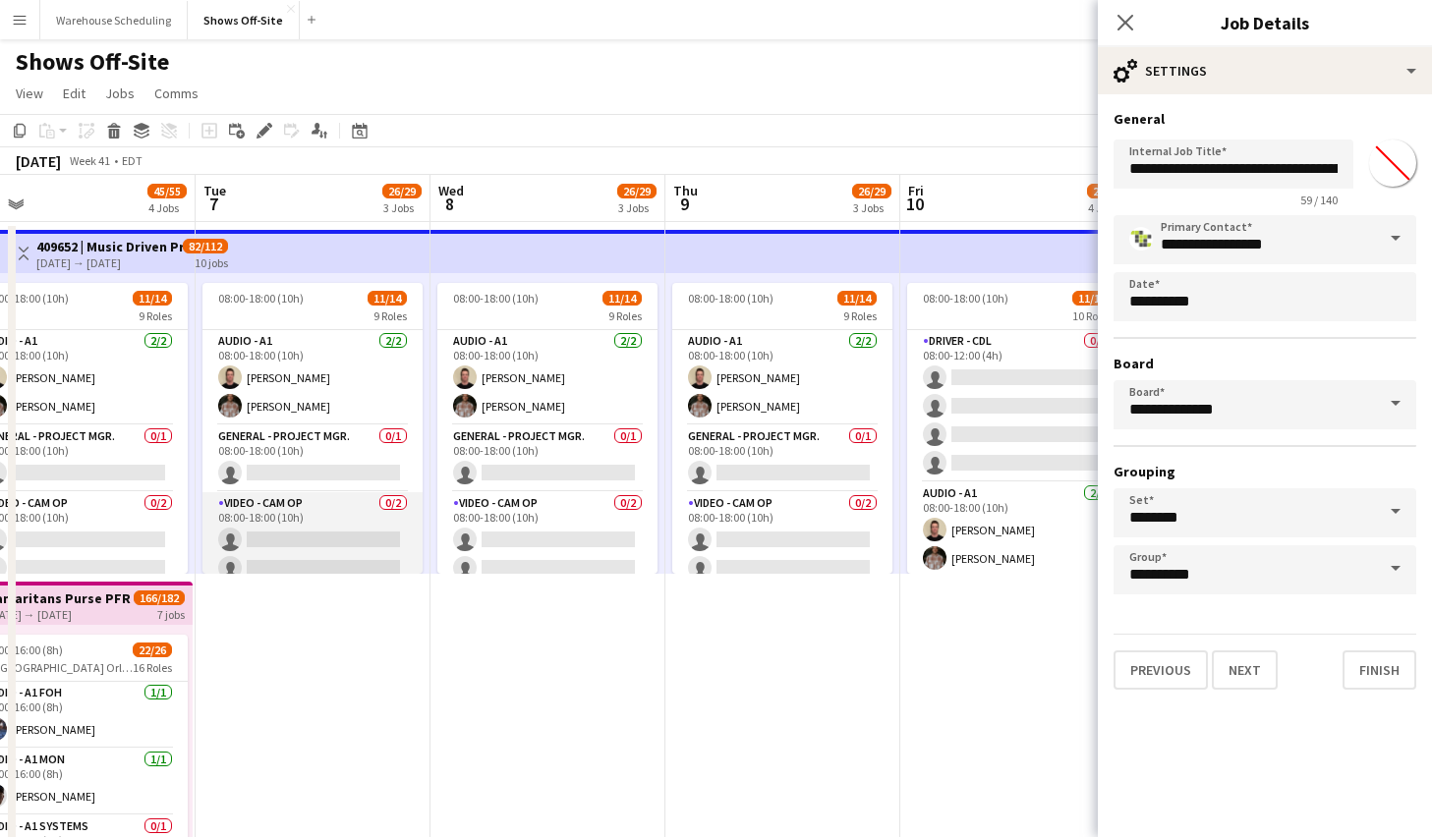
click at [319, 507] on app-card-role "Video - Cam Op 0/2 08:00-18:00 (10h) single-neutral-actions single-neutral-acti…" at bounding box center [312, 539] width 220 height 95
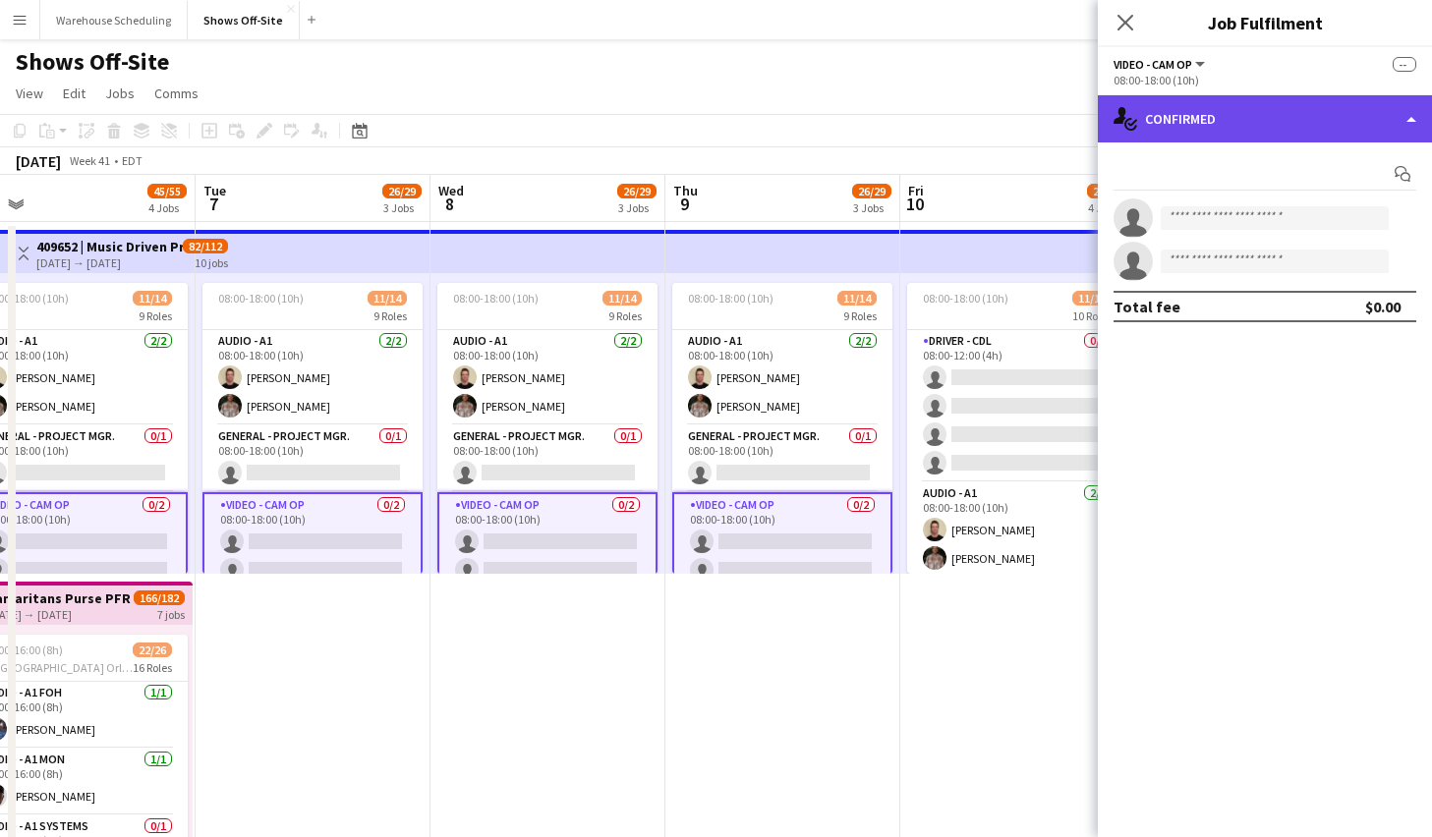
click at [1251, 125] on div "single-neutral-actions-check-2 Confirmed" at bounding box center [1265, 118] width 334 height 47
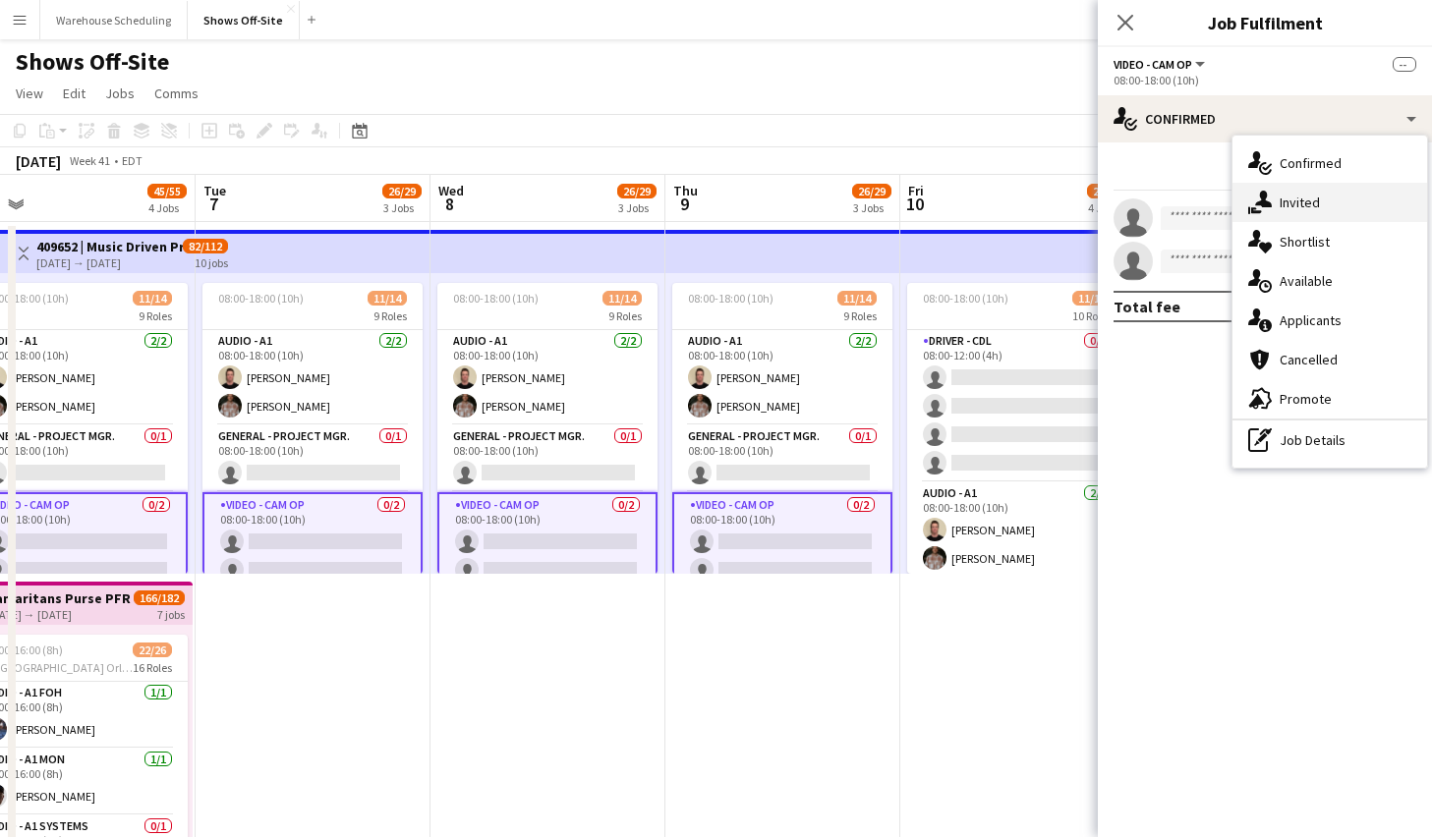
click at [1267, 193] on icon "single-neutral-actions-share-1" at bounding box center [1260, 203] width 24 height 24
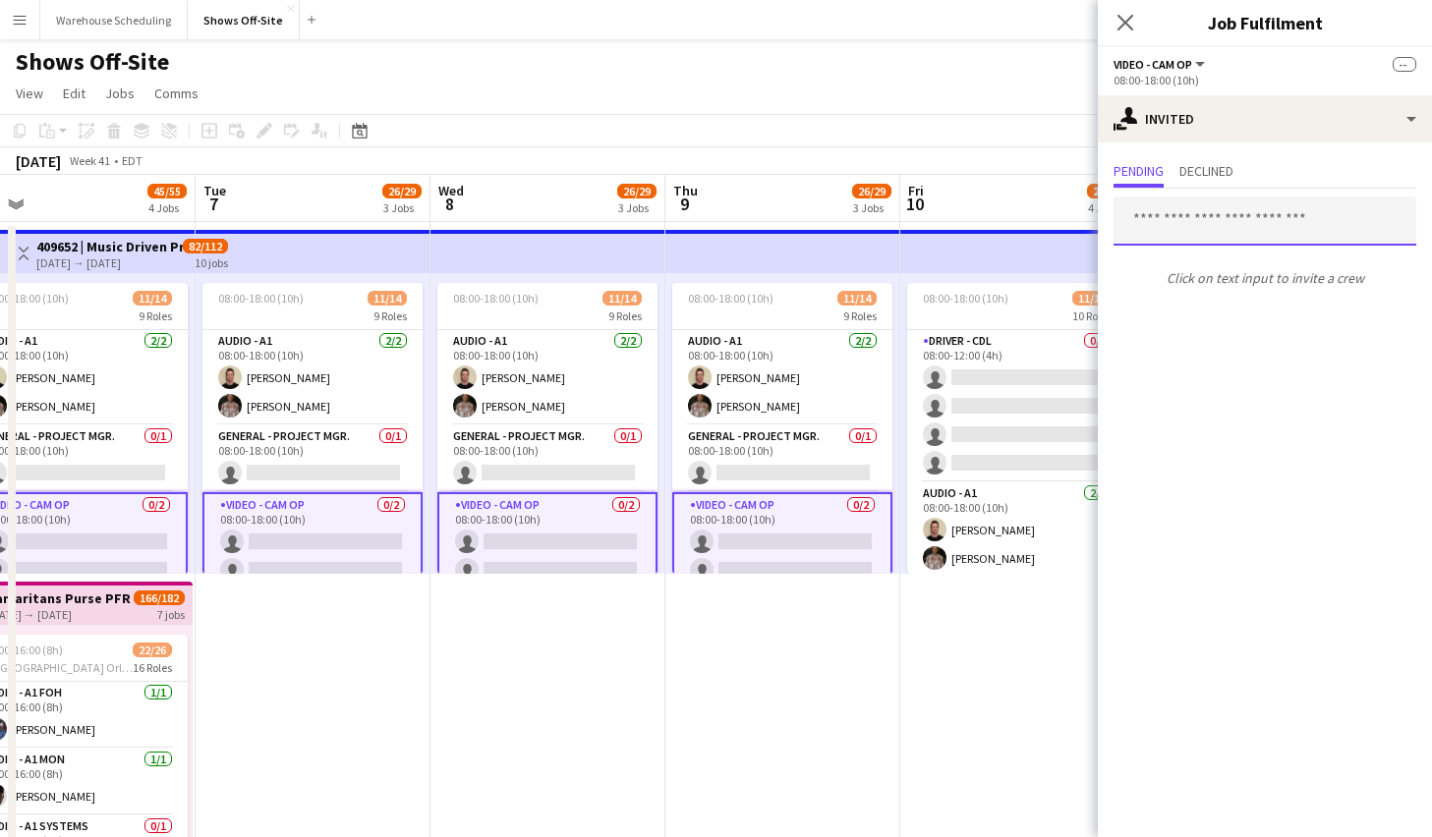
click at [1168, 208] on input "text" at bounding box center [1265, 221] width 303 height 49
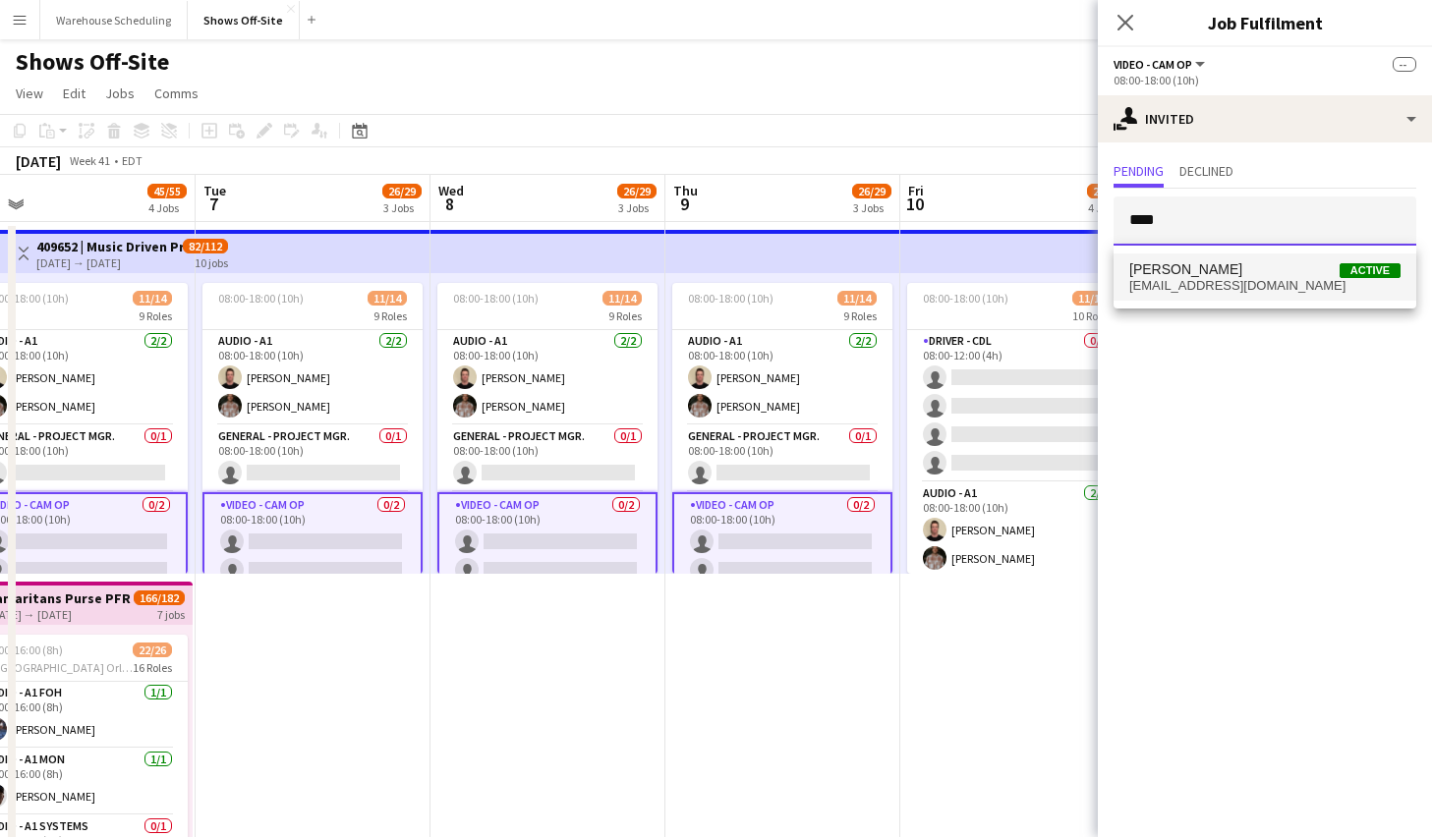
type input "****"
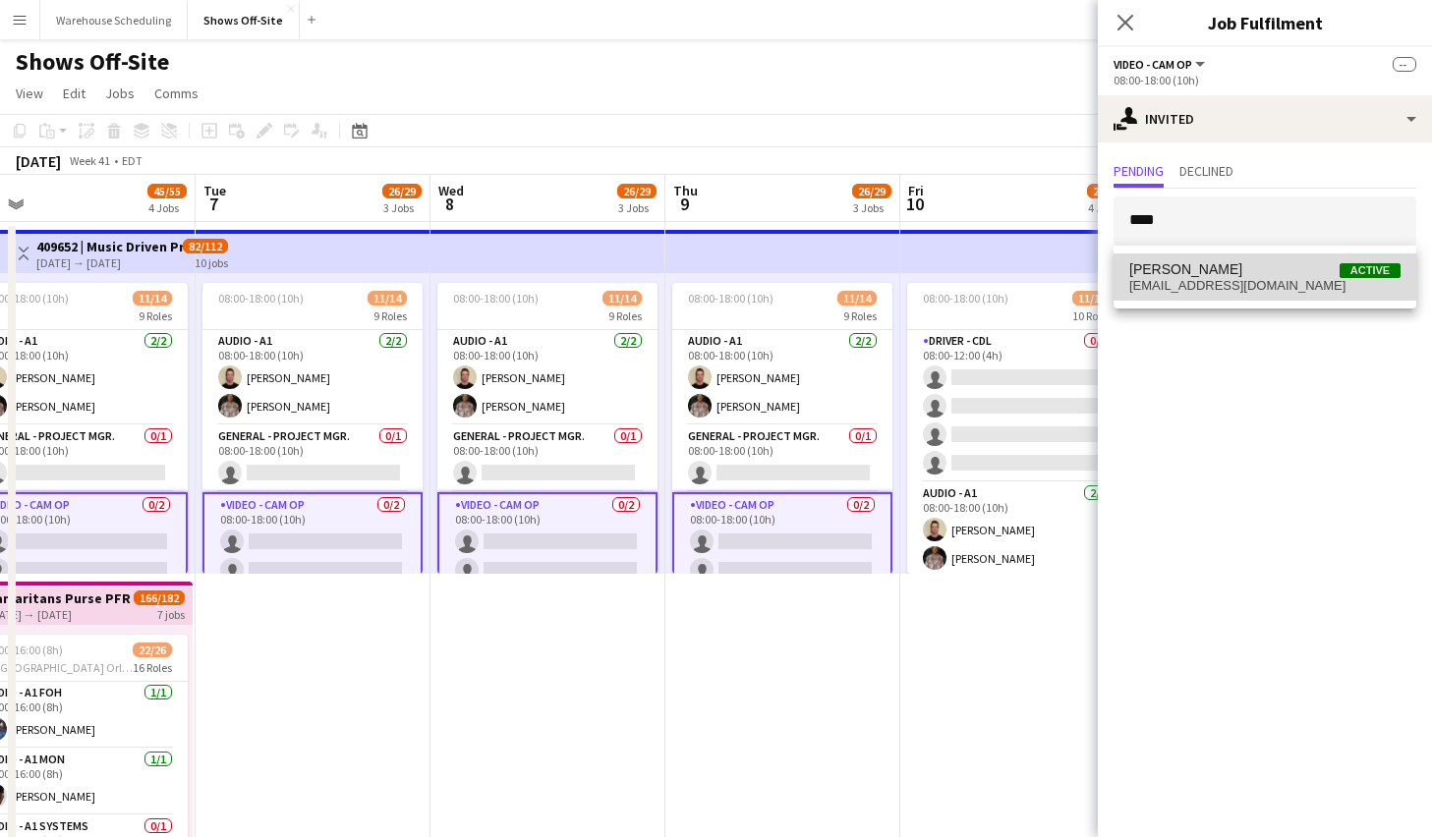
click at [1194, 263] on span "[PERSON_NAME]" at bounding box center [1185, 269] width 113 height 17
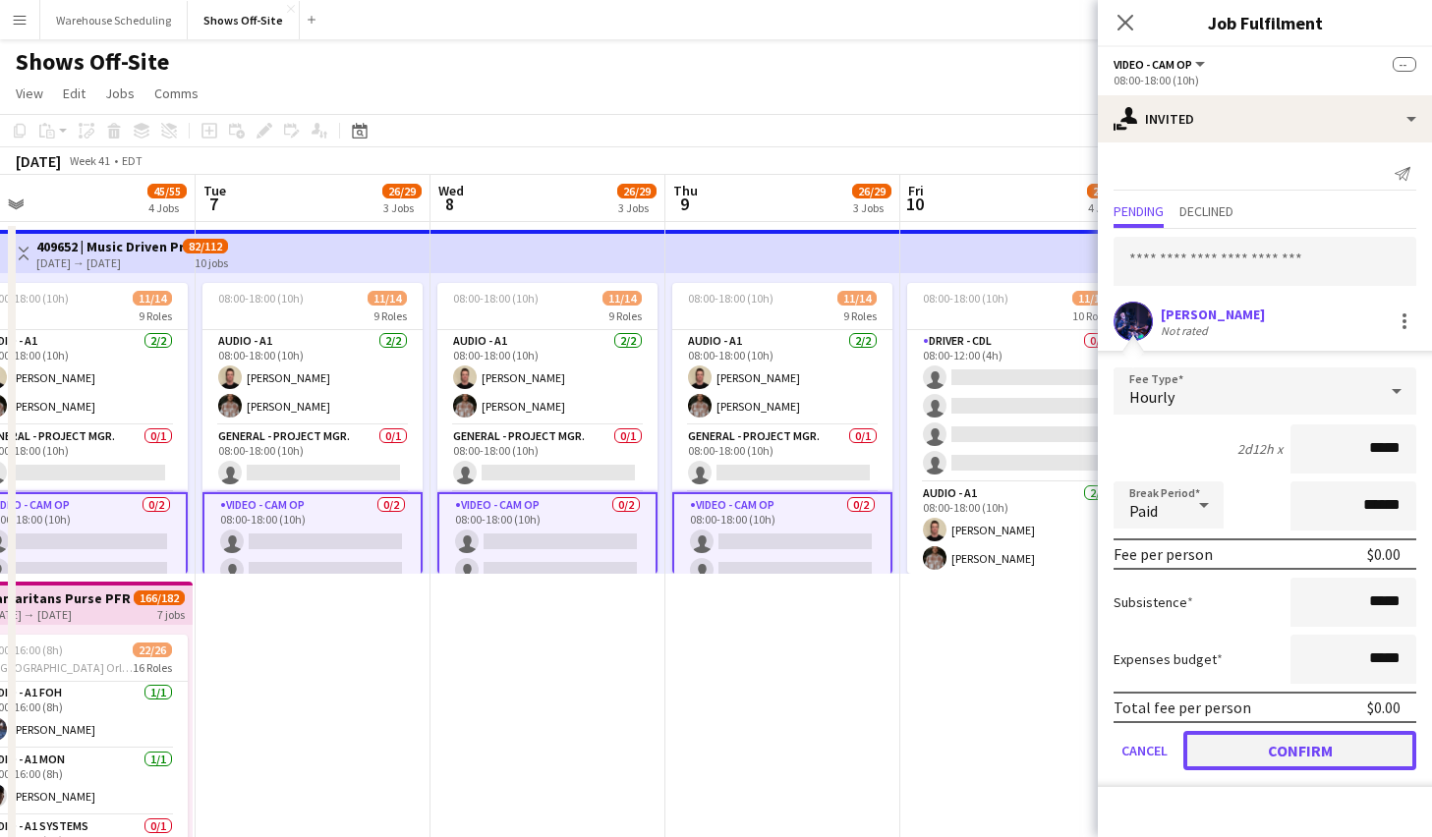
click at [1297, 750] on button "Confirm" at bounding box center [1299, 750] width 233 height 39
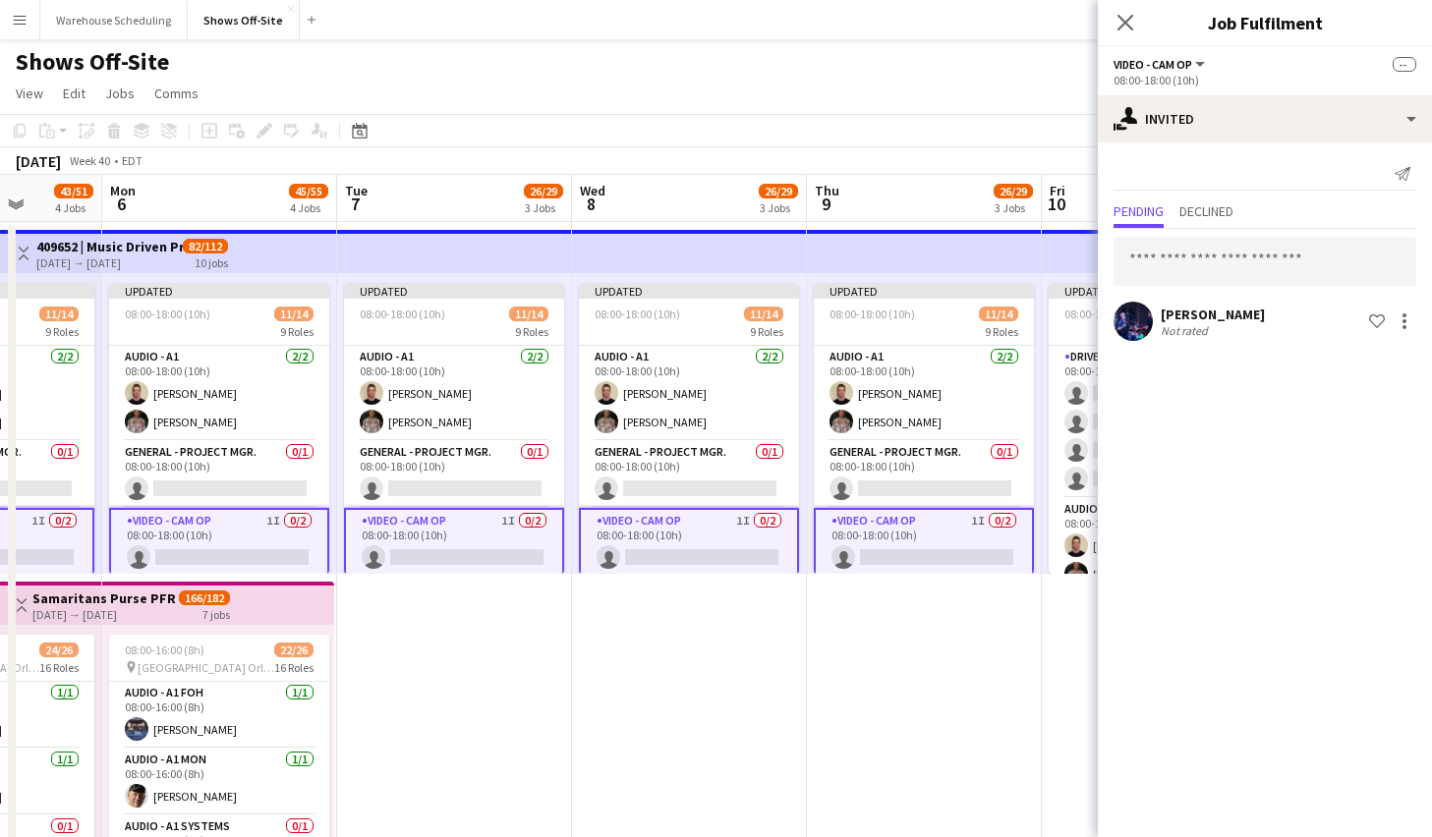
scroll to position [0, 758]
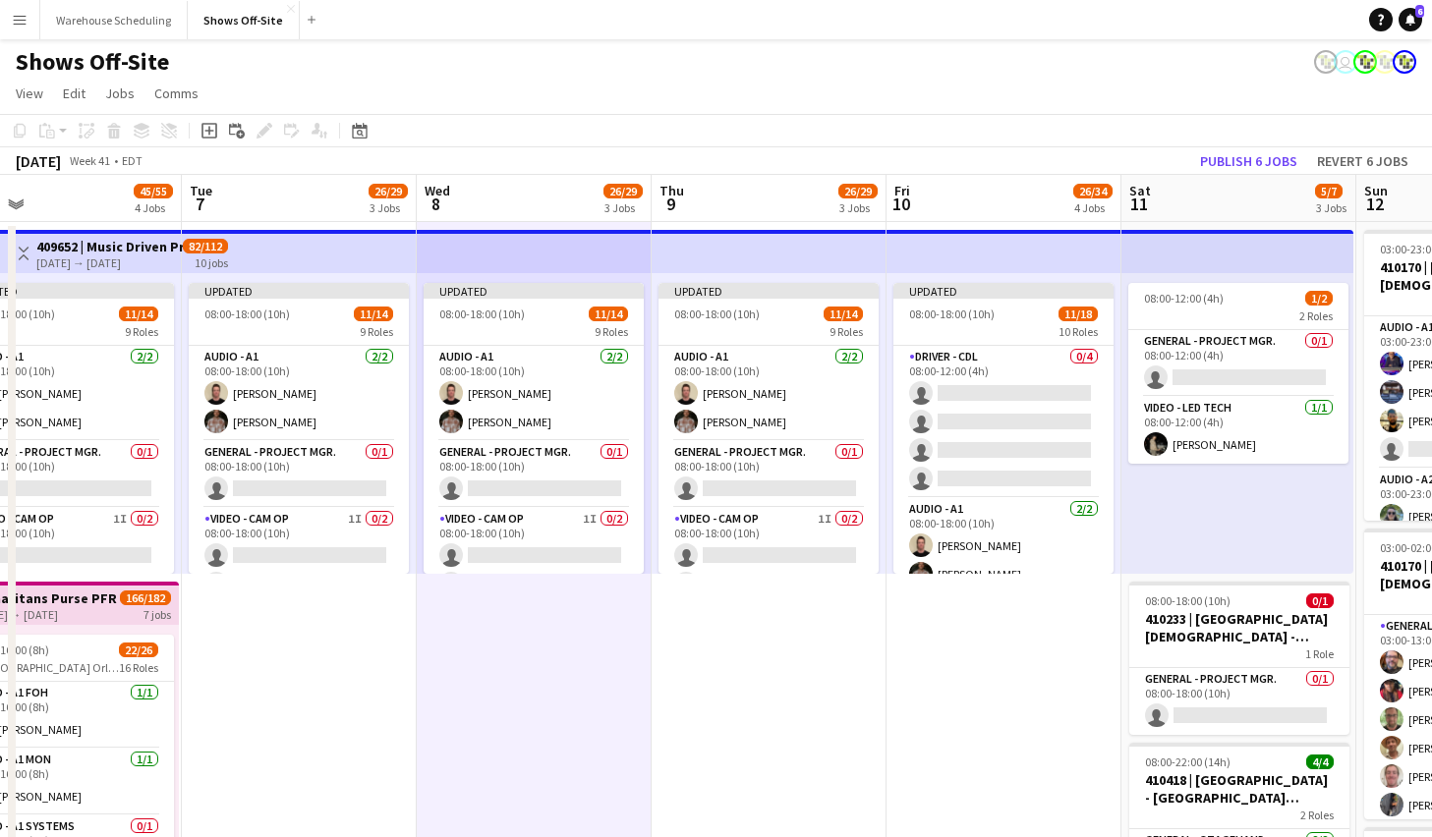
scroll to position [0, 759]
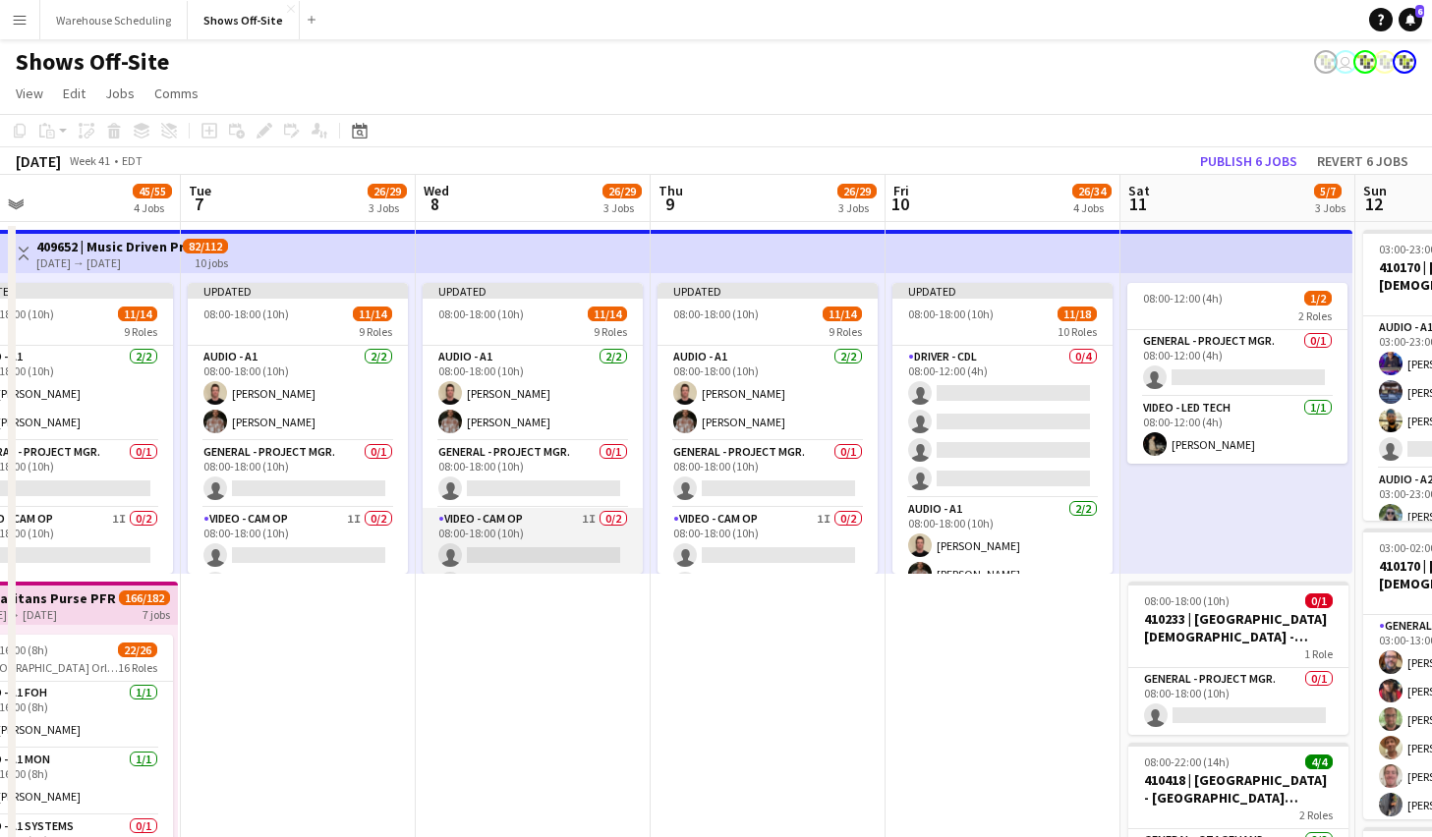
click at [572, 548] on app-card-role "Video - Cam Op 1I 0/2 08:00-18:00 (10h) single-neutral-actions single-neutral-a…" at bounding box center [533, 555] width 220 height 95
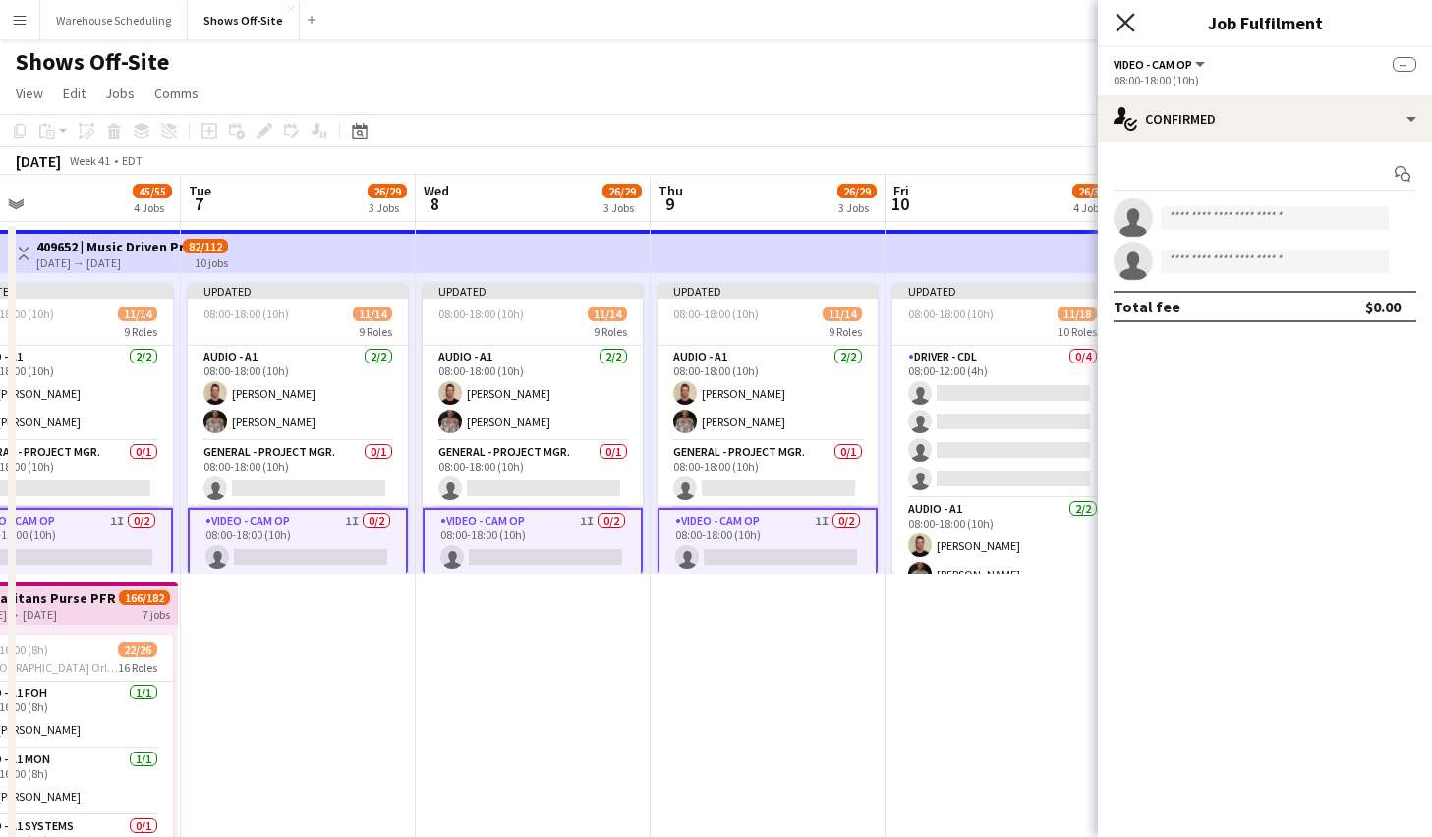
click at [1123, 18] on icon "Close pop-in" at bounding box center [1125, 22] width 19 height 19
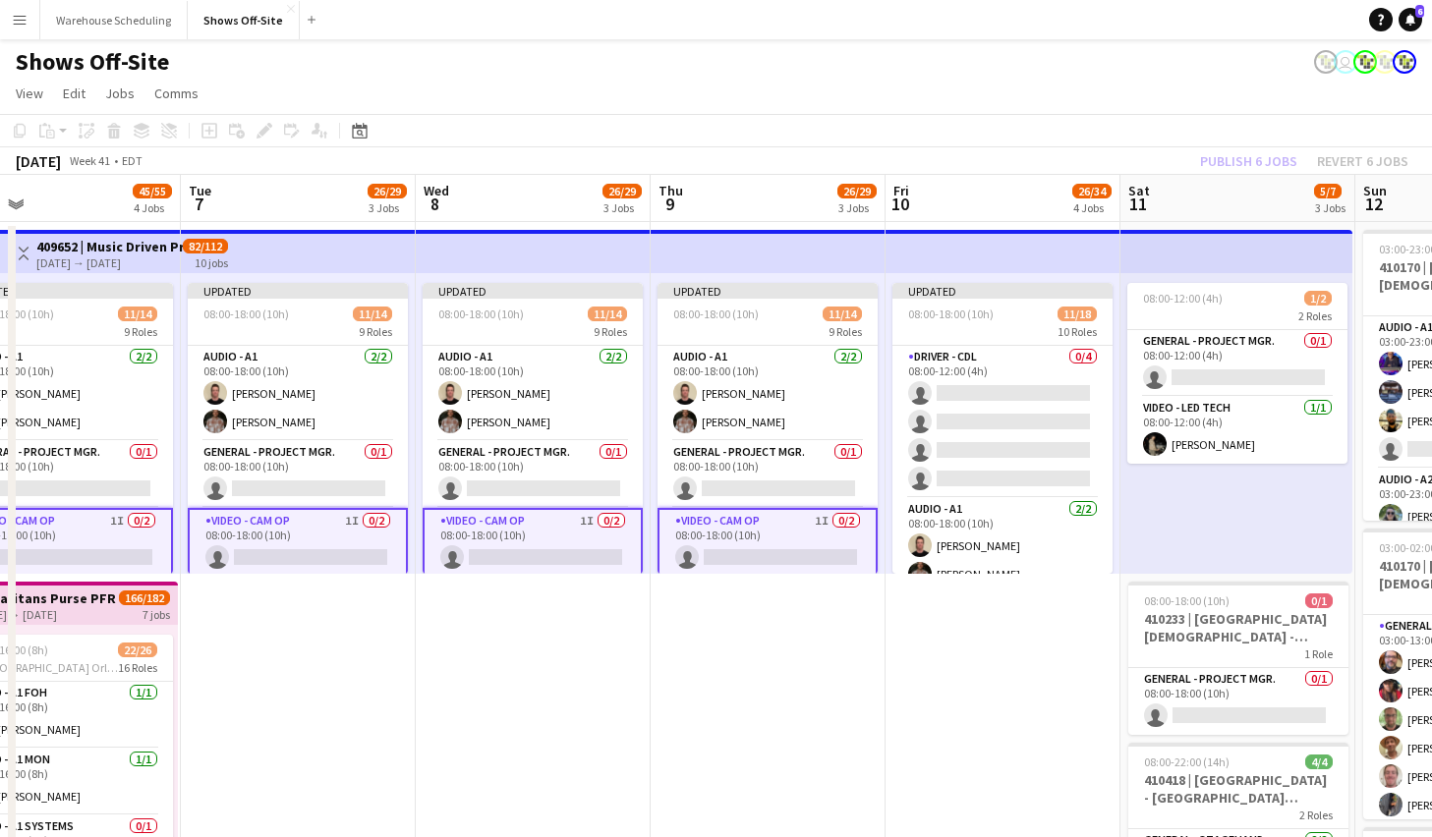
click at [1119, 105] on app-page-menu "View Day view expanded Day view collapsed Month view Date picker Jump to [DATE]…" at bounding box center [716, 95] width 1432 height 37
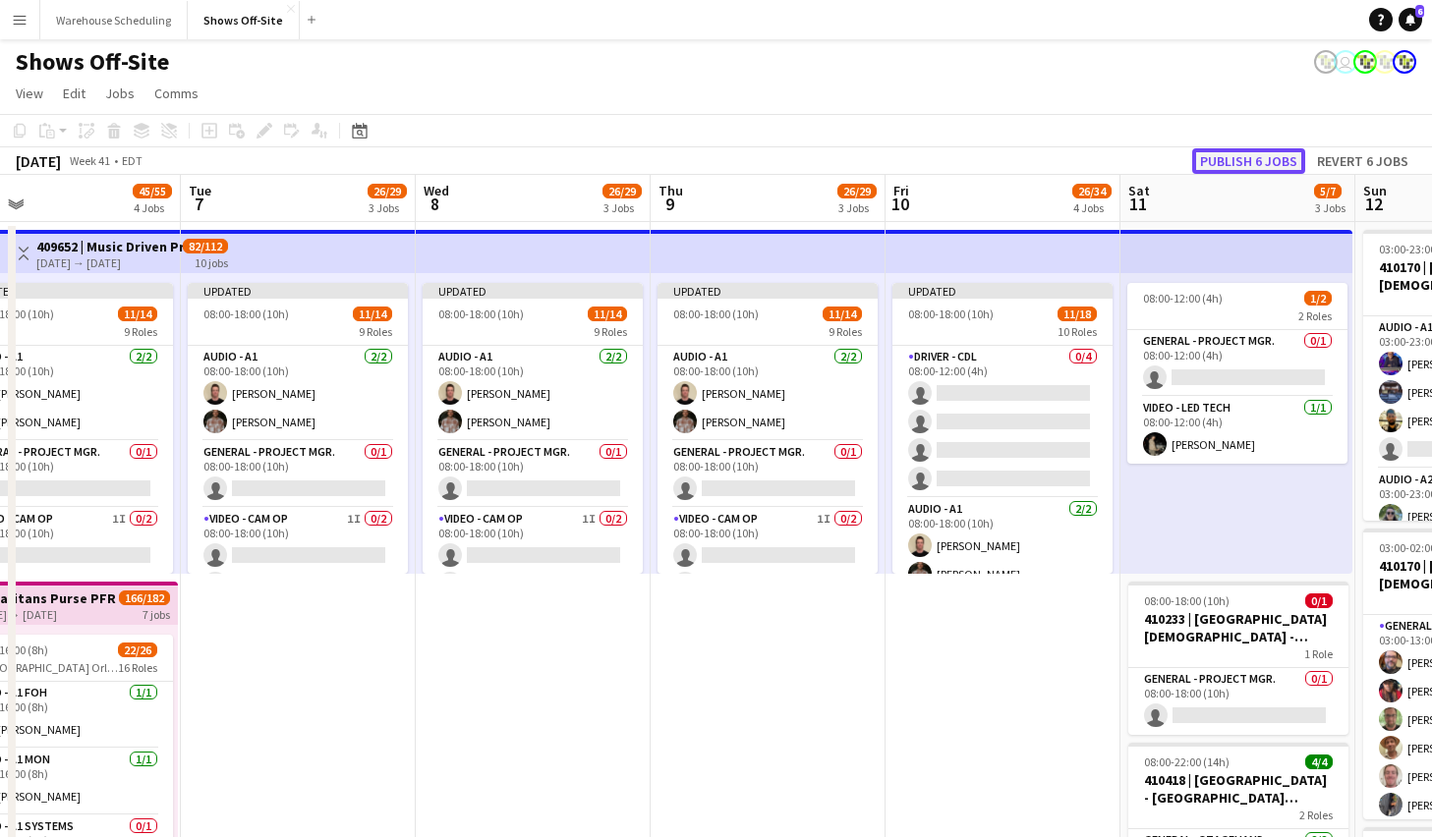
click at [1283, 159] on button "Publish 6 jobs" at bounding box center [1248, 161] width 113 height 26
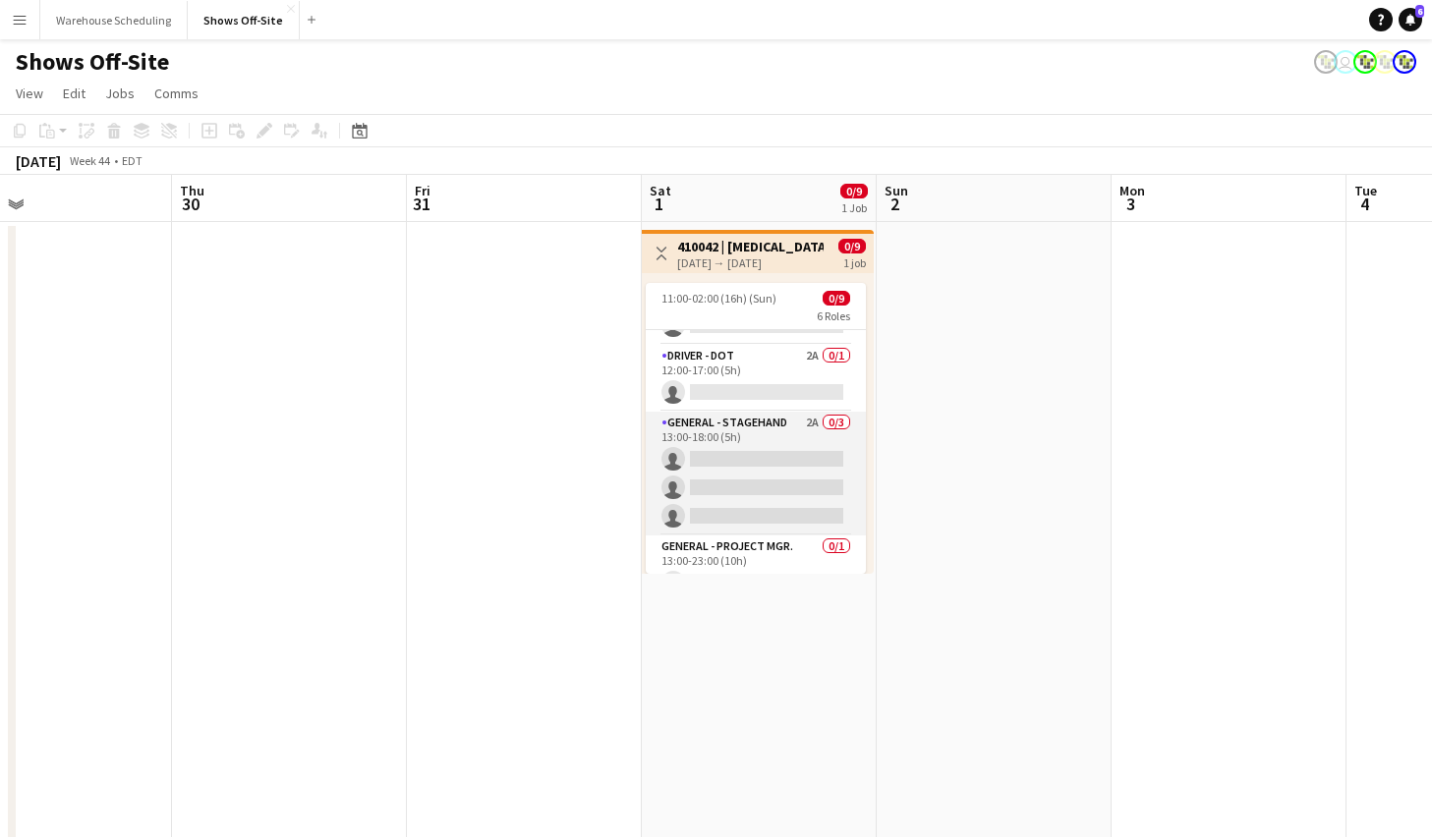
scroll to position [0, 0]
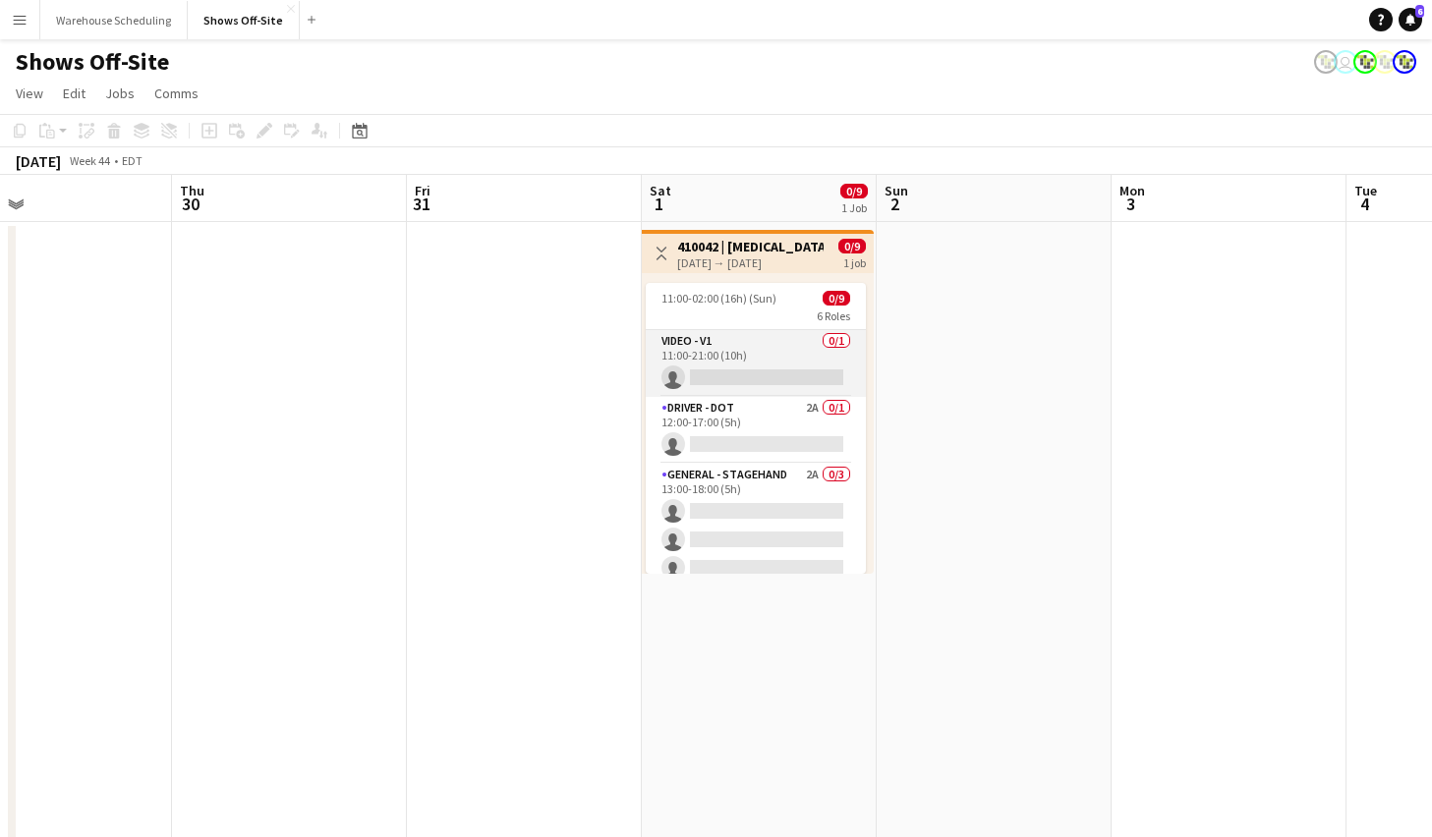
click at [743, 348] on app-card-role "Video - V1 0/1 11:00-21:00 (10h) single-neutral-actions" at bounding box center [756, 363] width 220 height 67
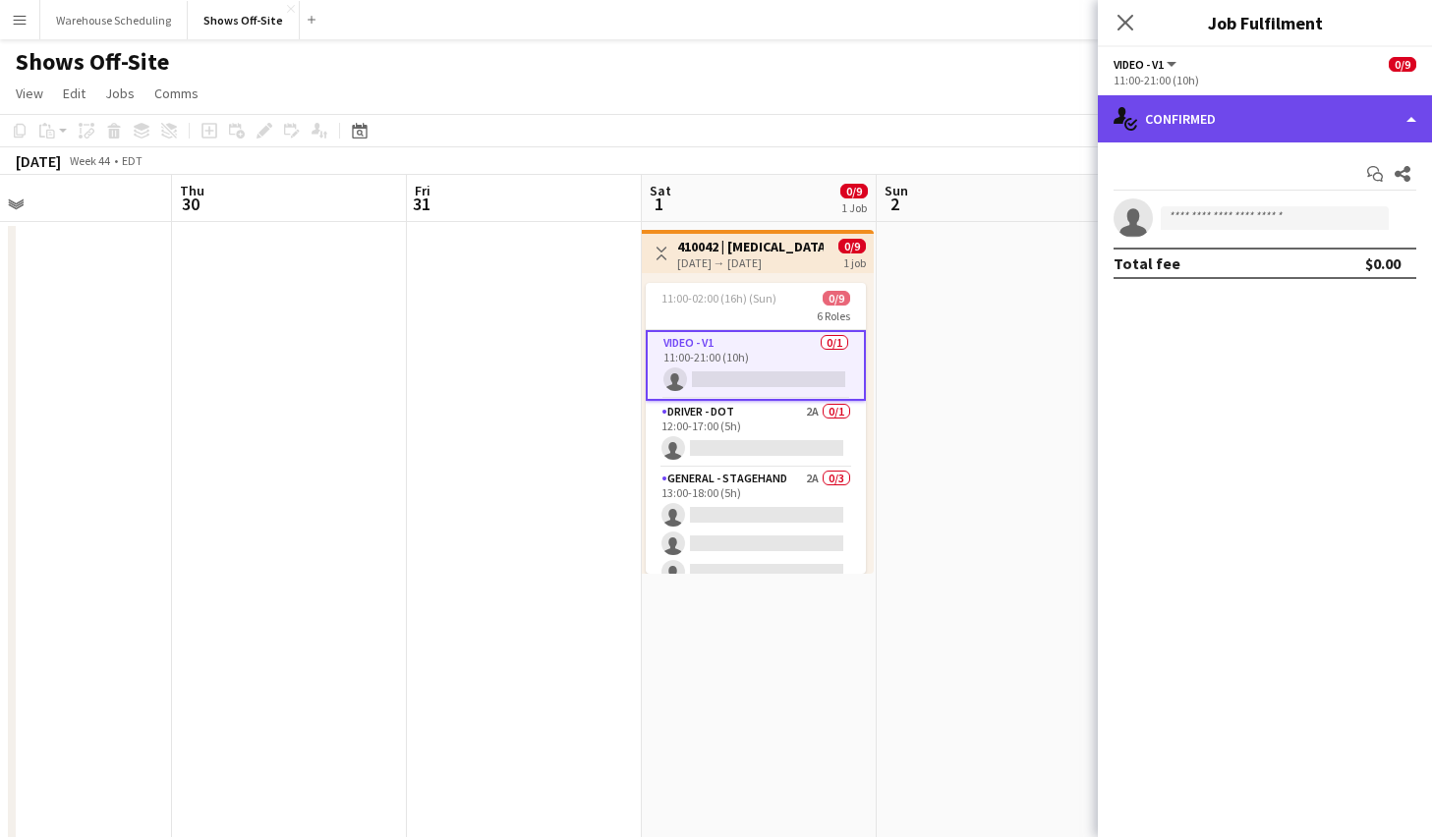
click at [1241, 105] on div "single-neutral-actions-check-2 Confirmed" at bounding box center [1265, 118] width 334 height 47
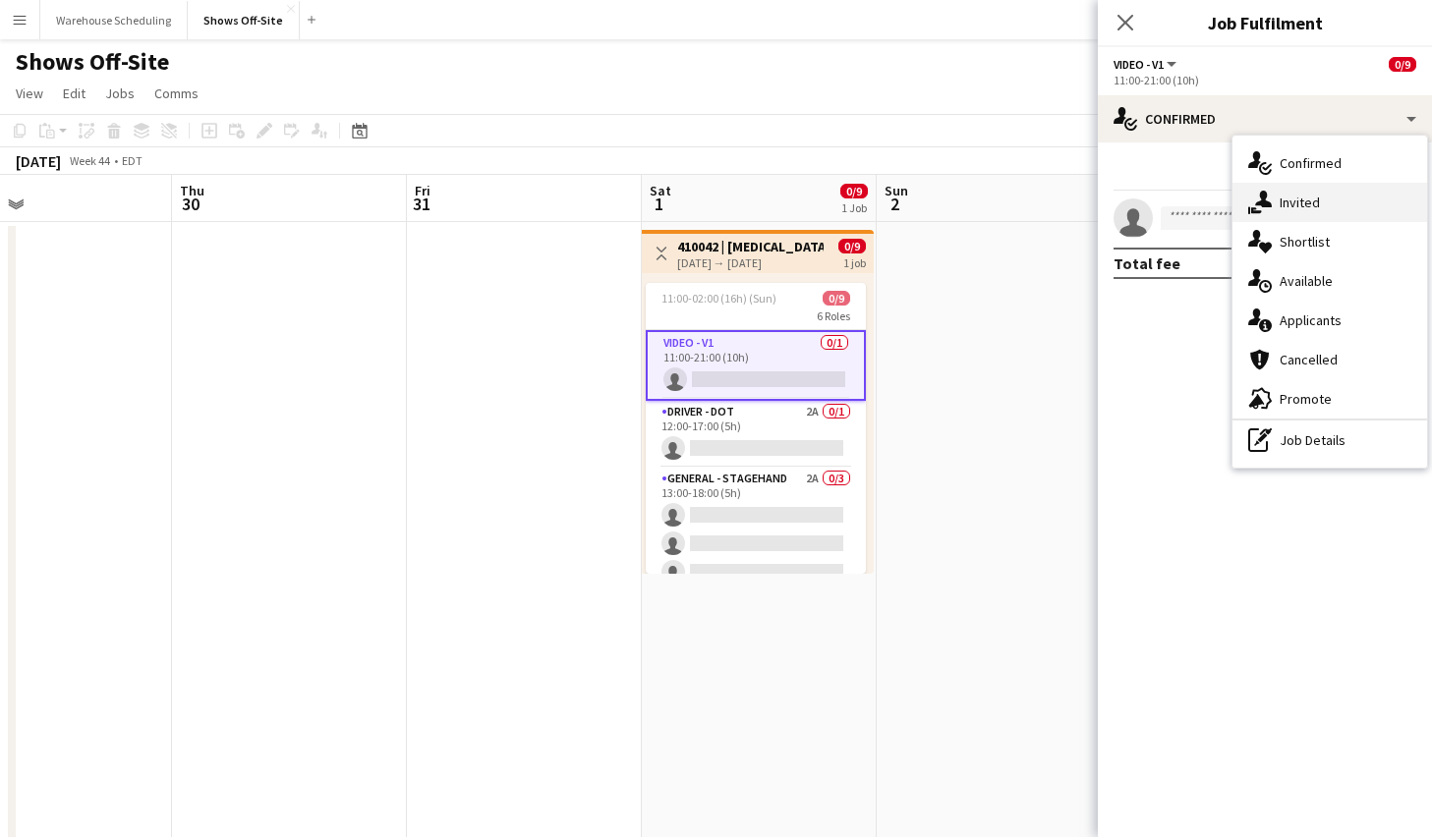
click at [1258, 197] on icon "single-neutral-actions-share-1" at bounding box center [1260, 203] width 24 height 24
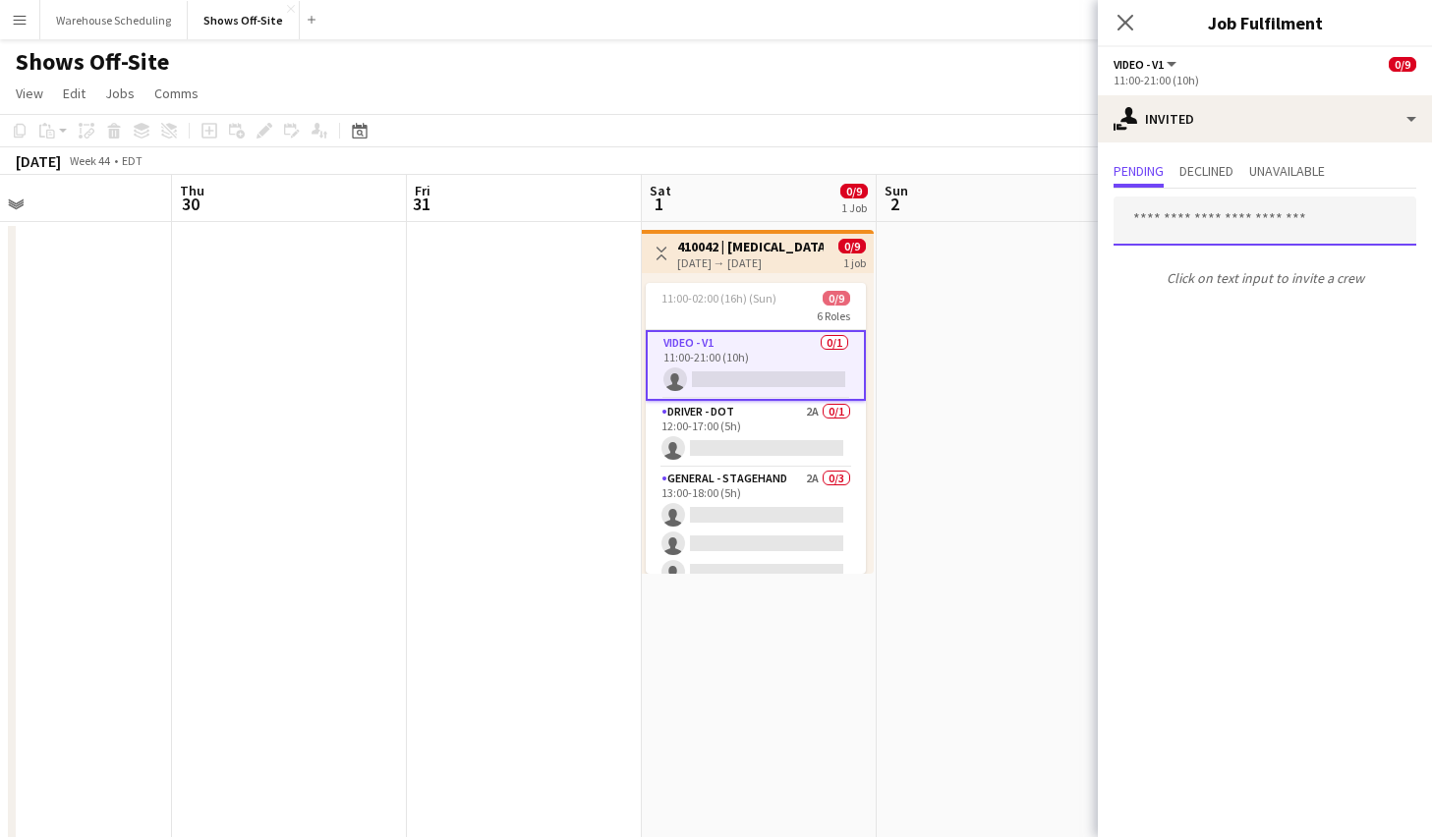
click at [1167, 213] on input "text" at bounding box center [1265, 221] width 303 height 49
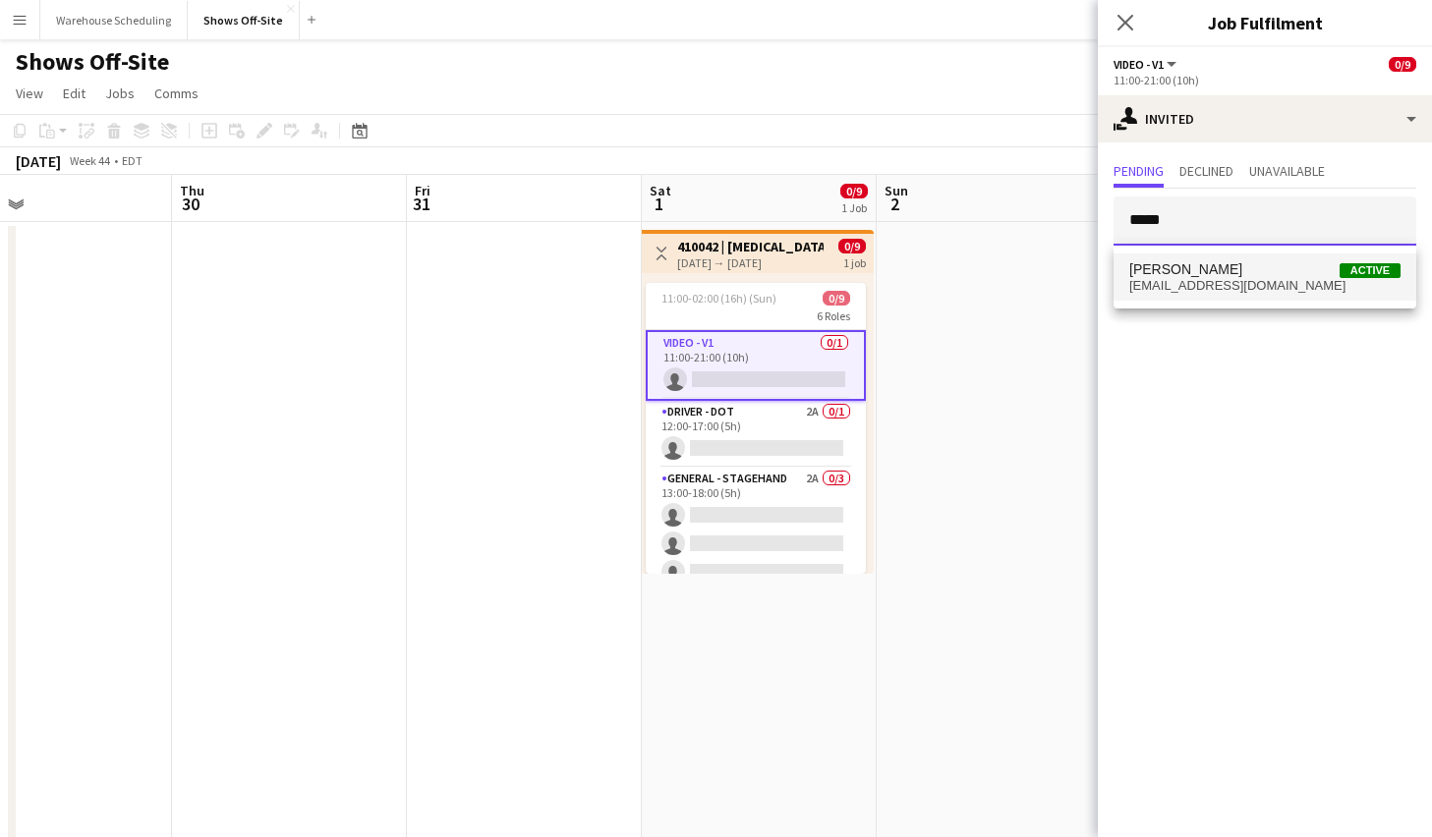
type input "*****"
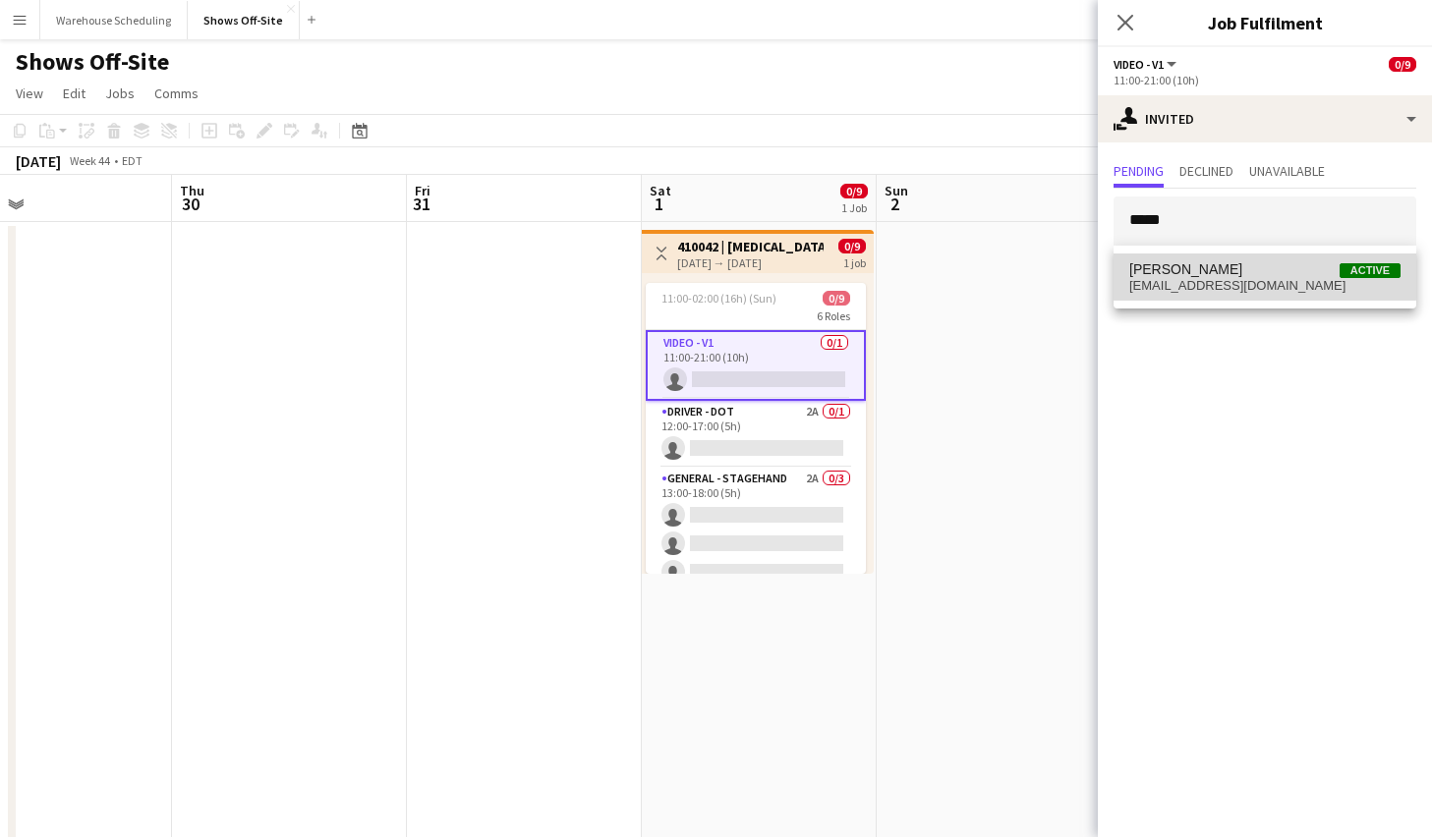
click at [1192, 264] on span "[PERSON_NAME]" at bounding box center [1185, 269] width 113 height 17
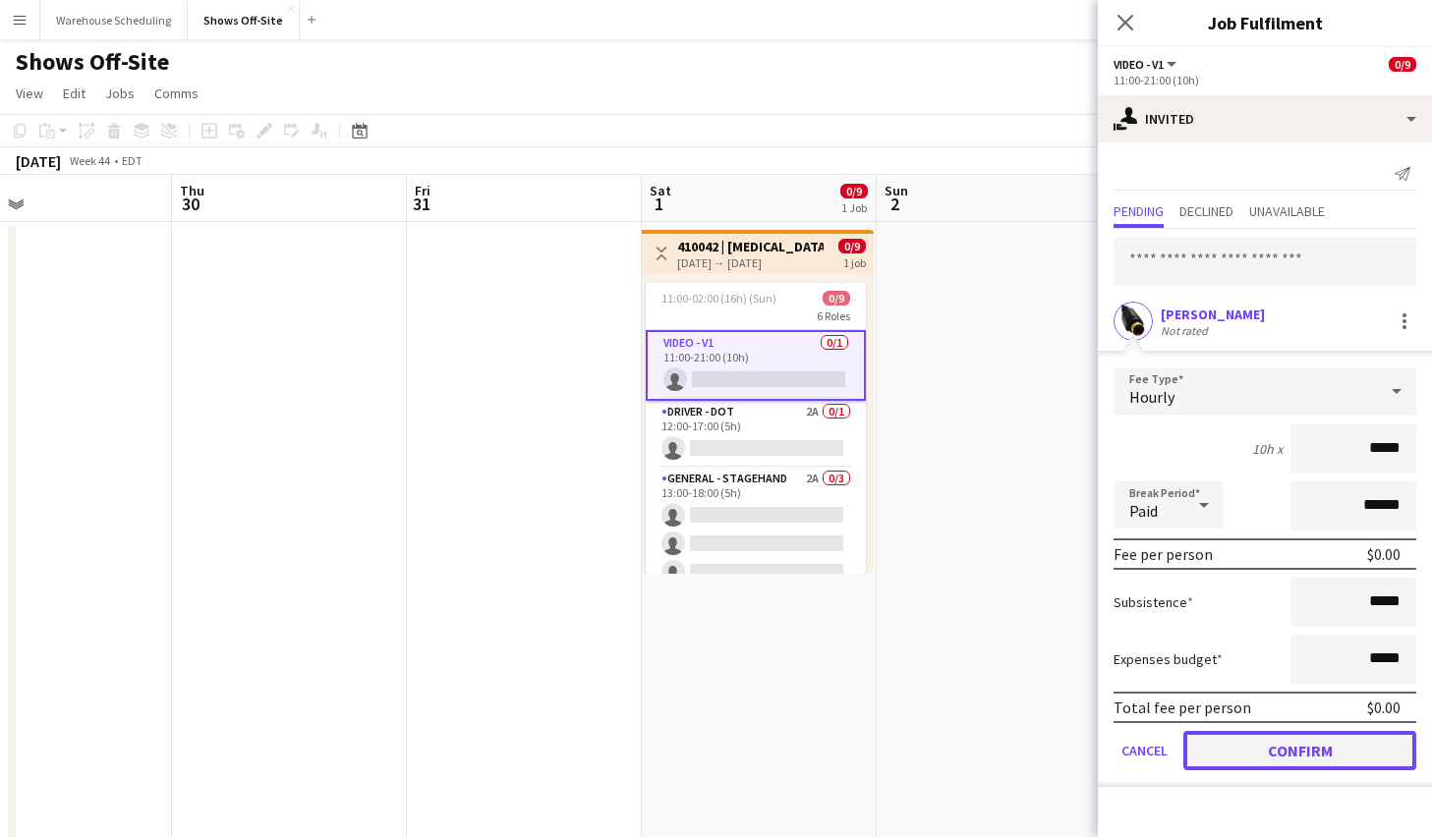
click at [1306, 754] on button "Confirm" at bounding box center [1299, 750] width 233 height 39
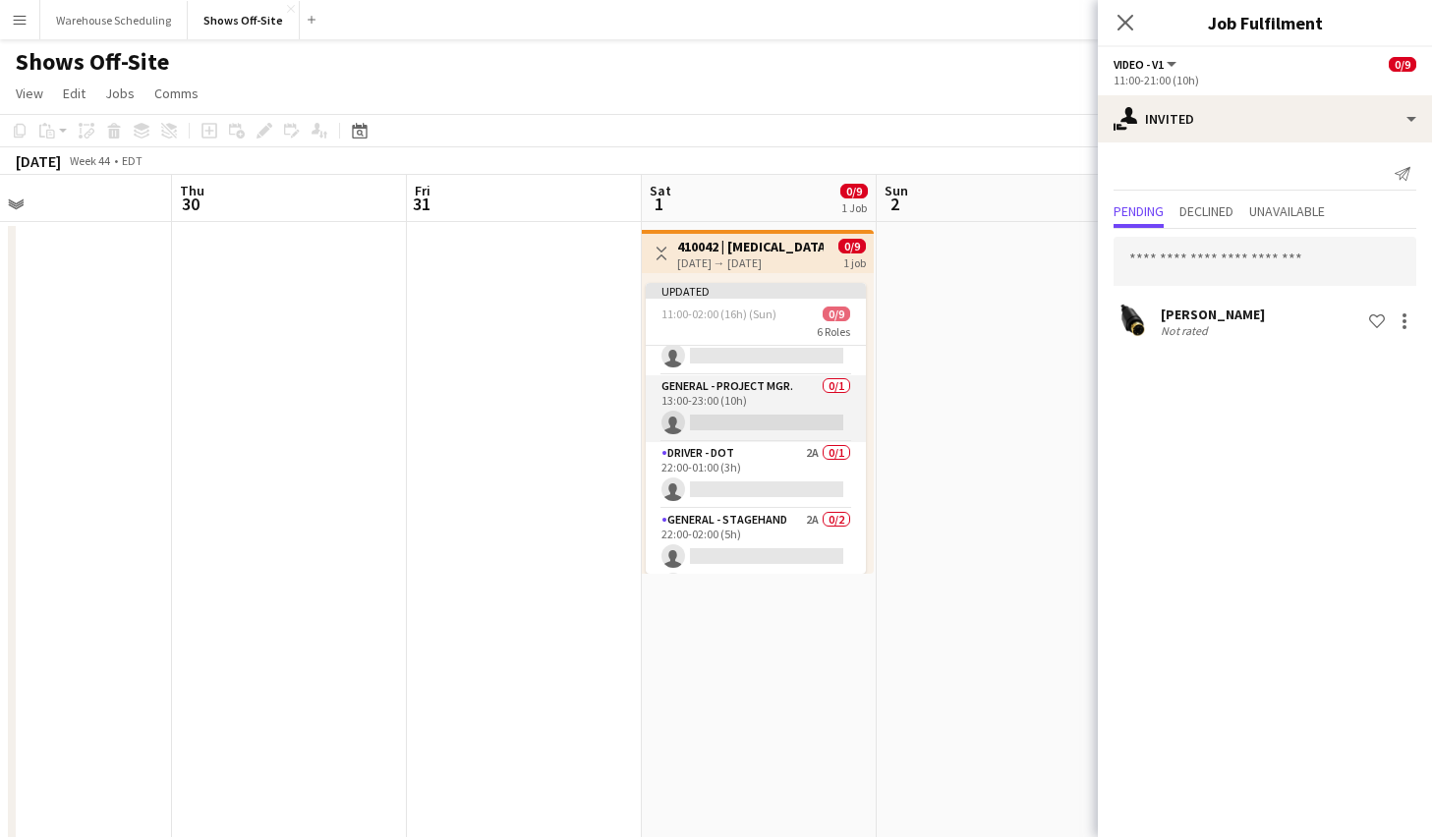
click at [760, 406] on app-card-role "General - Project Mgr. 0/1 13:00-23:00 (10h) single-neutral-actions" at bounding box center [756, 408] width 220 height 67
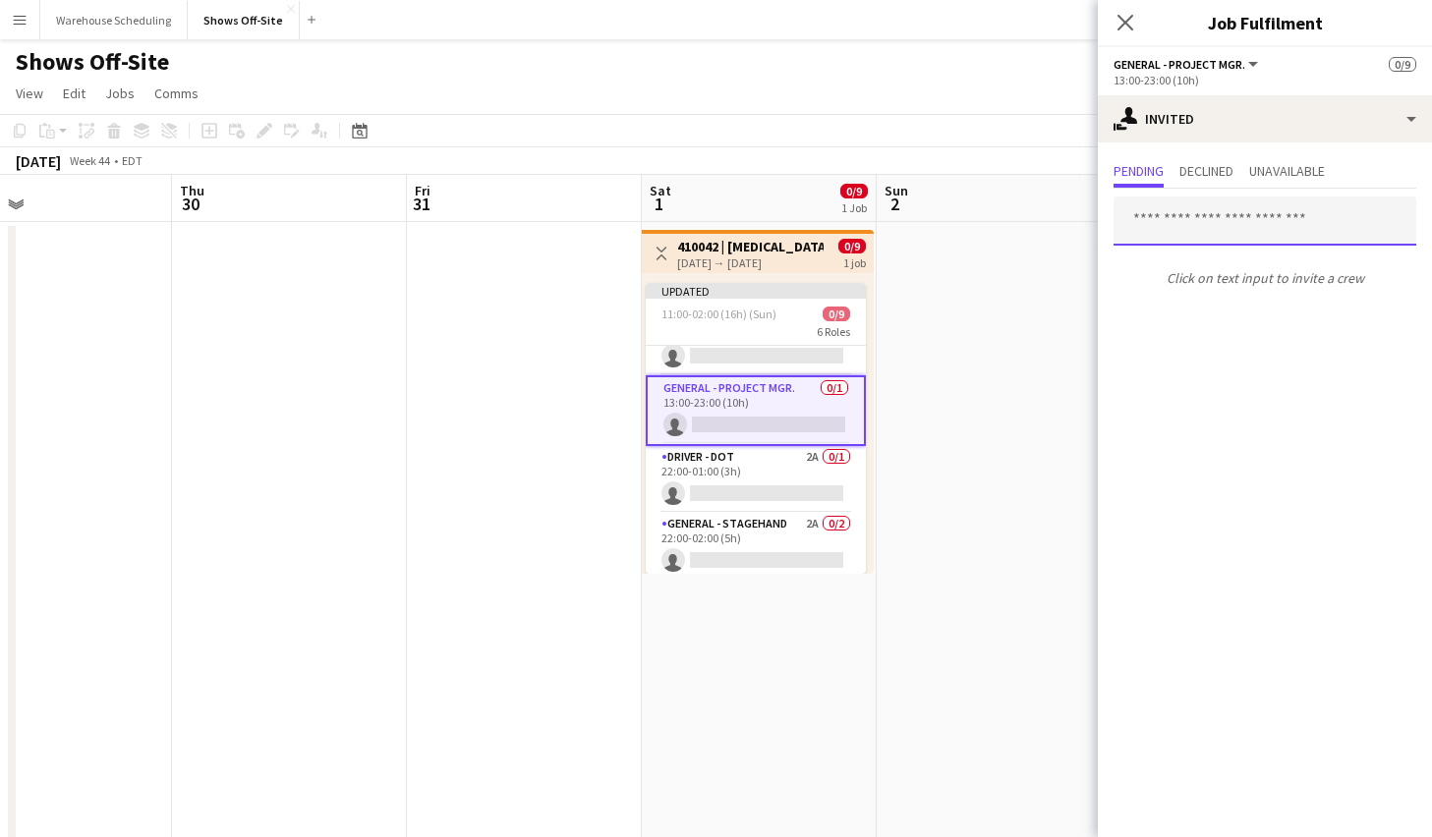
click at [1184, 223] on input "text" at bounding box center [1265, 221] width 303 height 49
type input "*"
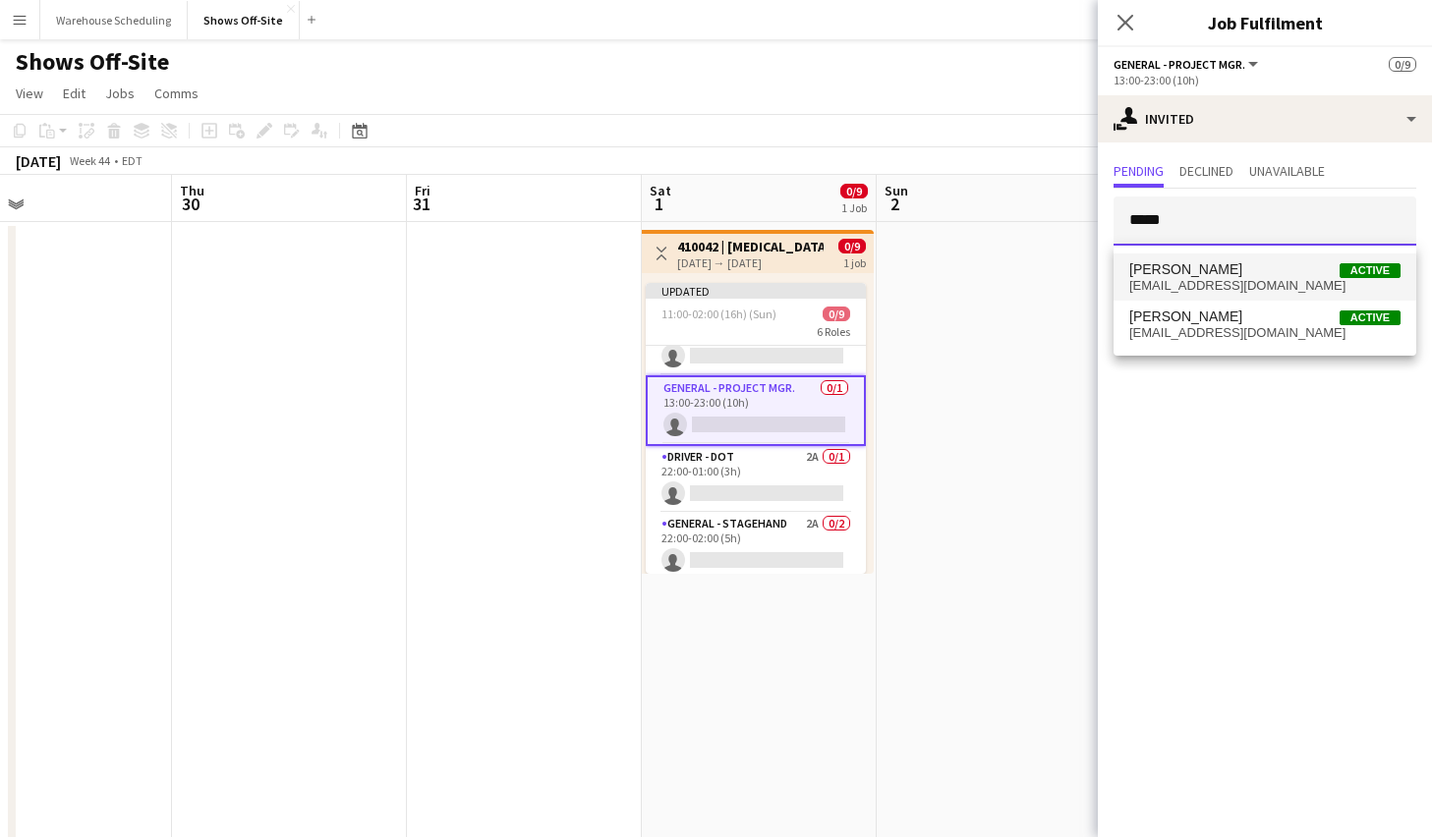
type input "*****"
click at [1195, 280] on span "[EMAIL_ADDRESS][DOMAIN_NAME]" at bounding box center [1264, 286] width 271 height 16
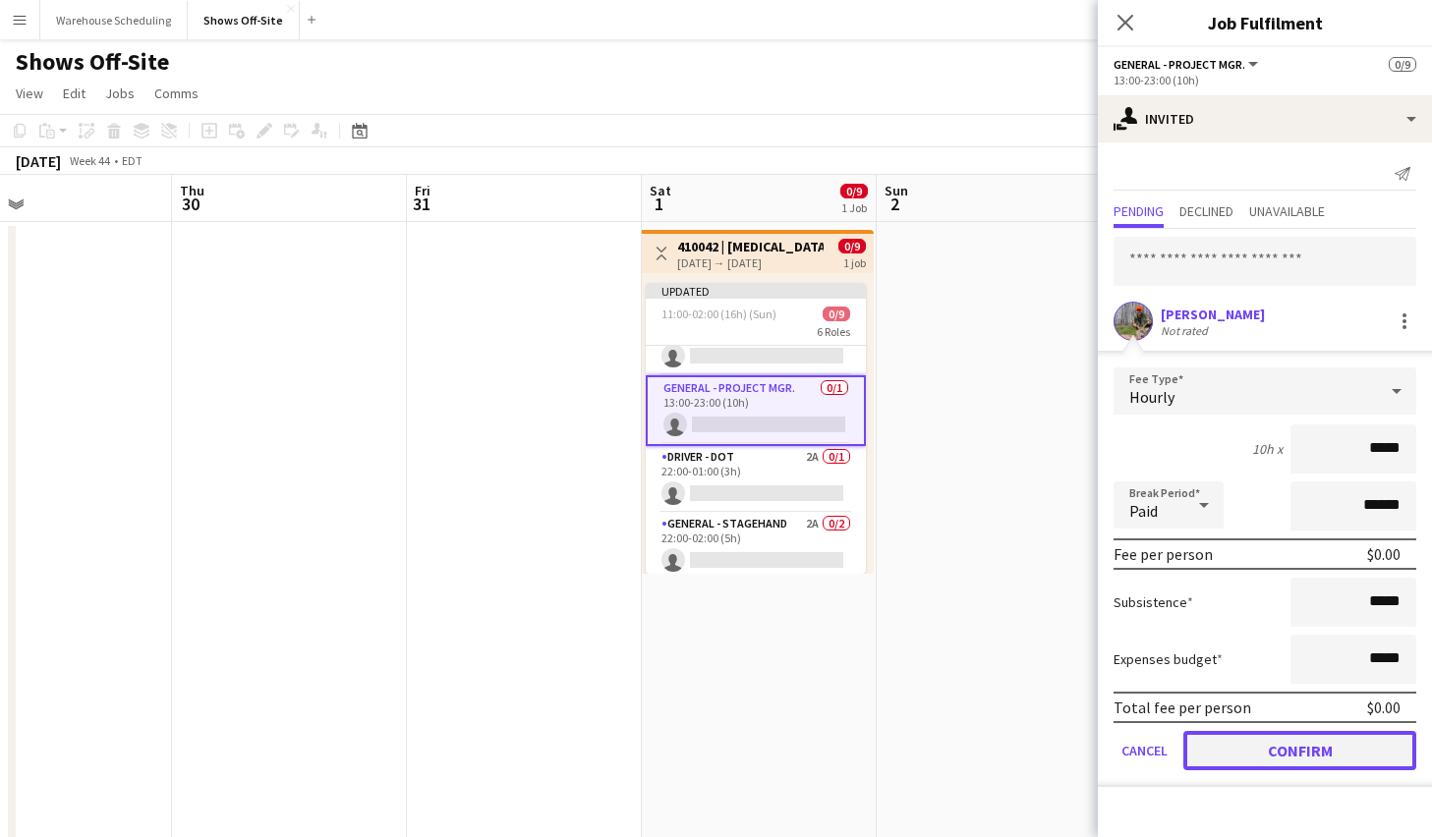
click at [1246, 740] on button "Confirm" at bounding box center [1299, 750] width 233 height 39
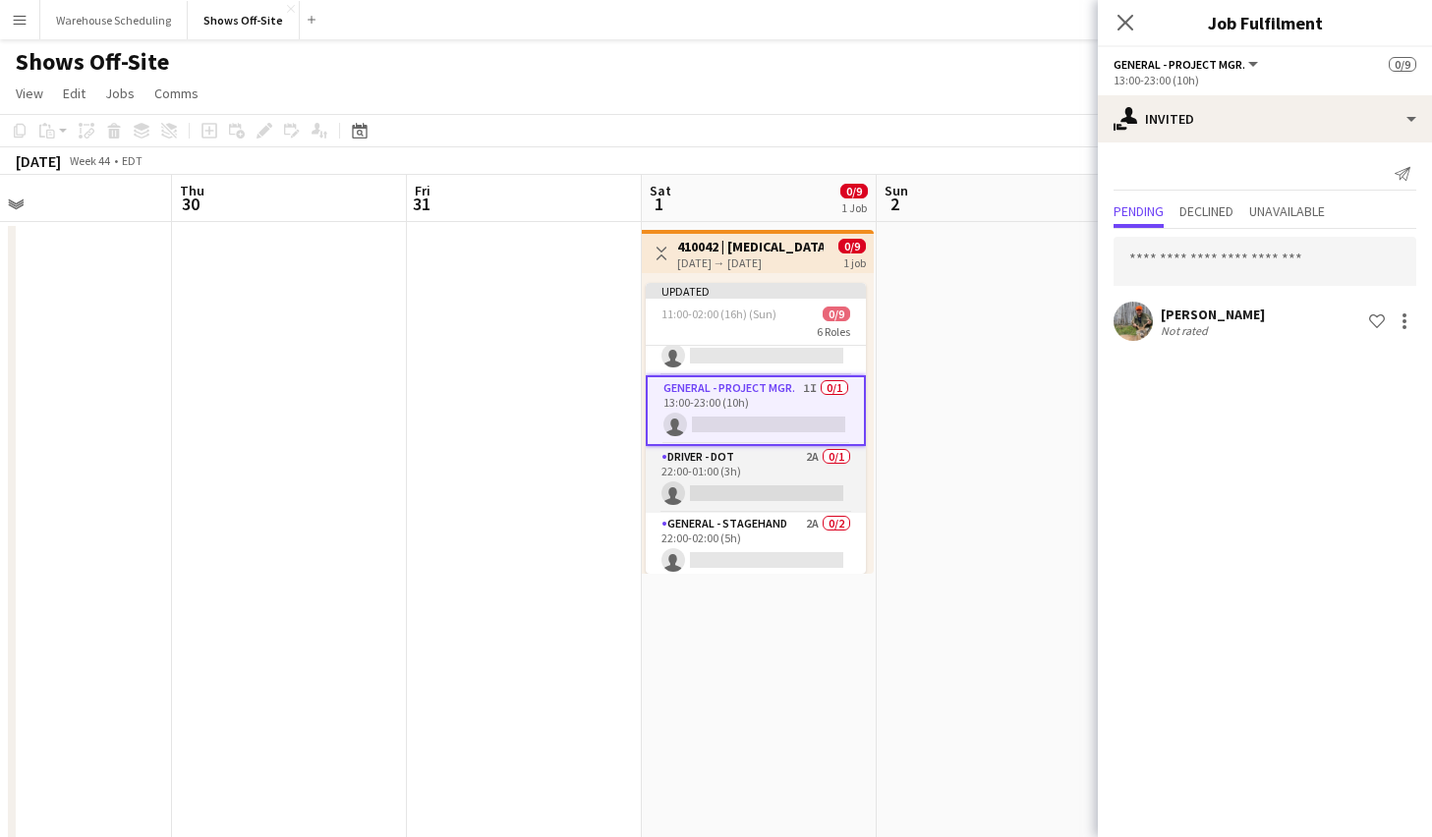
scroll to position [262, 0]
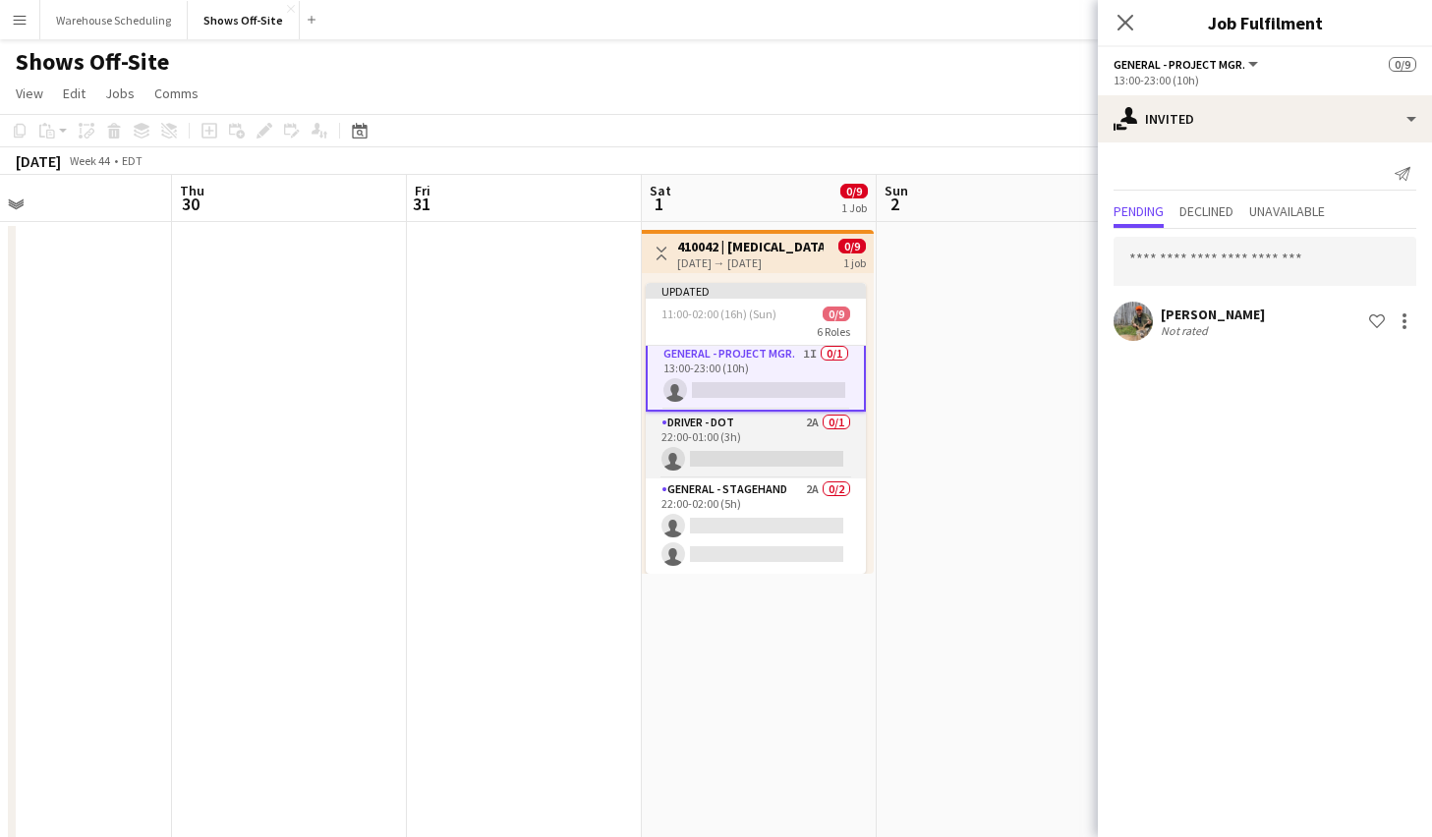
click at [815, 452] on app-card-role "Driver - DOT 2A 0/1 22:00-01:00 (3h) single-neutral-actions" at bounding box center [756, 445] width 220 height 67
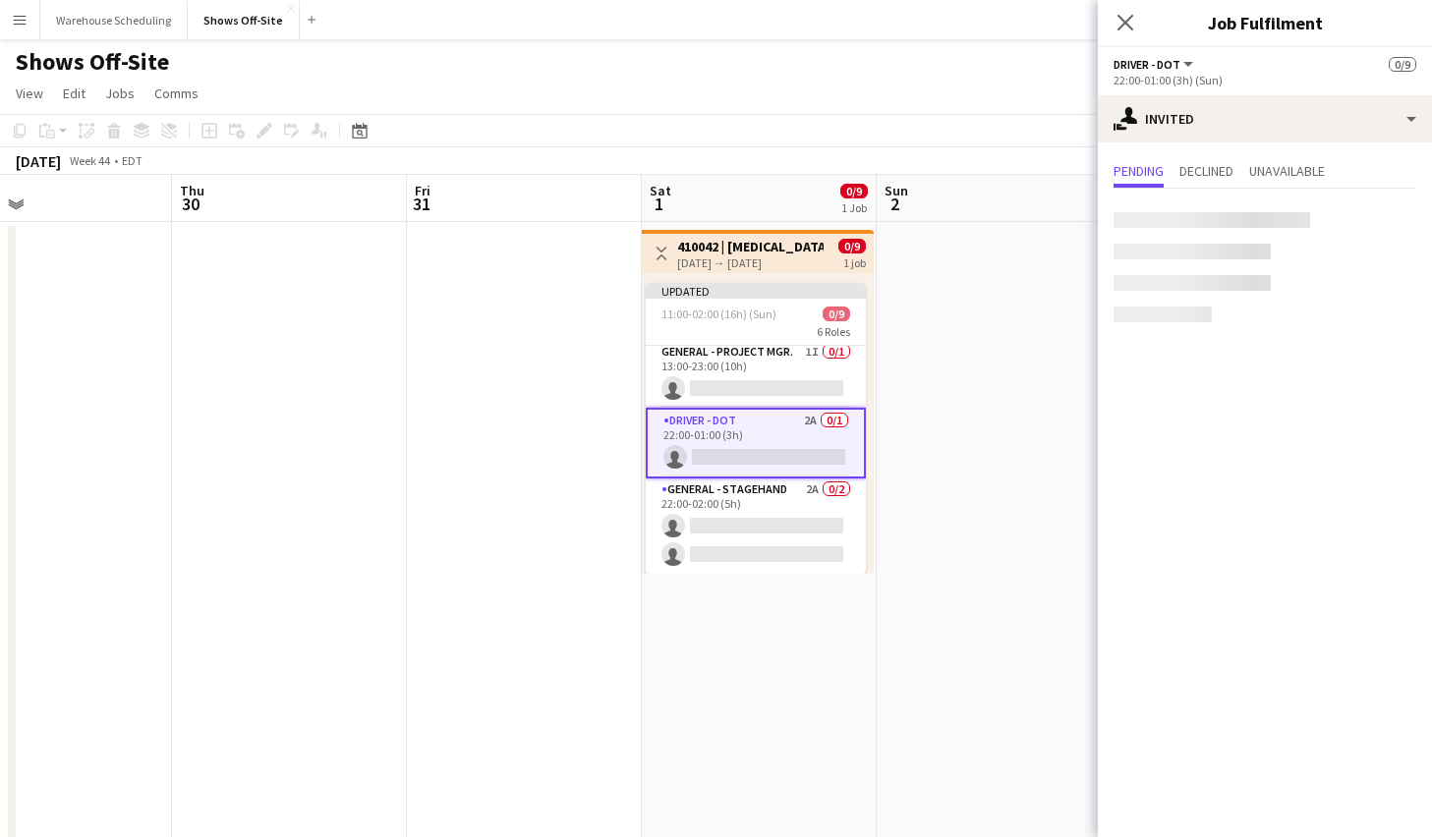
scroll to position [260, 0]
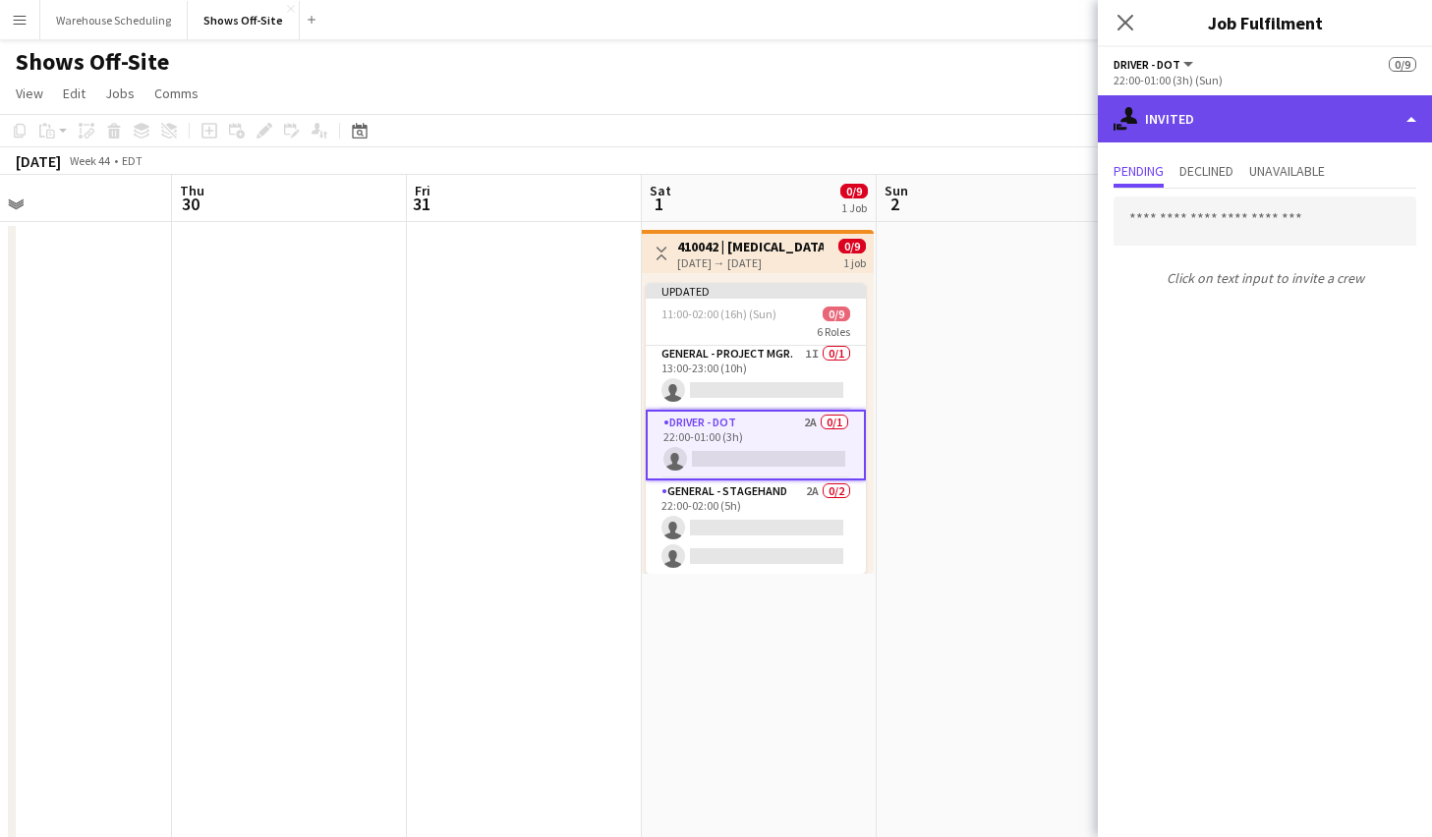
click at [1231, 110] on div "single-neutral-actions-share-1 Invited" at bounding box center [1265, 118] width 334 height 47
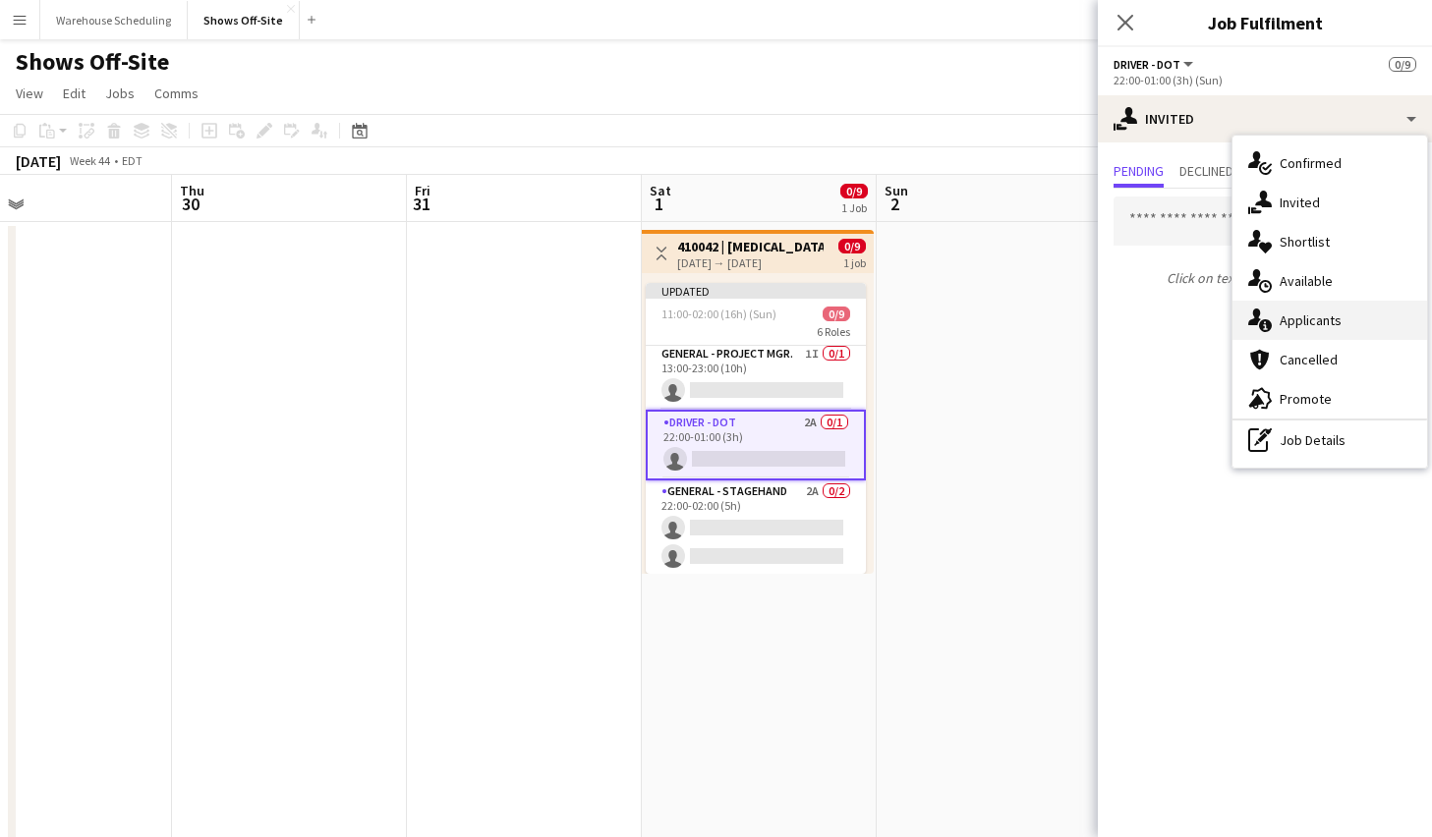
click at [1274, 320] on div "single-neutral-actions-information Applicants" at bounding box center [1330, 320] width 195 height 39
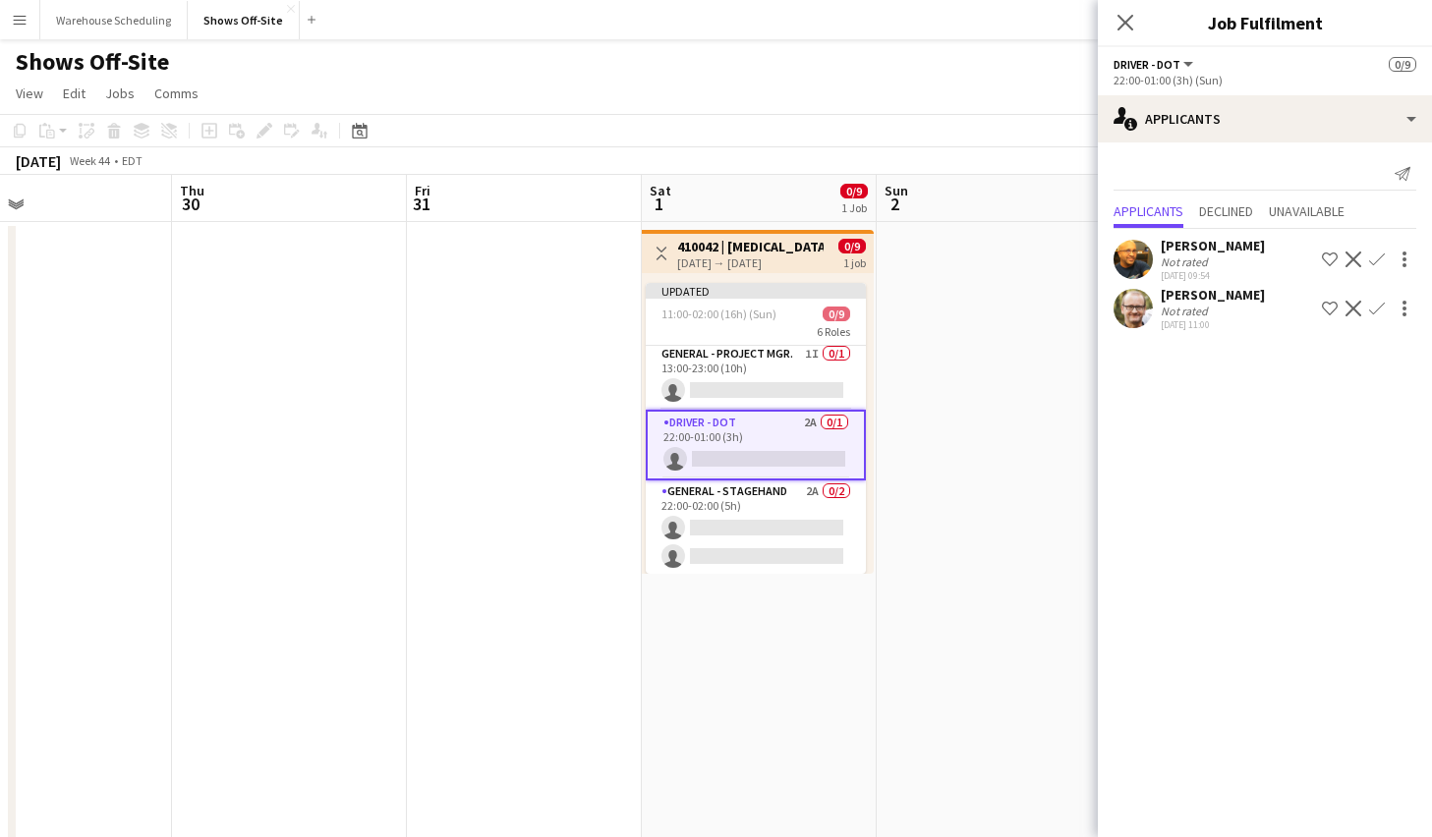
click at [1377, 261] on app-icon "Confirm" at bounding box center [1377, 260] width 16 height 16
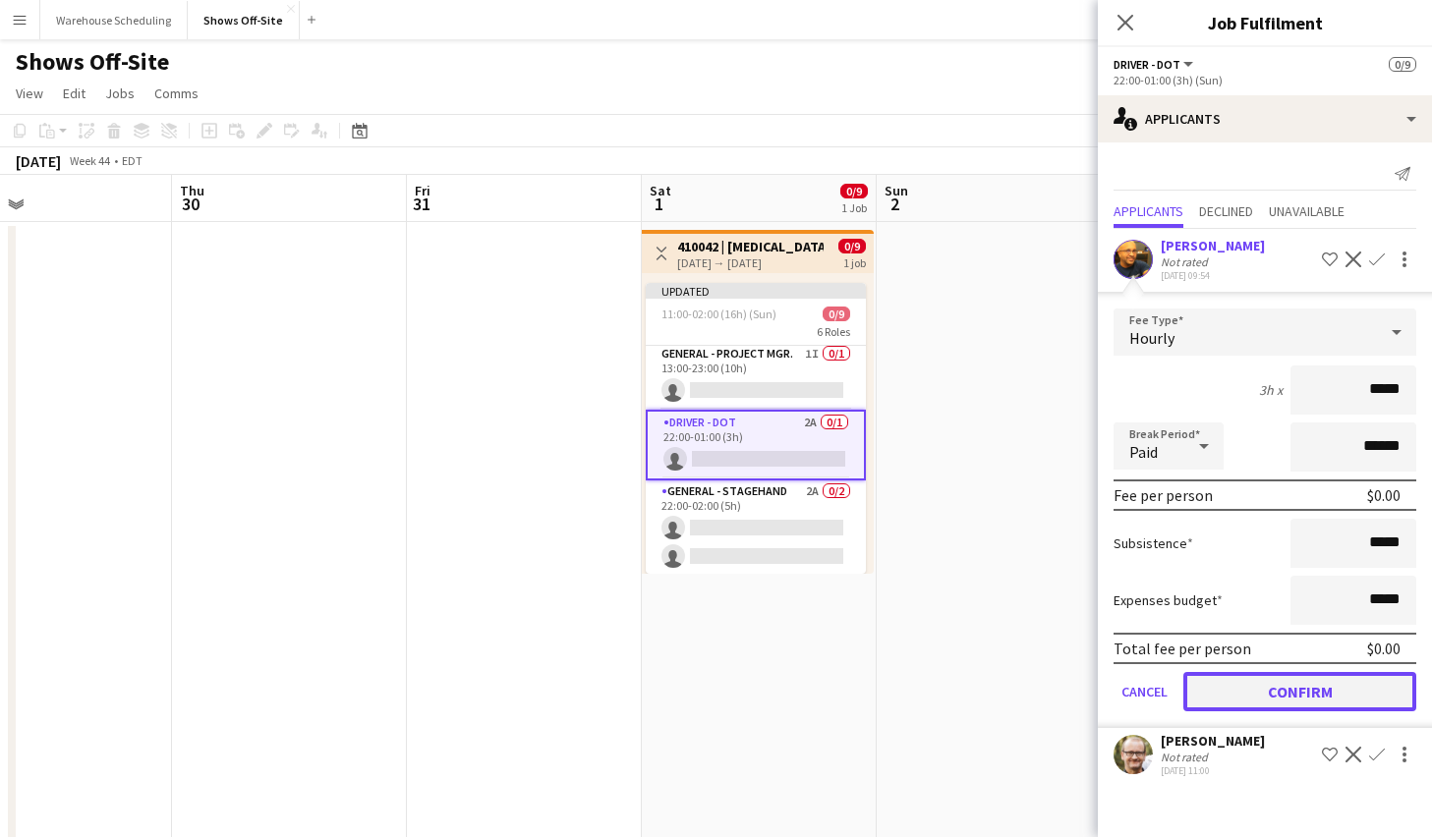
click at [1278, 696] on button "Confirm" at bounding box center [1299, 691] width 233 height 39
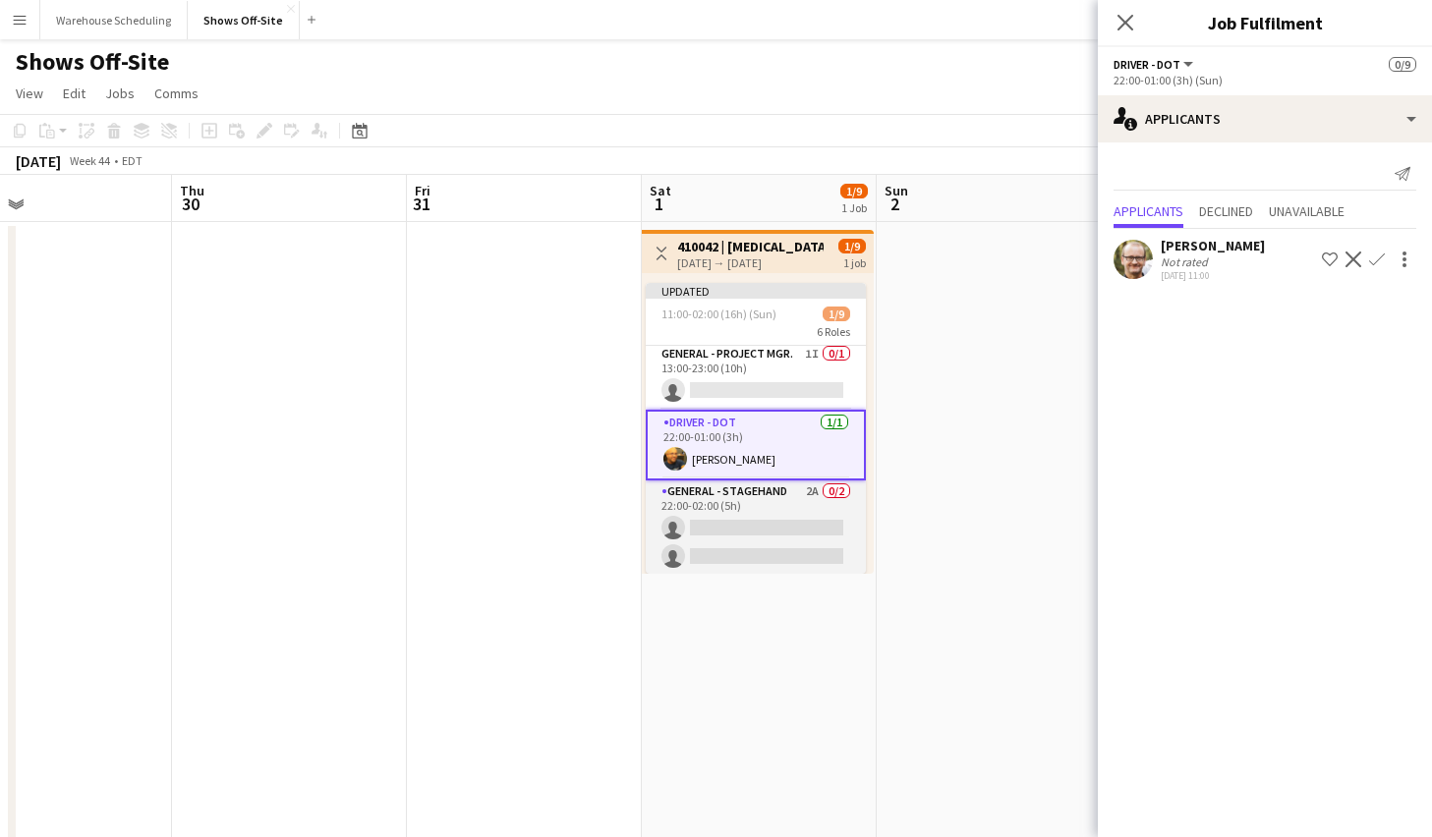
click at [724, 490] on app-card-role "General - Stagehand 2A 0/2 22:00-02:00 (5h) single-neutral-actions single-neutr…" at bounding box center [756, 528] width 220 height 95
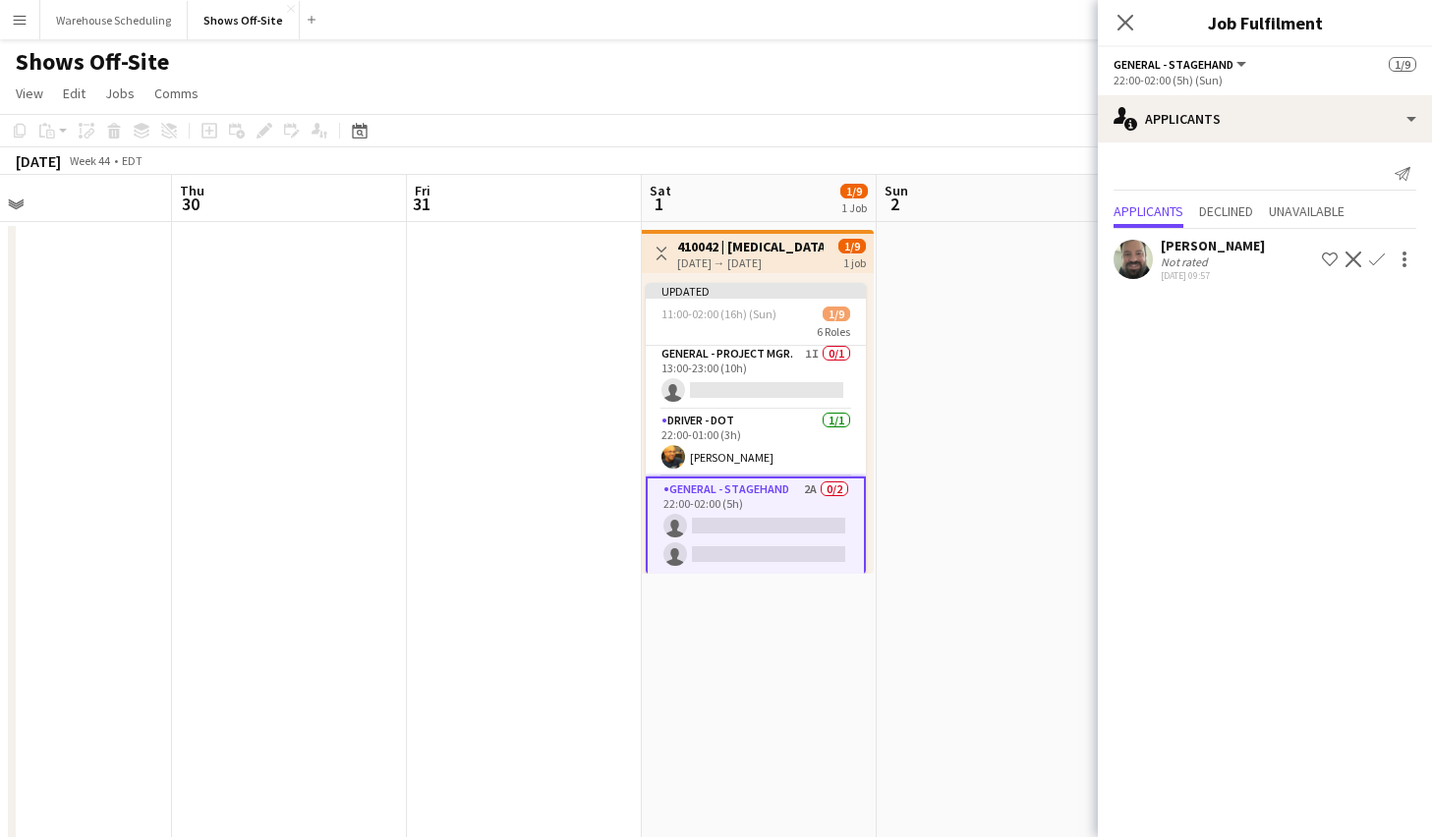
click at [1380, 259] on app-icon "Confirm" at bounding box center [1377, 260] width 16 height 16
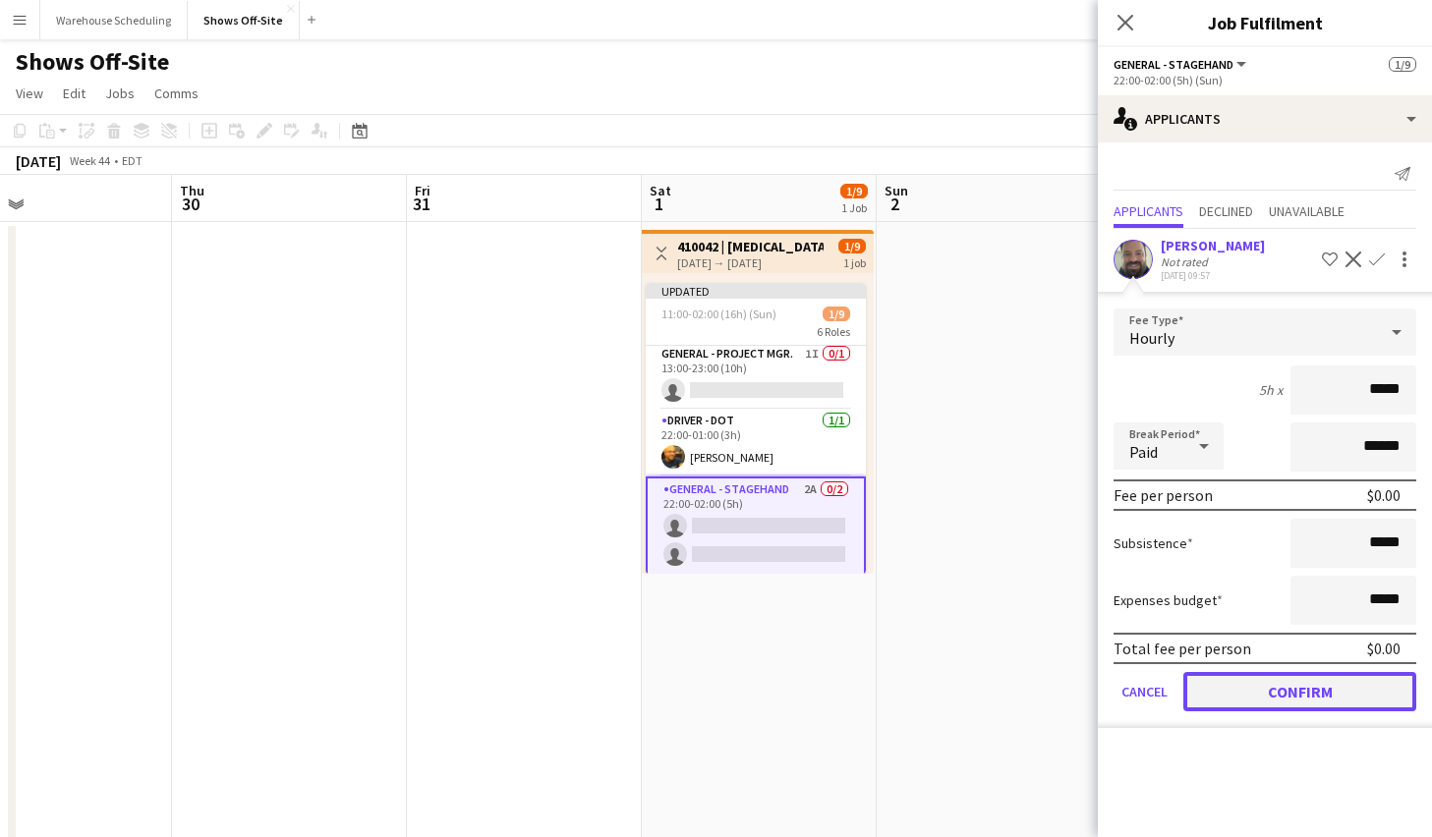
click at [1319, 688] on button "Confirm" at bounding box center [1299, 691] width 233 height 39
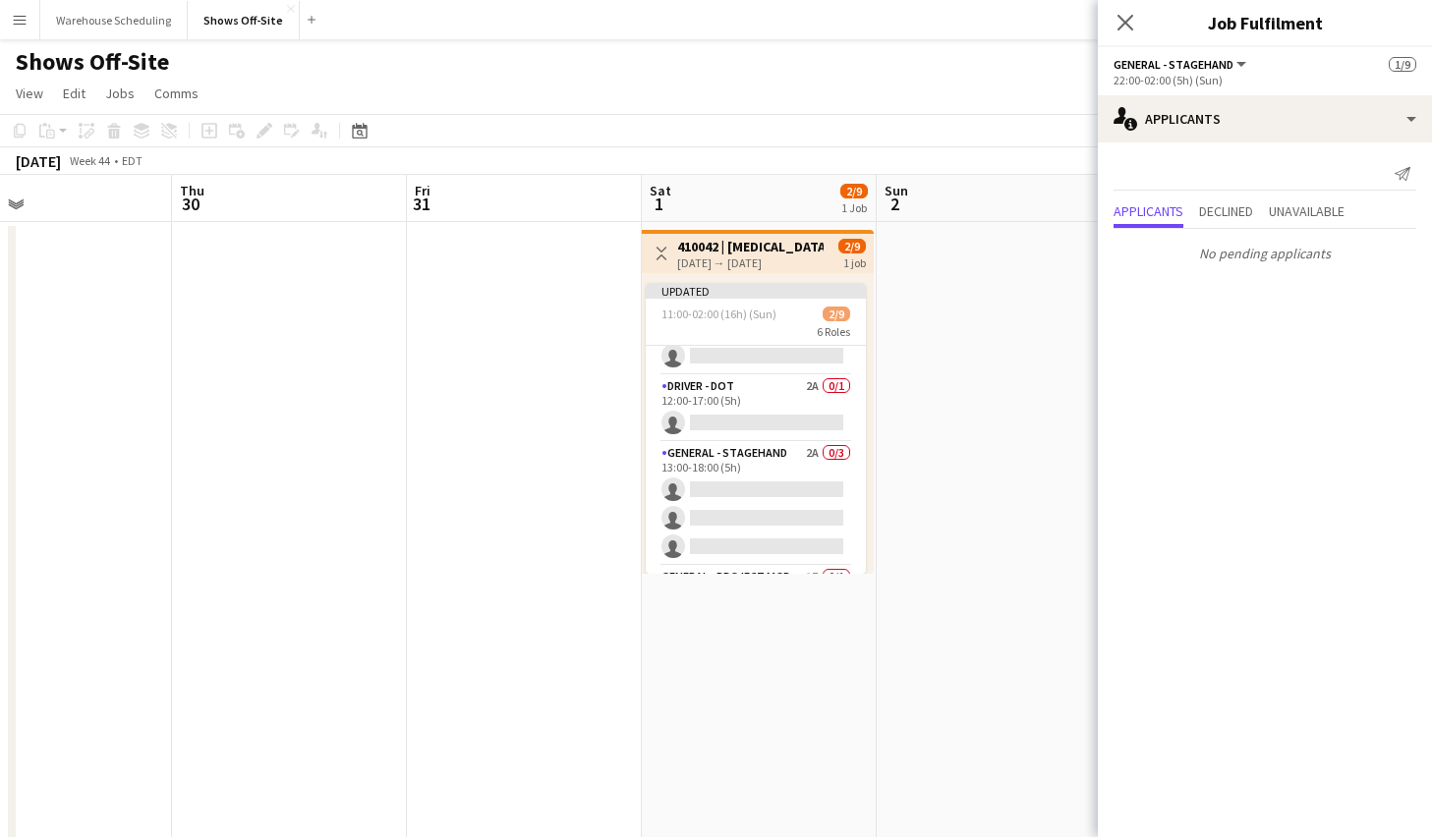
scroll to position [28, 0]
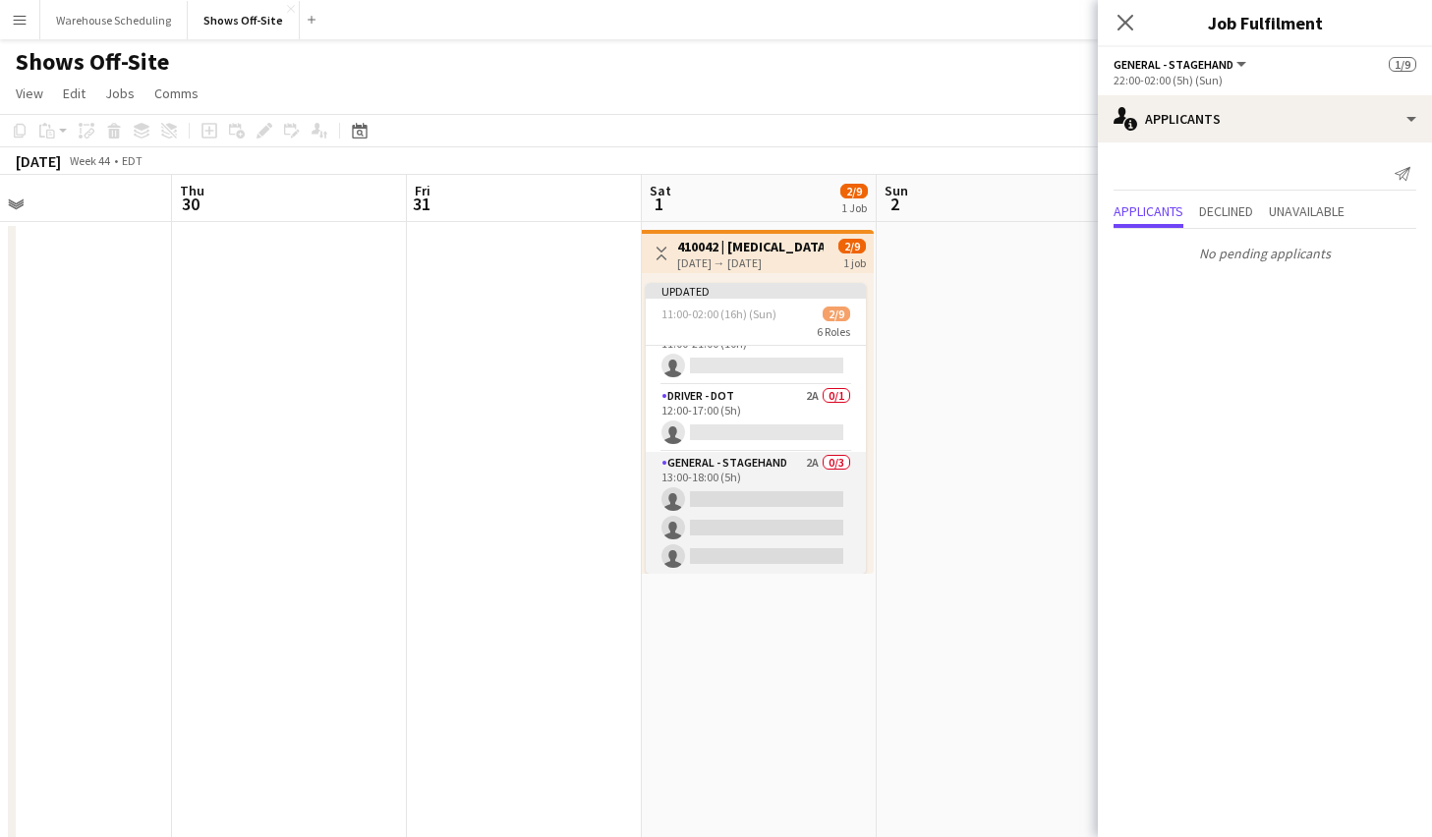
click at [785, 505] on app-card-role "General - Stagehand 2A 0/3 13:00-18:00 (5h) single-neutral-actions single-neutr…" at bounding box center [756, 514] width 220 height 124
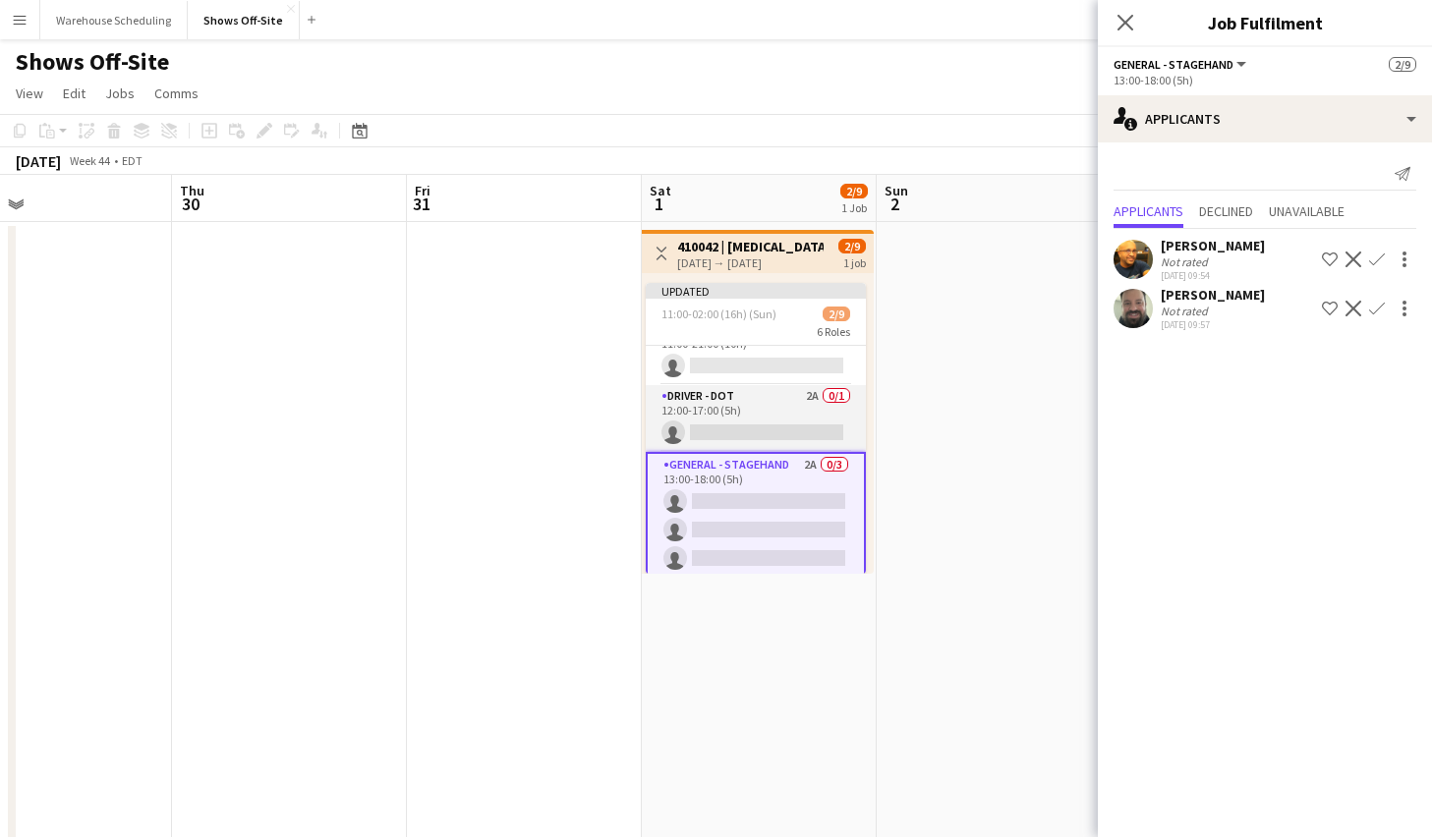
click at [787, 408] on app-card-role "Driver - DOT 2A 0/1 12:00-17:00 (5h) single-neutral-actions" at bounding box center [756, 418] width 220 height 67
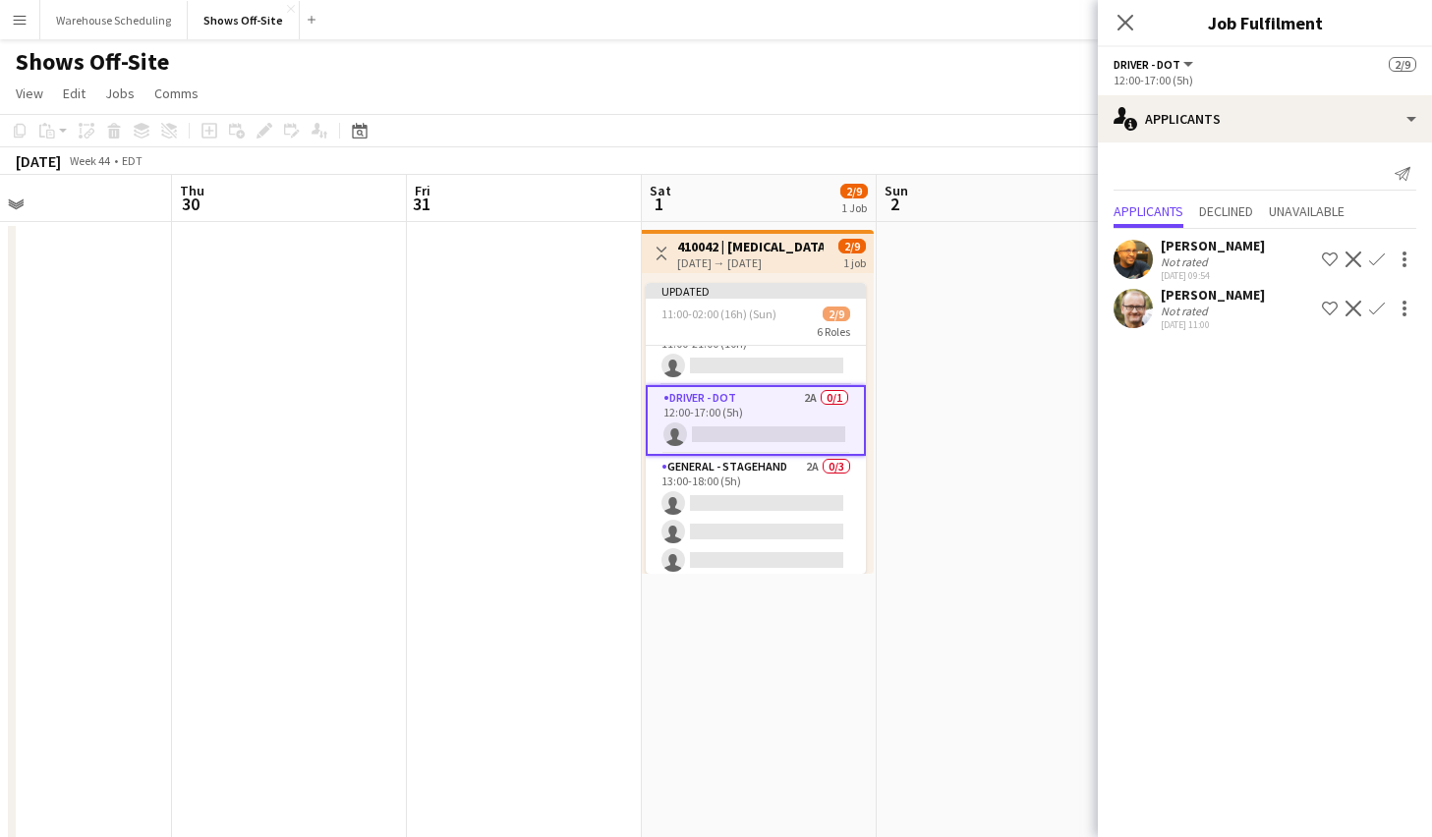
click at [1374, 263] on app-icon "Confirm" at bounding box center [1377, 260] width 16 height 16
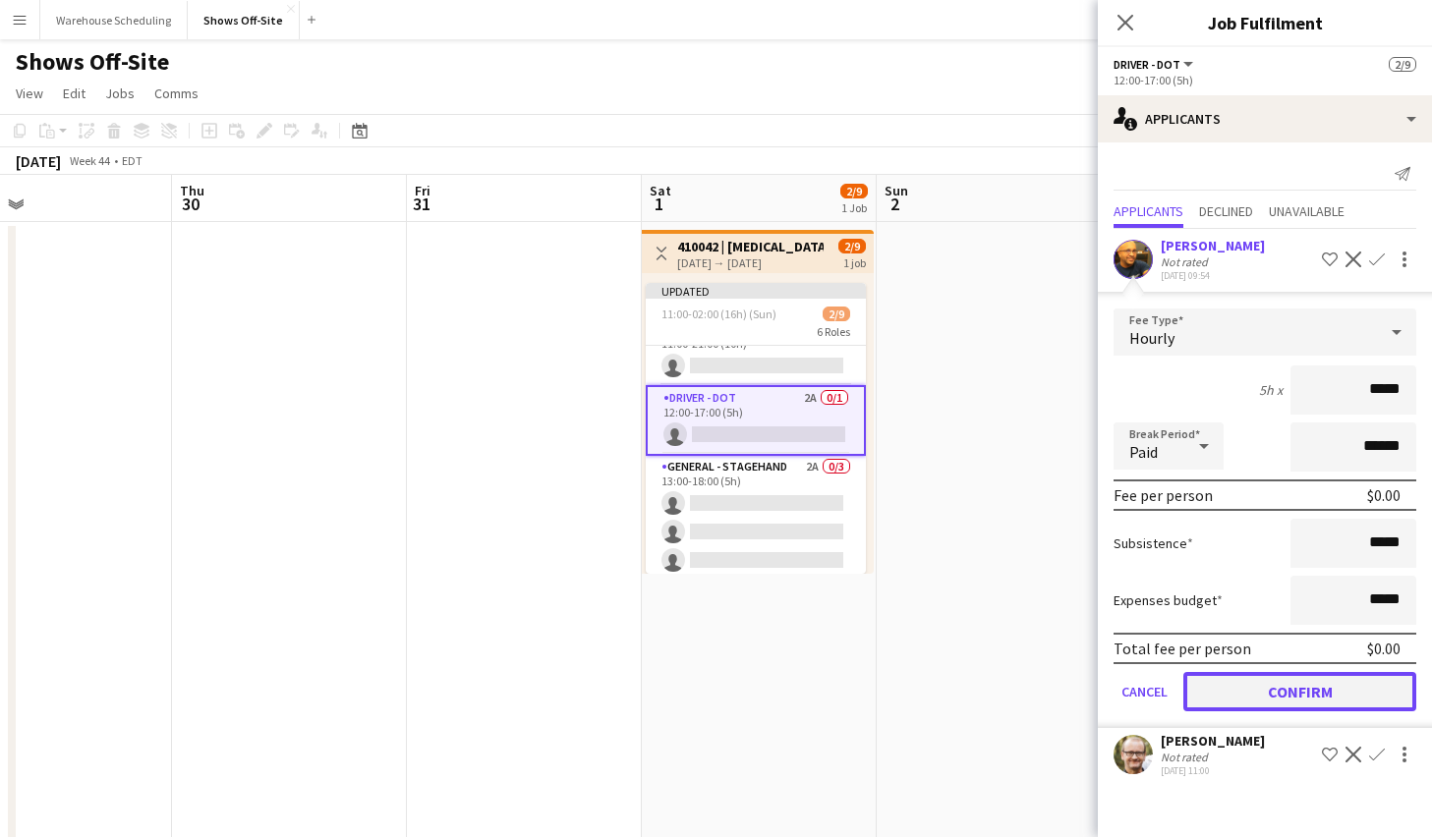
click at [1243, 688] on button "Confirm" at bounding box center [1299, 691] width 233 height 39
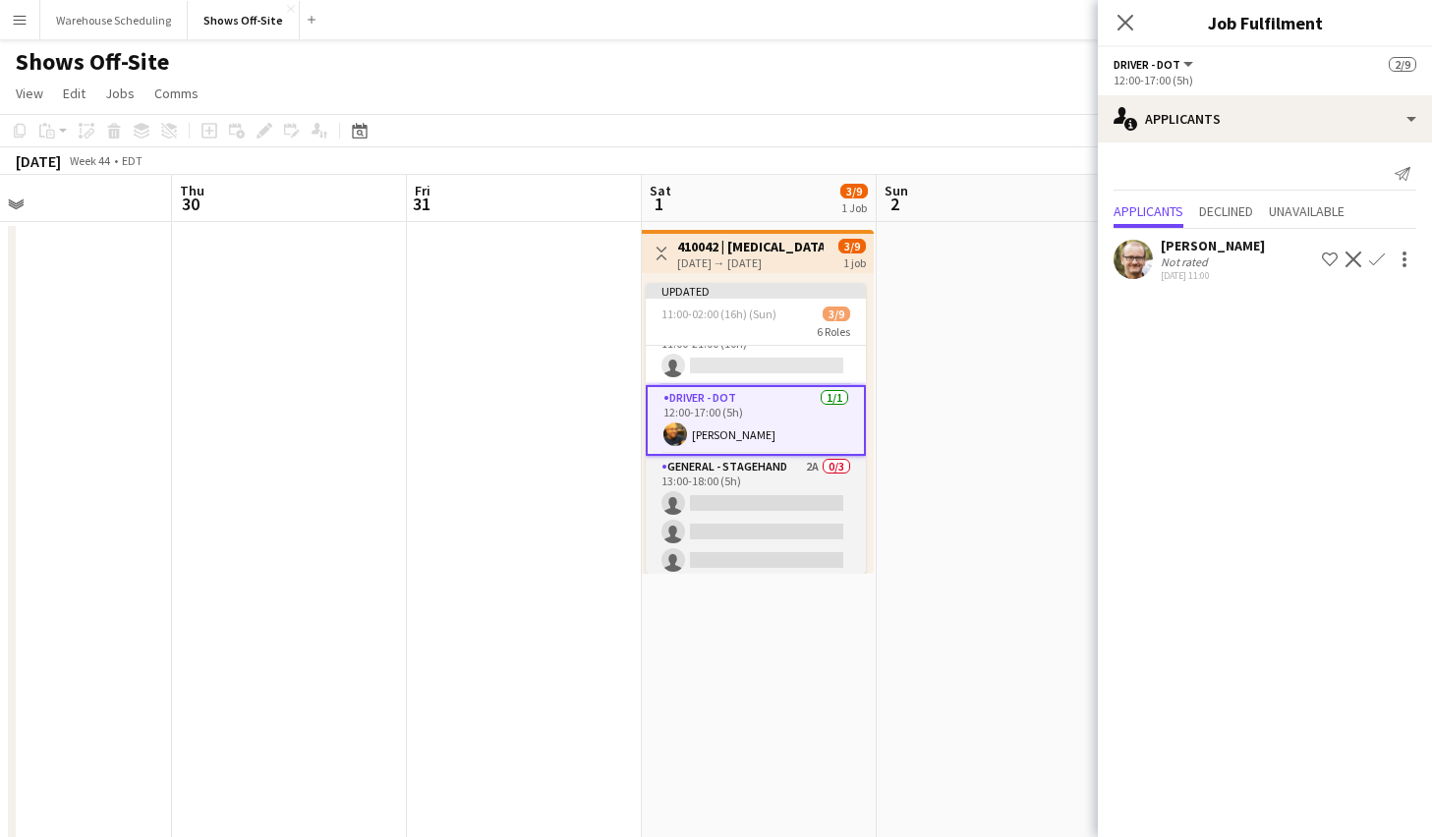
click at [749, 506] on app-card-role "General - Stagehand 2A 0/3 13:00-18:00 (5h) single-neutral-actions single-neutr…" at bounding box center [756, 518] width 220 height 124
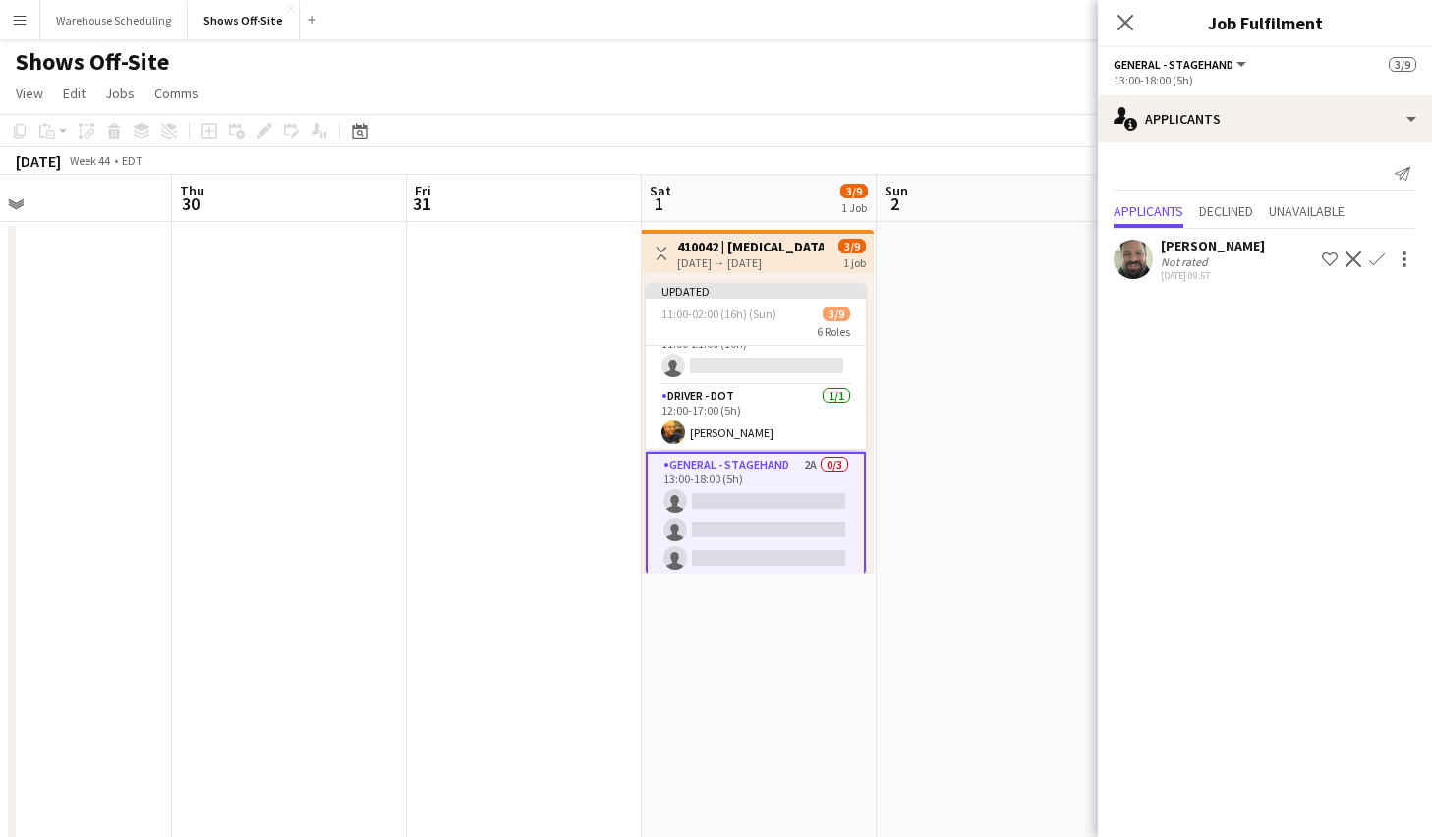
click at [1376, 259] on app-icon "Confirm" at bounding box center [1377, 260] width 16 height 16
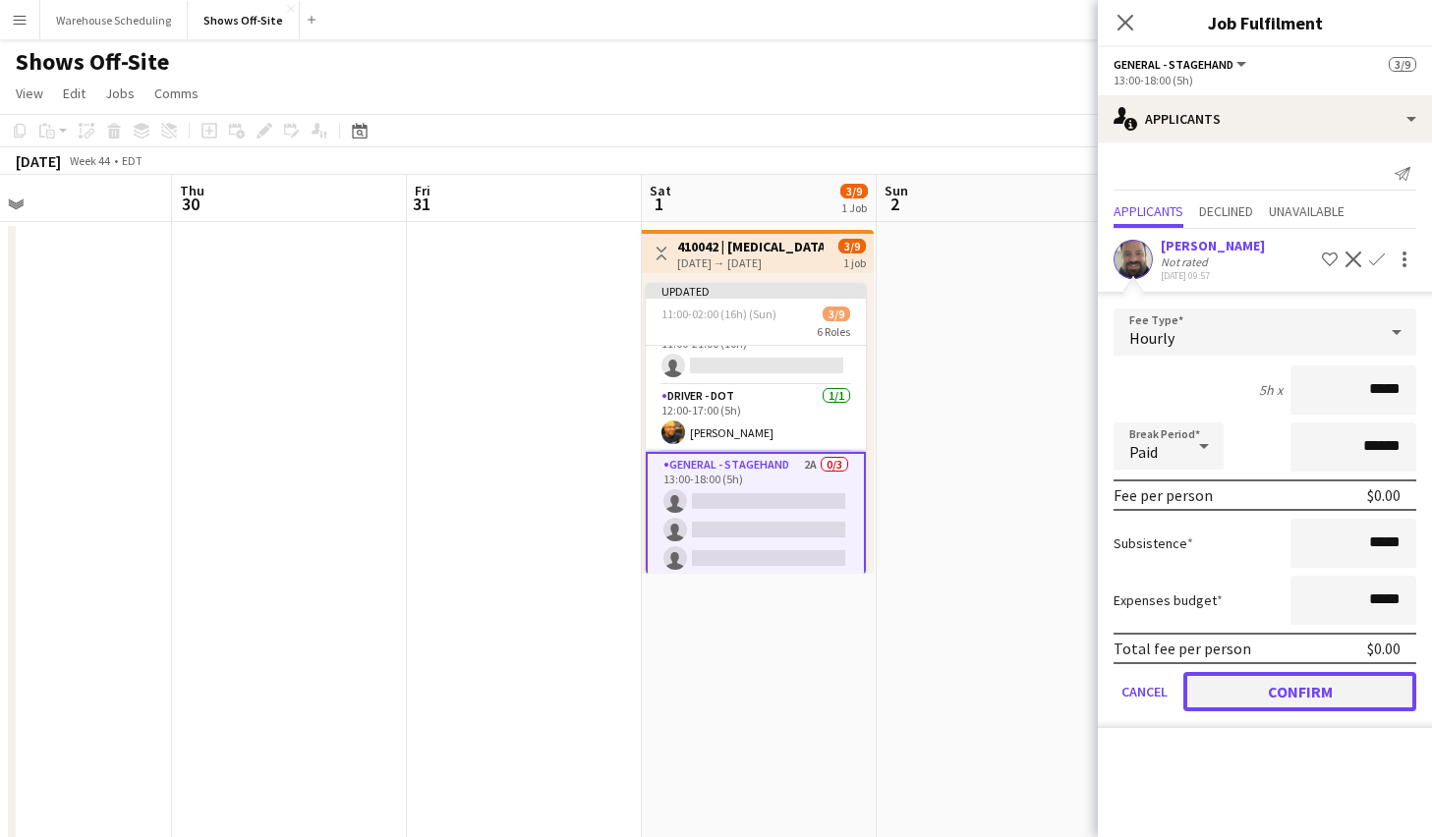
click at [1307, 676] on button "Confirm" at bounding box center [1299, 691] width 233 height 39
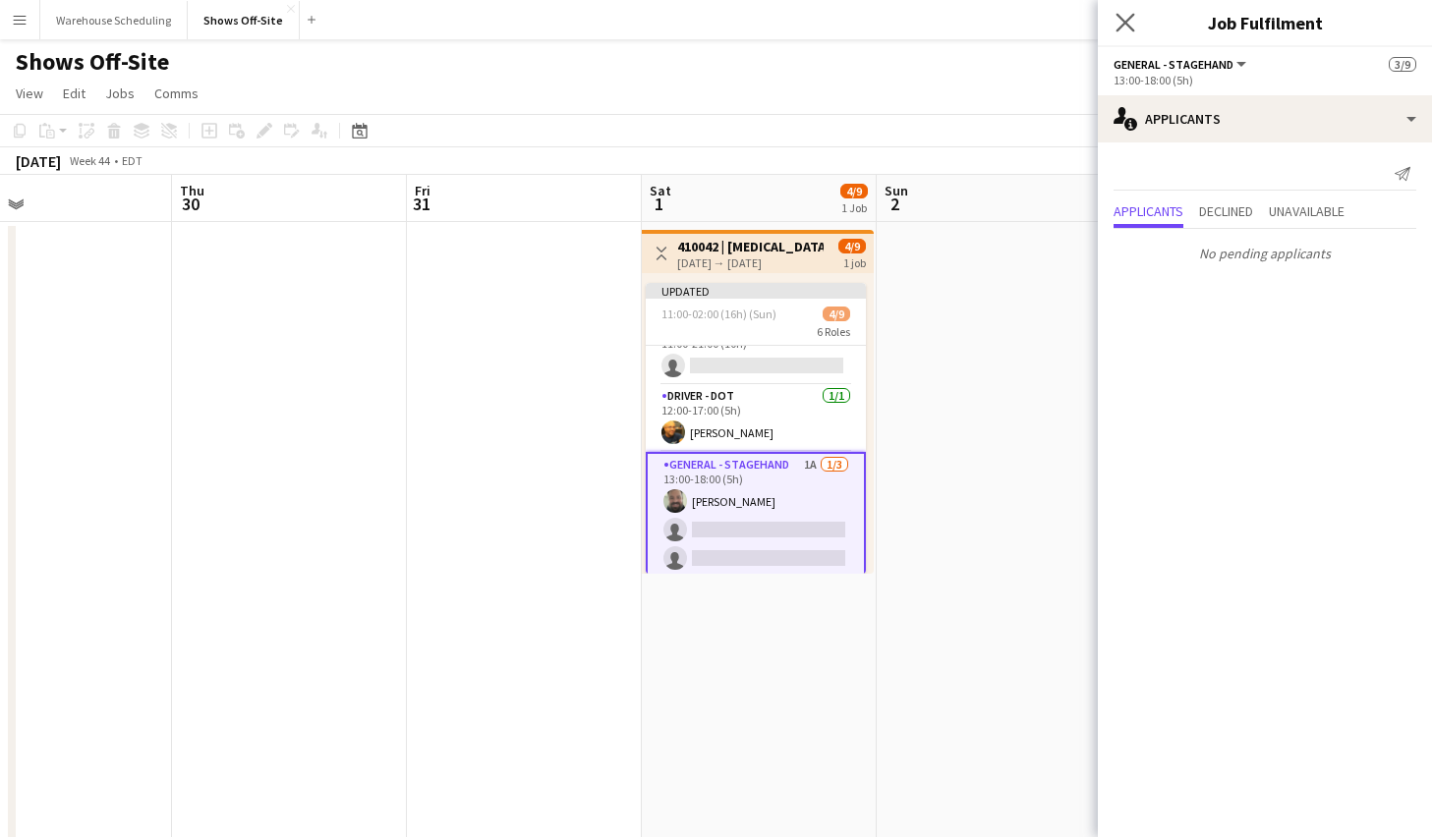
click at [1134, 16] on app-icon "Close pop-in" at bounding box center [1126, 23] width 29 height 29
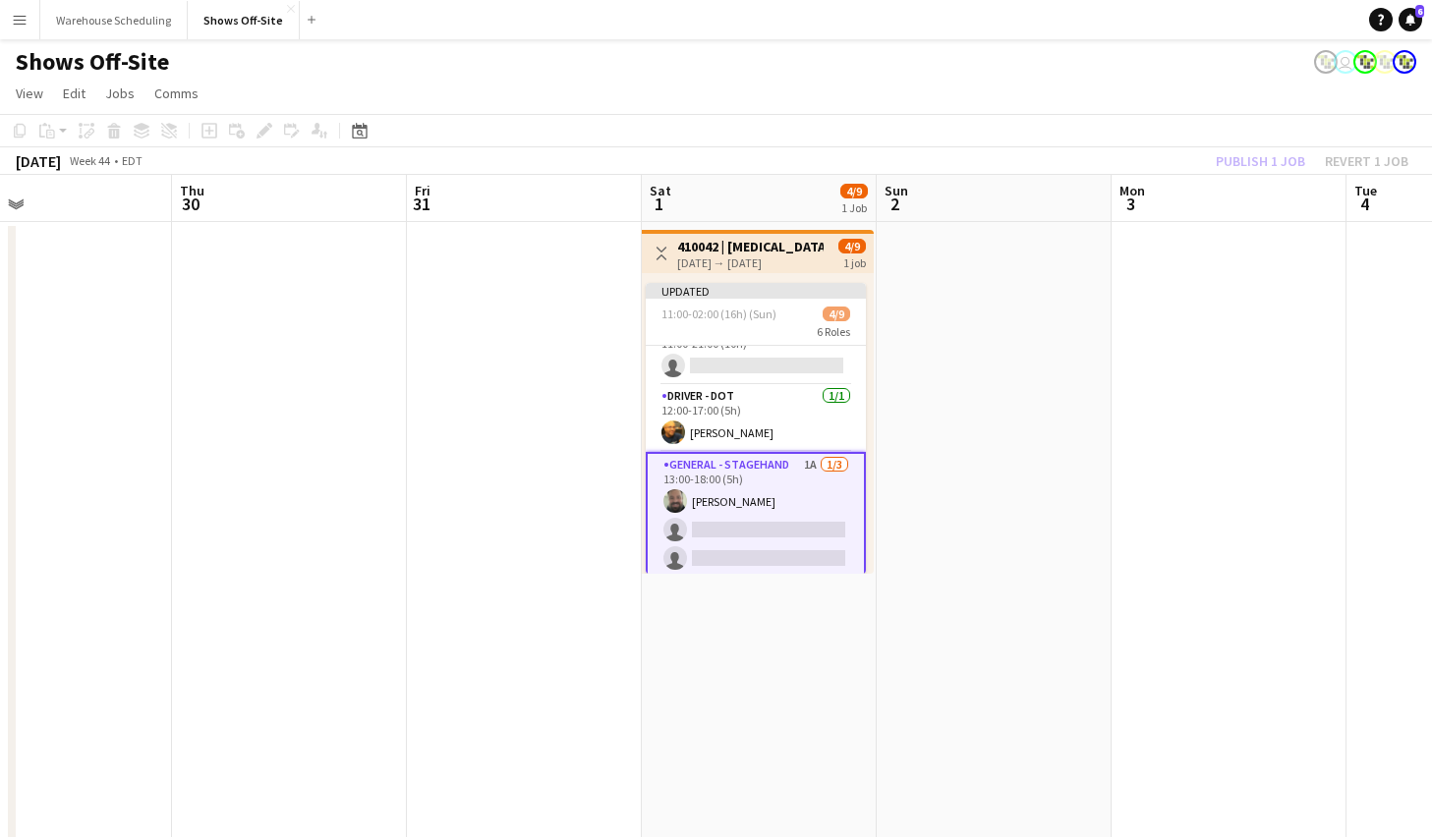
click at [1196, 74] on div "Shows Off-Site user" at bounding box center [716, 57] width 1432 height 37
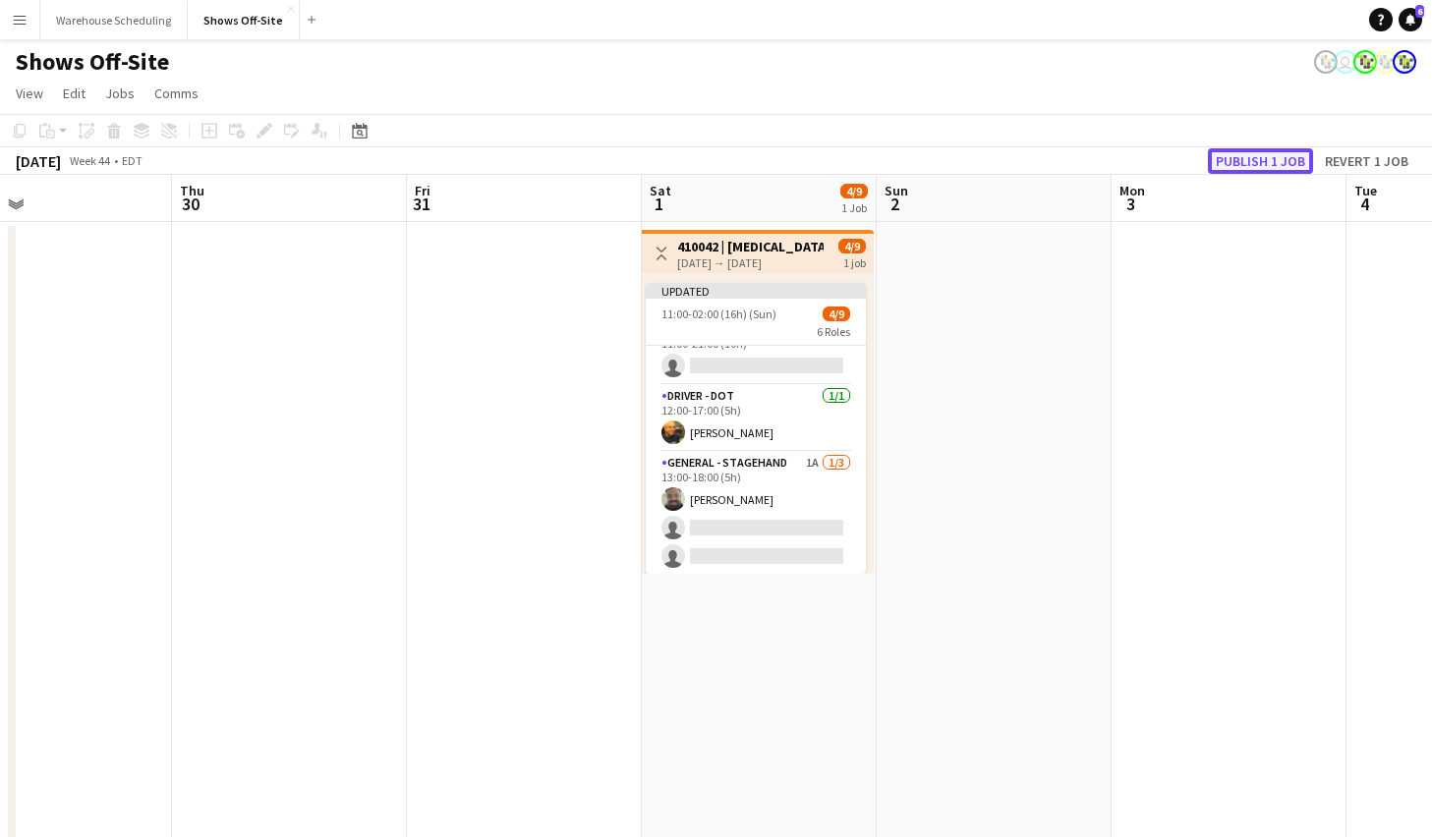
click at [1248, 157] on button "Publish 1 job" at bounding box center [1260, 161] width 105 height 26
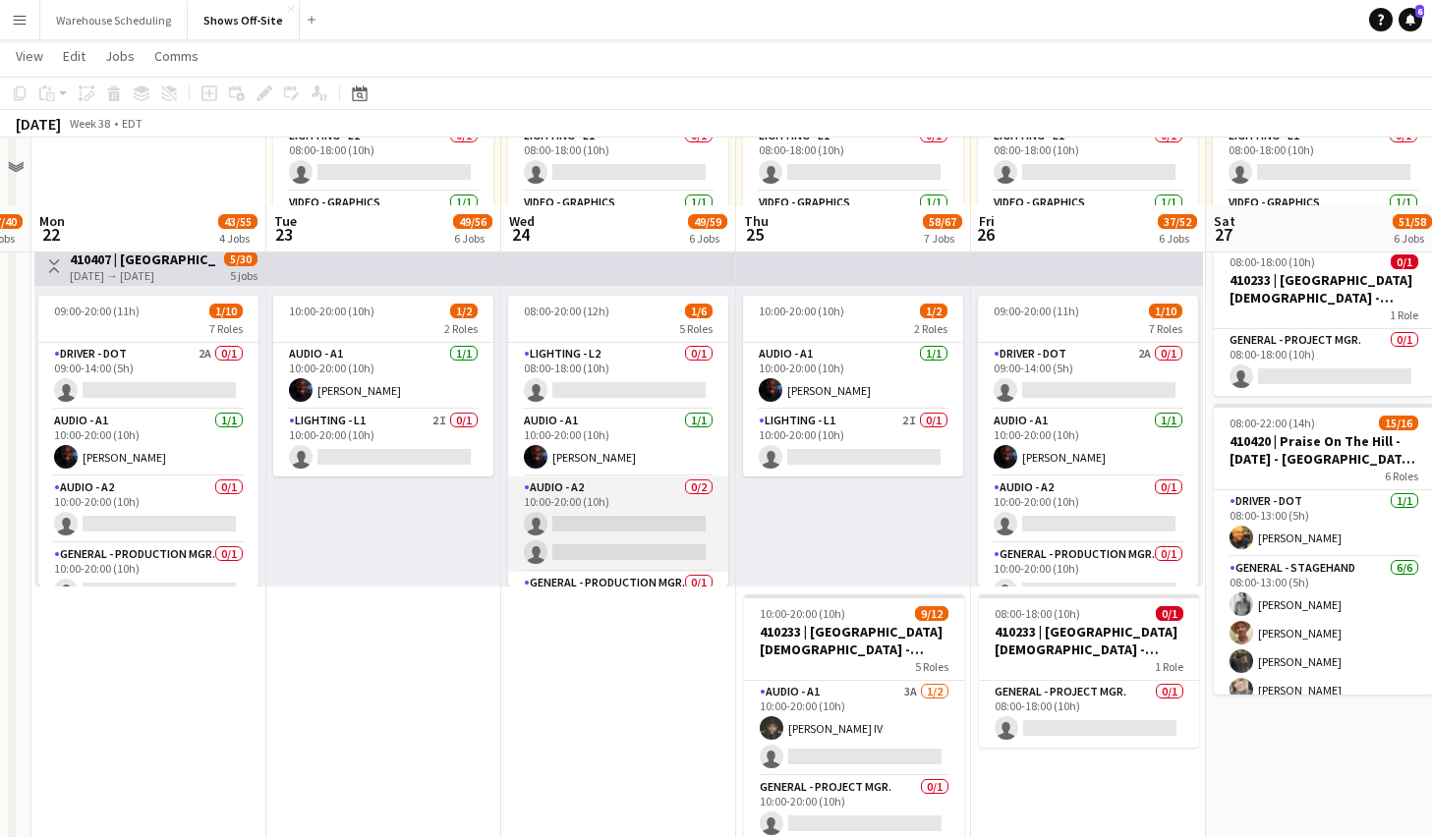
scroll to position [1712, 0]
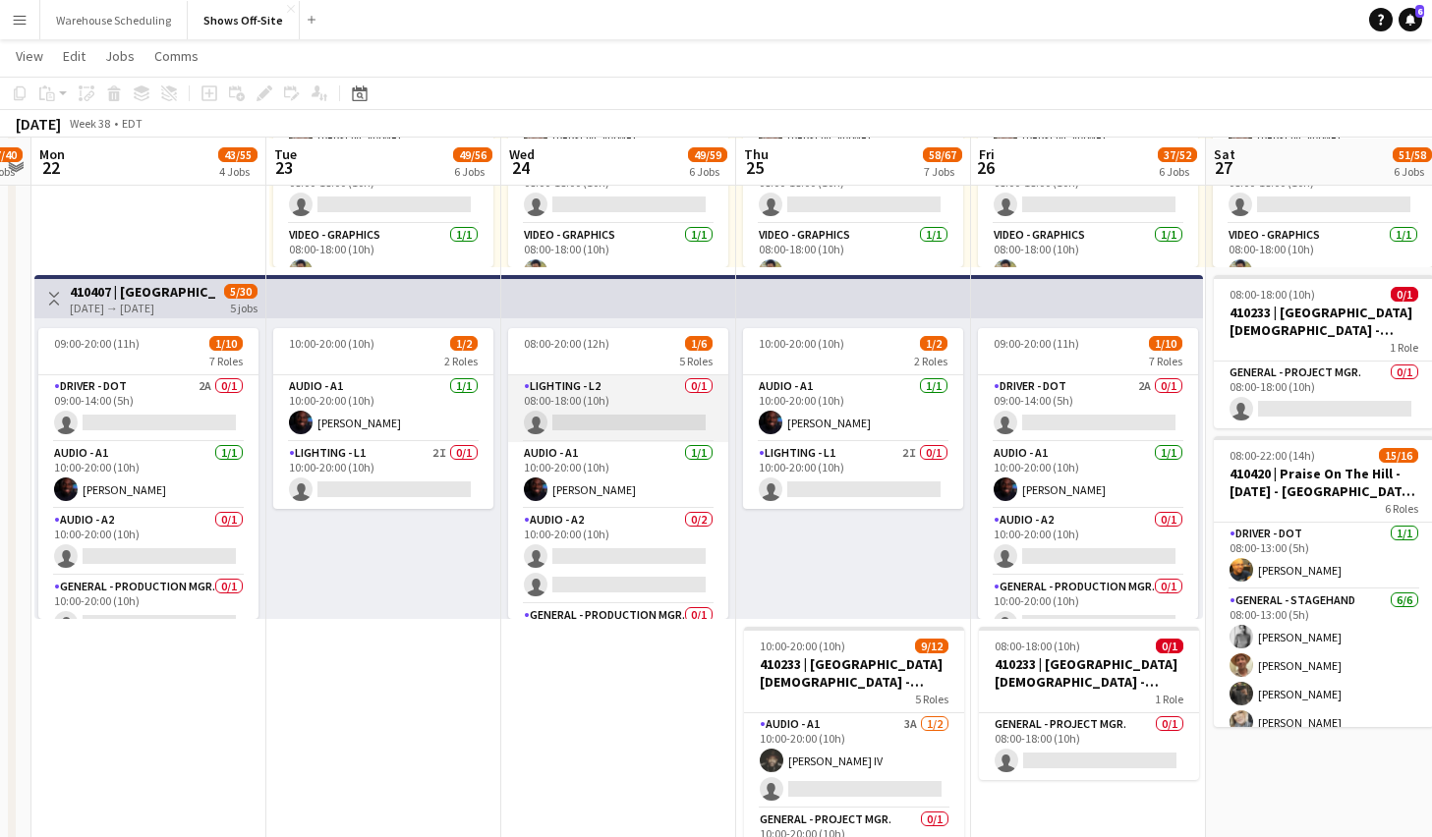
click at [587, 406] on app-card-role "Lighting - L2 0/1 08:00-18:00 (10h) single-neutral-actions" at bounding box center [618, 408] width 220 height 67
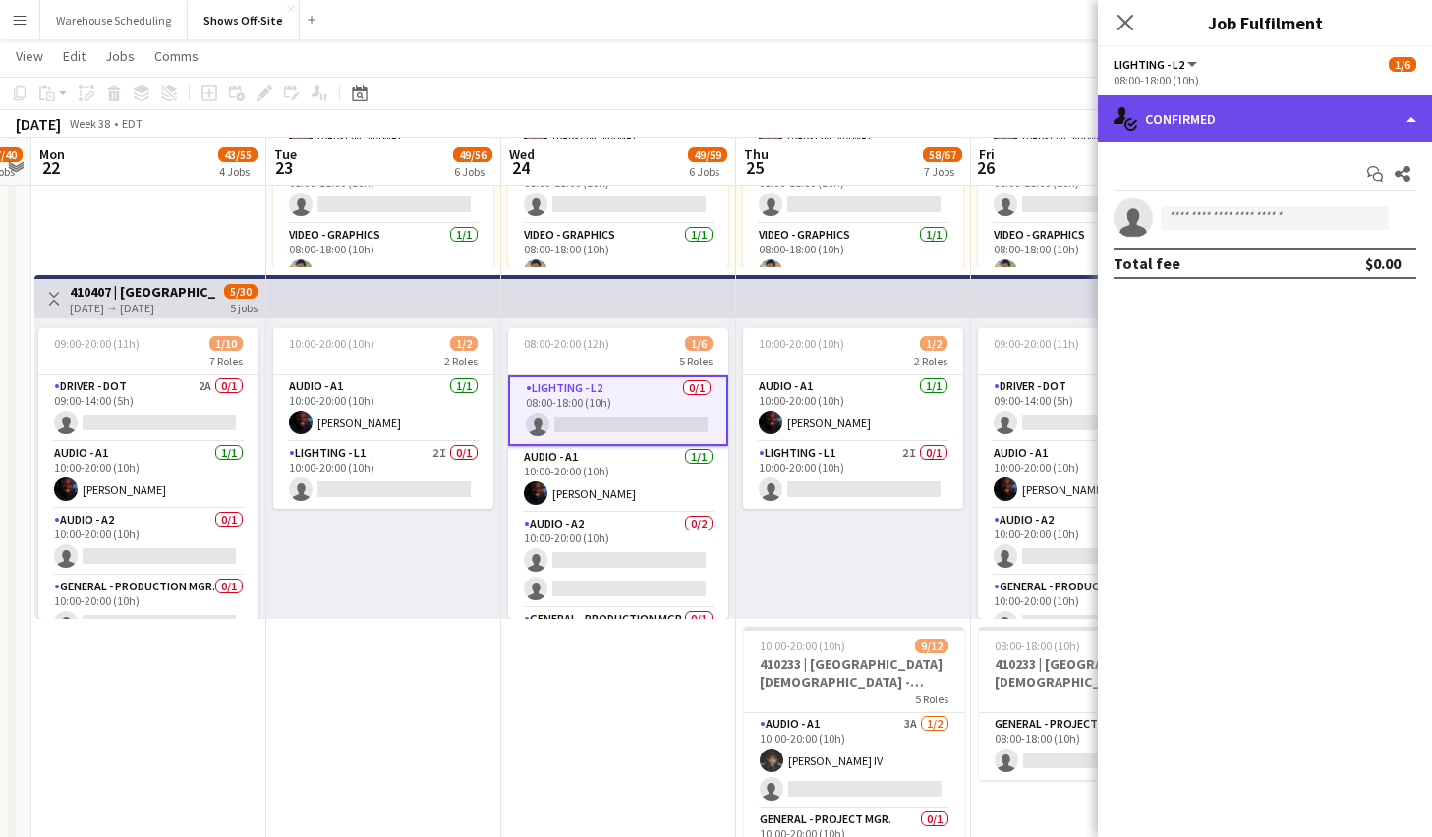
click at [1240, 126] on div "single-neutral-actions-check-2 Confirmed" at bounding box center [1265, 118] width 334 height 47
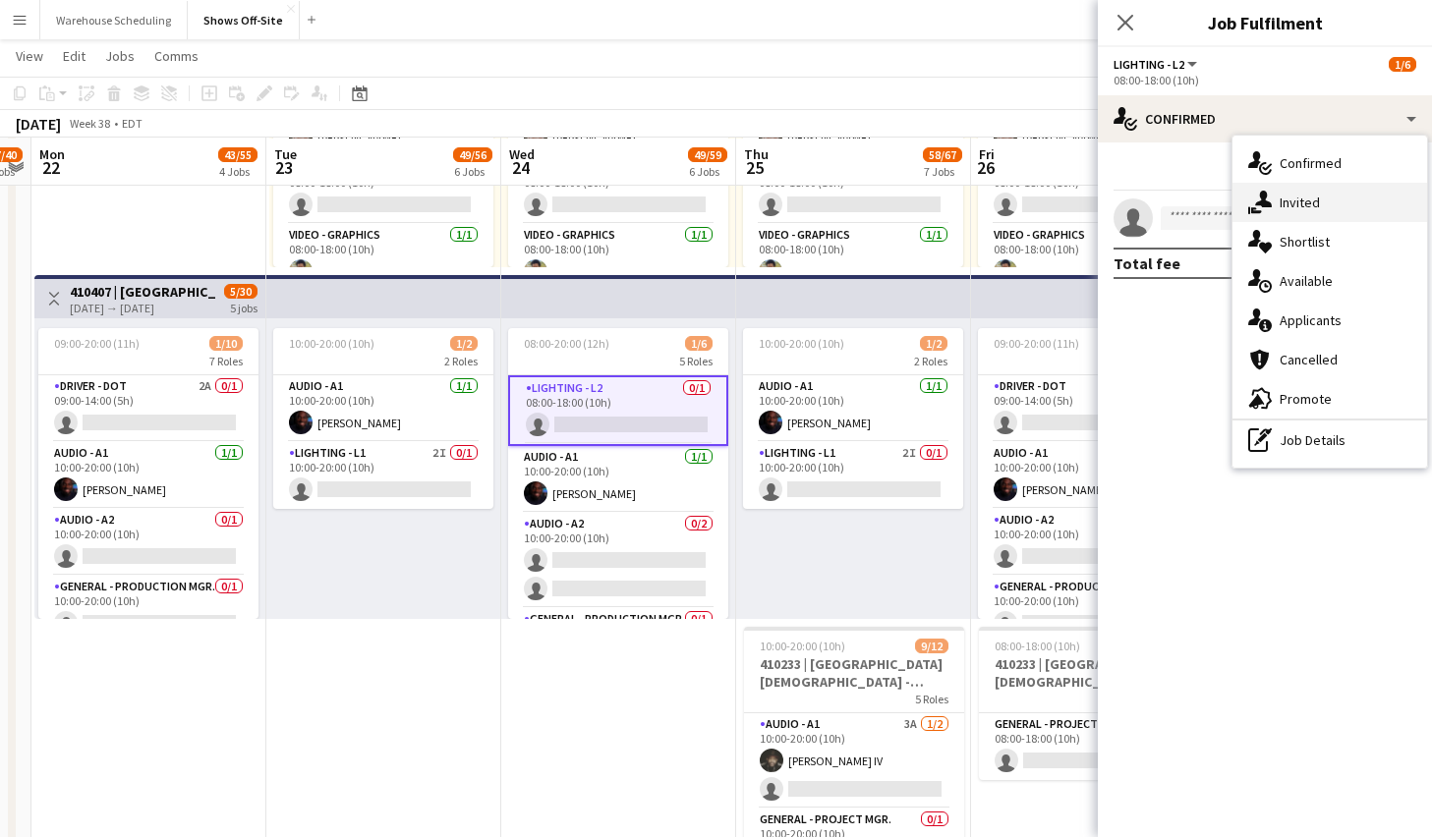
click at [1257, 190] on div "single-neutral-actions-share-1 Invited" at bounding box center [1330, 202] width 195 height 39
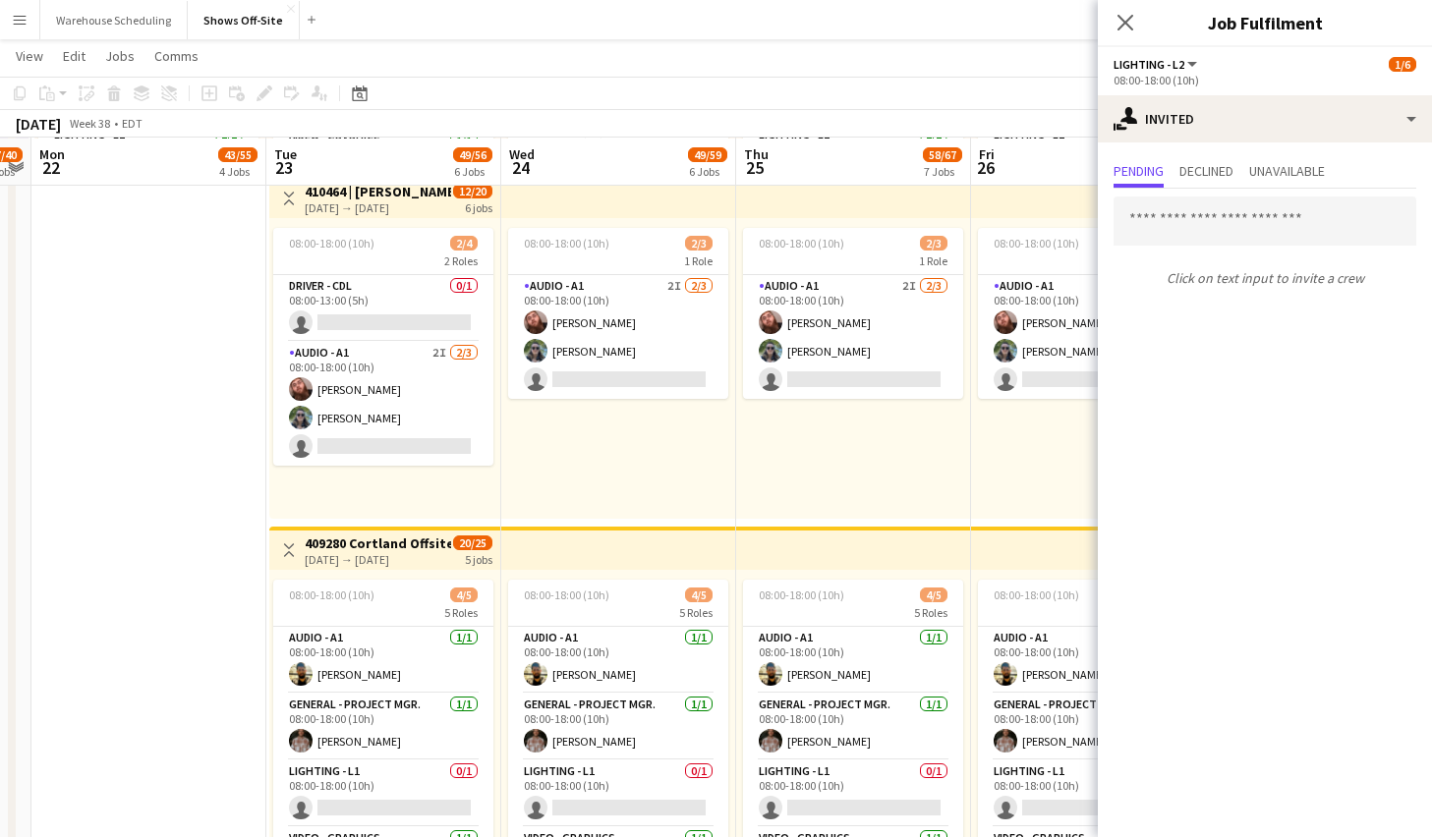
scroll to position [1230, 0]
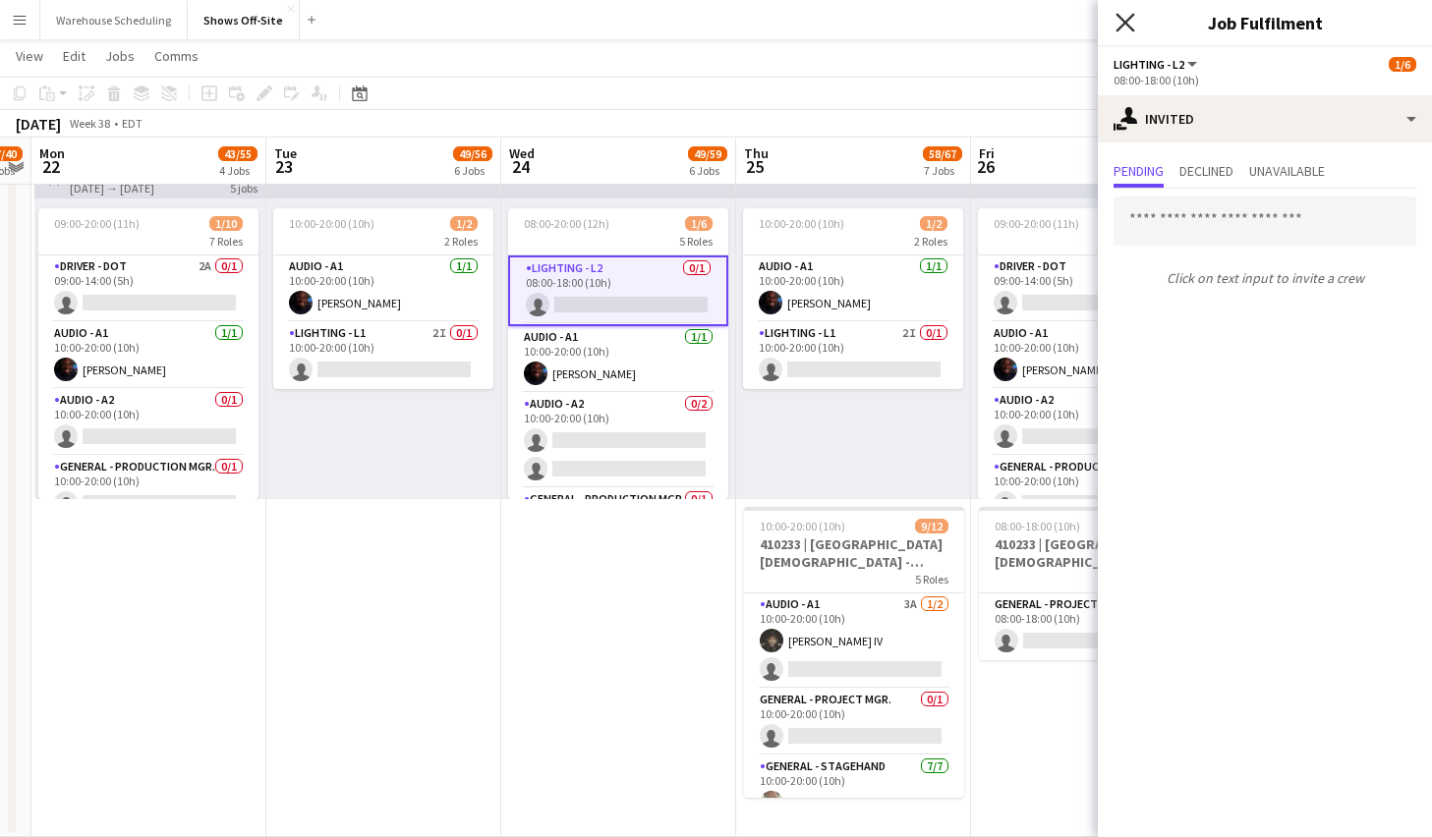
click at [1131, 20] on icon "Close pop-in" at bounding box center [1125, 22] width 19 height 19
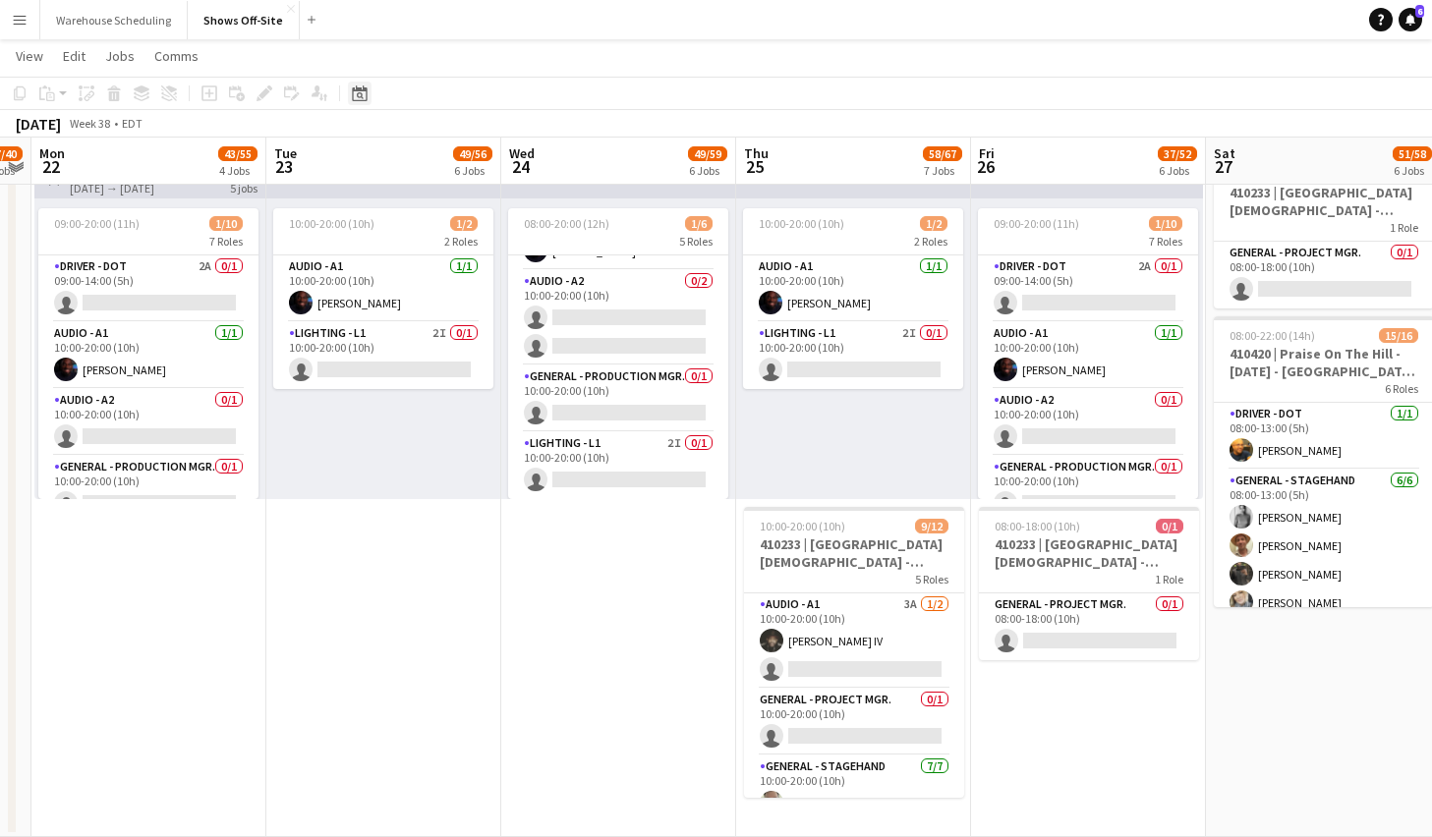
click at [359, 99] on icon at bounding box center [359, 94] width 15 height 16
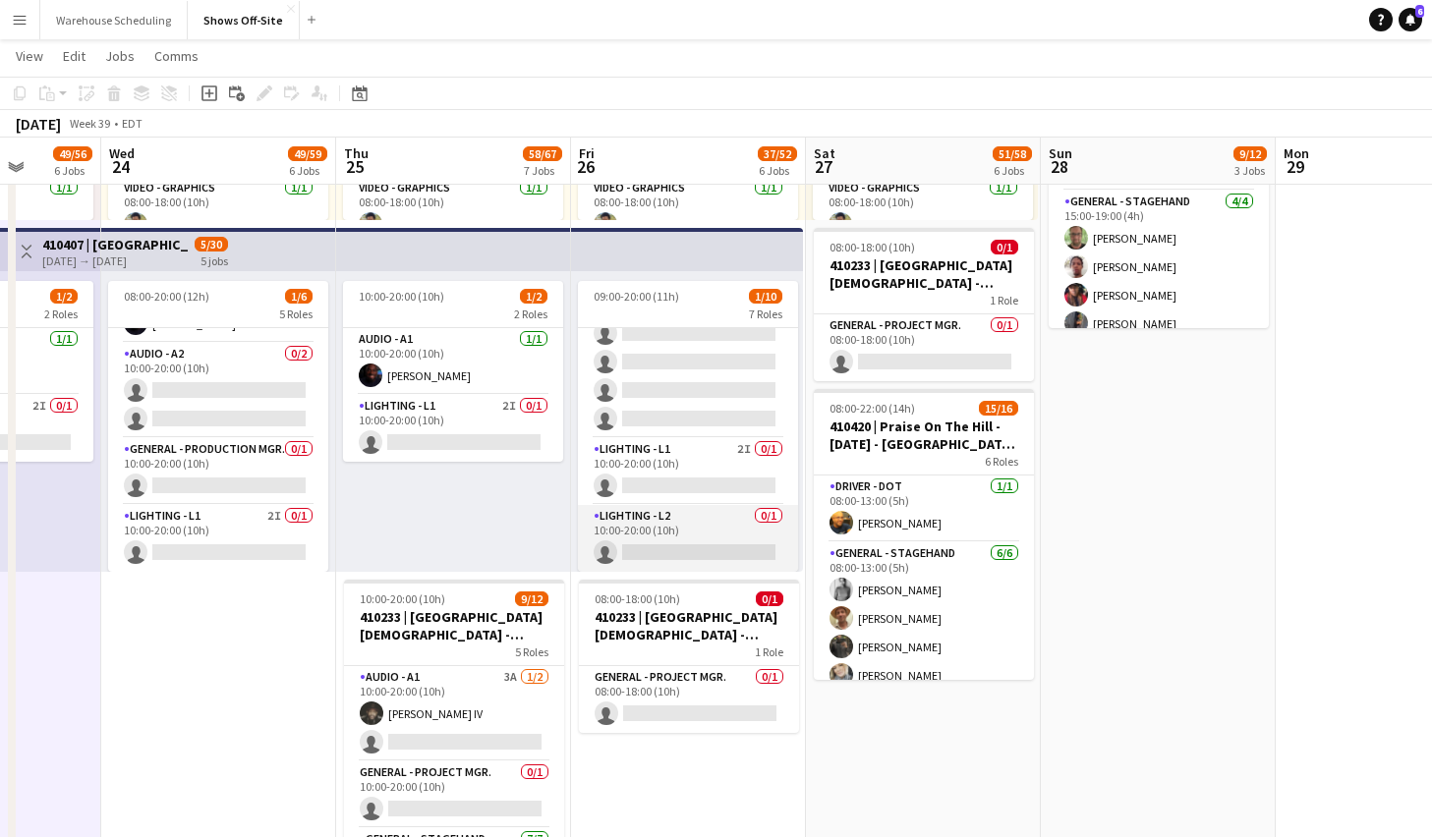
click at [682, 540] on app-card-role "Lighting - L2 0/1 10:00-20:00 (10h) single-neutral-actions" at bounding box center [688, 538] width 220 height 67
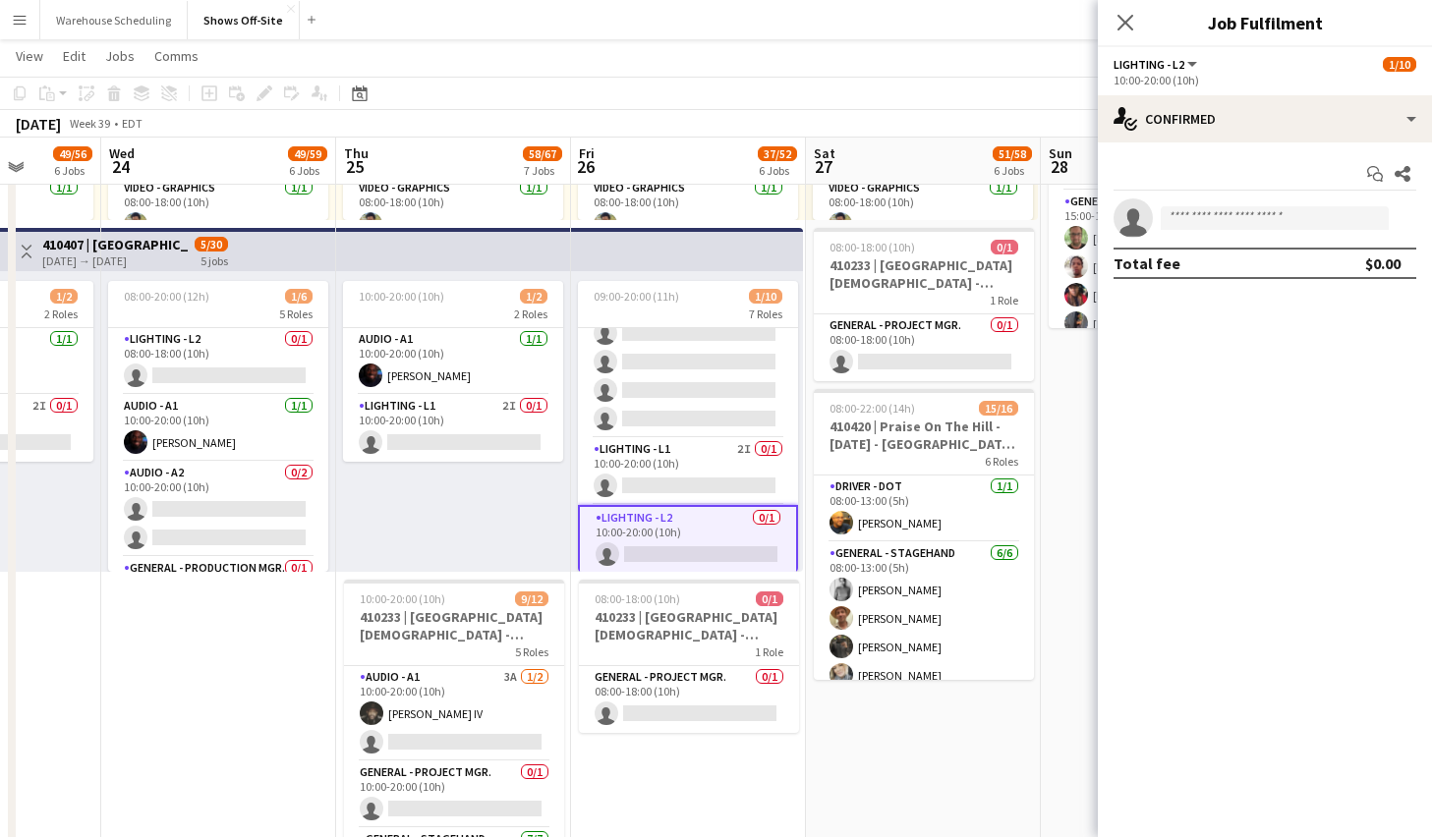
click at [658, 522] on app-card-role "Lighting - L2 0/1 10:00-20:00 (10h) single-neutral-actions" at bounding box center [688, 540] width 220 height 71
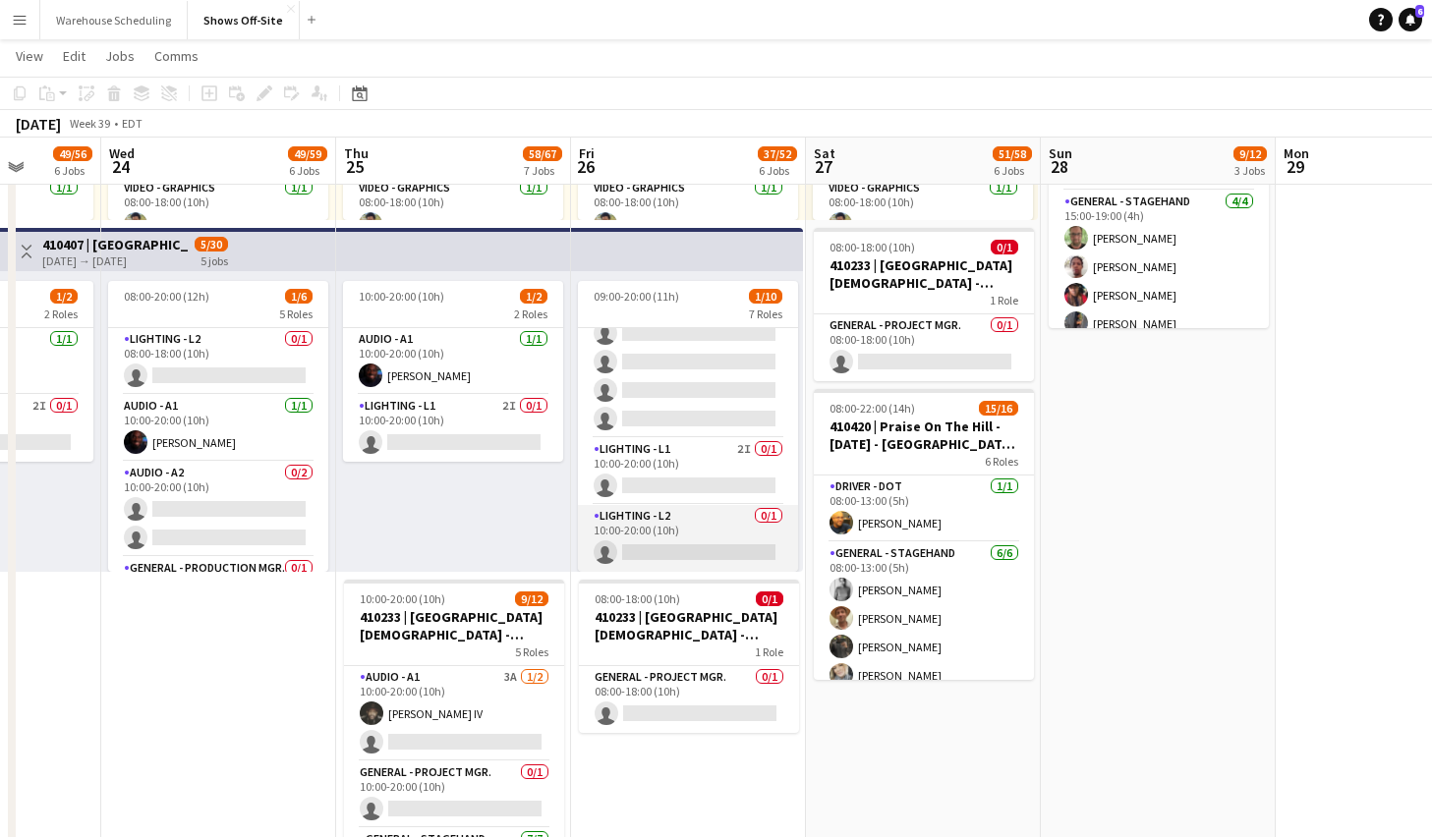
click at [682, 520] on app-card-role "Lighting - L2 0/1 10:00-20:00 (10h) single-neutral-actions" at bounding box center [688, 538] width 220 height 67
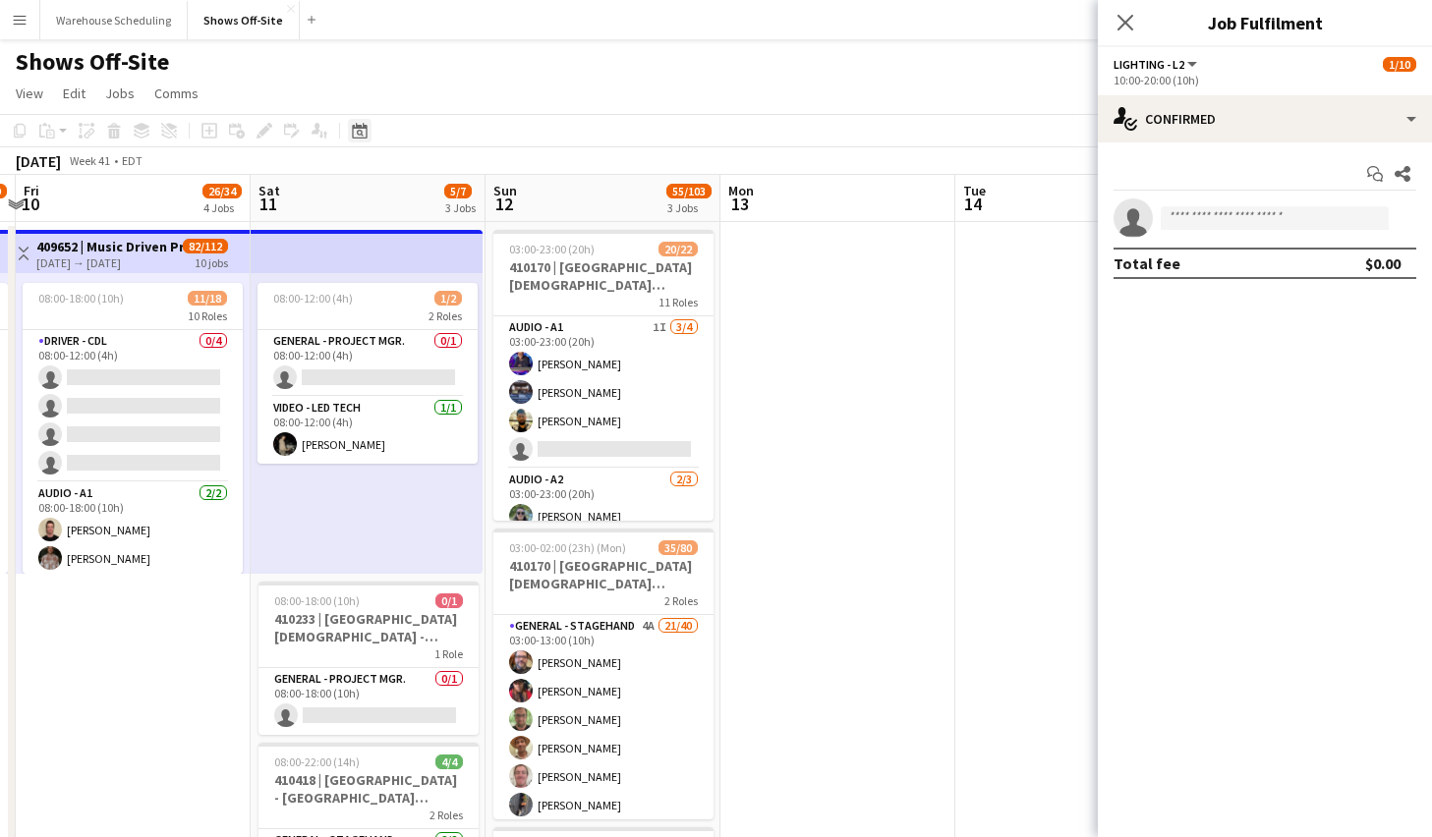
click at [371, 132] on div "Date picker" at bounding box center [360, 131] width 24 height 24
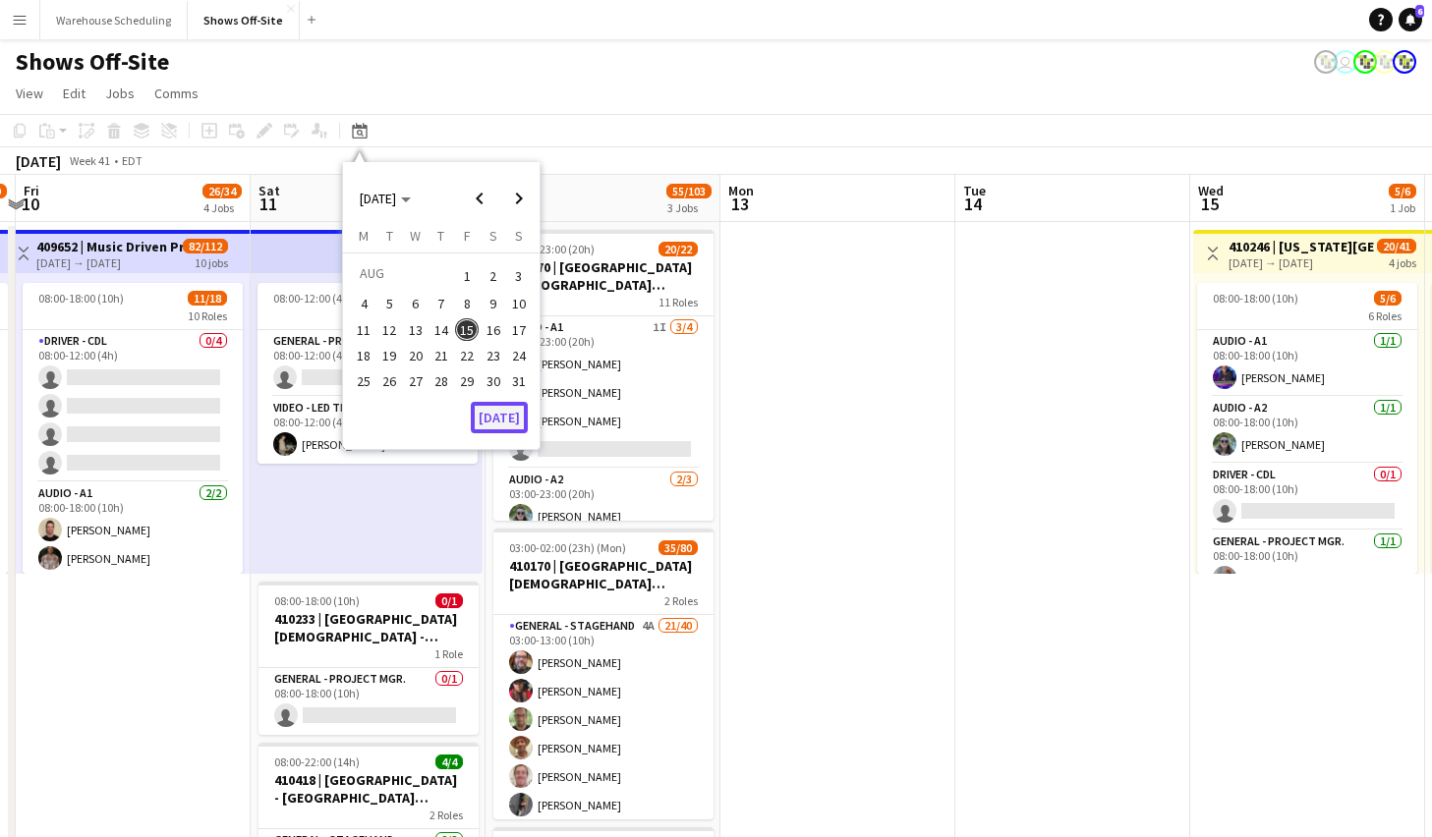
click at [512, 413] on button "[DATE]" at bounding box center [499, 417] width 57 height 31
